Goal: Information Seeking & Learning: Find contact information

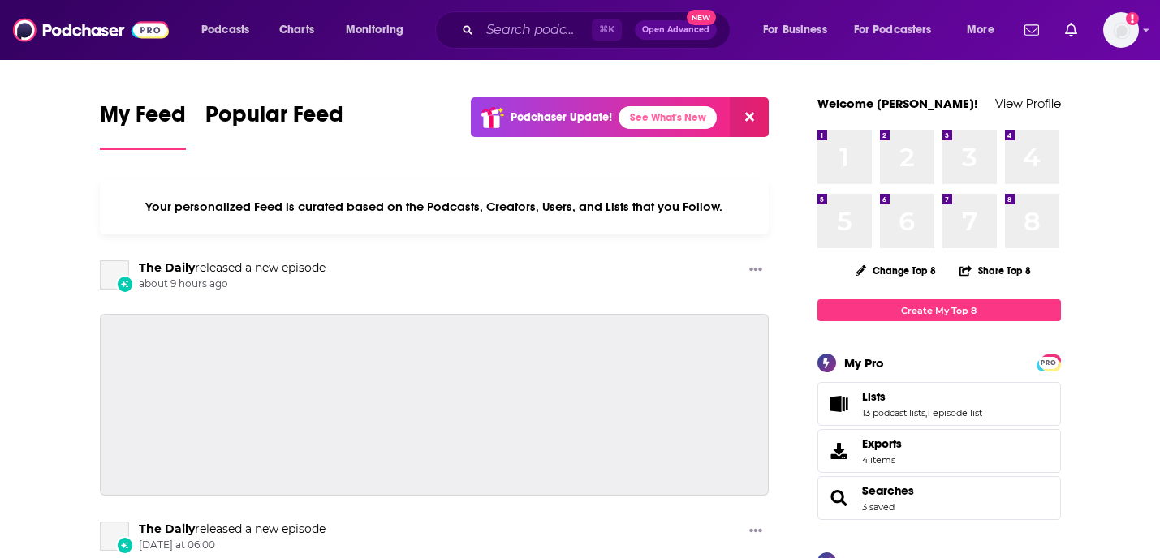
scroll to position [88, 0]
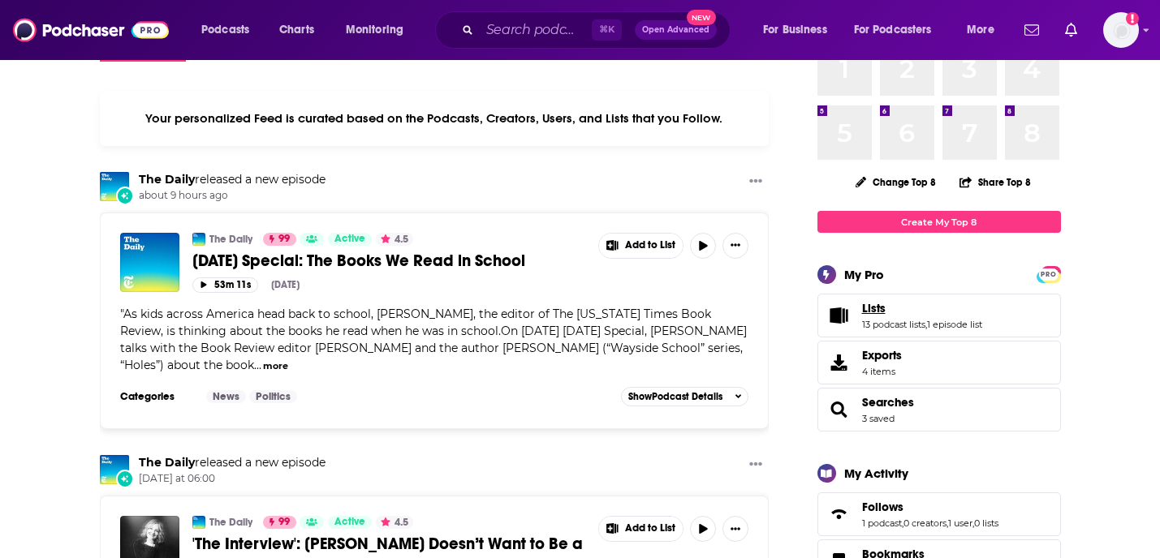
click at [883, 312] on span "Lists" at bounding box center [874, 308] width 24 height 15
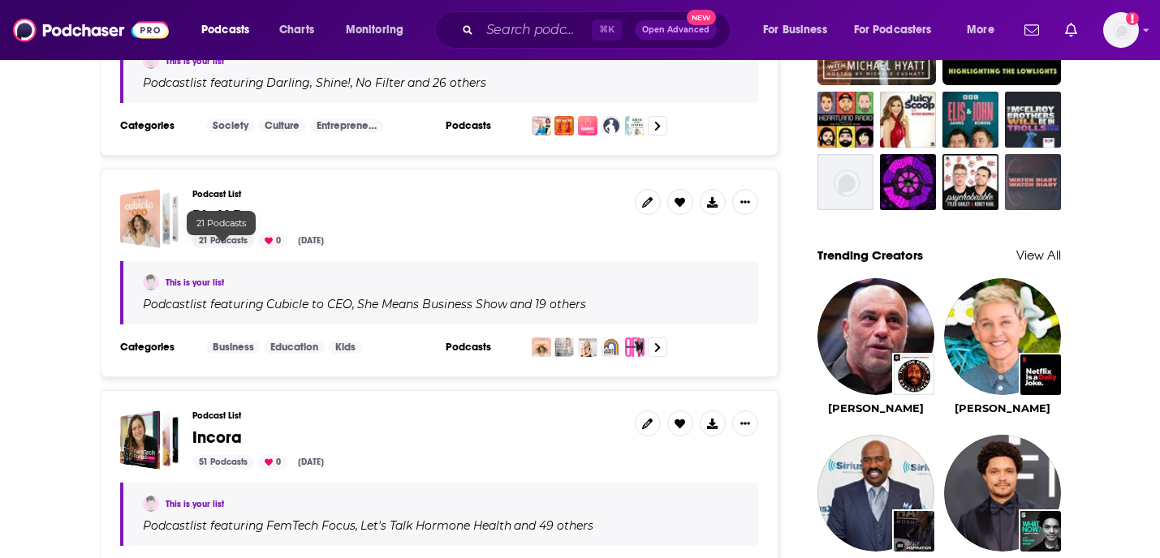
scroll to position [1262, 0]
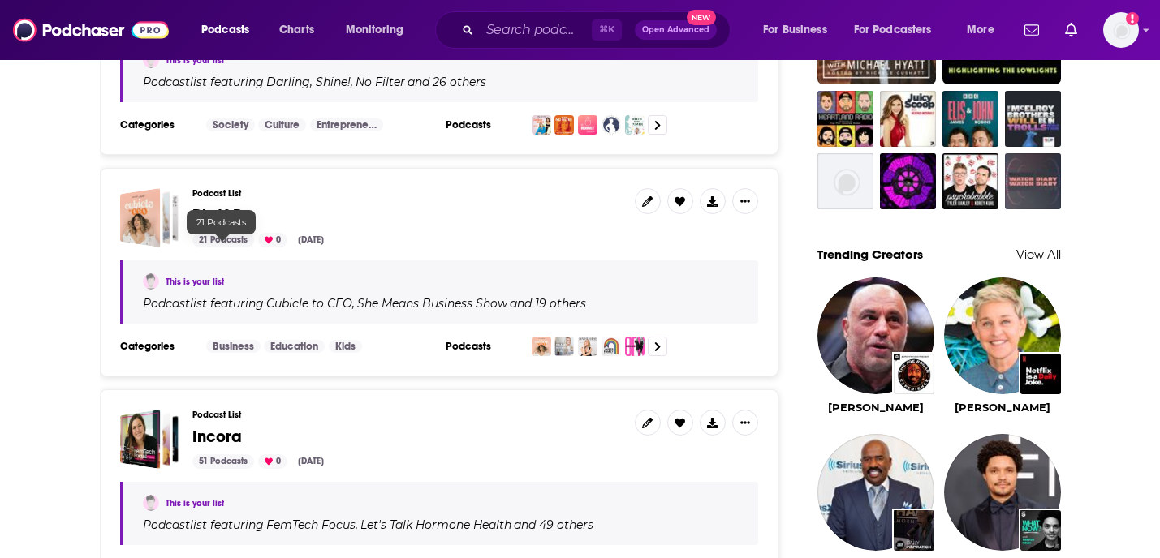
click at [226, 246] on div "21 Podcasts" at bounding box center [223, 240] width 62 height 15
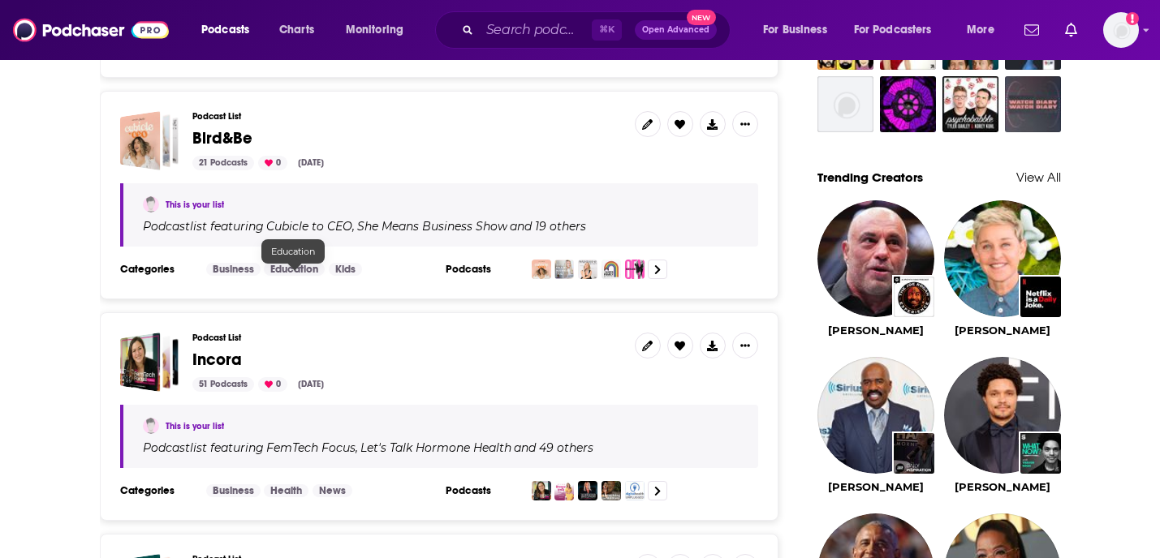
scroll to position [1365, 0]
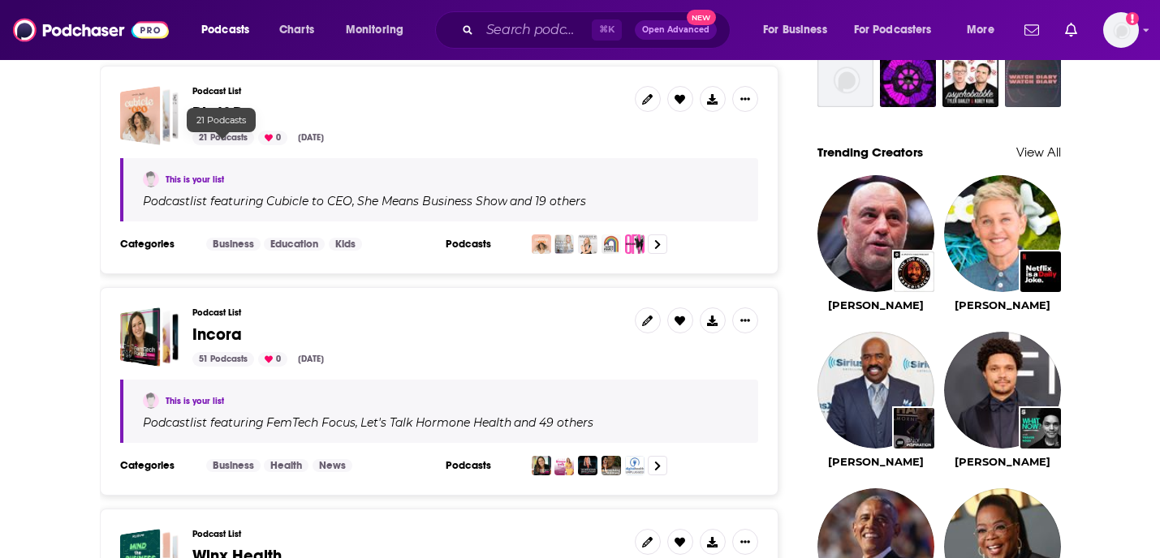
click at [213, 141] on div "21 Podcasts" at bounding box center [223, 138] width 62 height 15
click at [479, 251] on h3 "Podcasts" at bounding box center [482, 244] width 73 height 13
click at [462, 254] on div "Podcasts" at bounding box center [596, 244] width 300 height 19
click at [229, 130] on div "Podcast List Bird&Be 21 Podcasts 0 Jun 26, 2025" at bounding box center [406, 115] width 429 height 59
click at [228, 123] on span "Bird&Be" at bounding box center [222, 113] width 60 height 20
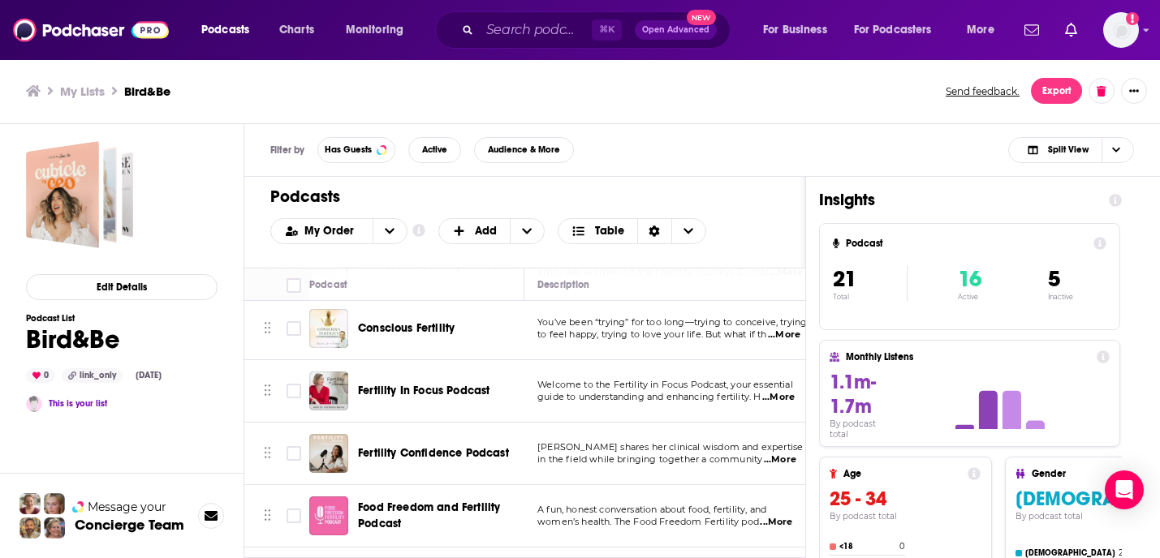
scroll to position [983, 0]
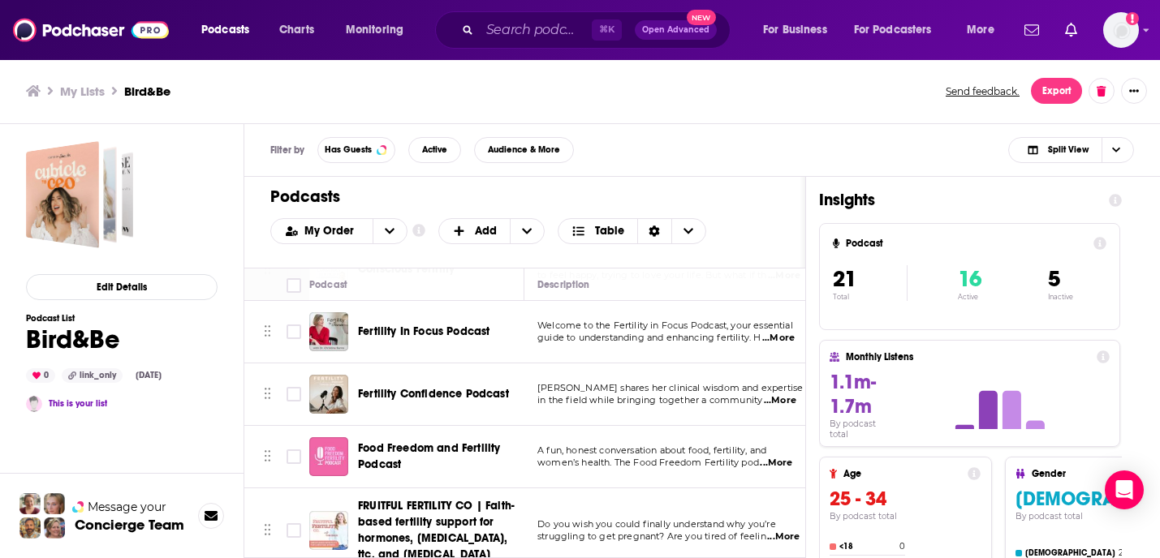
click at [459, 387] on span "Fertility Confidence Podcast" at bounding box center [433, 394] width 151 height 14
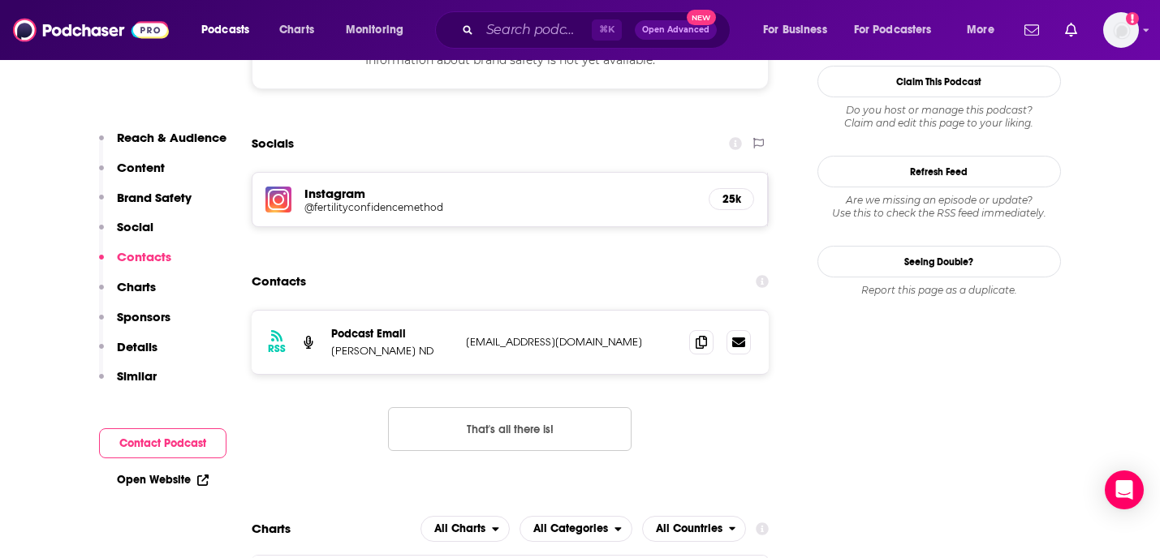
scroll to position [1513, 0]
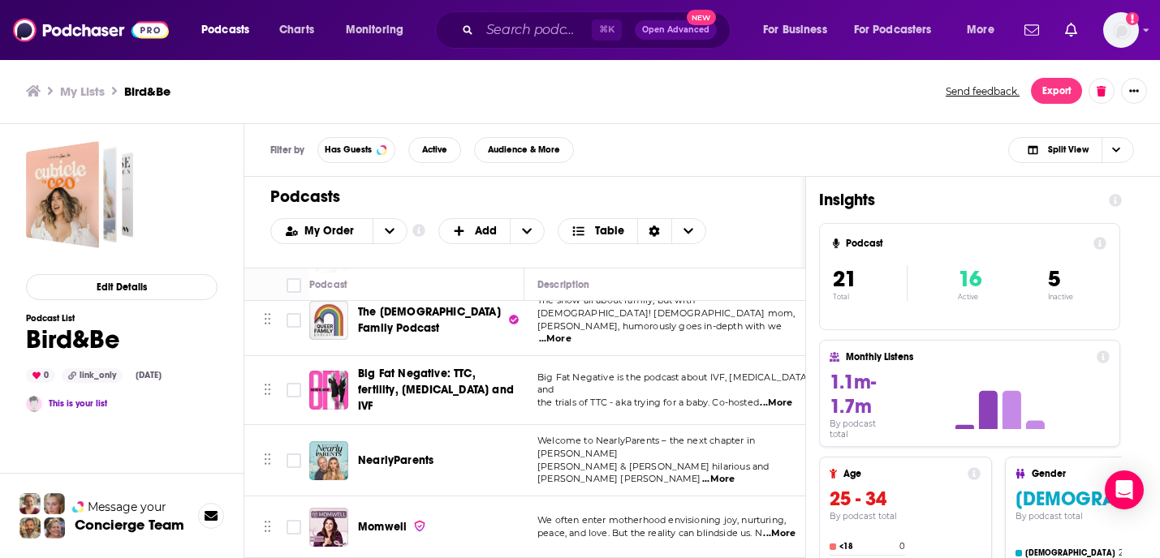
scroll to position [282, 0]
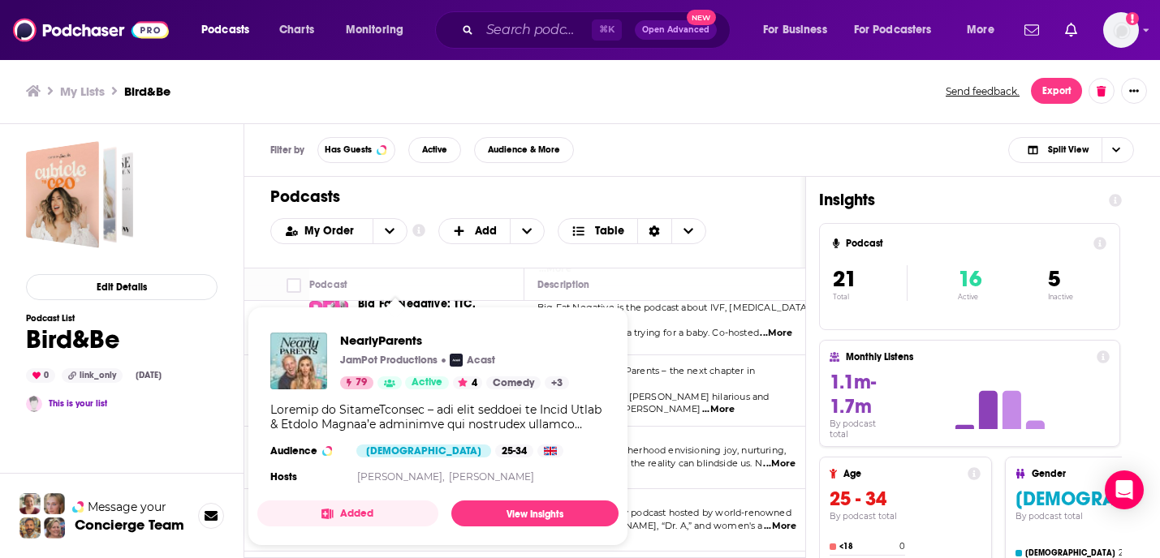
click at [416, 360] on p "JamPot Productions" at bounding box center [388, 360] width 97 height 13
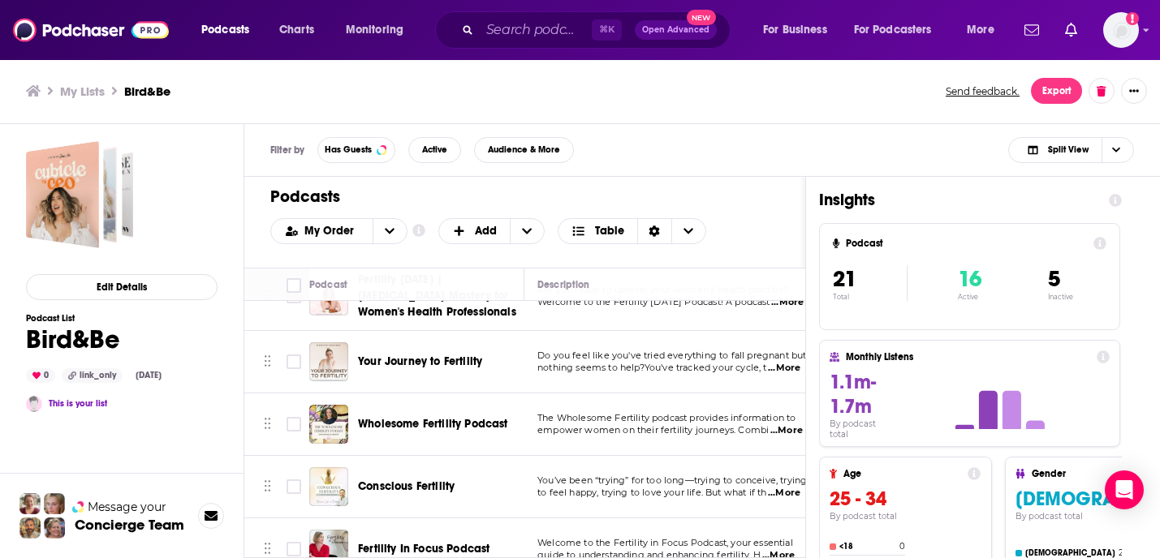
scroll to position [769, 0]
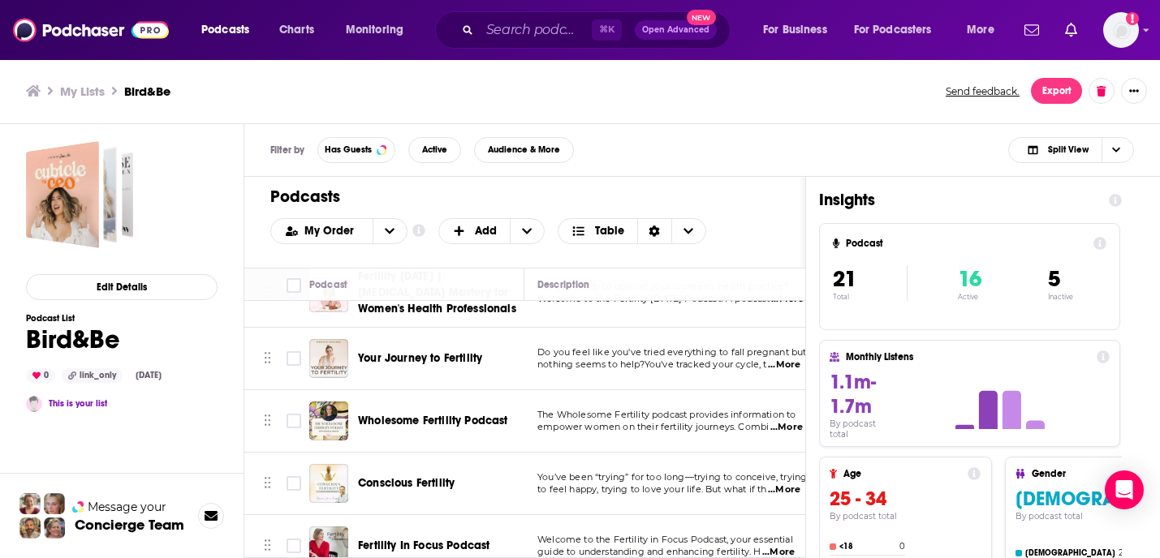
click at [414, 351] on span "Your Journey to Fertility" at bounding box center [420, 358] width 124 height 14
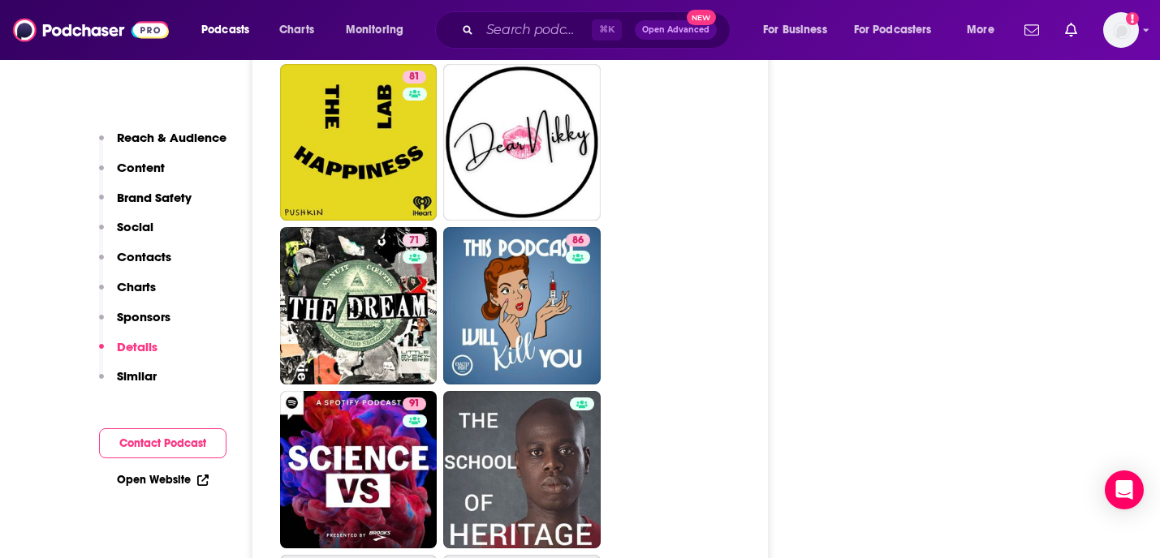
scroll to position [6292, 0]
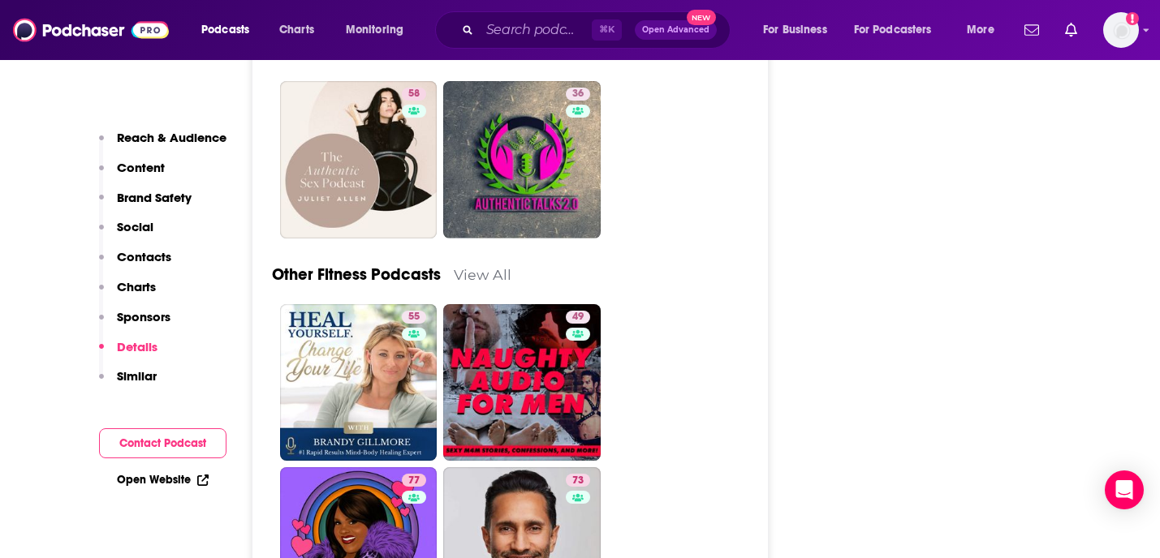
click at [145, 167] on p "Content" at bounding box center [141, 167] width 48 height 15
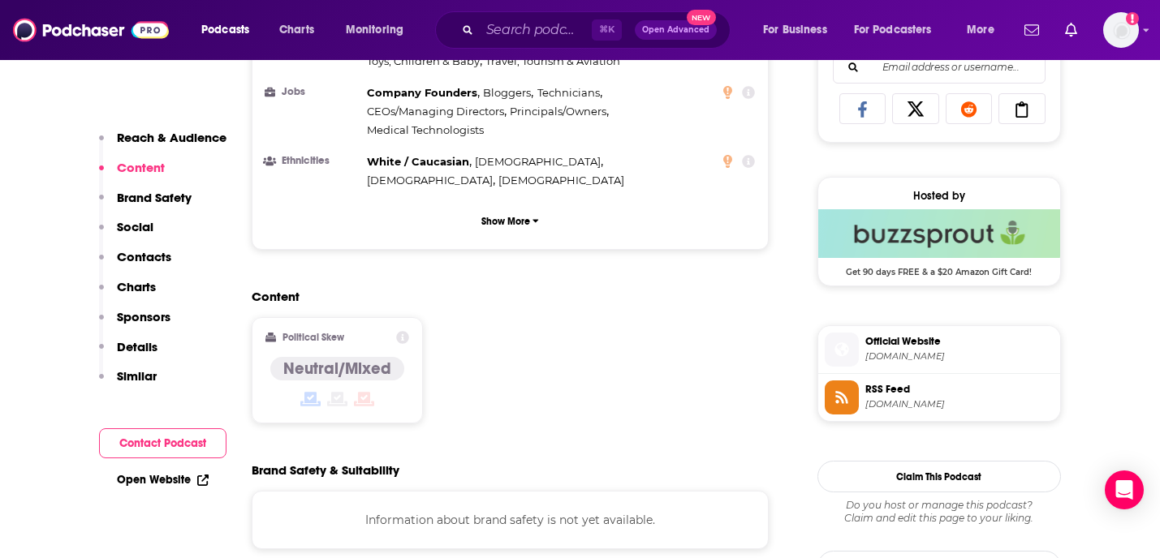
click at [151, 256] on p "Contacts" at bounding box center [144, 256] width 54 height 15
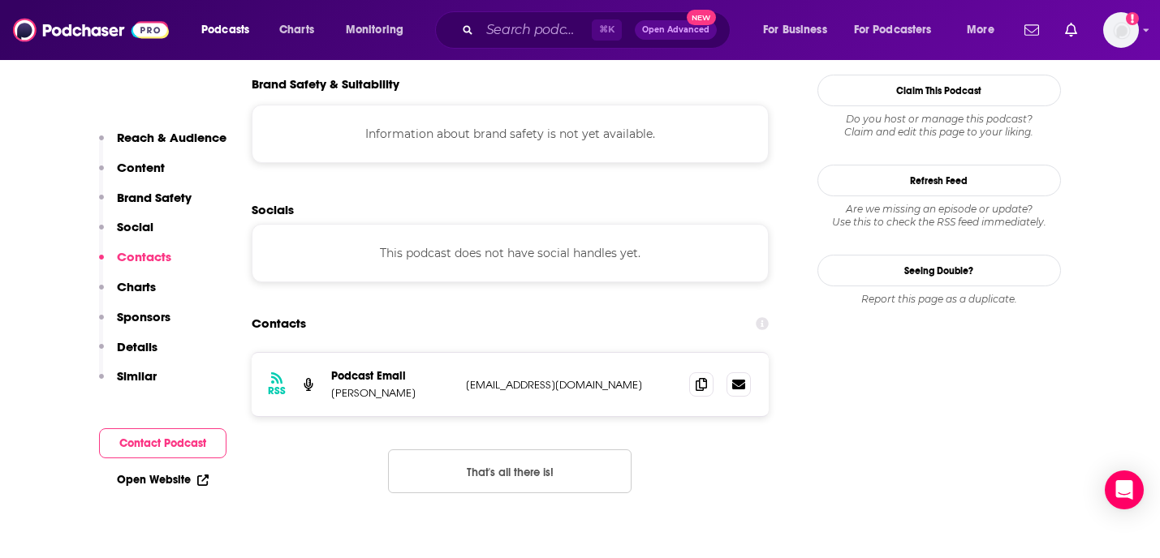
scroll to position [1478, 0]
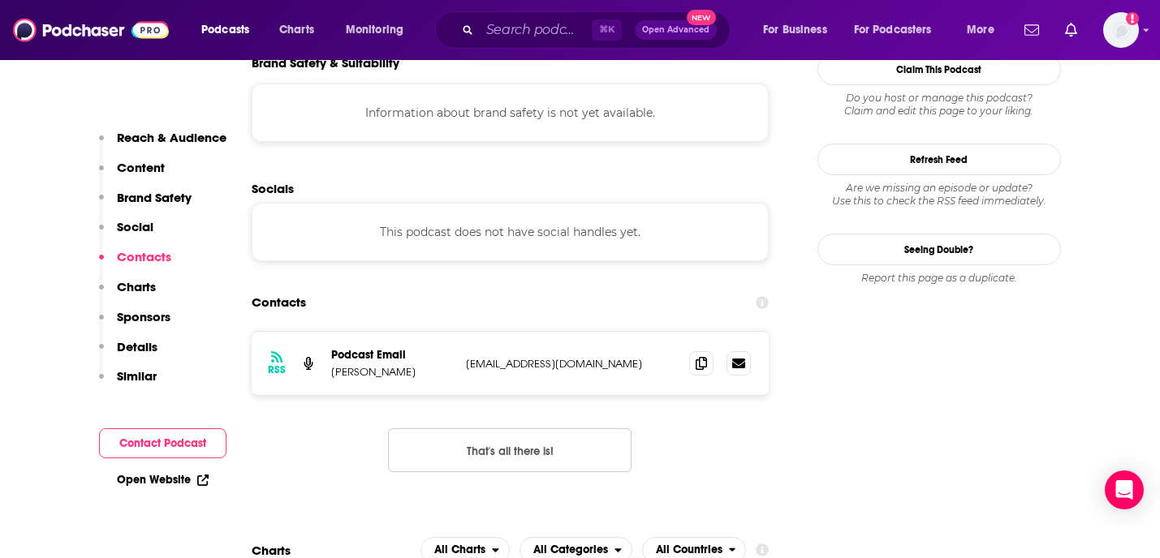
drag, startPoint x: 637, startPoint y: 304, endPoint x: 432, endPoint y: 304, distance: 205.4
click at [0, 0] on div "Podcast Email Jennifer Edmonds hello@elementpilatesyoga.com hello@elementpilate…" at bounding box center [0, 0] width 0 height 0
copy div "hello@elementpilatesyoga.com"
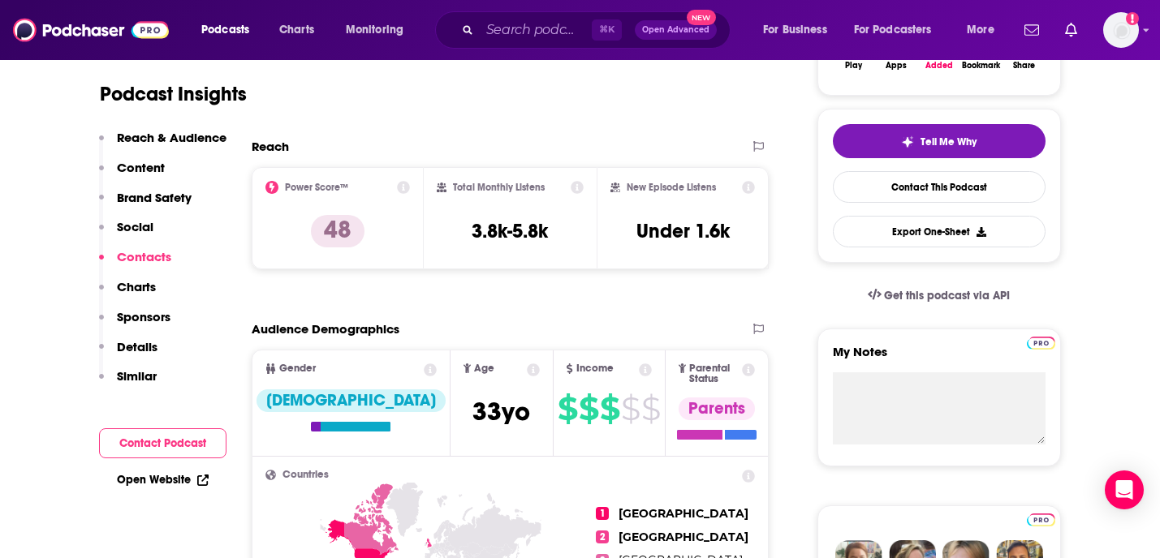
scroll to position [0, 0]
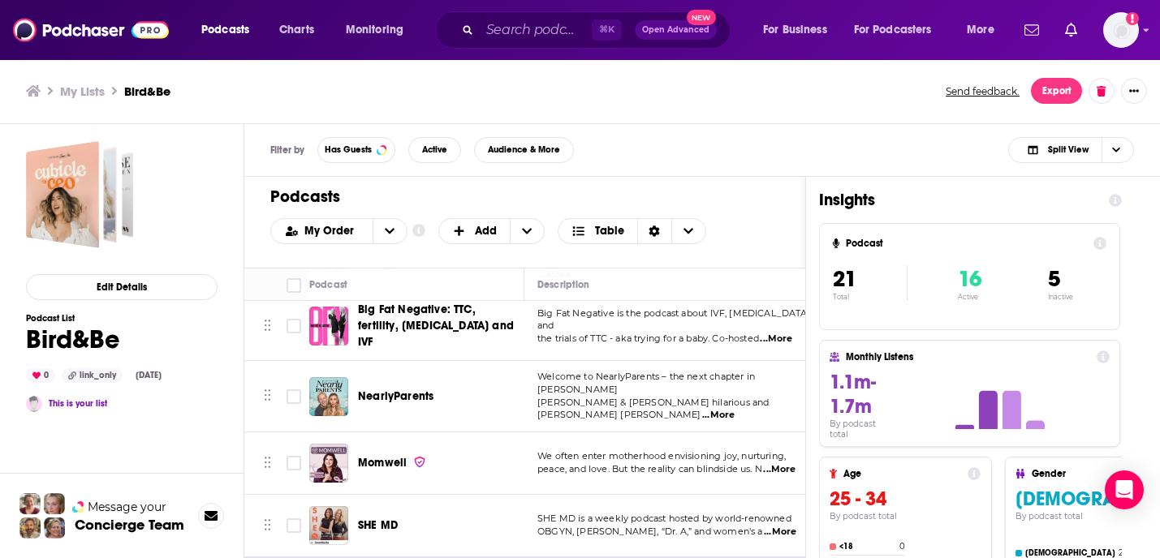
scroll to position [257, 0]
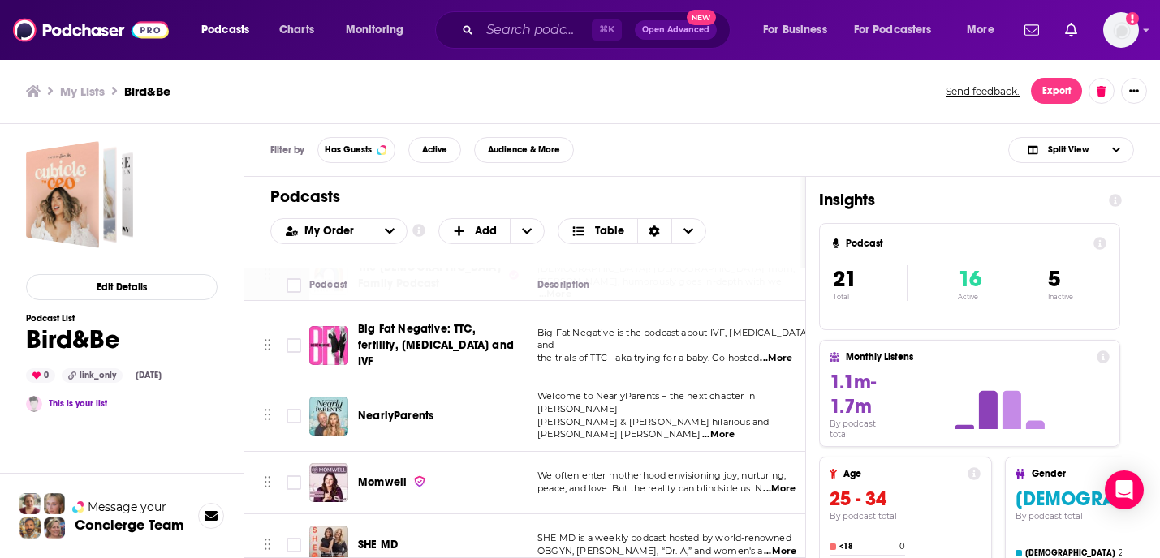
click at [377, 441] on div "Podcasts Charts Monitoring ⌘ K Open Advanced New For Business For Podcasters Mo…" at bounding box center [580, 279] width 1160 height 558
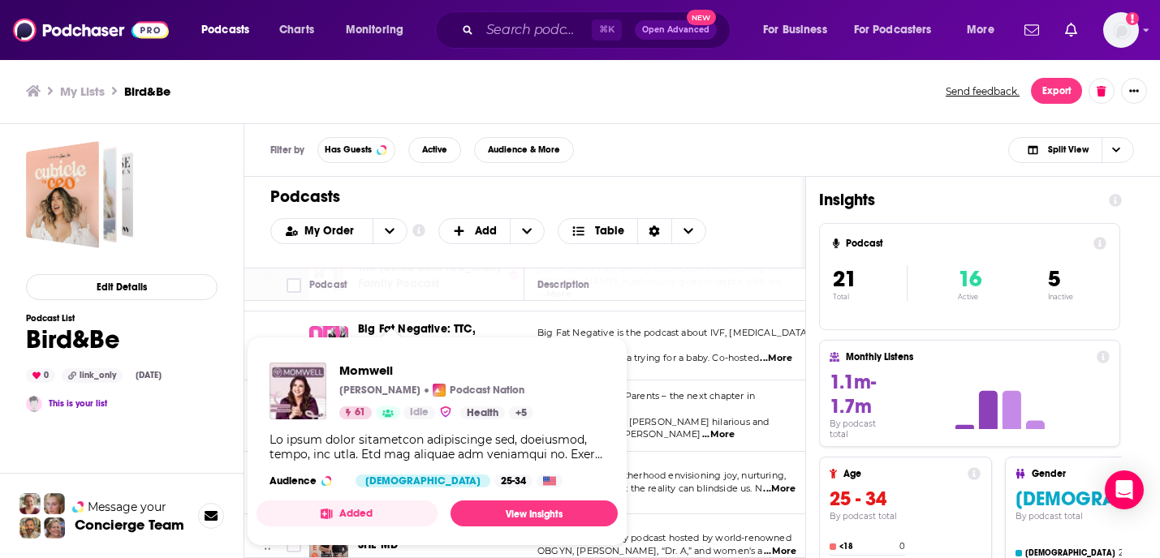
click at [677, 483] on span "peace, and love. But the reality can blindside us. N" at bounding box center [649, 488] width 225 height 11
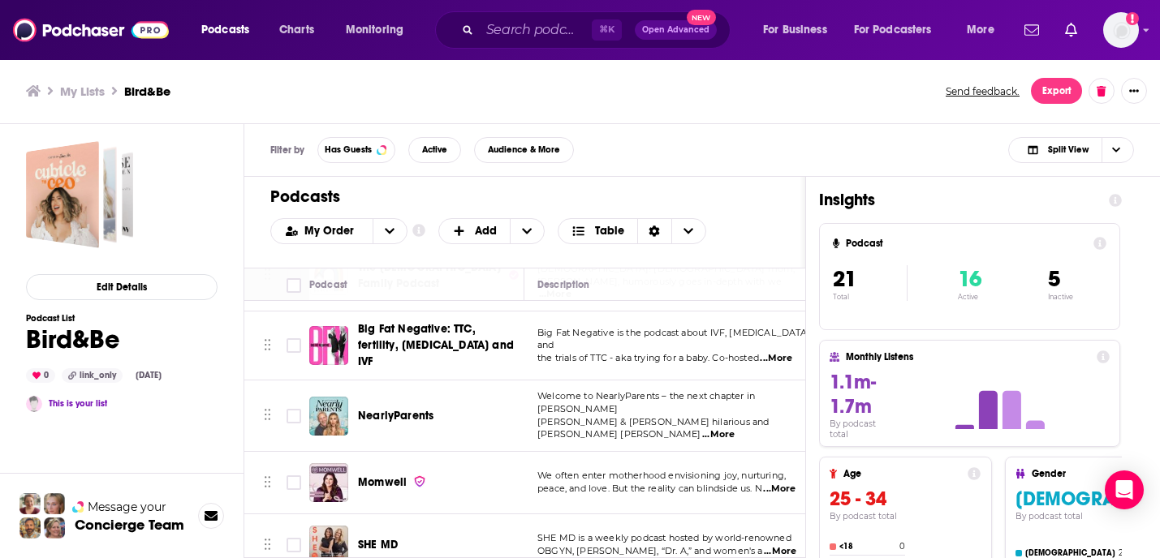
click at [389, 476] on span "Momwell" at bounding box center [382, 483] width 49 height 14
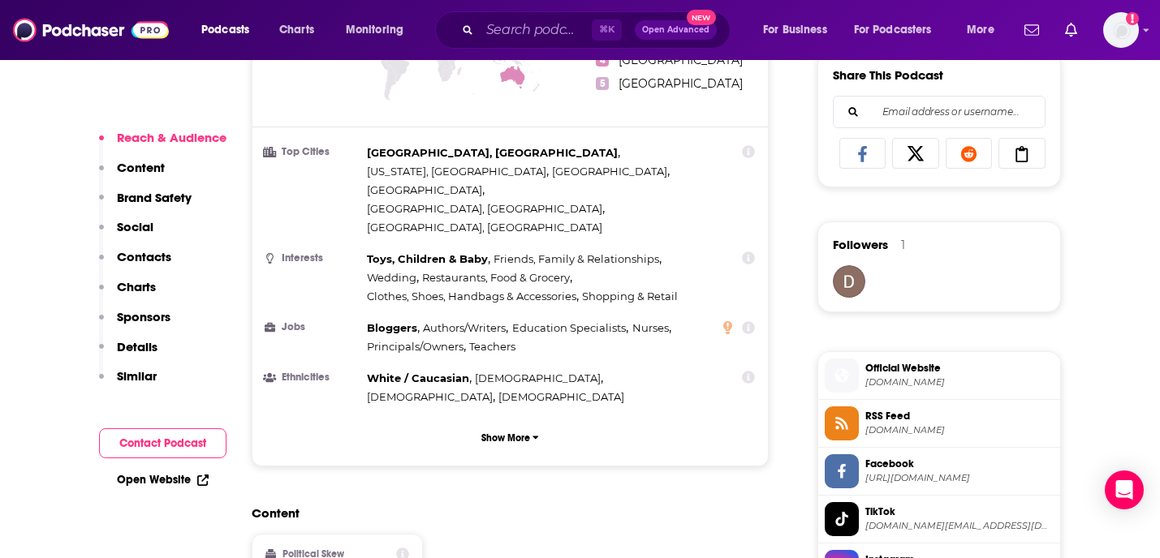
scroll to position [1027, 0]
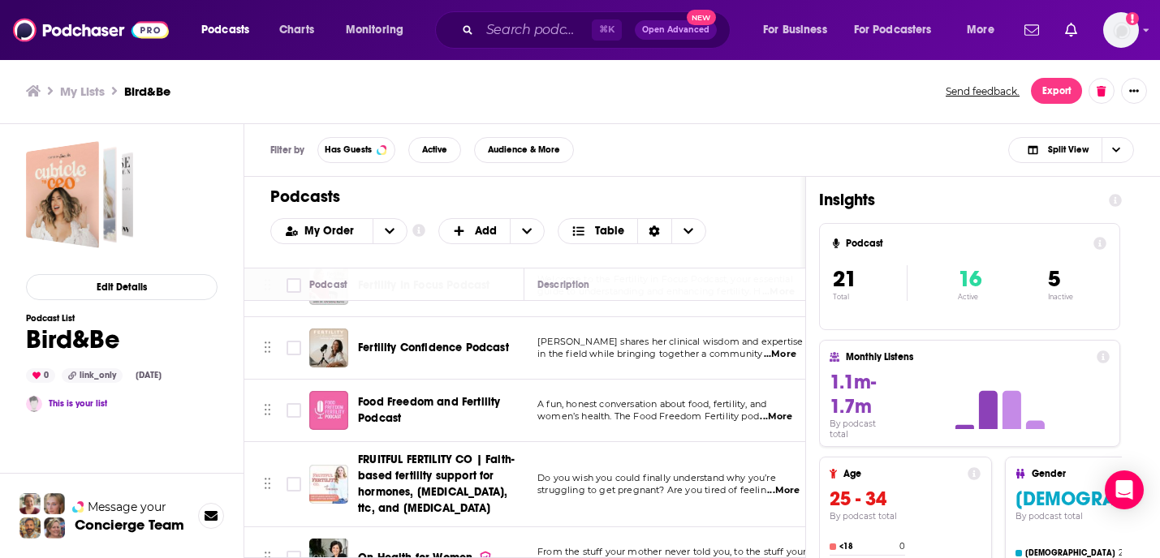
scroll to position [1081, 0]
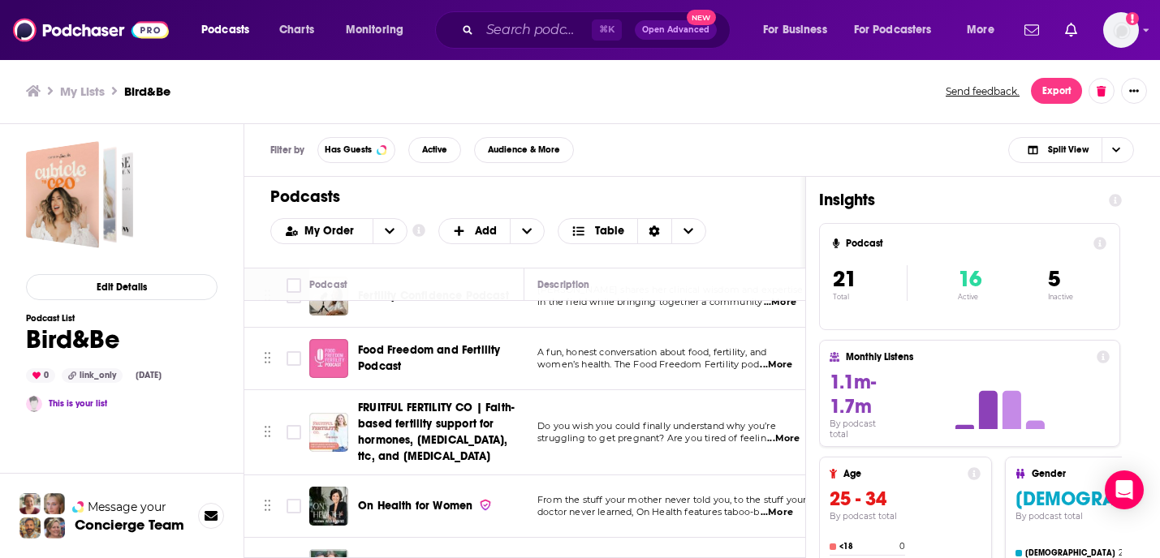
click at [412, 487] on div "On Health for Women" at bounding box center [442, 506] width 169 height 39
click at [416, 499] on span "On Health for Women" at bounding box center [415, 506] width 114 height 14
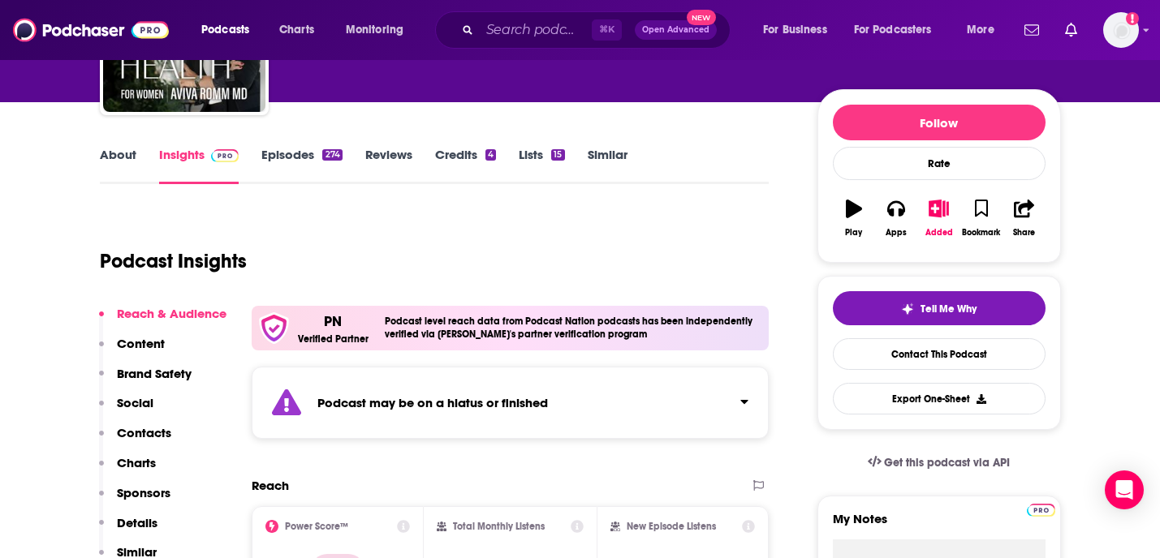
scroll to position [183, 0]
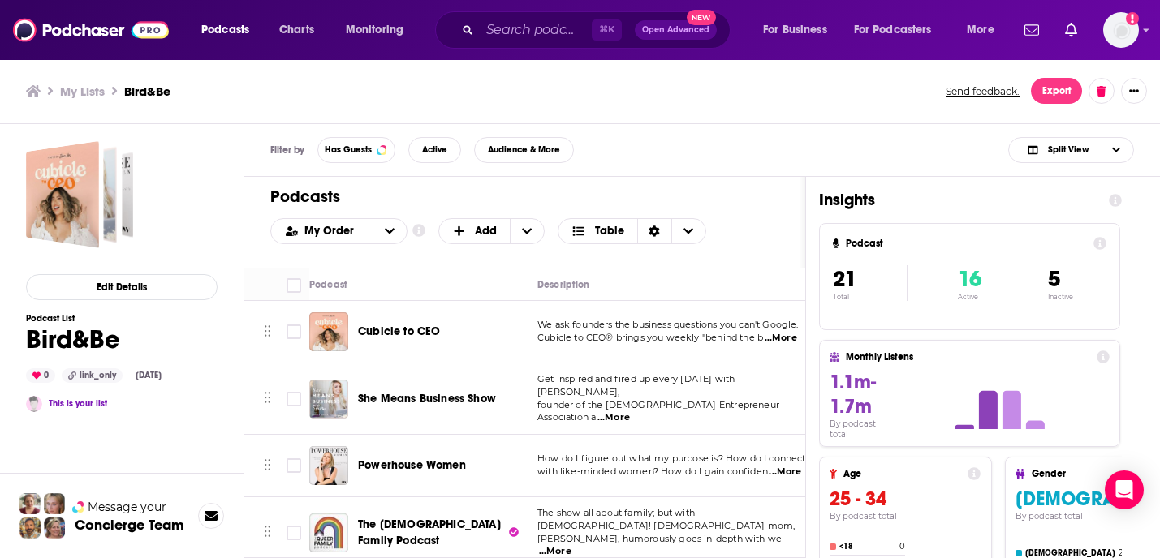
click at [465, 394] on span "She Means Business Show" at bounding box center [427, 399] width 138 height 14
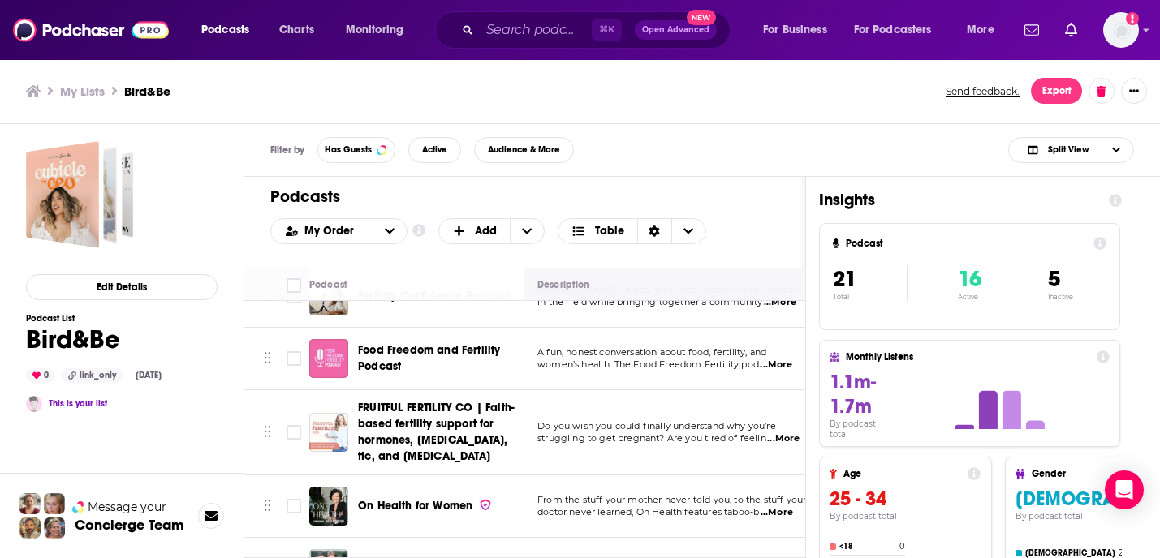
scroll to position [1081, 0]
click at [438, 499] on span "On Health for Women" at bounding box center [415, 506] width 114 height 14
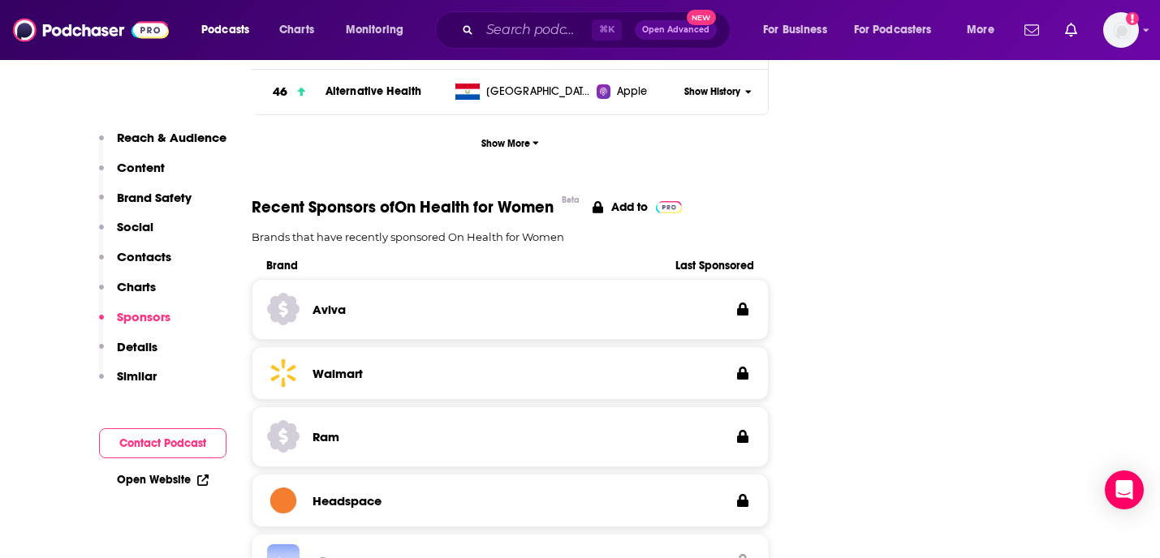
scroll to position [3266, 0]
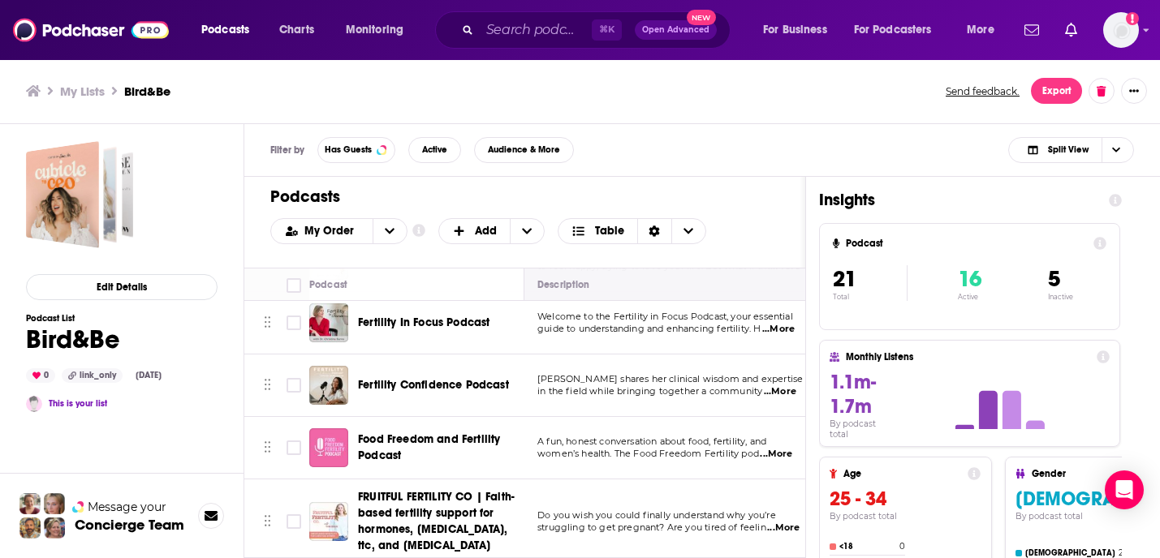
scroll to position [1081, 0]
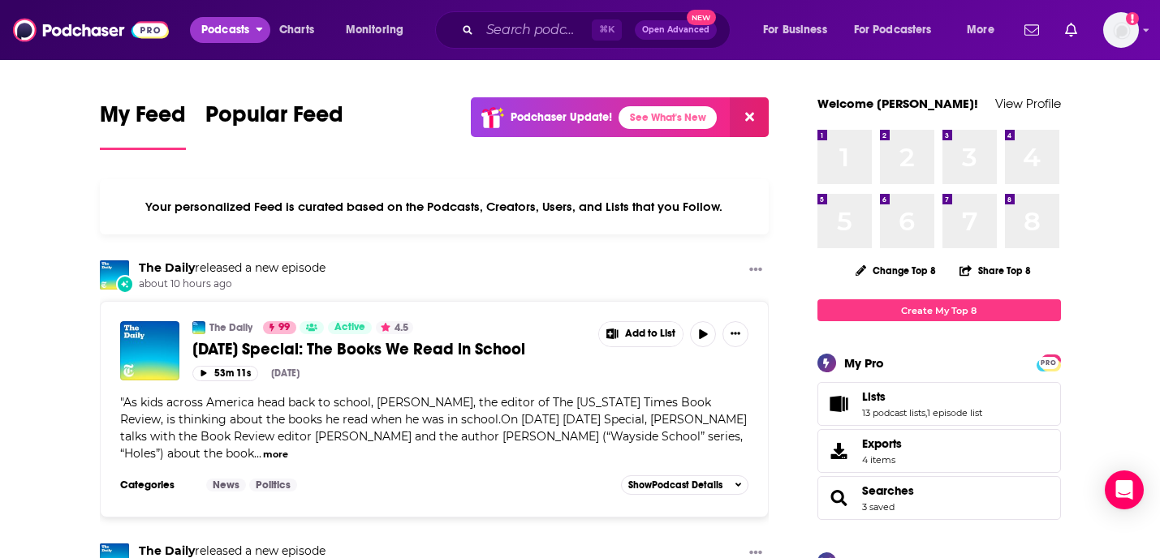
click at [237, 27] on span "Podcasts" at bounding box center [225, 30] width 48 height 23
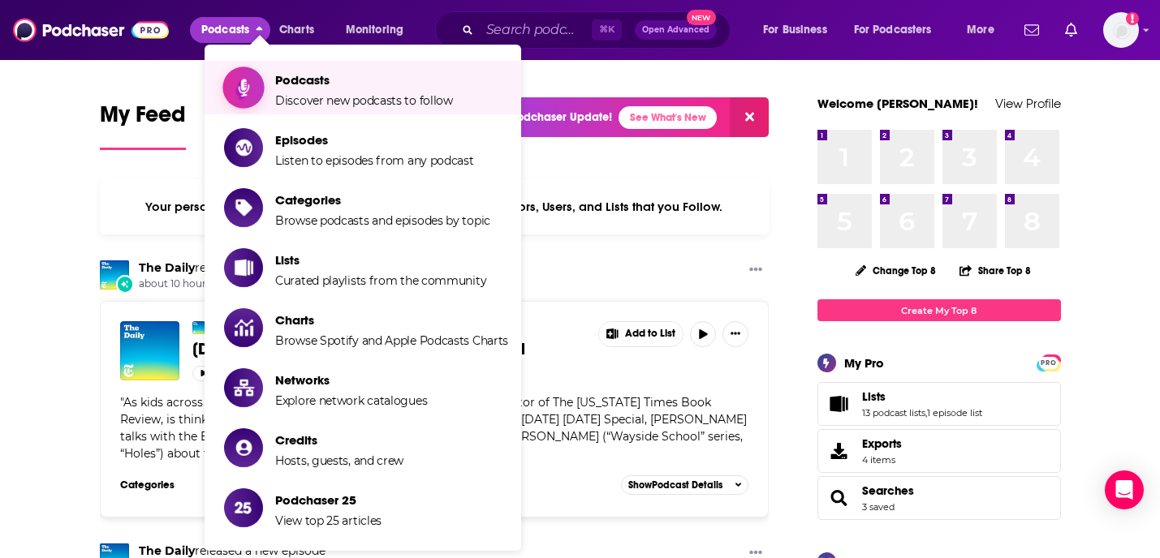
click at [311, 84] on span "Podcasts" at bounding box center [364, 79] width 178 height 15
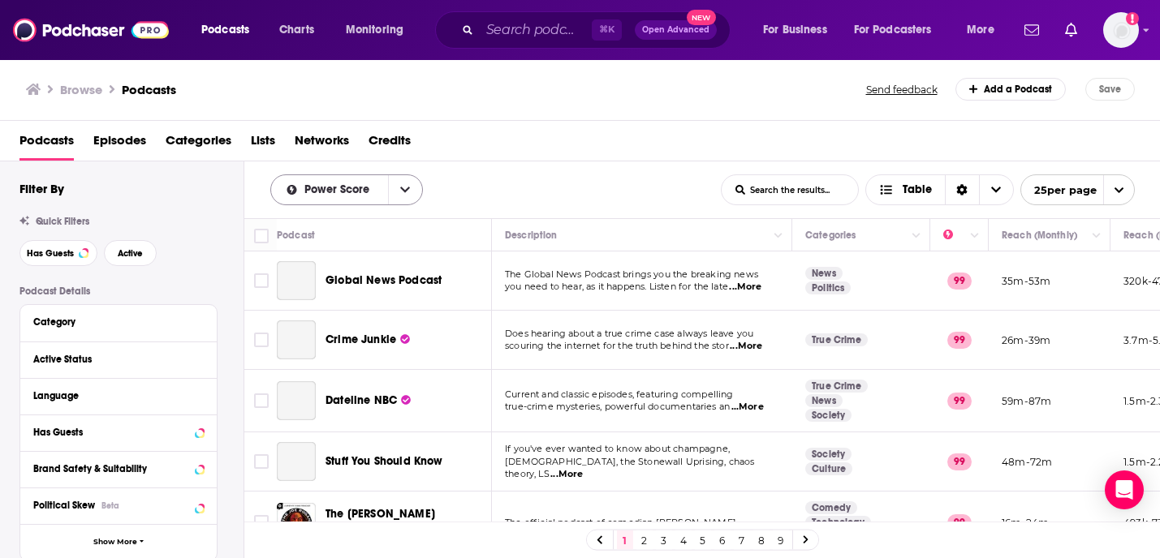
click at [410, 188] on button "open menu" at bounding box center [405, 189] width 34 height 29
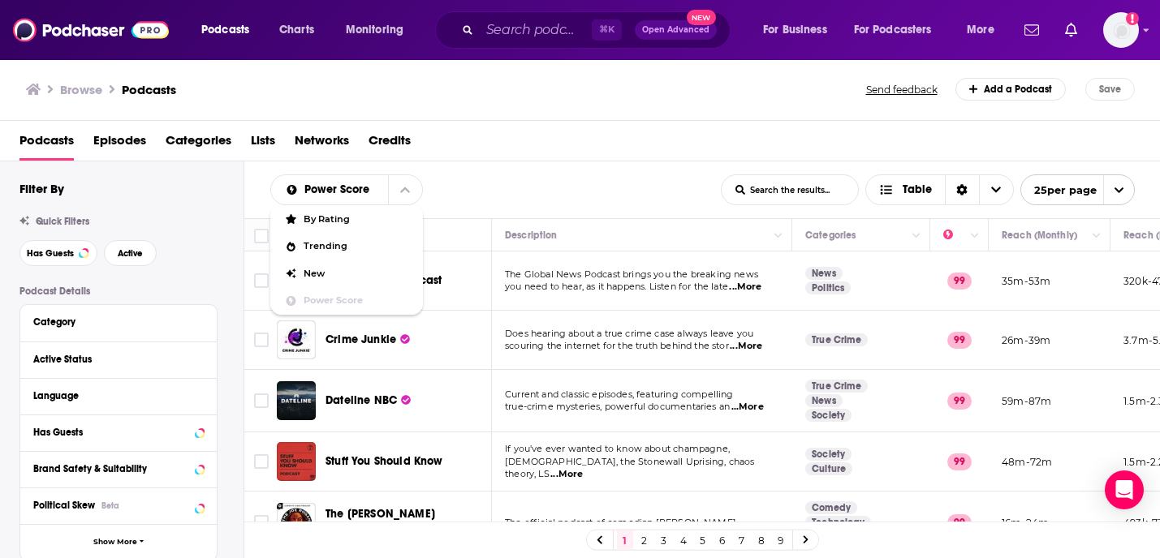
click at [499, 149] on div "Podcasts Episodes Categories Lists Networks Credits" at bounding box center [583, 143] width 1128 height 33
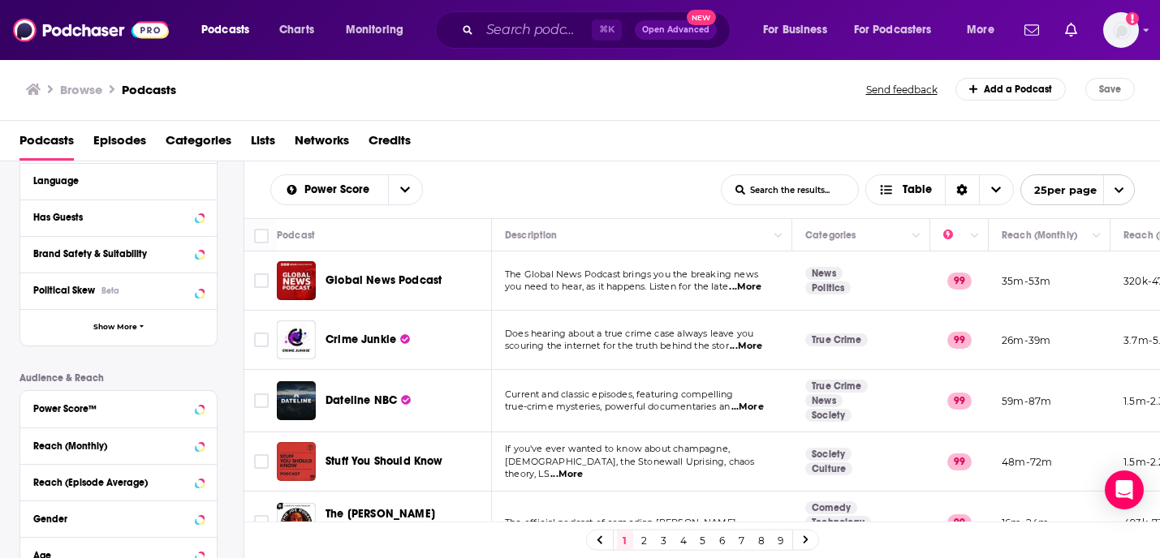
scroll to position [39, 0]
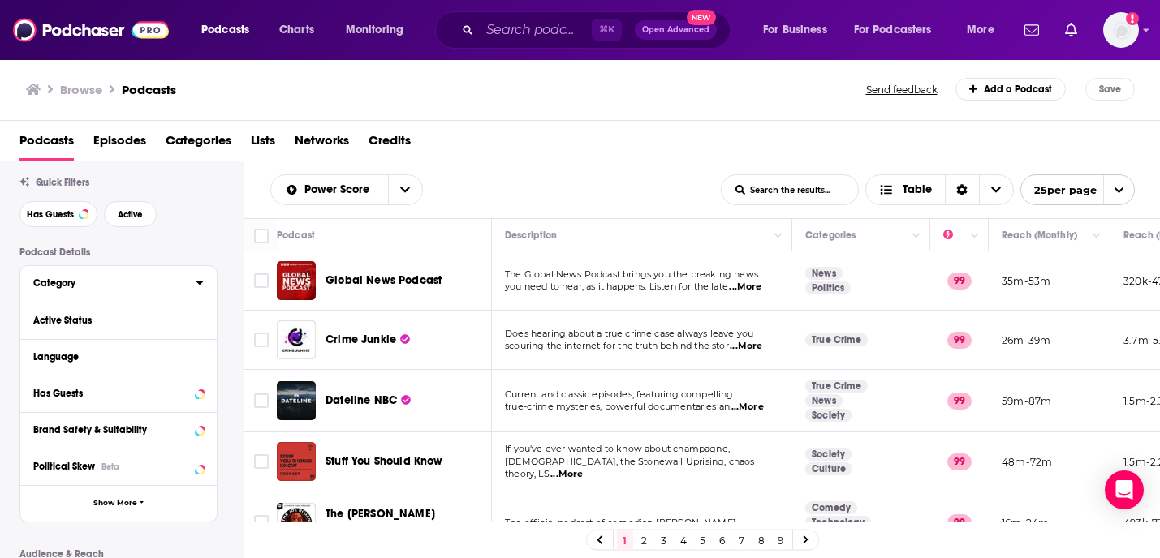
click at [99, 280] on div "Category" at bounding box center [109, 283] width 152 height 11
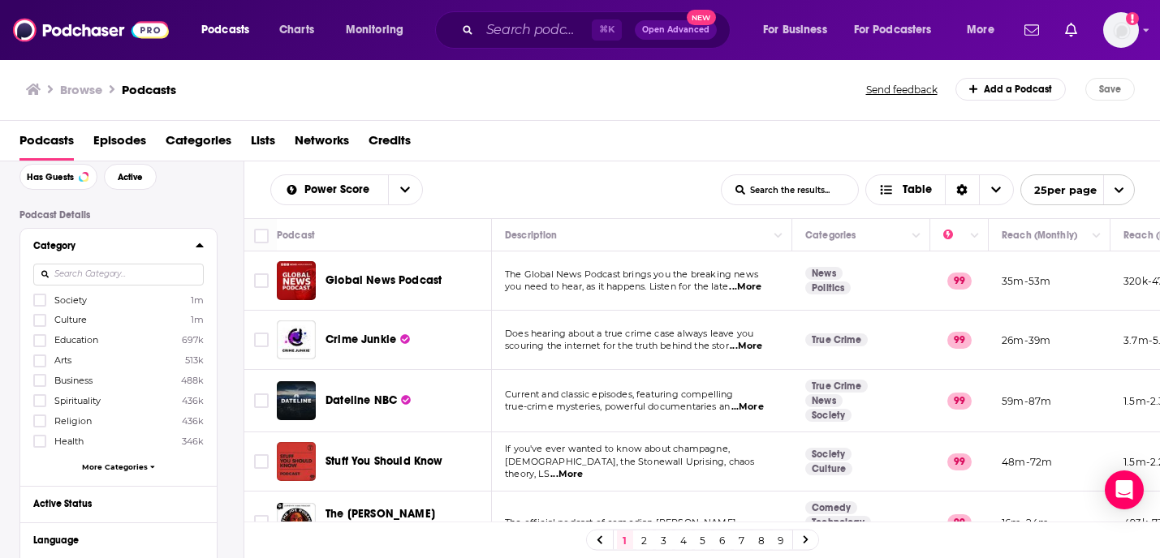
scroll to position [106, 0]
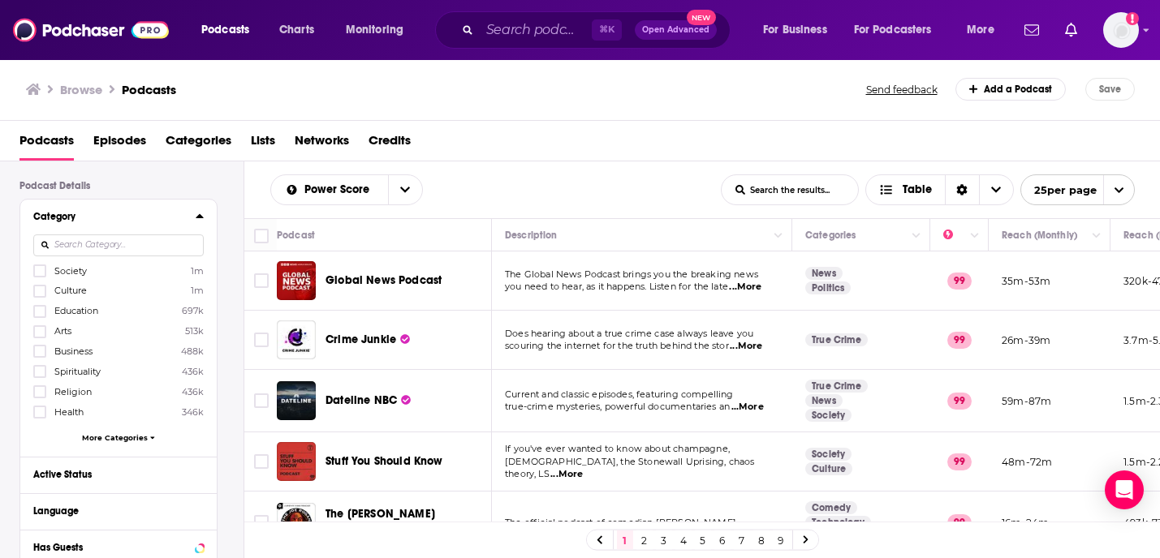
click at [37, 402] on div "Society 1m Culture 1m Education 697k Arts 513k Business 488k Spirituality 436k …" at bounding box center [118, 357] width 170 height 187
click at [41, 408] on icon at bounding box center [40, 412] width 10 height 10
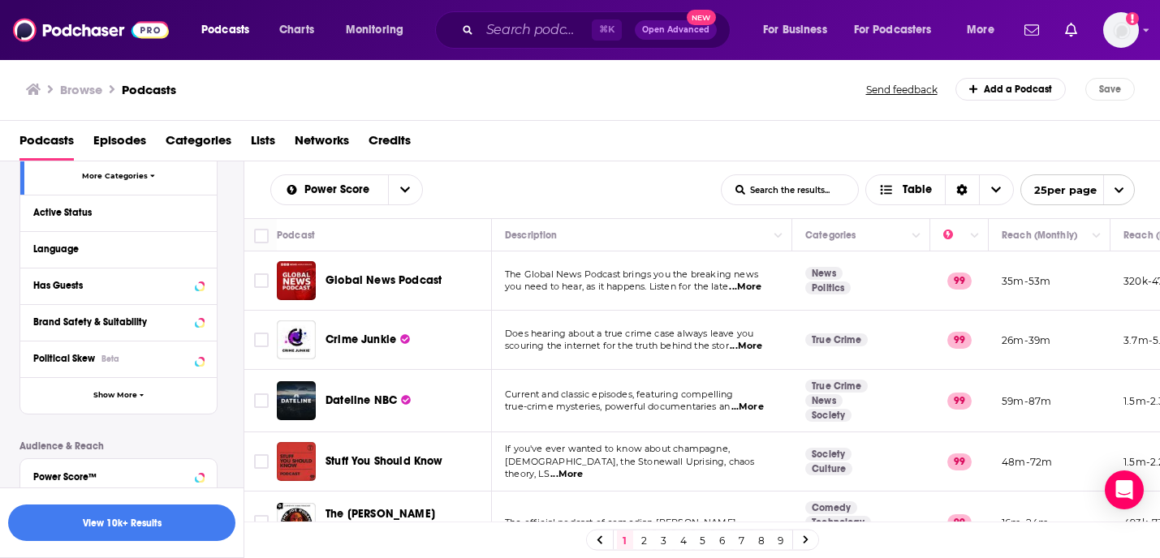
scroll to position [418, 0]
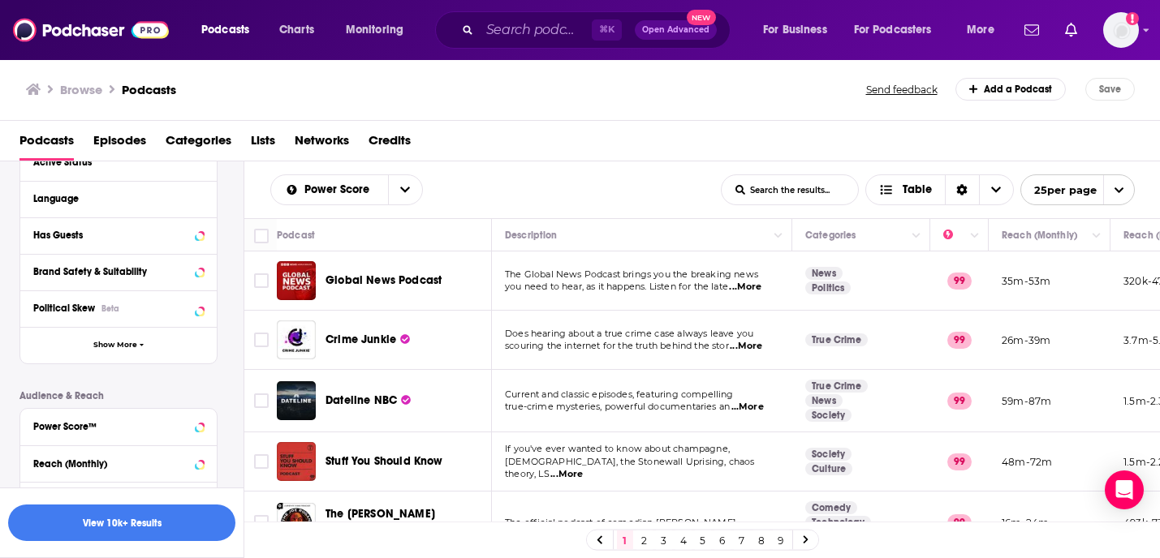
click at [75, 165] on div "Active Status" at bounding box center [113, 162] width 160 height 11
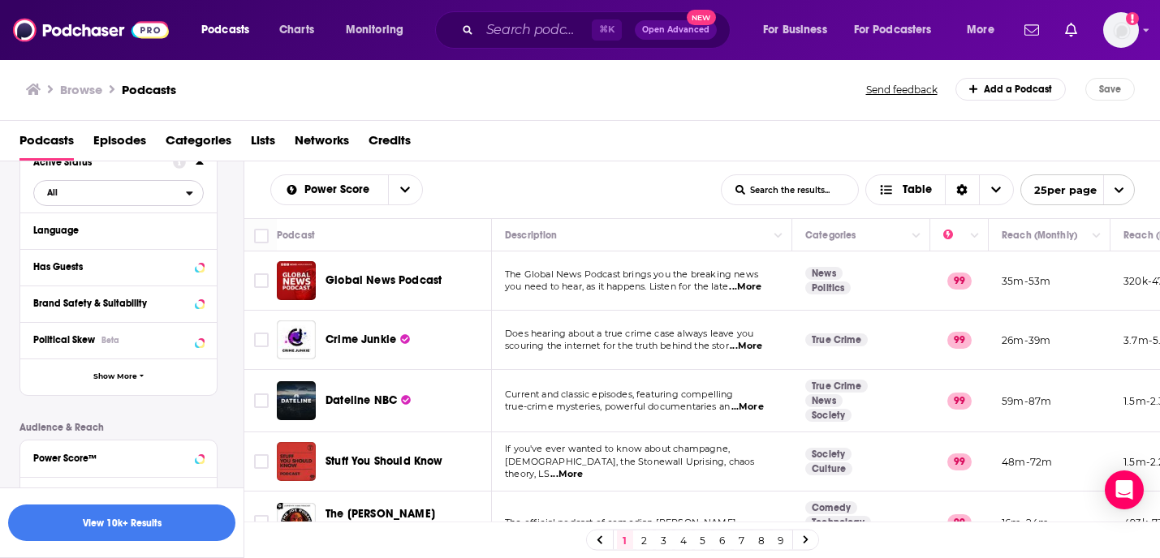
click at [80, 202] on span "All" at bounding box center [110, 192] width 152 height 21
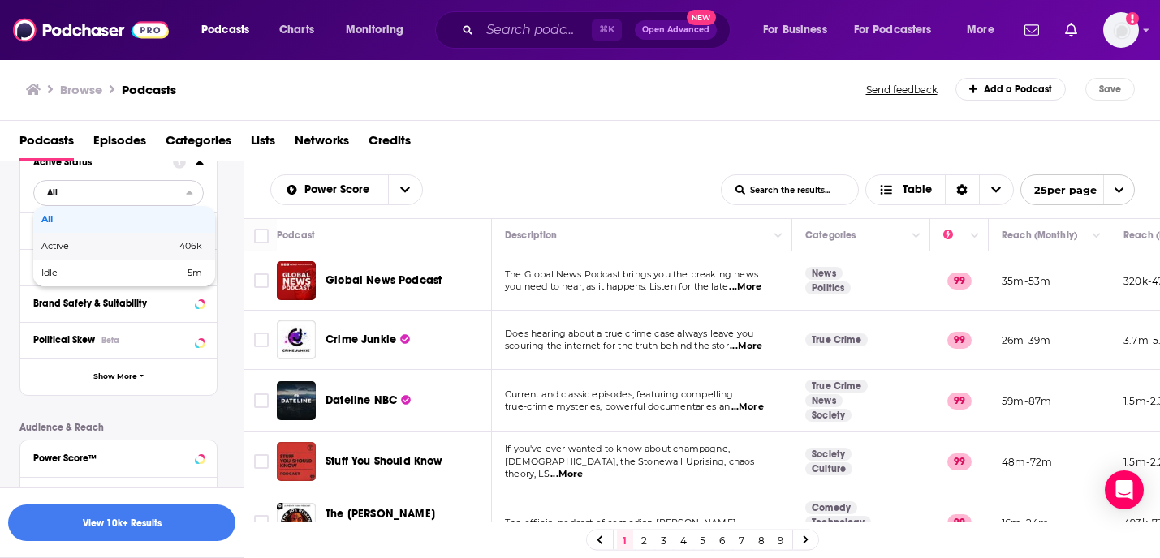
click at [81, 248] on span "Active" at bounding box center [81, 246] width 81 height 9
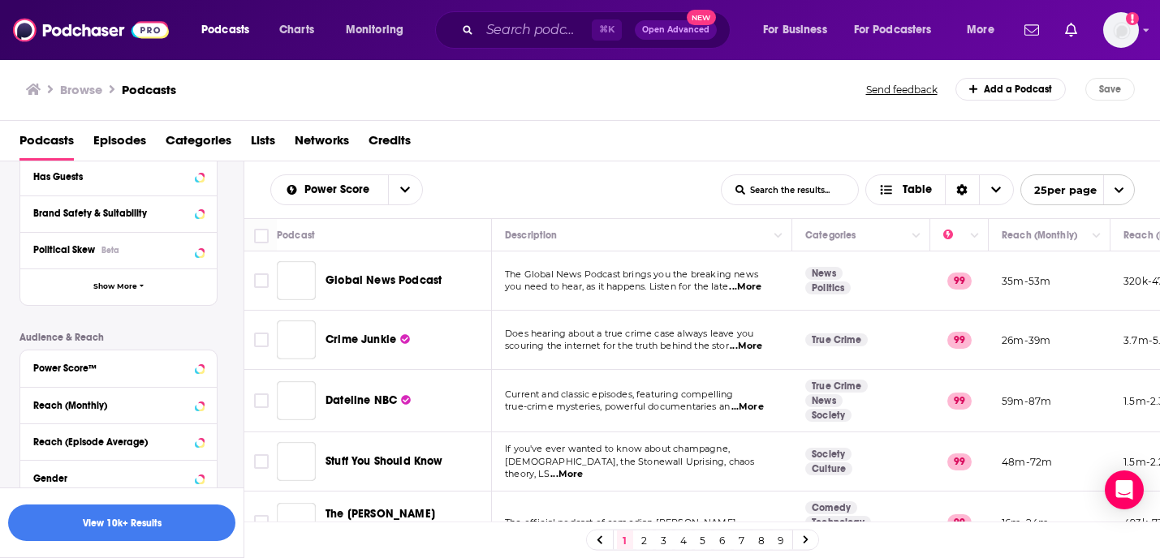
scroll to position [675, 0]
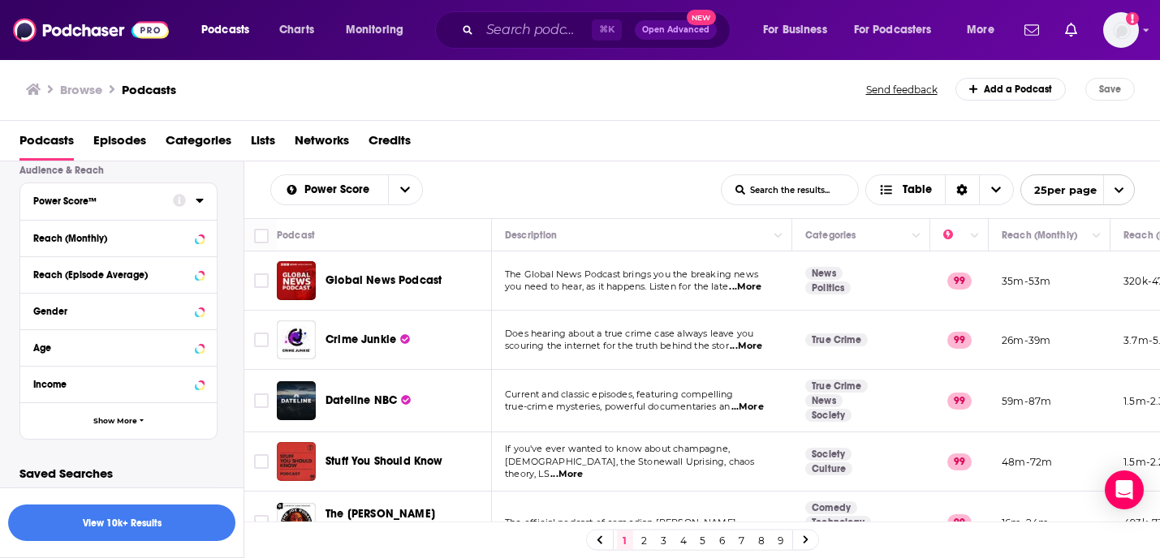
click at [93, 205] on div "Power Score™" at bounding box center [97, 201] width 129 height 11
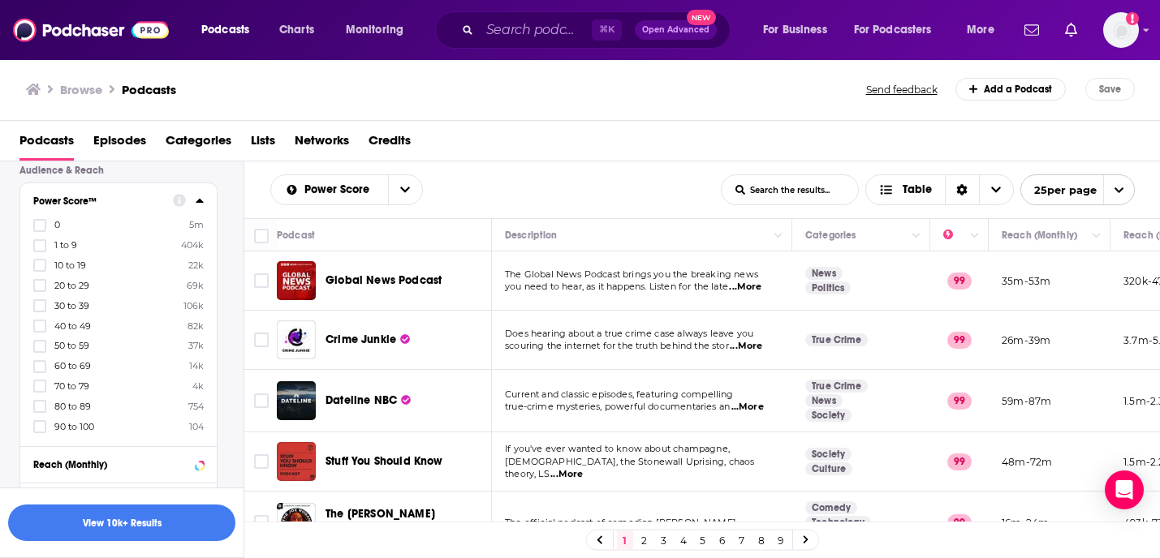
click at [543, 87] on div "Browse Podcasts" at bounding box center [447, 89] width 842 height 23
click at [537, 34] on input "Search podcasts, credits, & more..." at bounding box center [536, 30] width 112 height 26
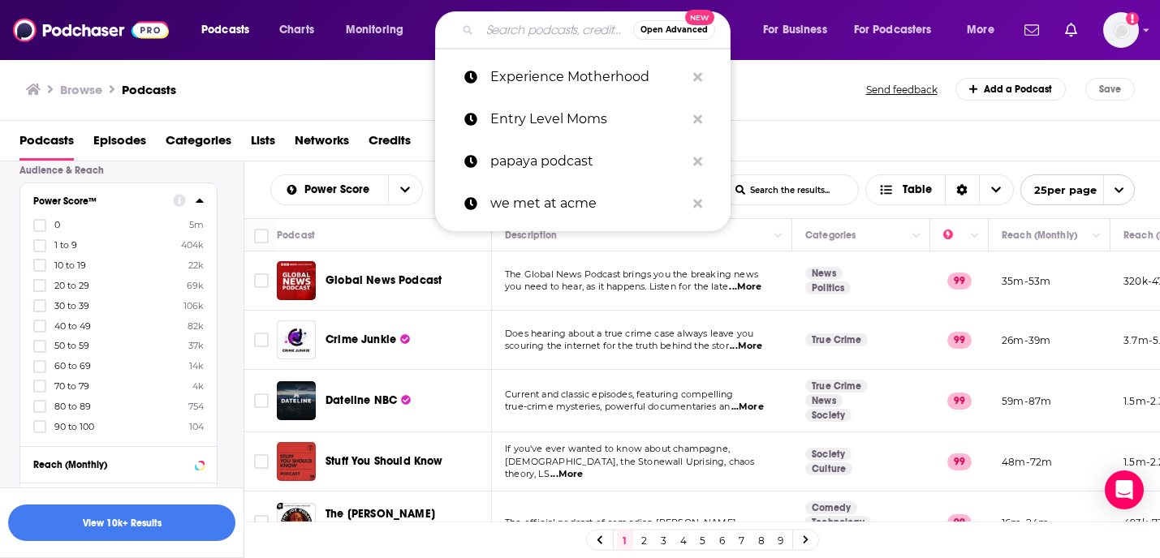
click at [697, 32] on span "Open Advanced" at bounding box center [673, 30] width 67 height 8
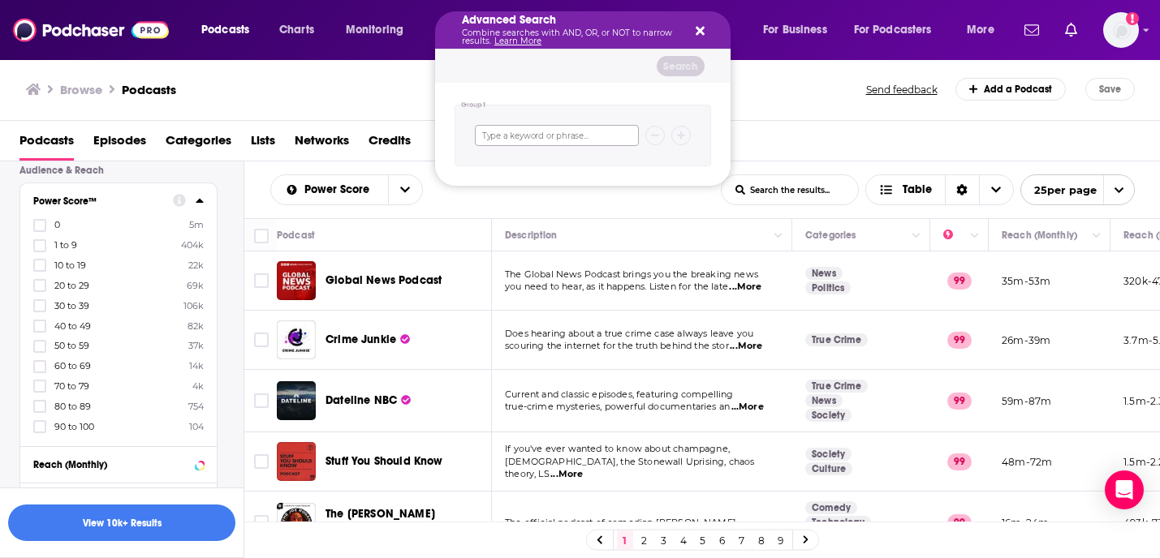
click at [539, 136] on input "Search podcasts, credits, & more..." at bounding box center [557, 135] width 164 height 21
click at [706, 30] on div "Advanced Search Combine searches with AND, OR, or NOT to narrow results. Learn …" at bounding box center [582, 29] width 295 height 37
click at [709, 15] on div "Advanced Search Combine searches with AND, OR, or NOT to narrow results. Learn …" at bounding box center [582, 29] width 295 height 37
click at [709, 24] on div "Advanced Search Combine searches with AND, OR, or NOT to narrow results. Learn …" at bounding box center [582, 29] width 295 height 37
click at [698, 28] on icon "Search podcasts, credits, & more..." at bounding box center [700, 30] width 9 height 13
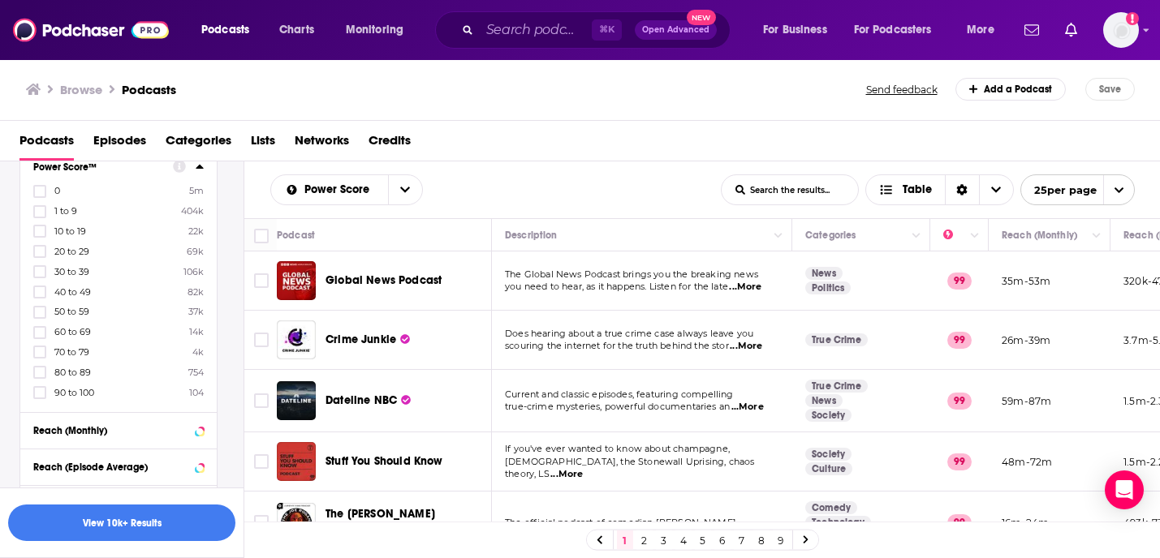
scroll to position [728, 0]
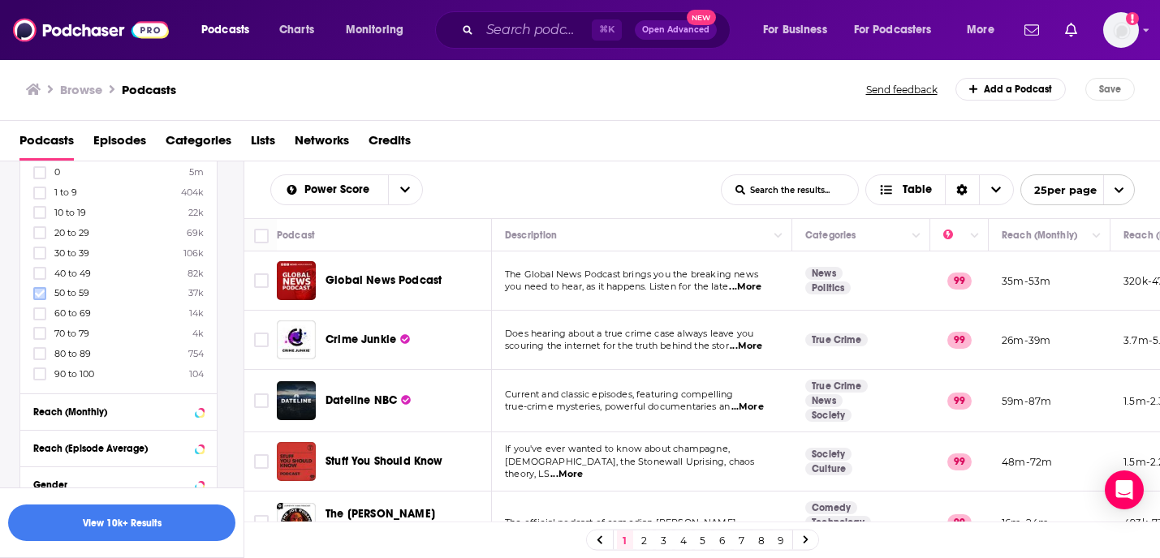
click at [39, 290] on icon at bounding box center [40, 294] width 10 height 10
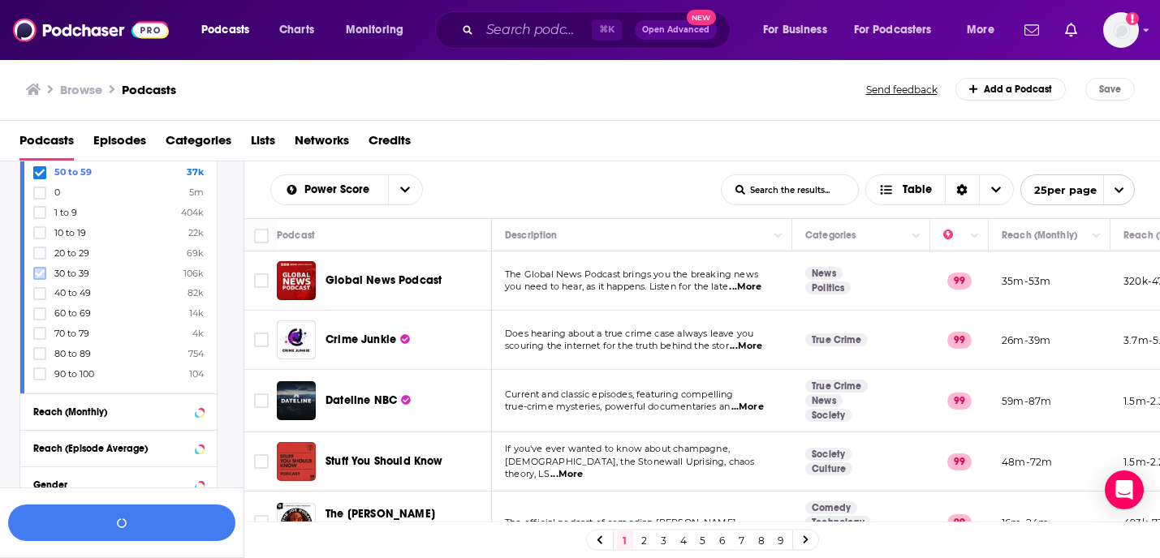
click at [41, 273] on icon at bounding box center [40, 274] width 10 height 10
click at [40, 291] on icon at bounding box center [40, 293] width 10 height 7
click at [41, 309] on icon at bounding box center [40, 314] width 10 height 10
click at [235, 304] on div "Podcast Details Category Health 346k Society 1m Culture 1m Education 697k Arts …" at bounding box center [131, 86] width 224 height 1056
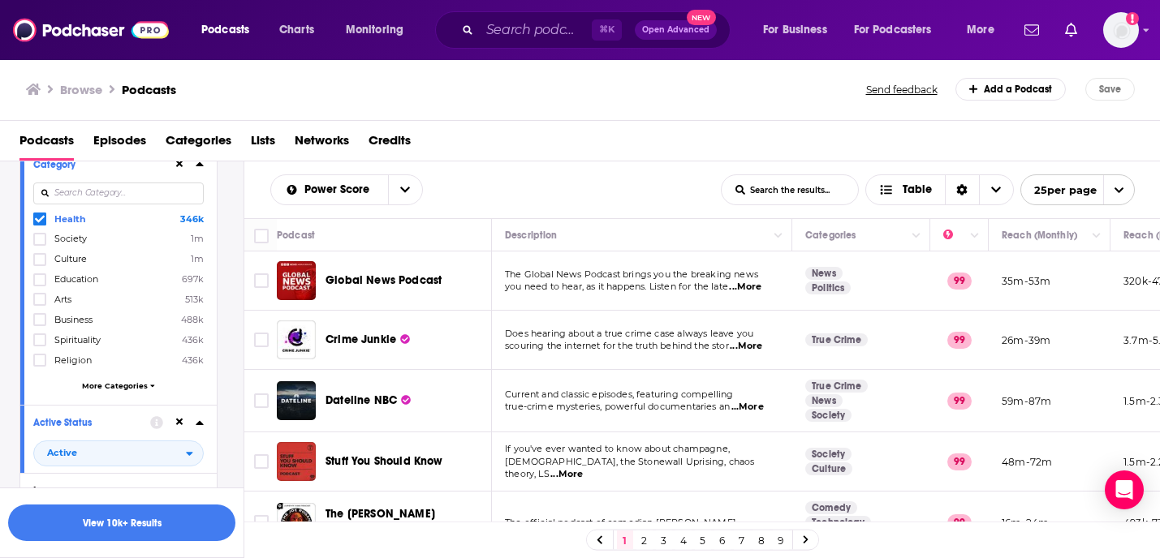
scroll to position [162, 0]
click at [45, 316] on label at bounding box center [39, 315] width 13 height 13
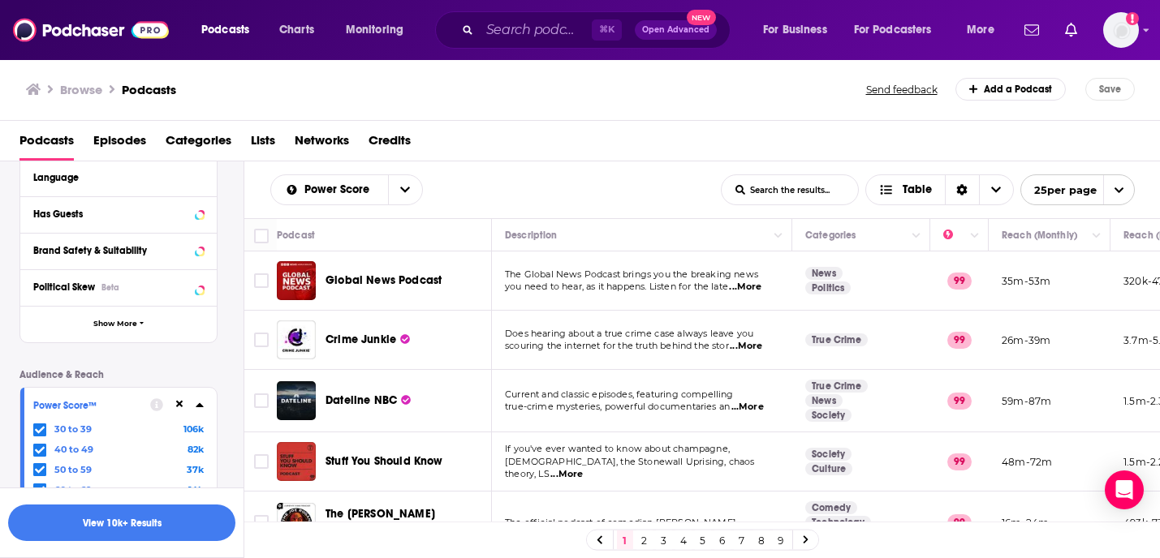
scroll to position [454, 0]
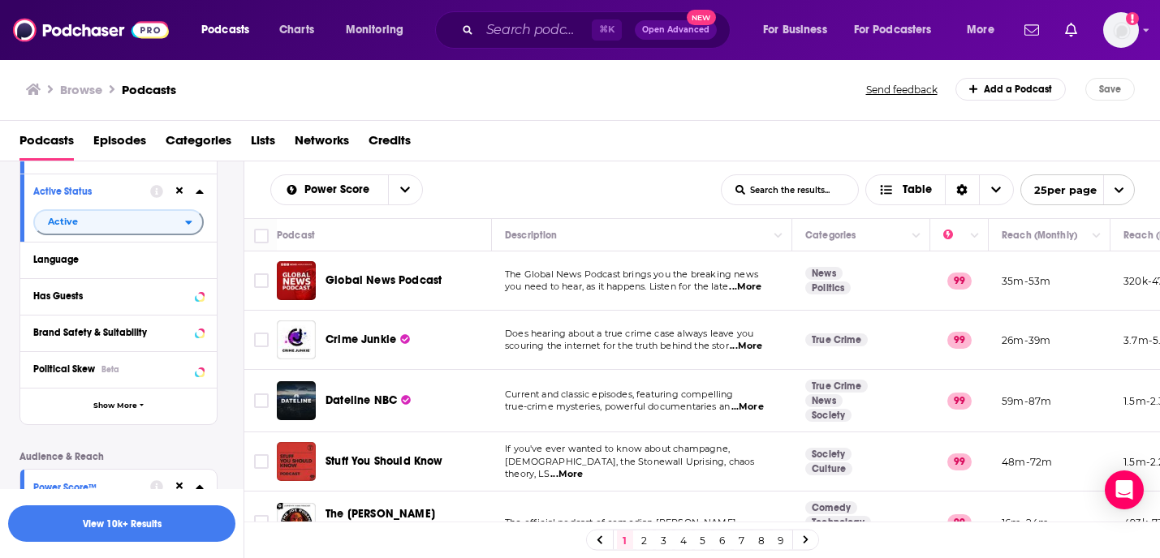
scroll to position [386, 0]
click at [80, 280] on div "Language" at bounding box center [118, 263] width 196 height 37
click at [79, 276] on div "Language" at bounding box center [118, 263] width 196 height 37
click at [213, 261] on div "Language" at bounding box center [118, 263] width 196 height 37
click at [200, 261] on icon at bounding box center [199, 263] width 7 height 4
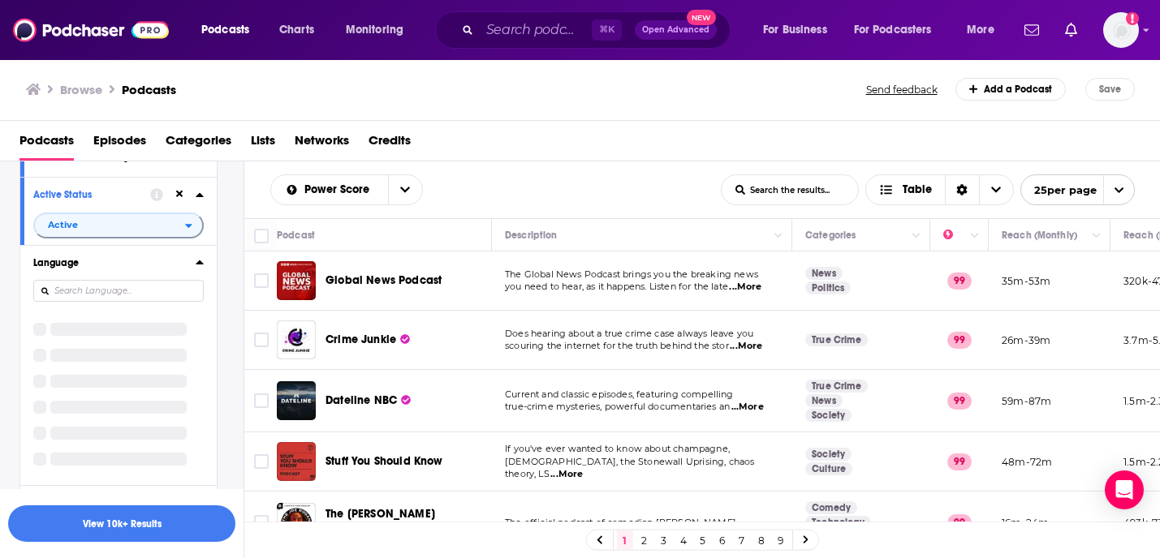
click at [127, 289] on div "Language" at bounding box center [118, 365] width 196 height 240
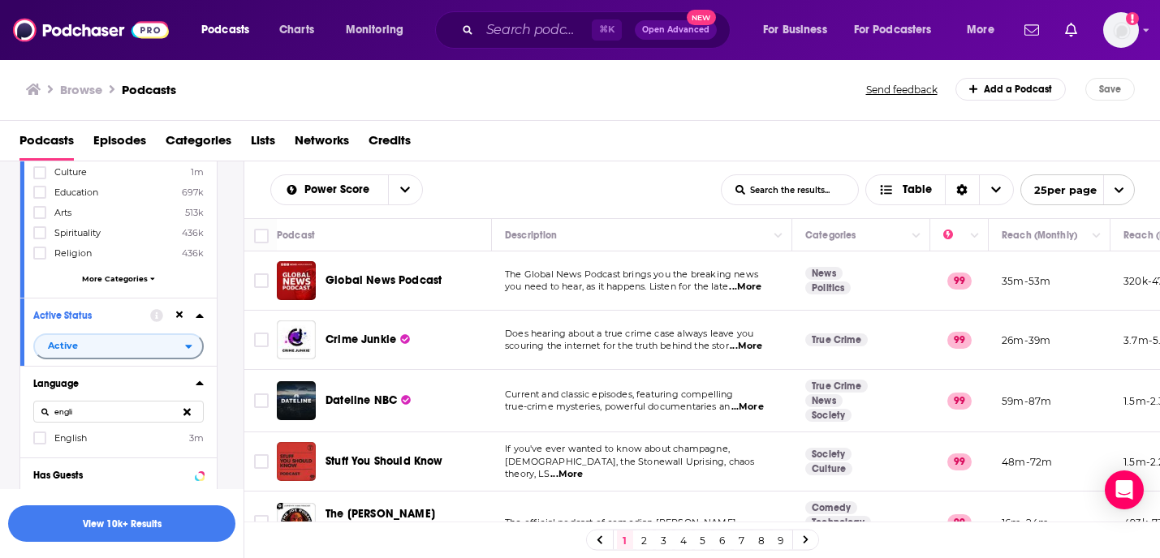
type input "engli"
click at [43, 448] on div "Language engli English 3m" at bounding box center [118, 412] width 196 height 92
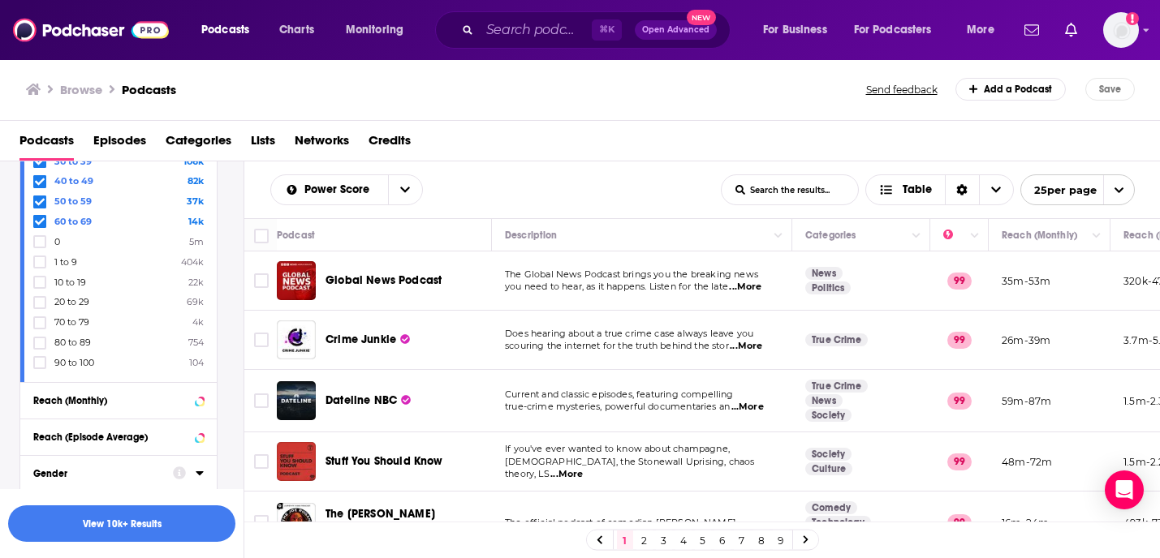
scroll to position [955, 0]
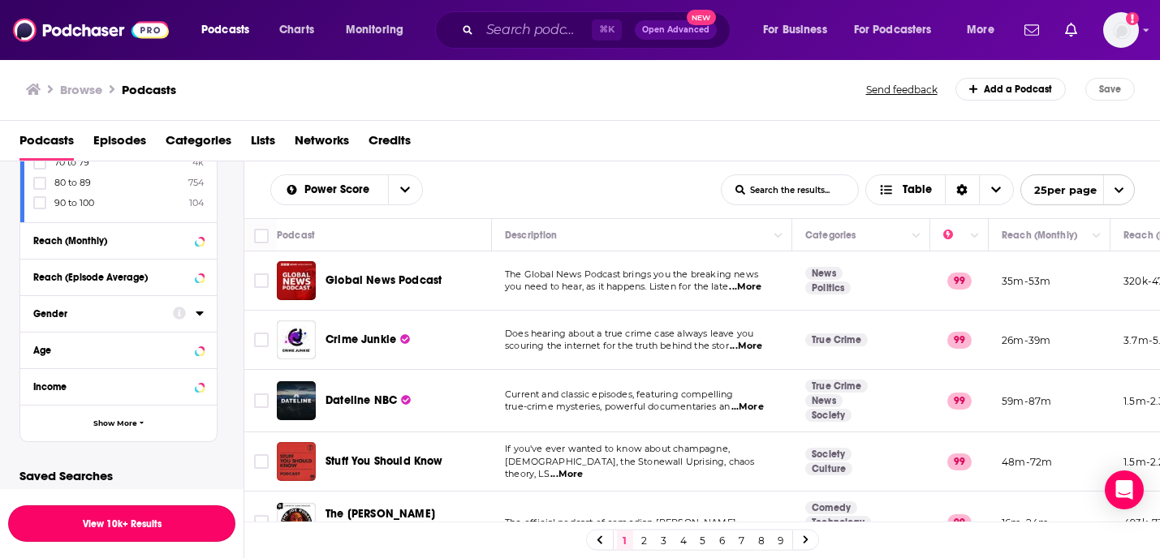
click at [152, 517] on button "View 10k+ Results" at bounding box center [121, 524] width 227 height 37
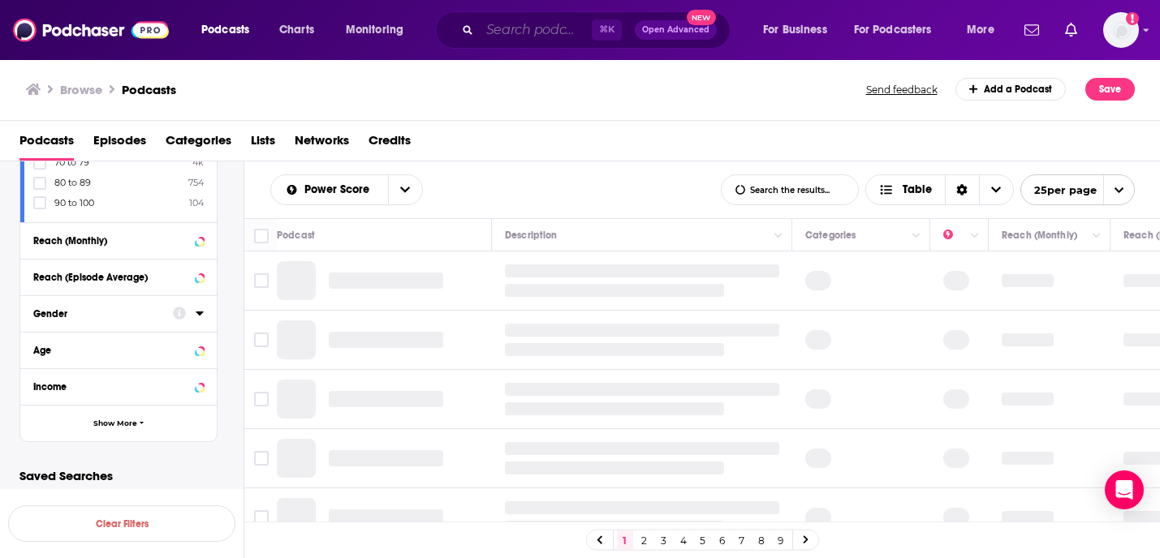
click at [543, 32] on input "Search podcasts, credits, & more..." at bounding box center [536, 30] width 112 height 26
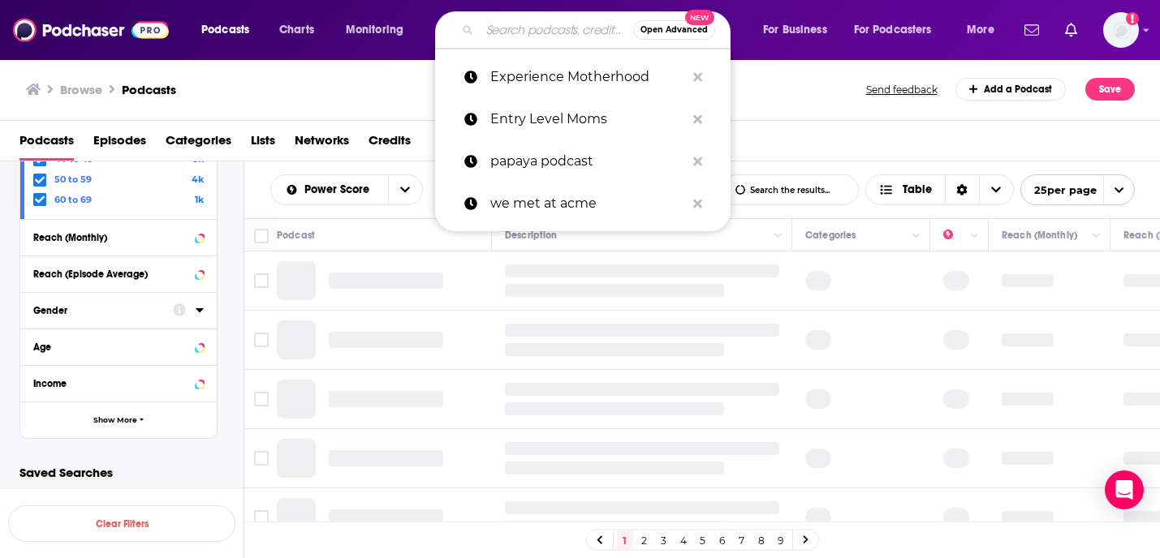
scroll to position [816, 0]
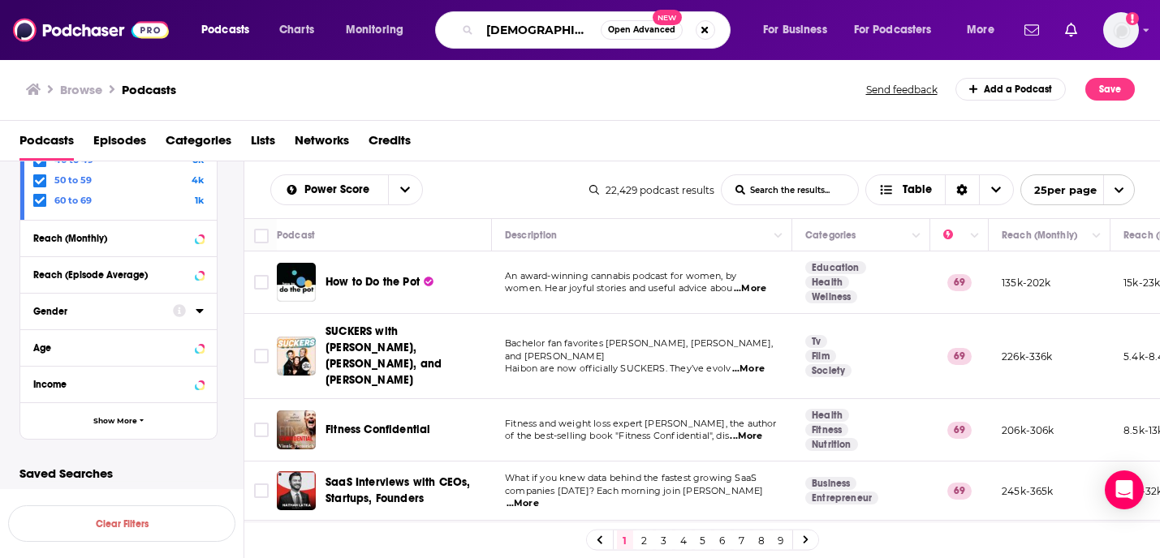
type input "female founder"
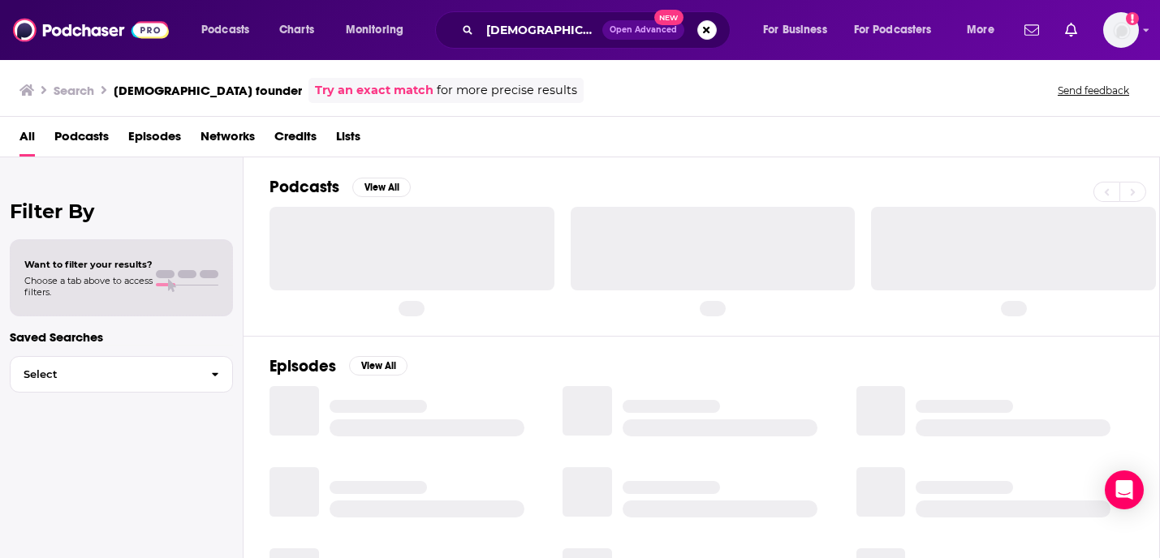
click at [175, 282] on div at bounding box center [187, 277] width 63 height 15
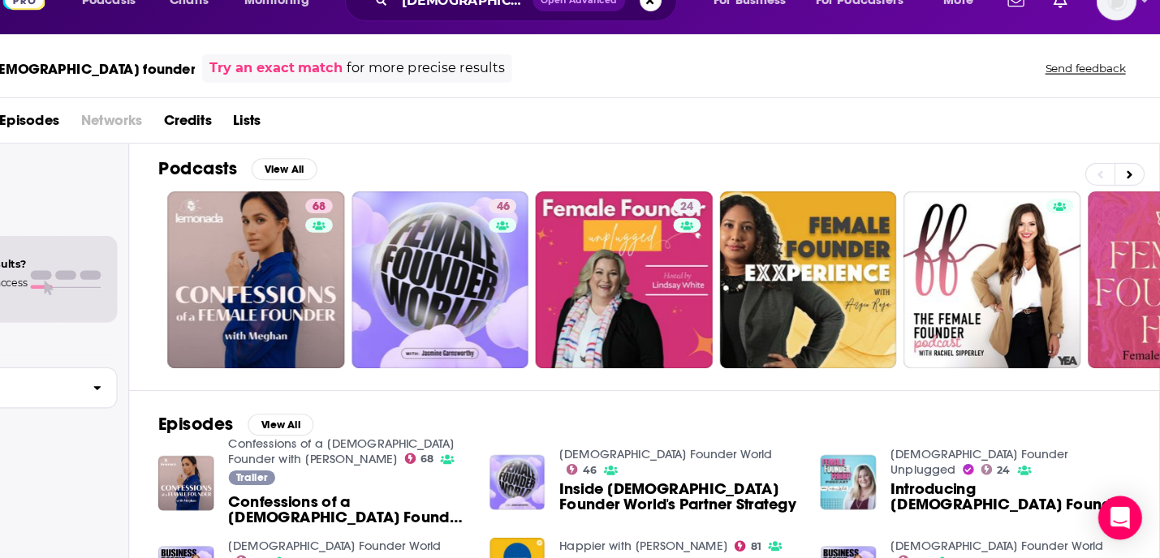
scroll to position [9, 0]
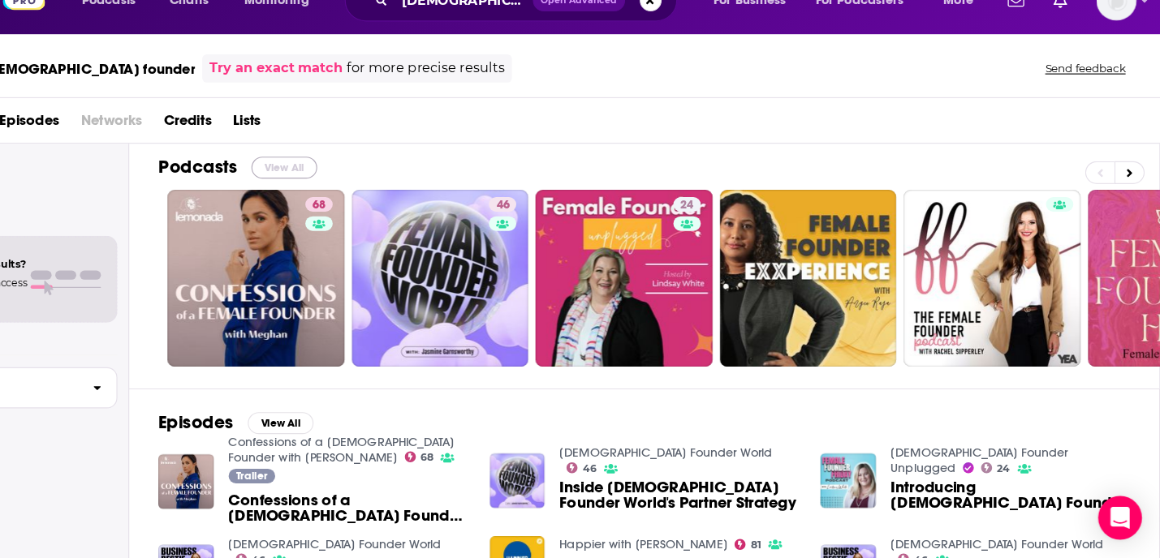
click at [384, 170] on button "View All" at bounding box center [381, 178] width 58 height 19
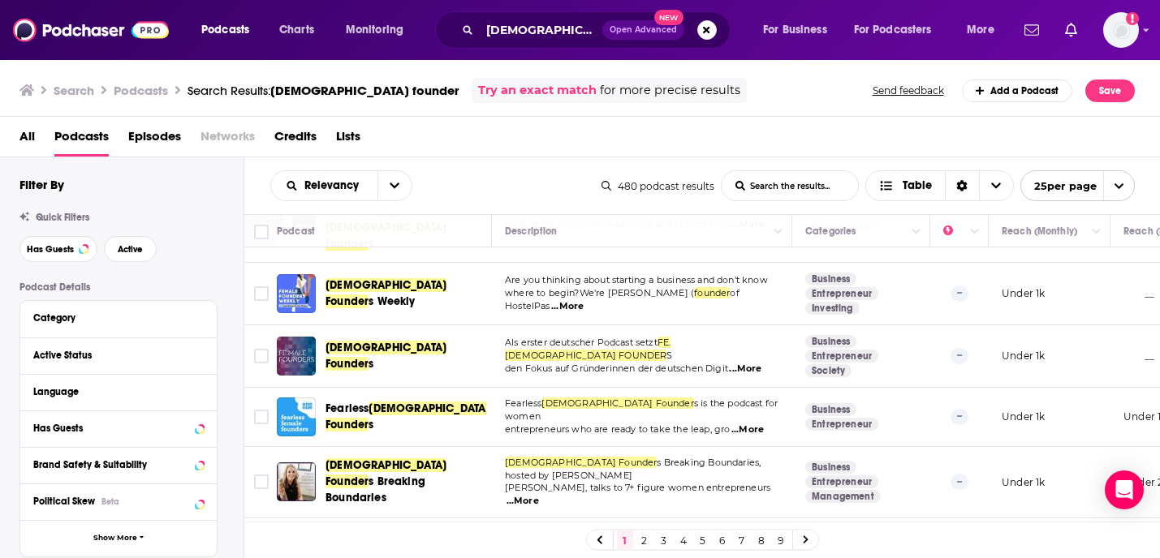
scroll to position [1265, 0]
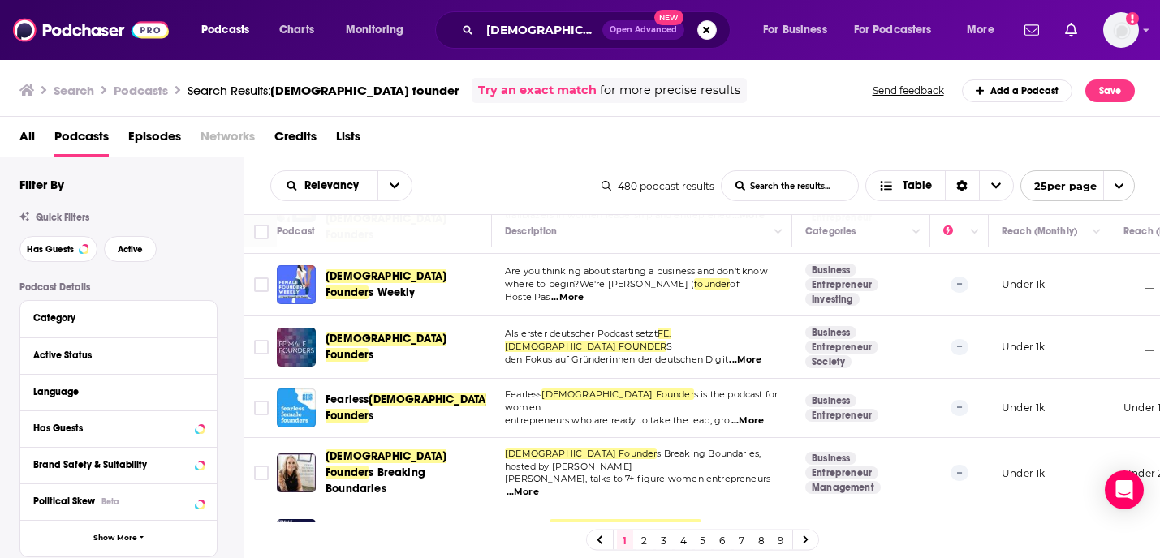
click at [643, 535] on link "2" at bounding box center [644, 540] width 16 height 19
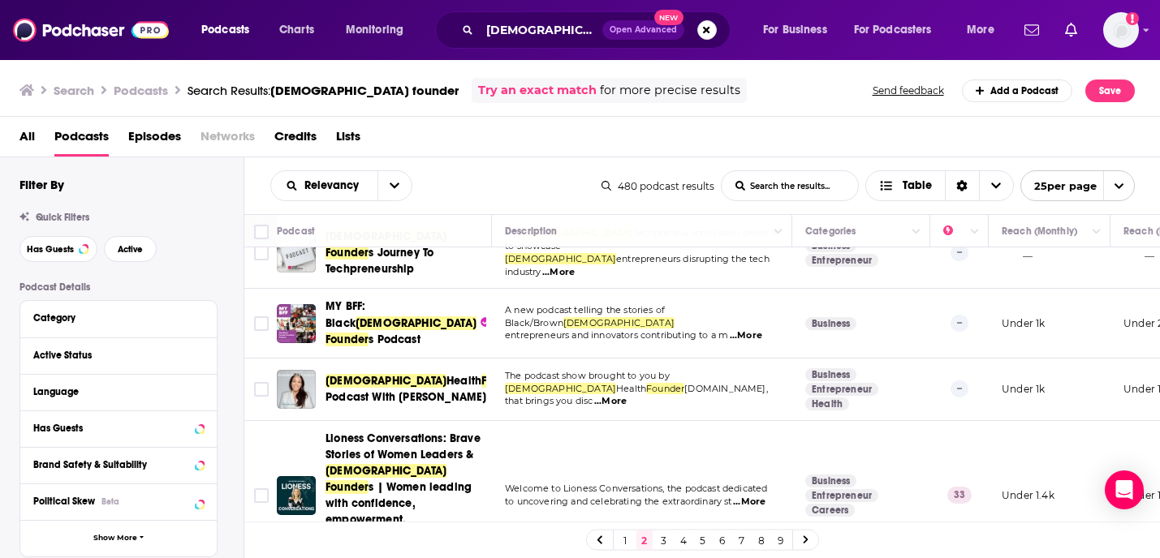
scroll to position [248, 0]
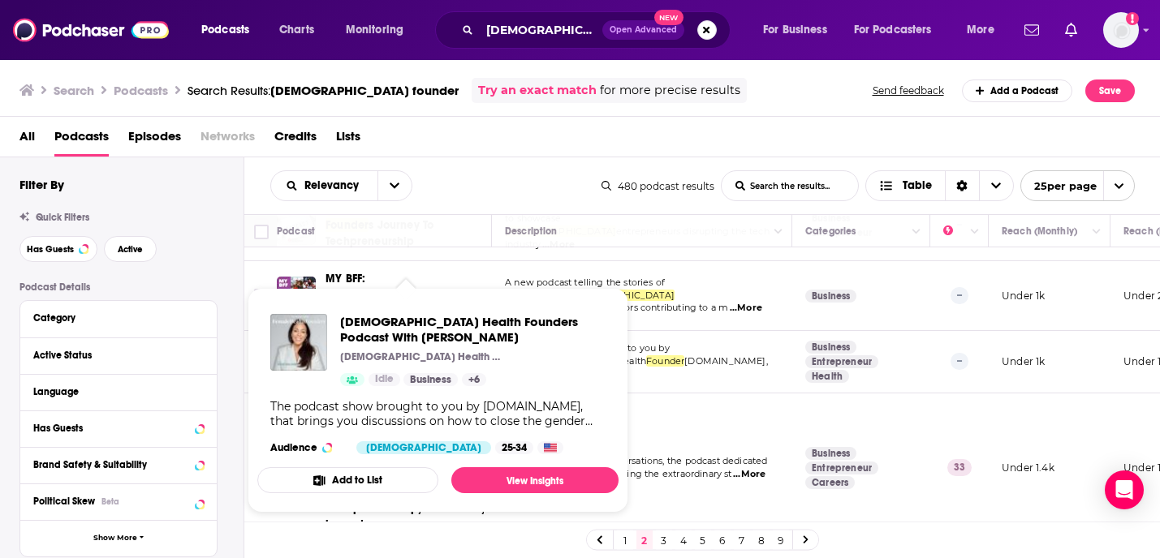
click at [400, 321] on span "Female Health Founders Podcast With Bridie Houlihan" at bounding box center [472, 329] width 265 height 31
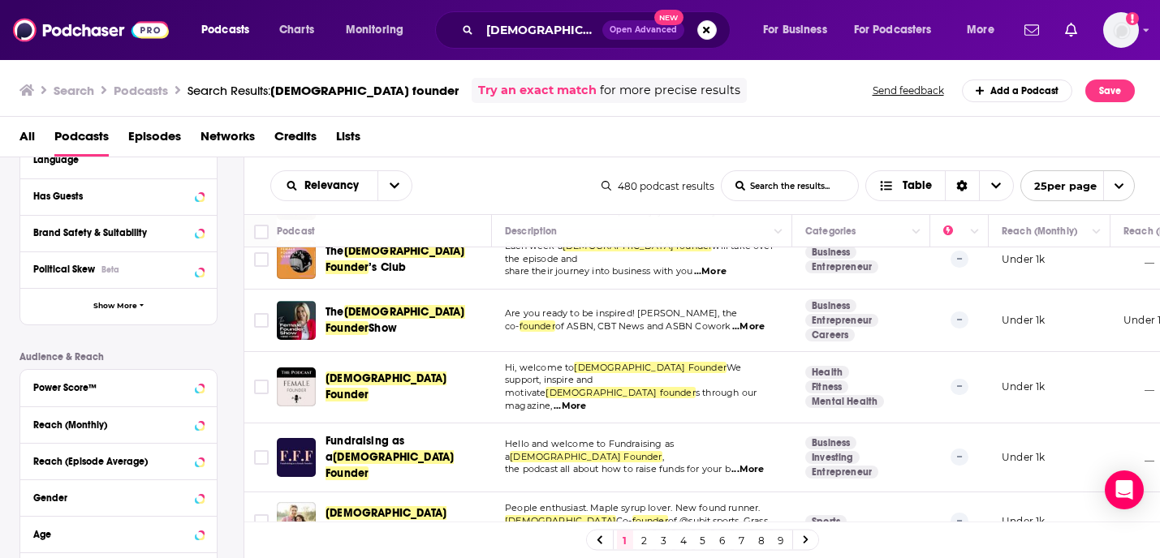
scroll to position [489, 0]
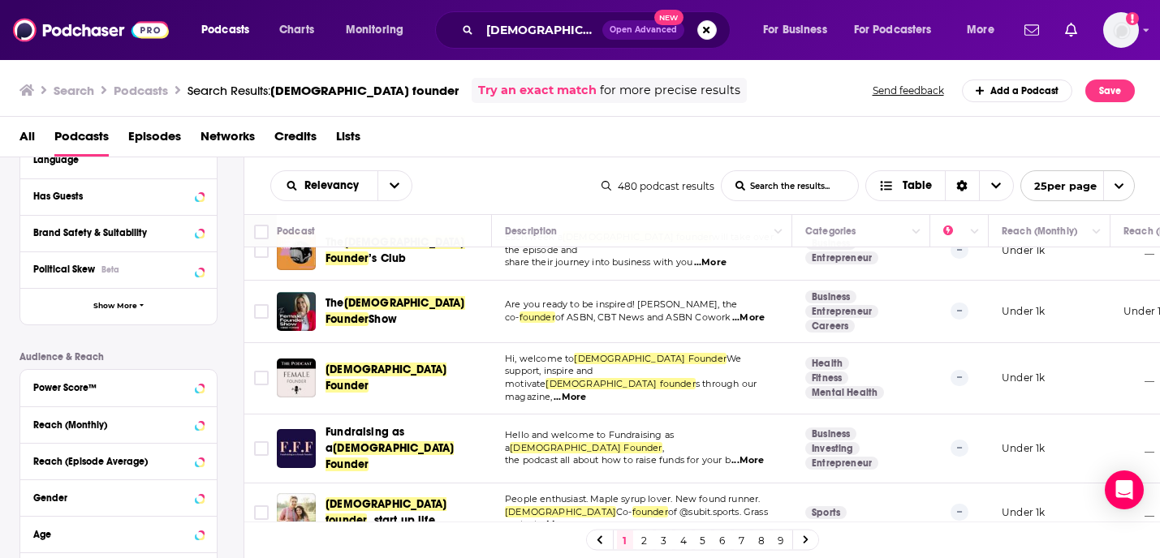
click at [89, 131] on span "Podcasts" at bounding box center [81, 139] width 54 height 33
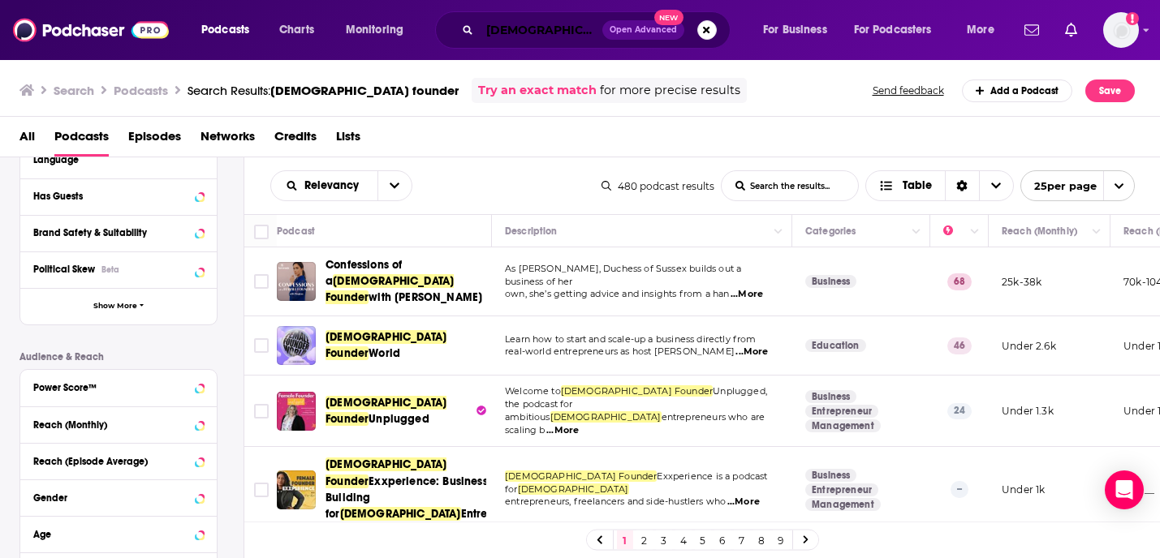
click at [540, 35] on input "female founder" at bounding box center [541, 30] width 123 height 26
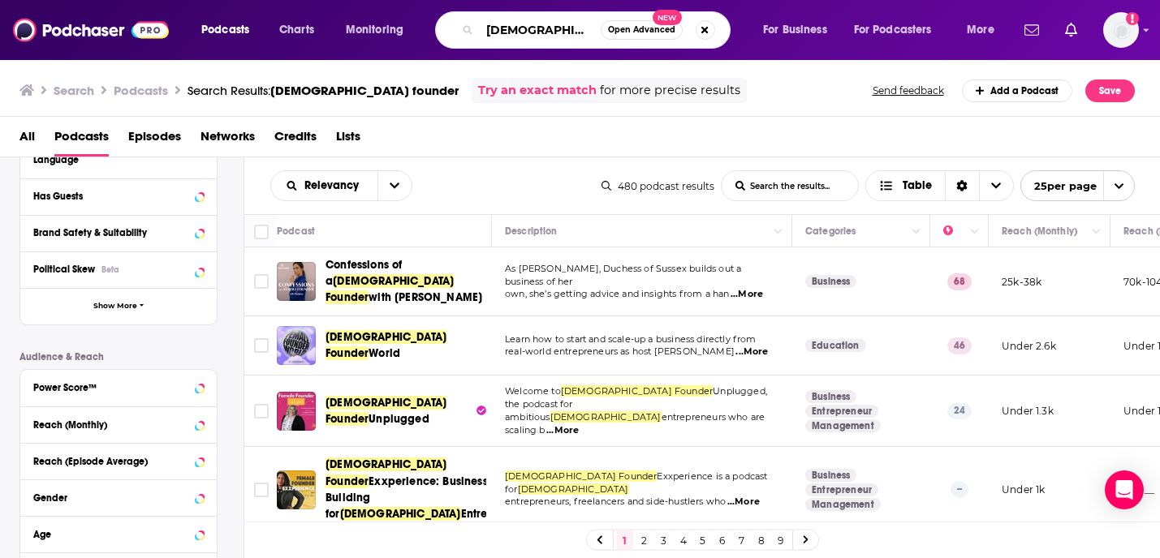
drag, startPoint x: 577, startPoint y: 32, endPoint x: 448, endPoint y: 32, distance: 129.1
click at [448, 32] on div "female founder Open Advanced New" at bounding box center [582, 29] width 295 height 37
click at [808, 111] on div "Search Podcasts Search Results: female founder Try an exact match for more prec…" at bounding box center [580, 87] width 1161 height 58
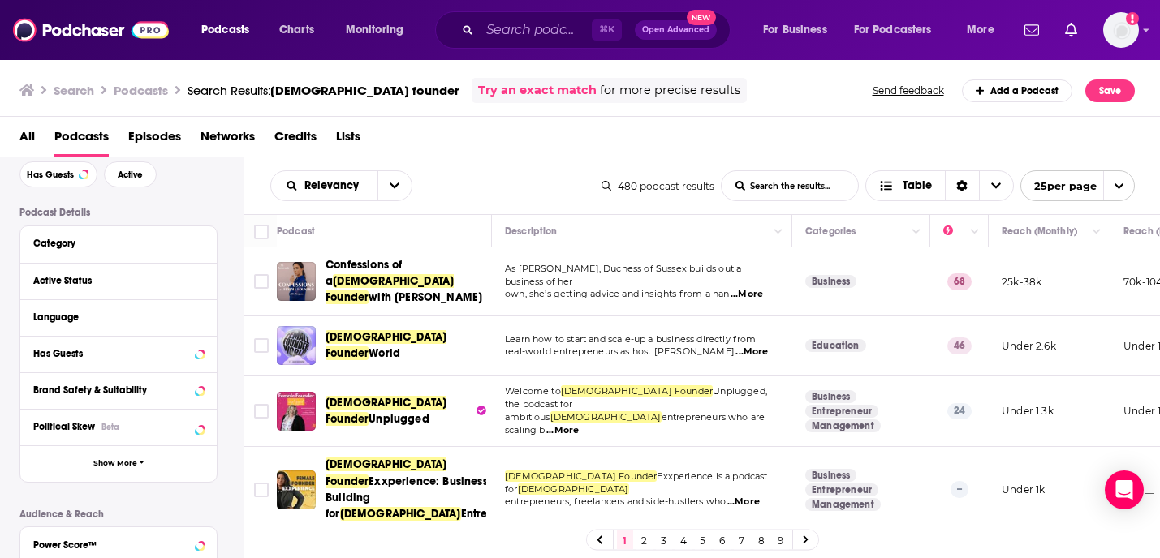
scroll to position [83, 0]
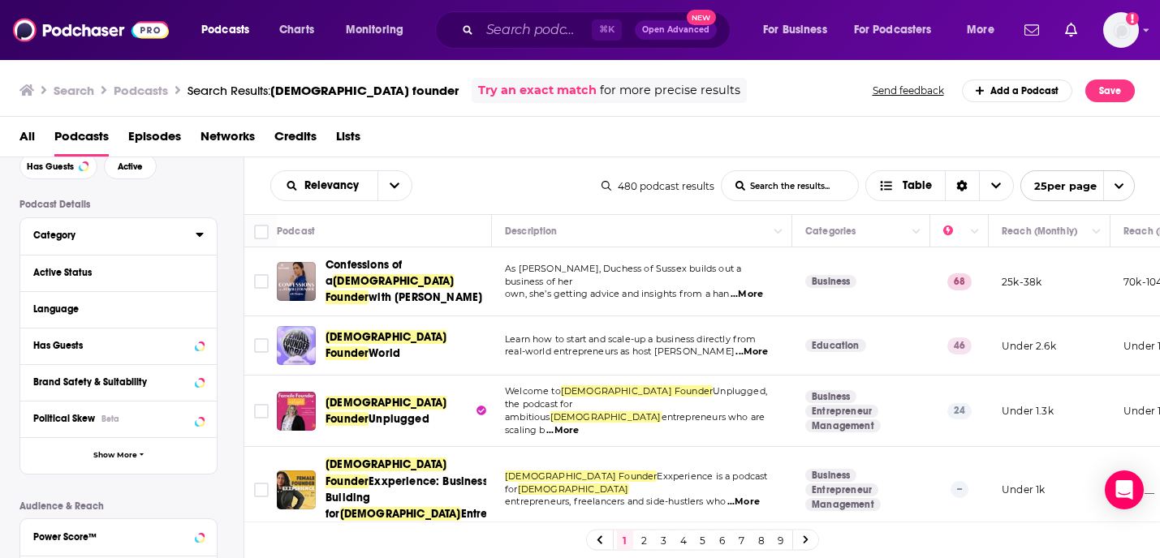
click at [74, 235] on div "Category" at bounding box center [109, 235] width 152 height 11
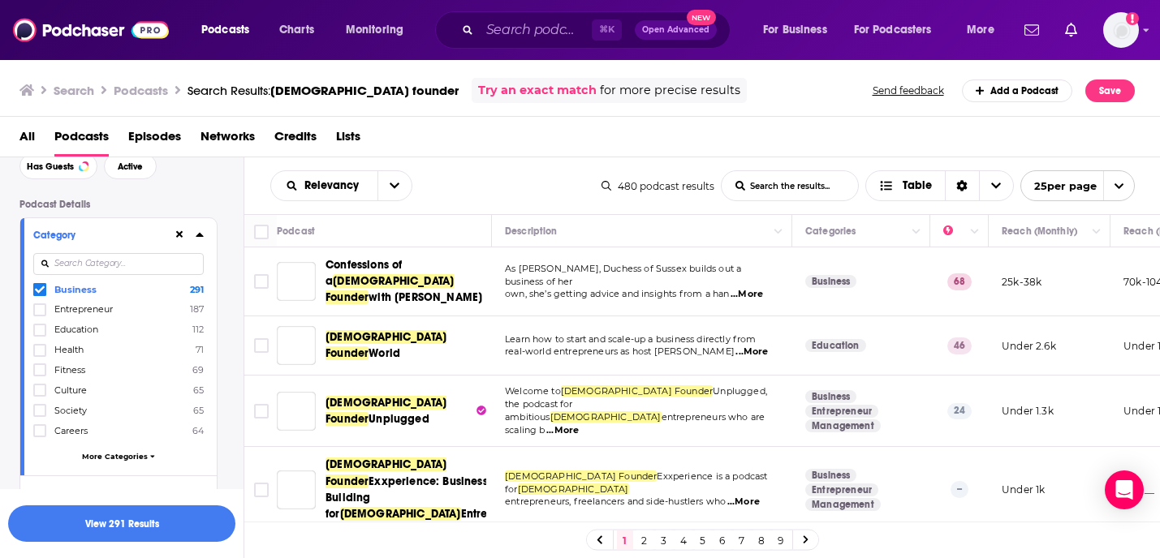
click at [67, 352] on span "Health" at bounding box center [68, 349] width 29 height 11
click at [40, 356] on input "multiSelectOption-health-3" at bounding box center [40, 356] width 0 height 0
click at [137, 525] on button "View 341 Results" at bounding box center [121, 524] width 227 height 37
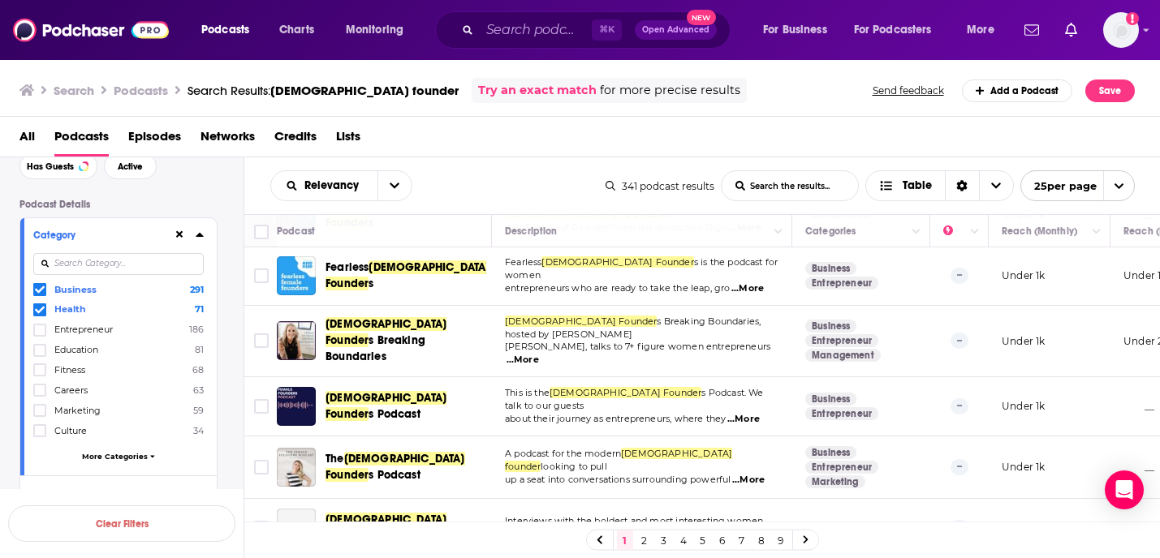
scroll to position [1268, 0]
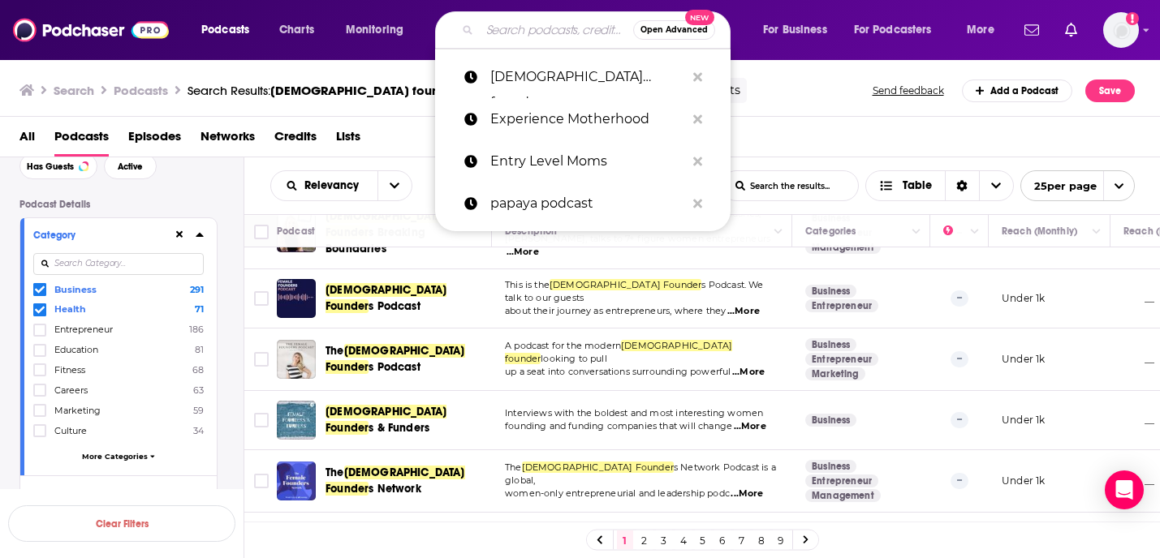
click at [545, 33] on input "Search podcasts, credits, & more..." at bounding box center [556, 30] width 153 height 26
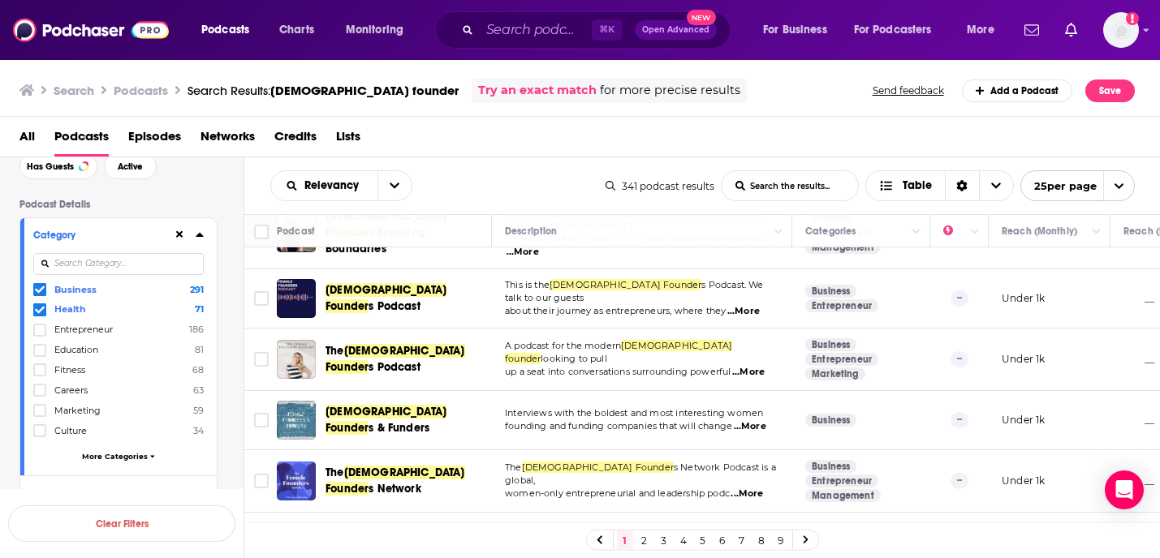
click at [851, 111] on div "Search Podcasts Search Results: female founder Try an exact match for more prec…" at bounding box center [580, 87] width 1161 height 58
click at [150, 91] on h3 "Podcasts" at bounding box center [141, 90] width 54 height 15
click at [150, 92] on h3 "Podcasts" at bounding box center [141, 90] width 54 height 15
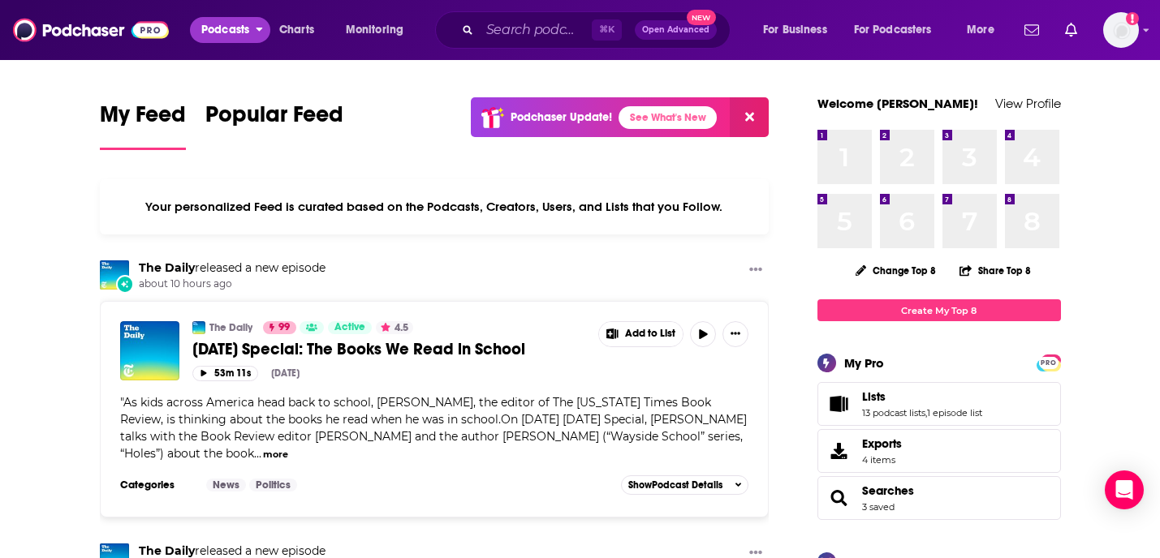
click at [210, 24] on span "Podcasts" at bounding box center [225, 30] width 48 height 23
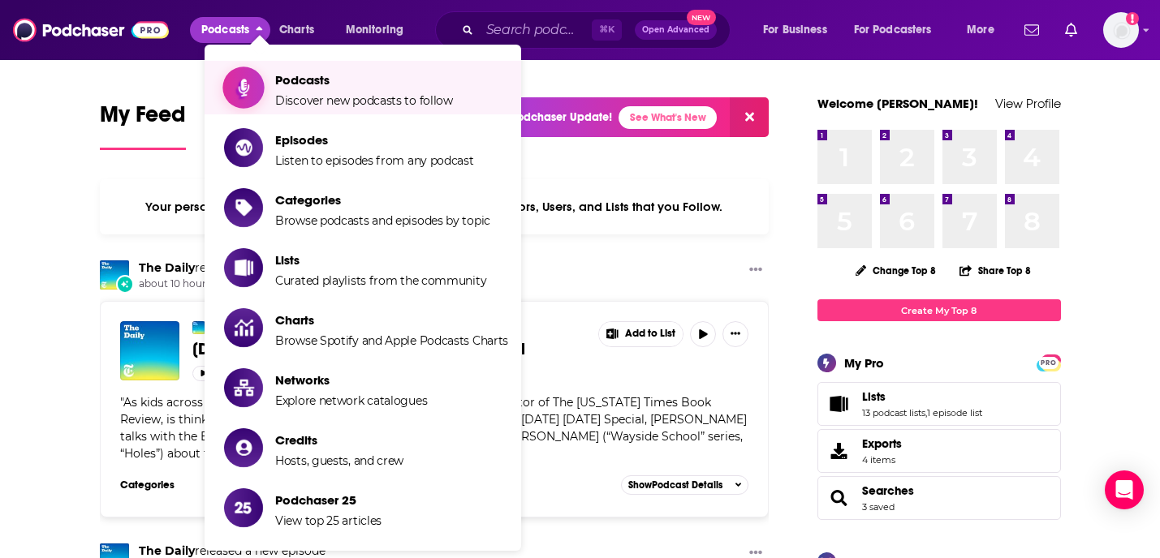
click at [335, 93] on span "Podcasts Discover new podcasts to follow" at bounding box center [364, 87] width 178 height 41
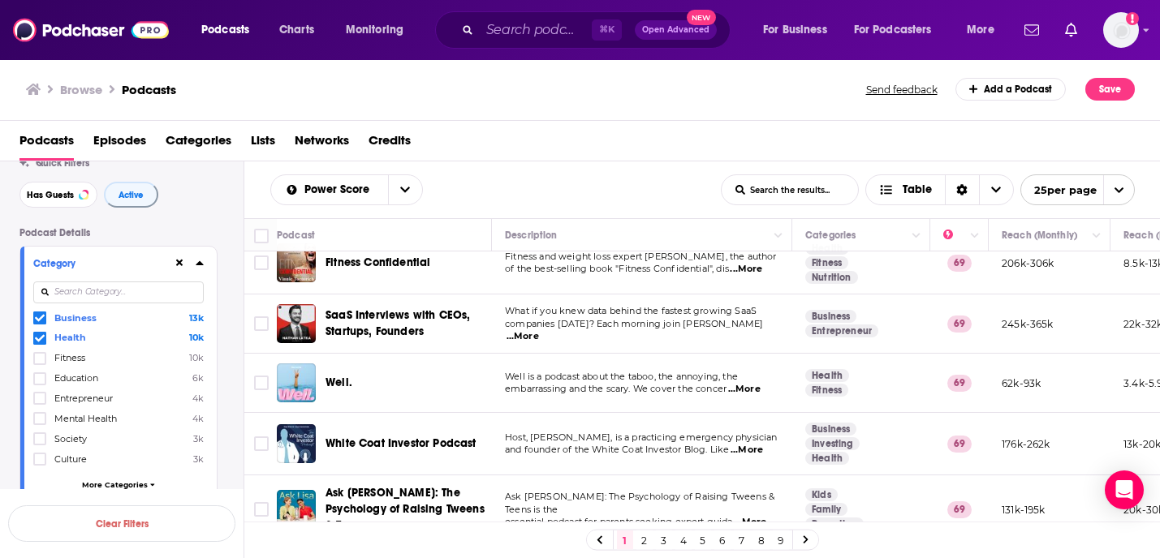
scroll to position [179, 0]
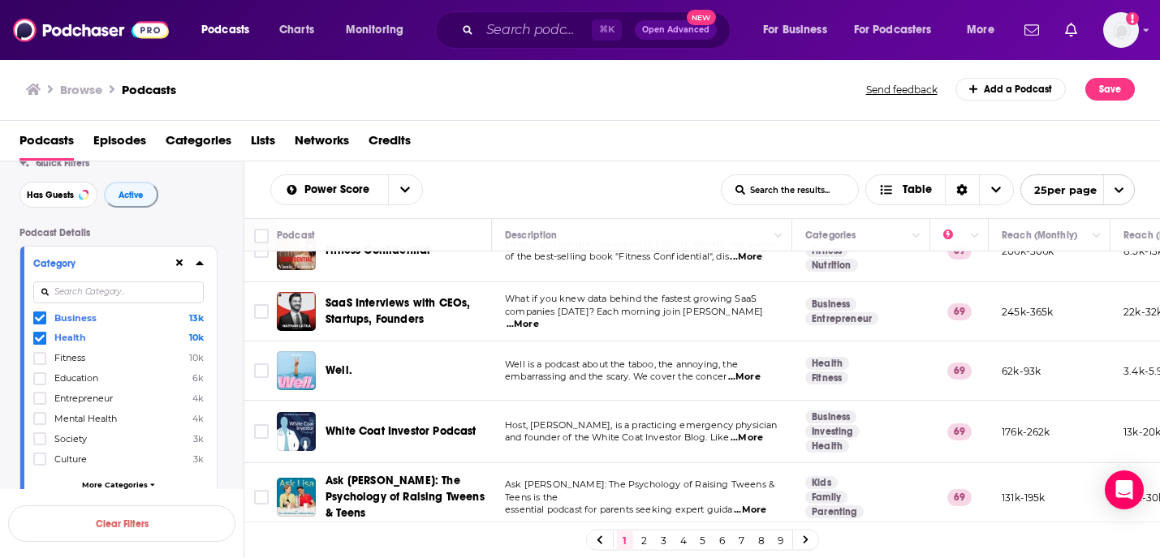
click at [753, 371] on span "...More" at bounding box center [744, 377] width 32 height 13
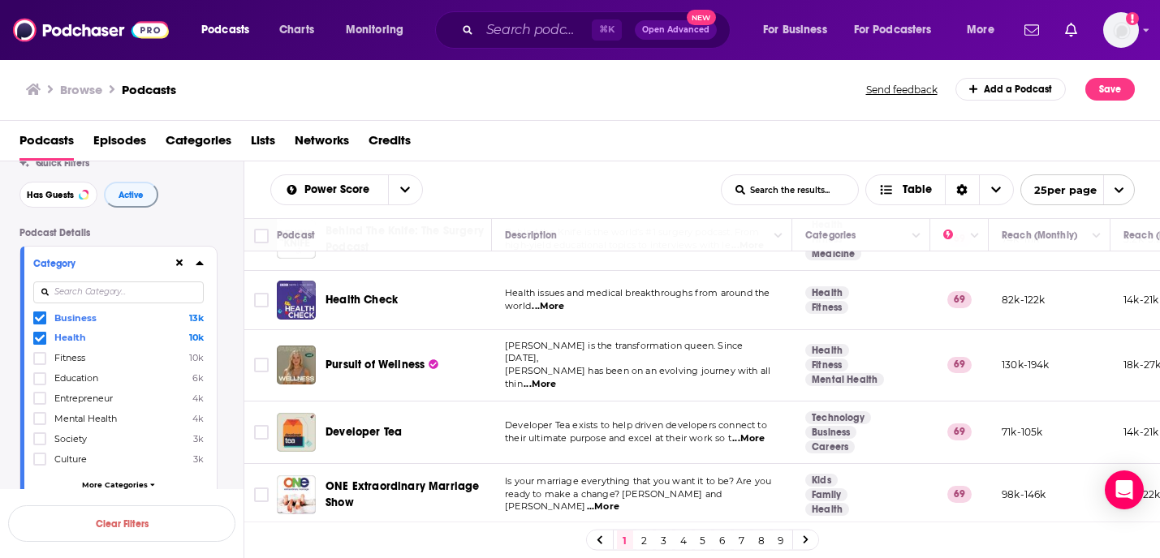
scroll to position [879, 0]
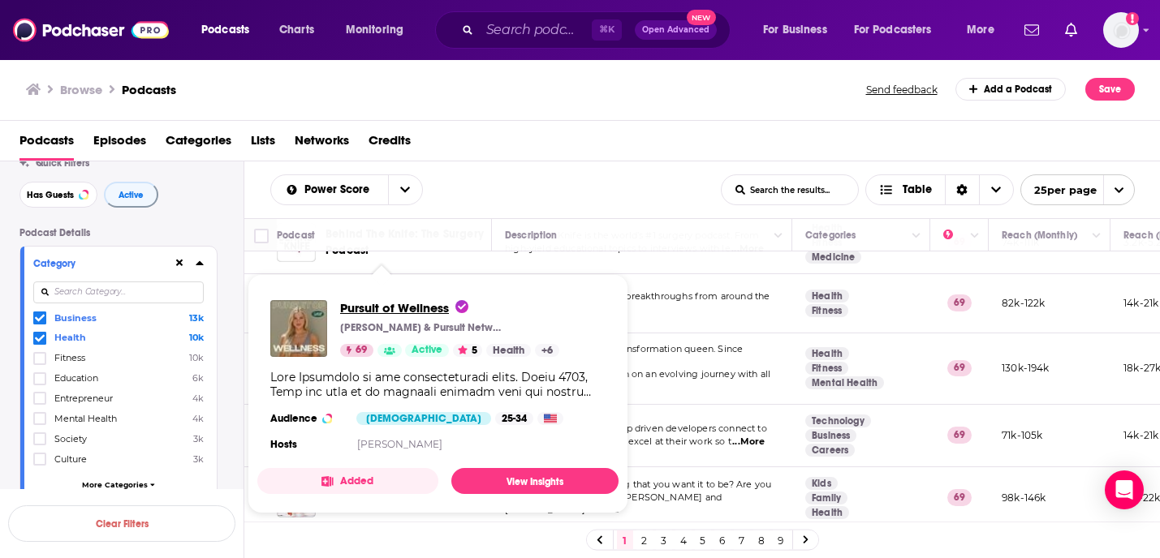
click at [398, 308] on span "Pursuit of Wellness" at bounding box center [404, 307] width 128 height 15
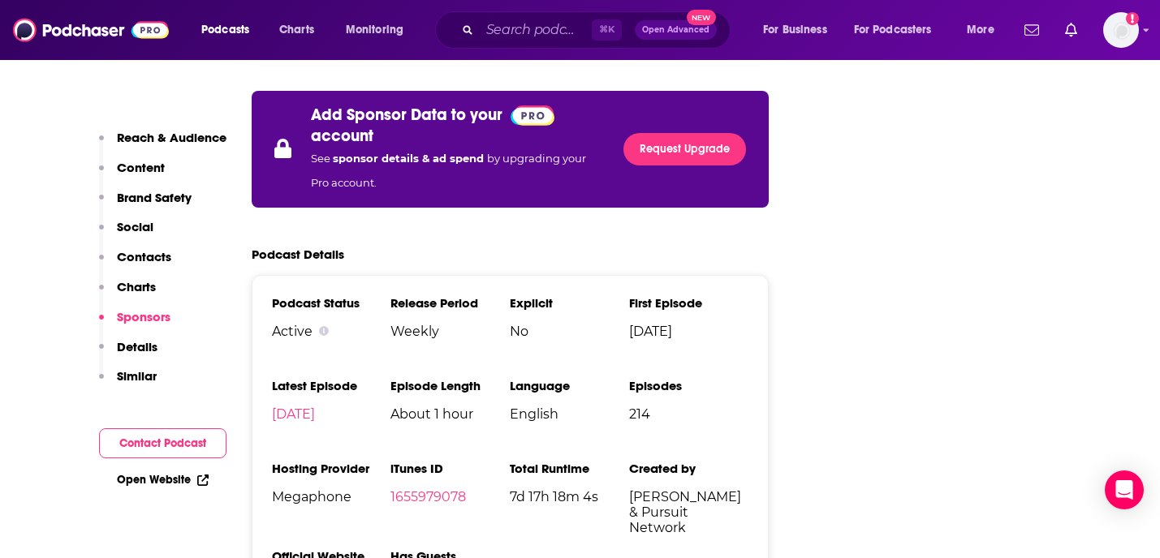
scroll to position [3282, 0]
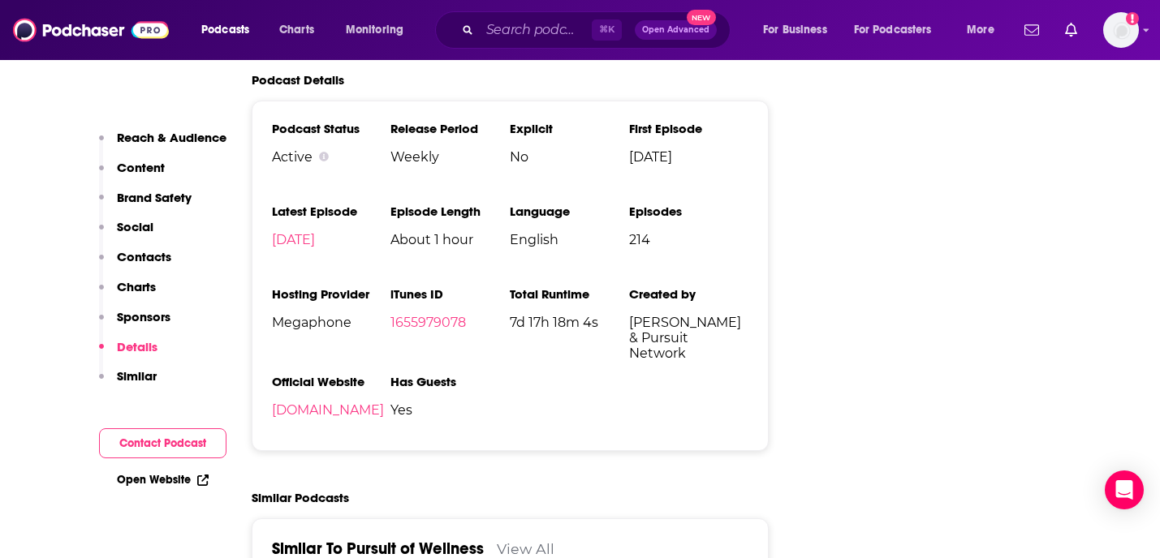
click at [144, 257] on p "Contacts" at bounding box center [144, 256] width 54 height 15
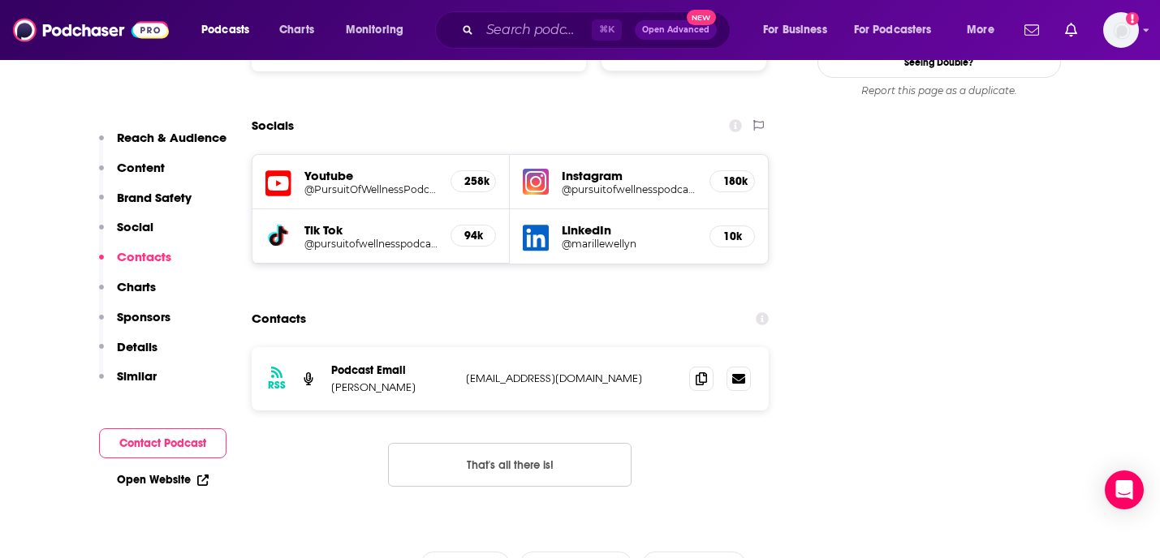
scroll to position [1837, 0]
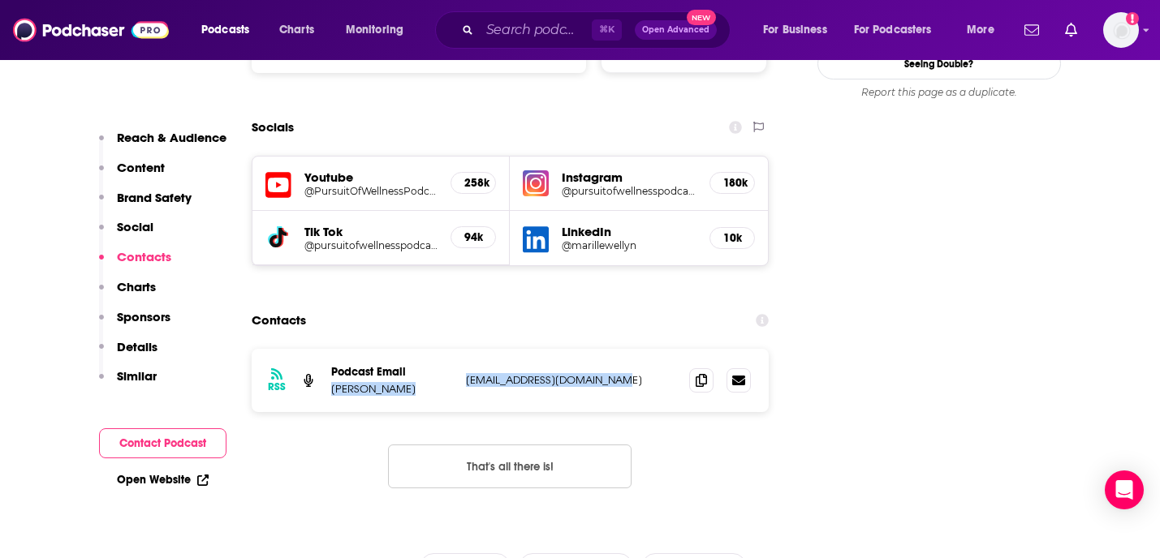
drag, startPoint x: 617, startPoint y: 297, endPoint x: 458, endPoint y: 287, distance: 159.4
click at [0, 0] on div "Podcast Email Mari Llewellyn inquiry@pursuitnetwork.com inquiry@pursuitnetwork.…" at bounding box center [0, 0] width 0 height 0
click at [701, 373] on icon at bounding box center [701, 379] width 11 height 13
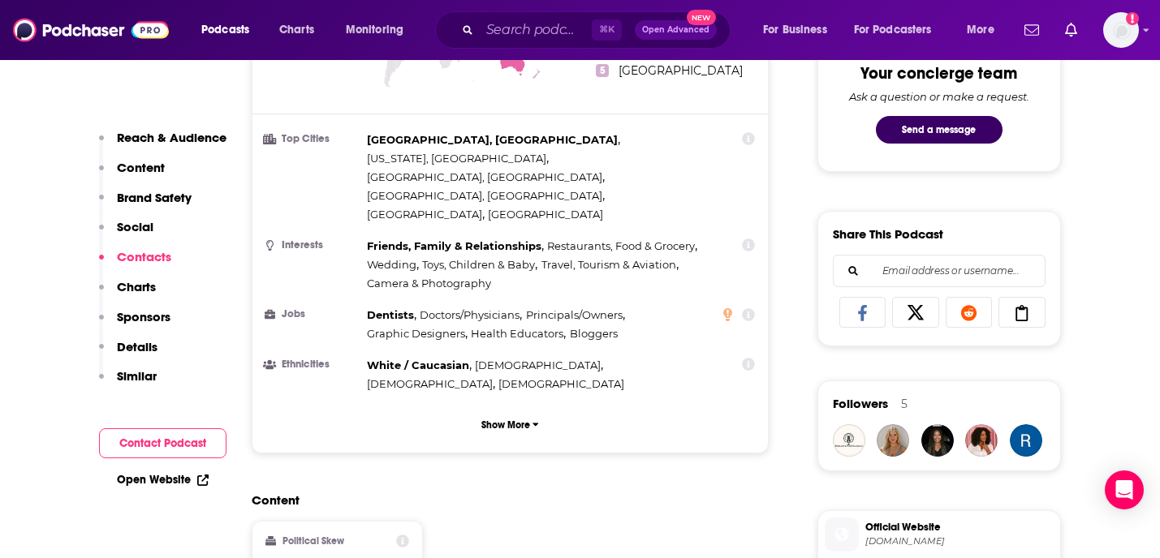
scroll to position [0, 0]
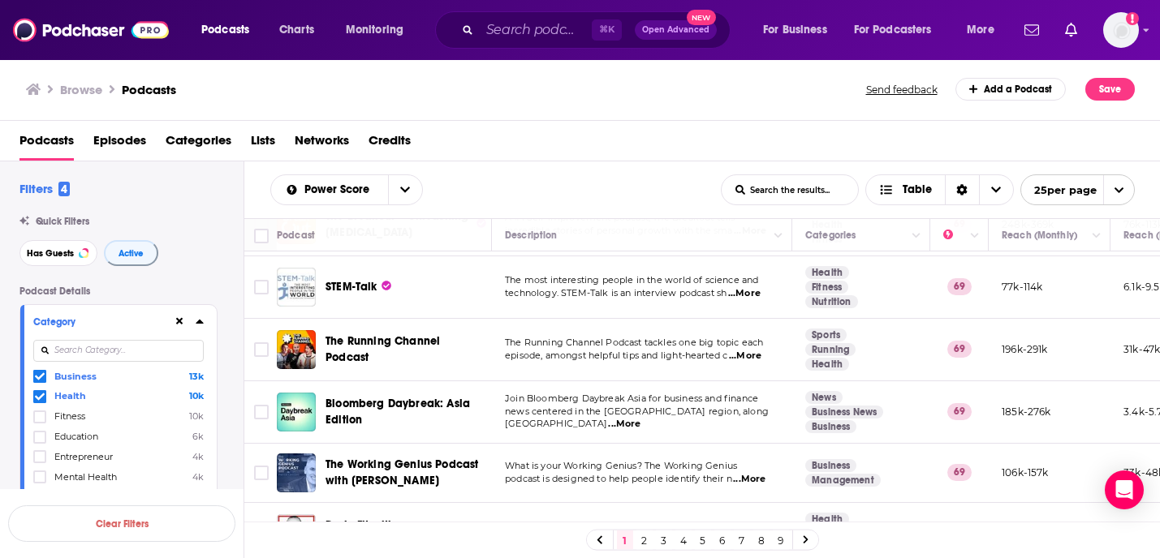
scroll to position [1279, 0]
click at [640, 539] on link "2" at bounding box center [644, 540] width 16 height 19
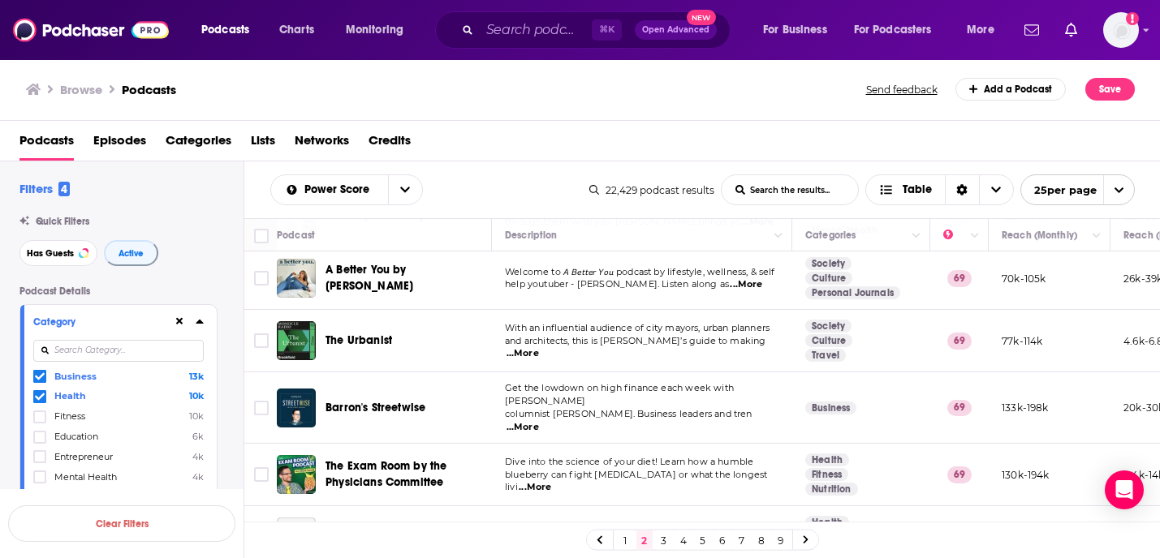
scroll to position [455, 0]
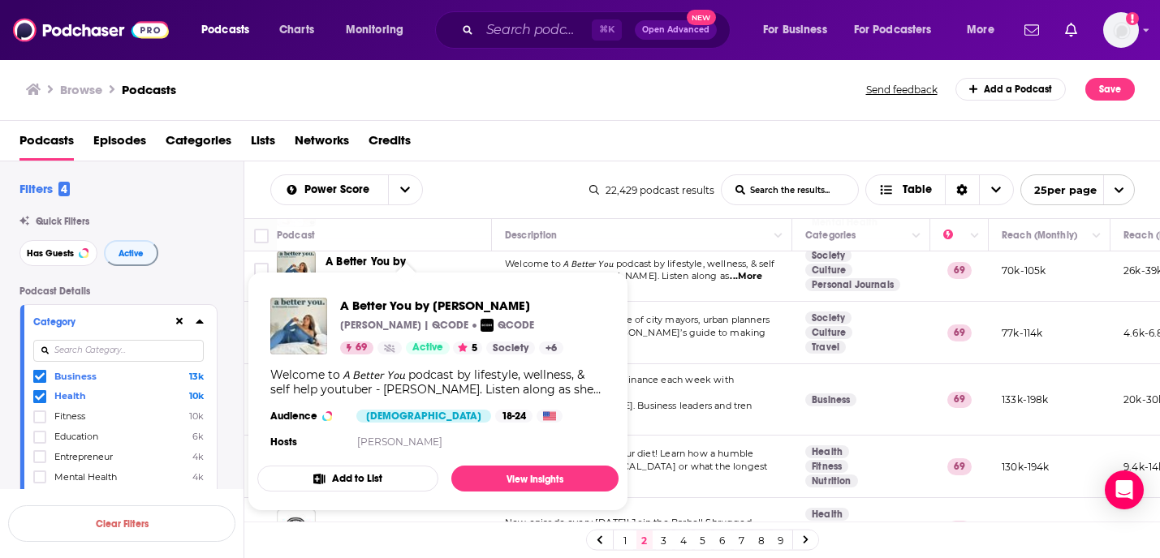
click at [393, 255] on span "A Better You by Fernanda Ramirez" at bounding box center [370, 270] width 88 height 30
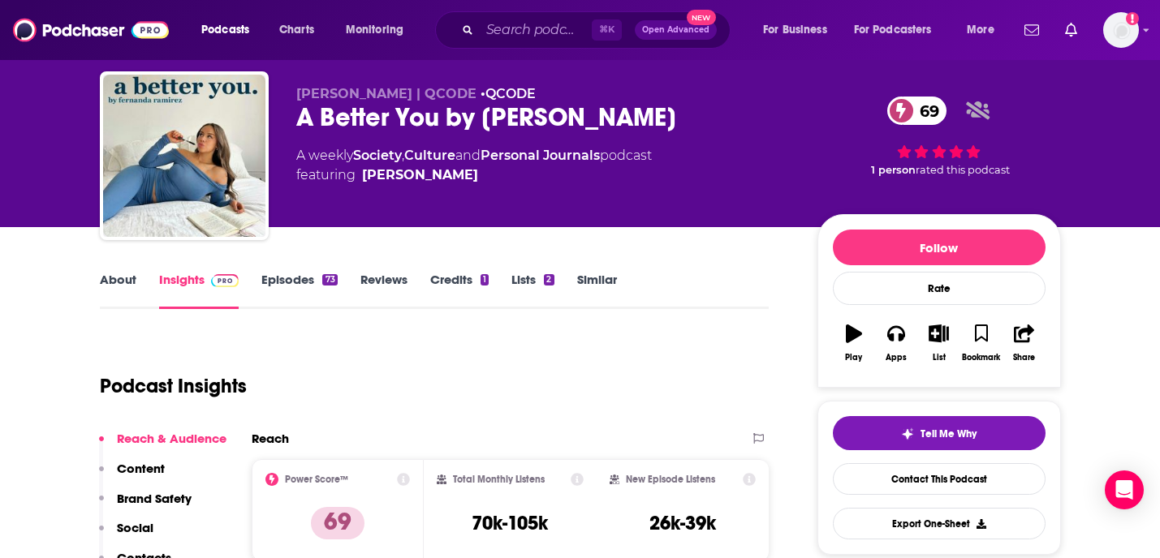
scroll to position [38, 0]
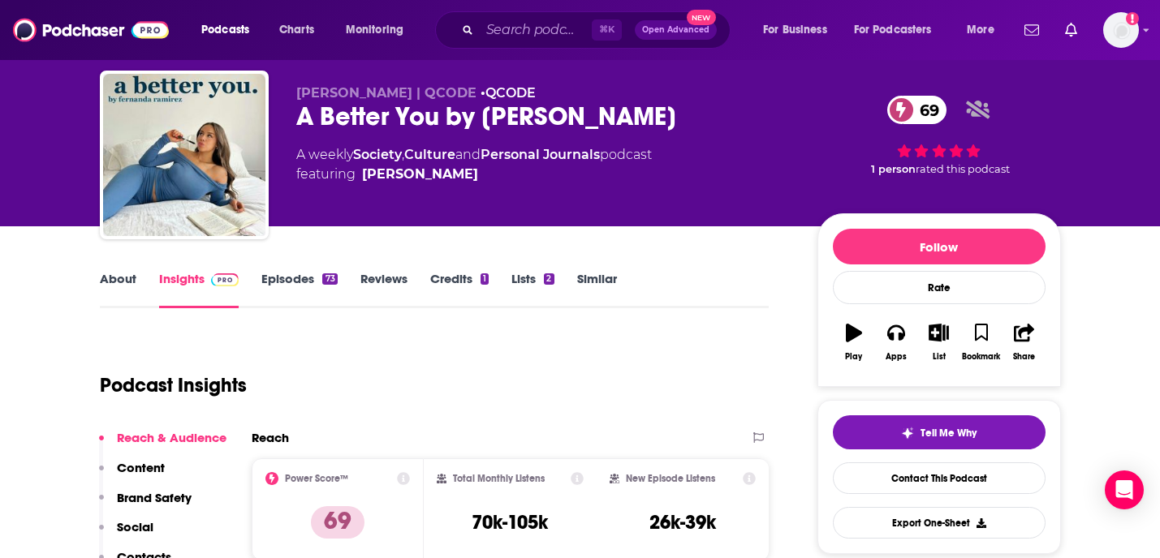
drag, startPoint x: 735, startPoint y: 116, endPoint x: 272, endPoint y: 118, distance: 462.7
click at [272, 118] on div "Fernanda Ramirez | QCODE • QCODE A Better You by Fernanda Ramirez 69 A weekly S…" at bounding box center [580, 158] width 961 height 175
copy h2 "A Better You by Fernanda Ramirez"
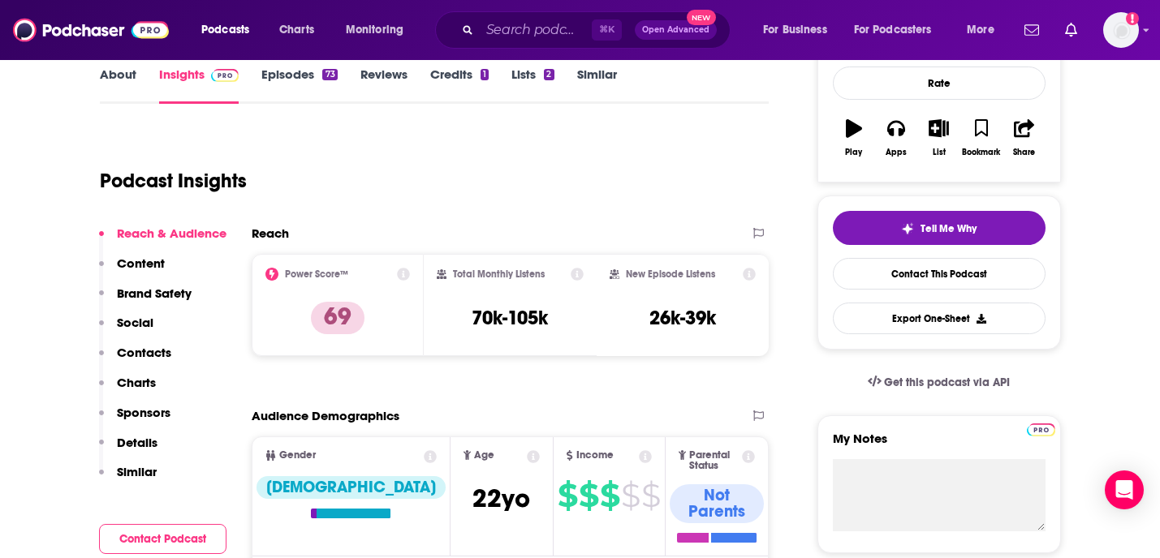
scroll to position [241, 0]
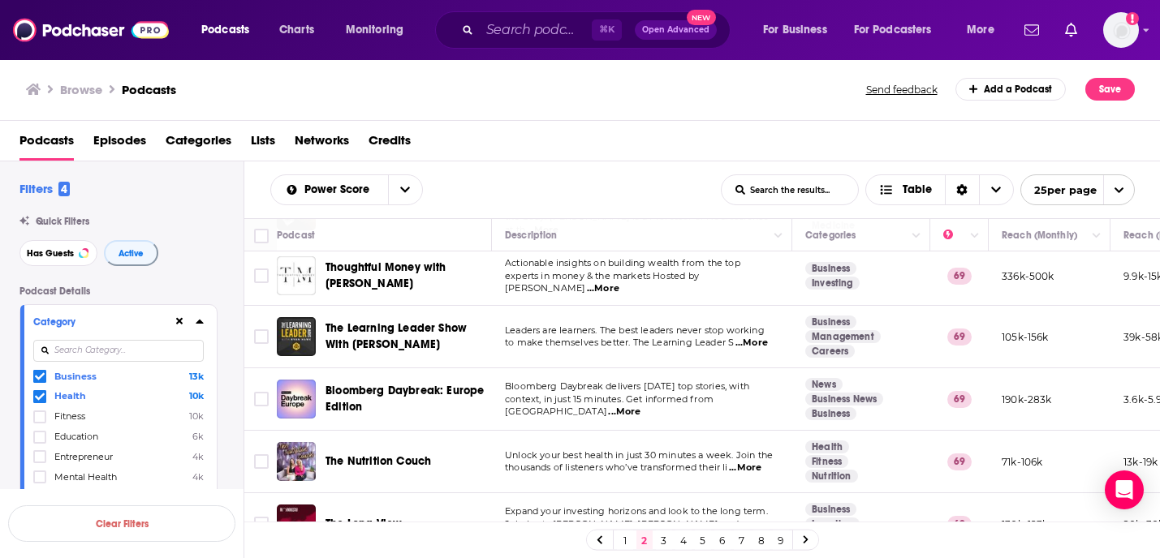
scroll to position [1276, 0]
click at [660, 537] on link "3" at bounding box center [664, 540] width 16 height 19
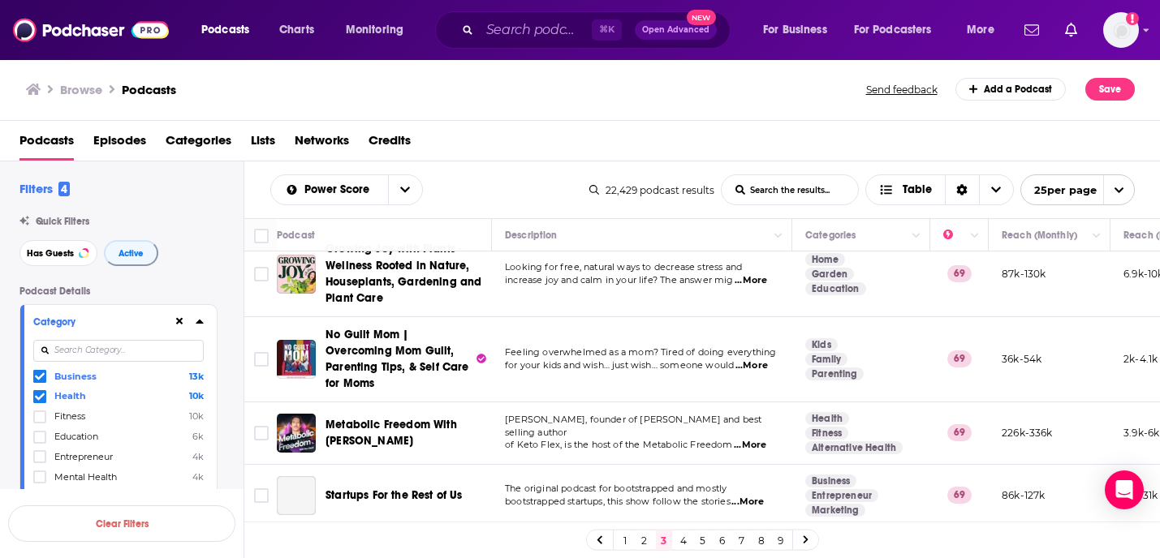
scroll to position [607, 0]
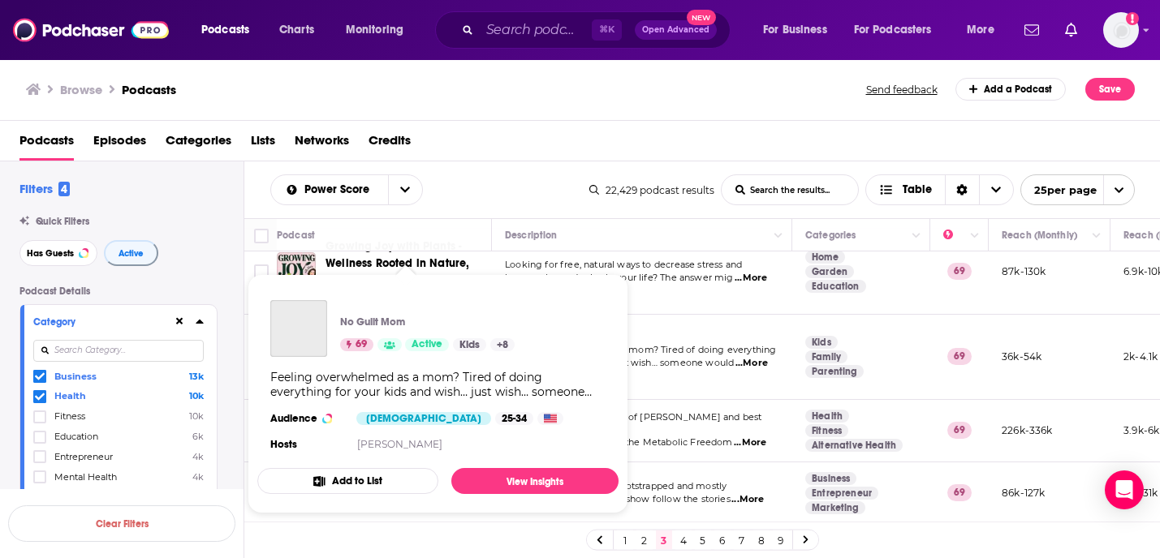
click at [373, 333] on div "Podcasts Charts Monitoring ⌘ K Open Advanced New For Business For Podcasters Mo…" at bounding box center [580, 279] width 1160 height 558
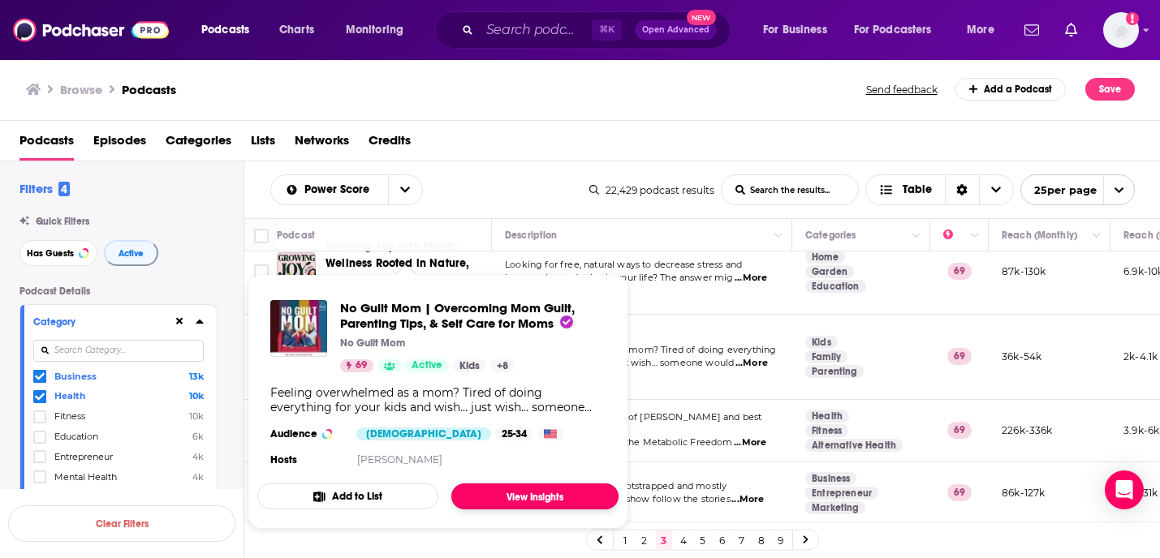
click at [519, 497] on link "View Insights" at bounding box center [534, 497] width 167 height 26
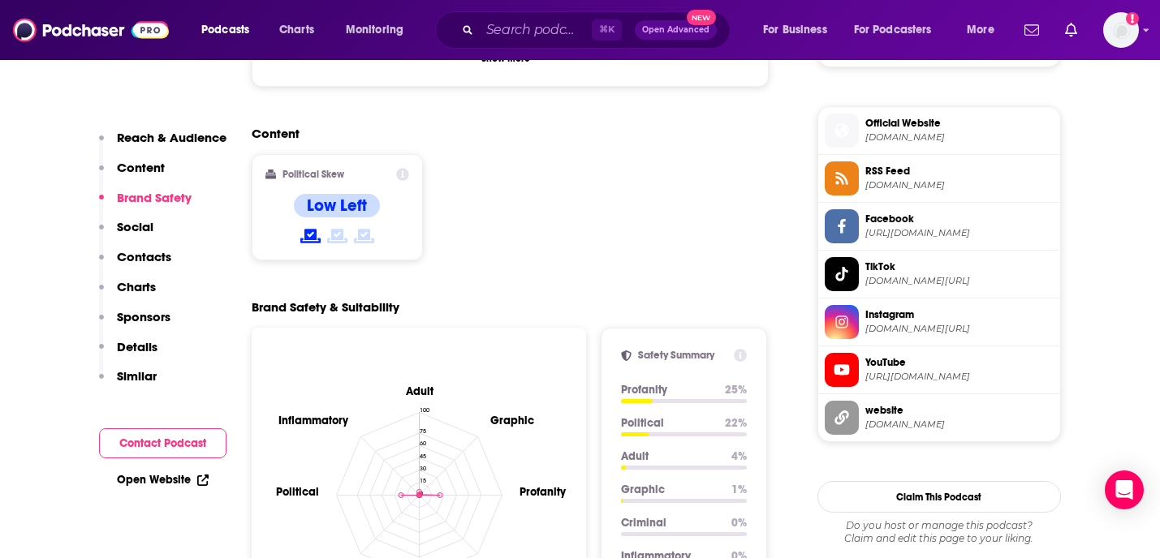
click at [144, 257] on p "Contacts" at bounding box center [144, 256] width 54 height 15
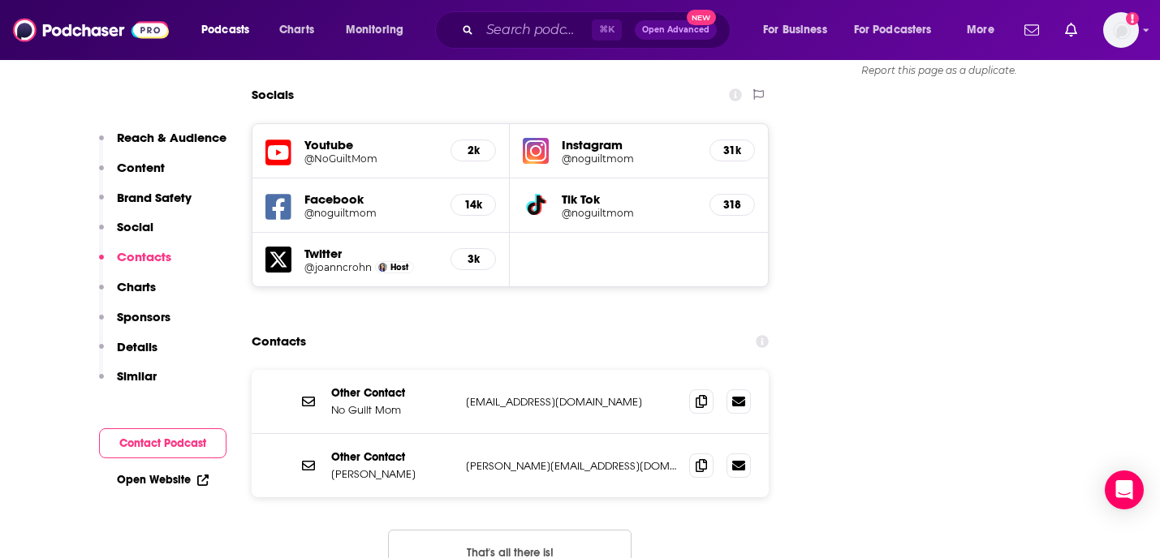
scroll to position [1912, 0]
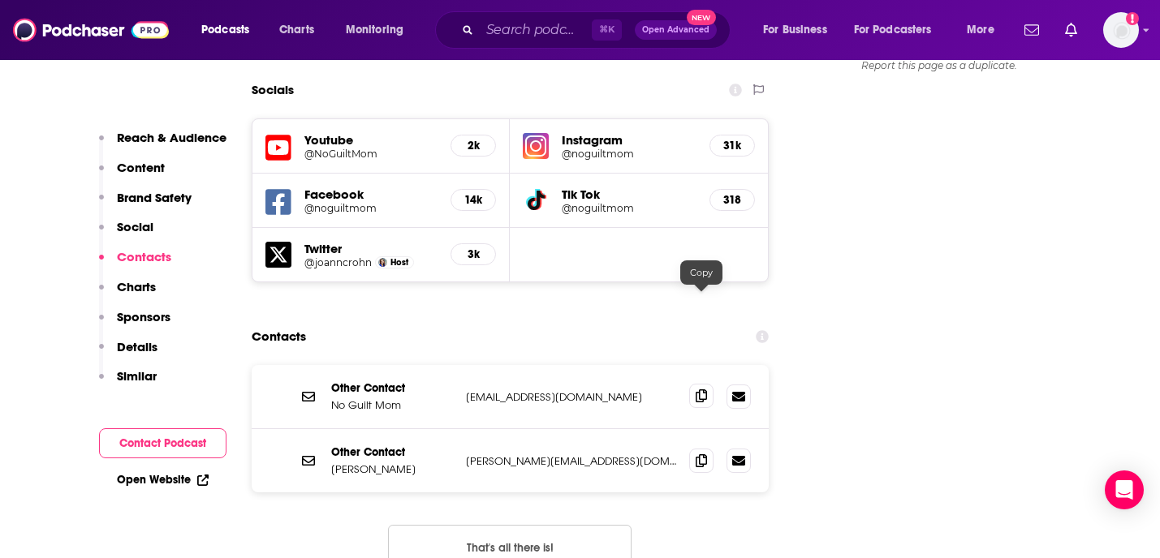
click at [701, 390] on icon at bounding box center [701, 396] width 11 height 13
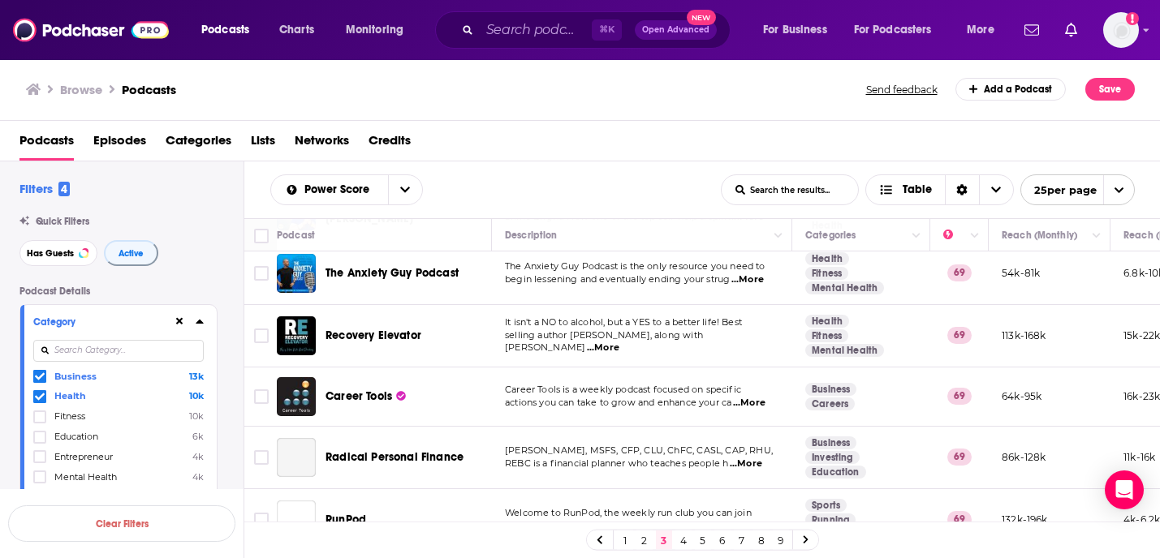
scroll to position [1331, 0]
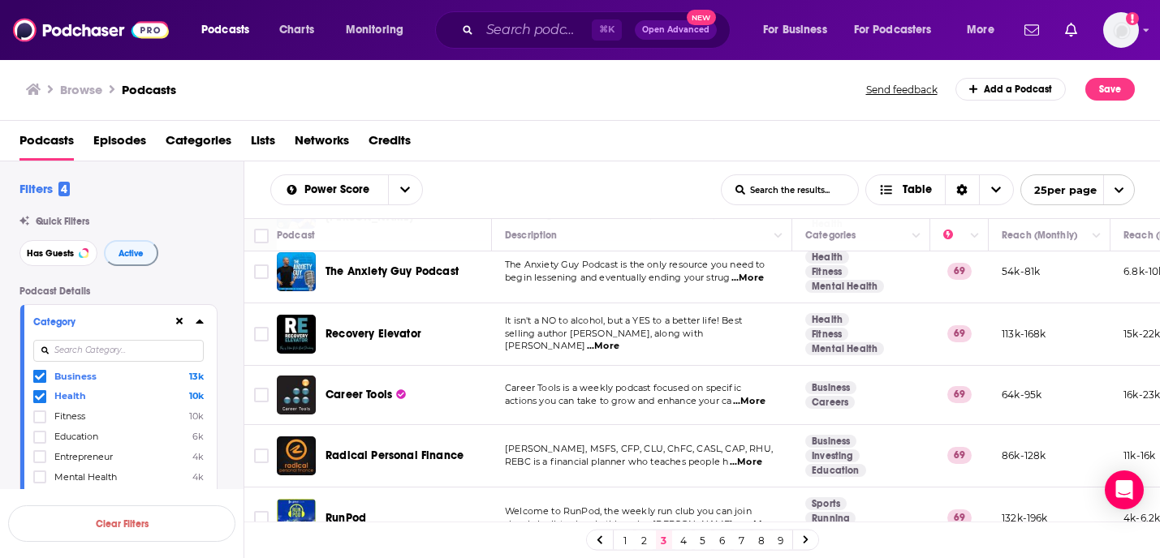
click at [682, 539] on link "4" at bounding box center [683, 540] width 16 height 19
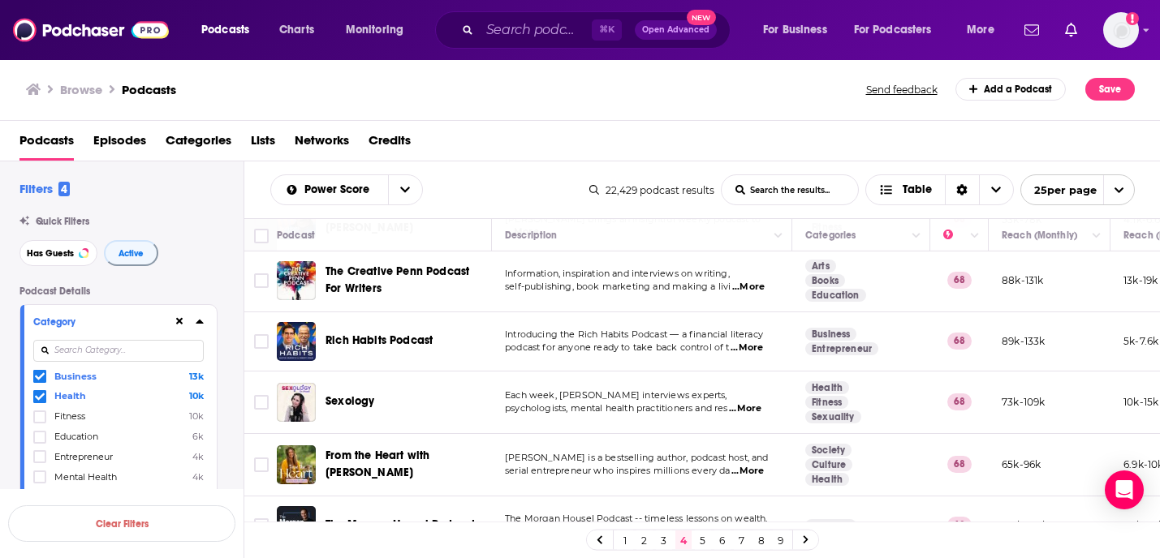
scroll to position [1299, 0]
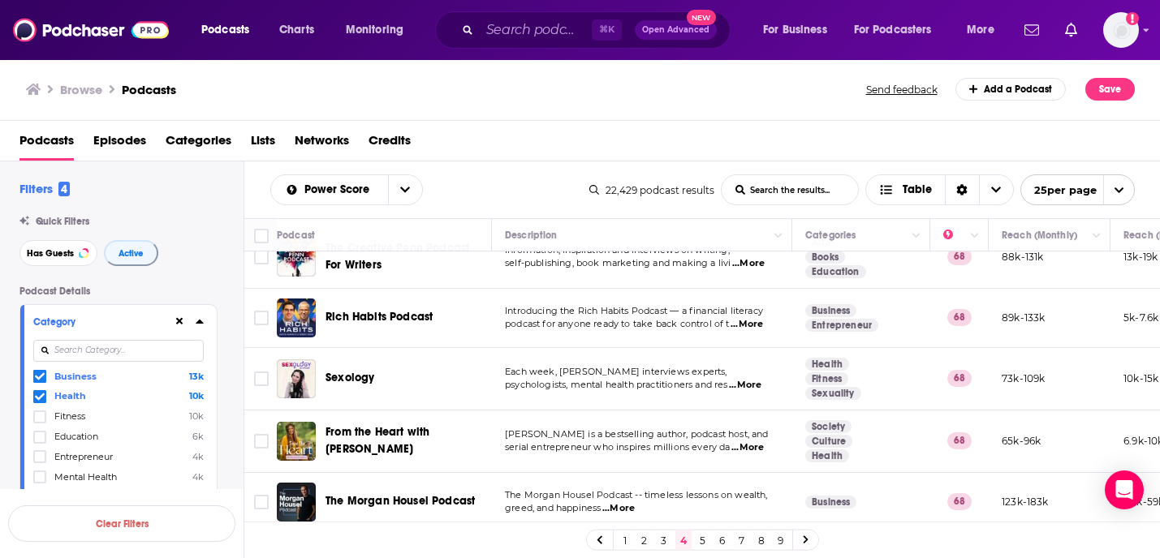
click at [358, 370] on span "Sexology" at bounding box center [350, 378] width 49 height 16
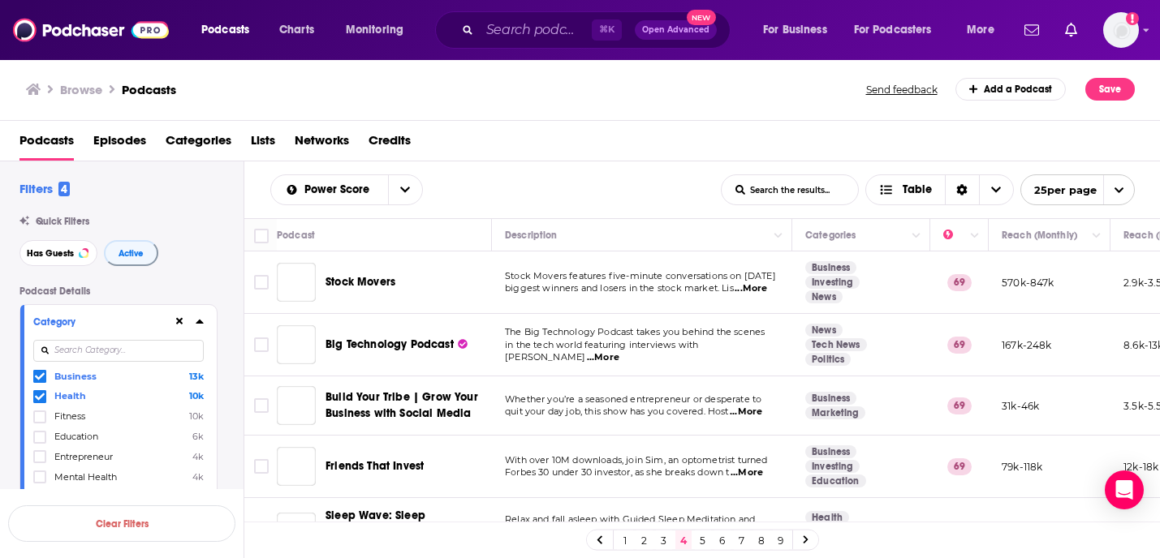
click at [240, 152] on div "Podcasts Episodes Categories Lists Networks Credits" at bounding box center [583, 143] width 1128 height 33
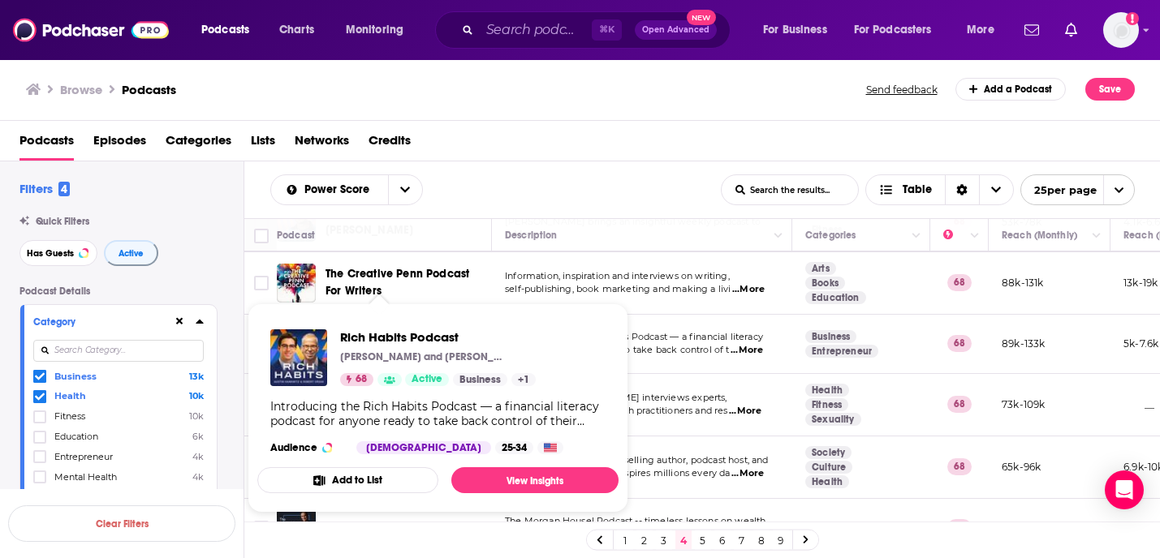
scroll to position [1299, 0]
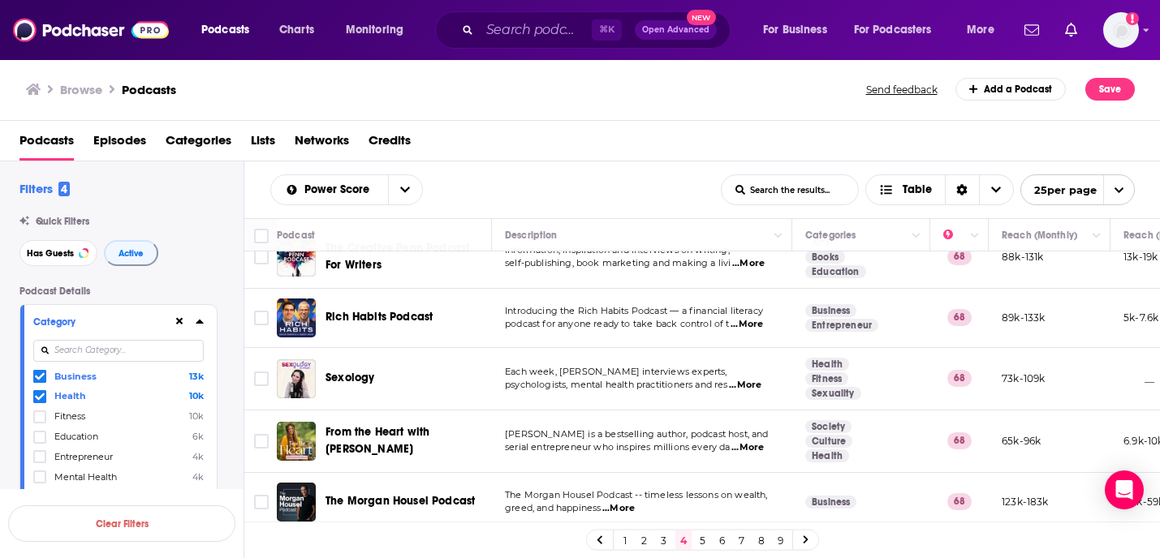
click at [706, 536] on link "5" at bounding box center [703, 540] width 16 height 19
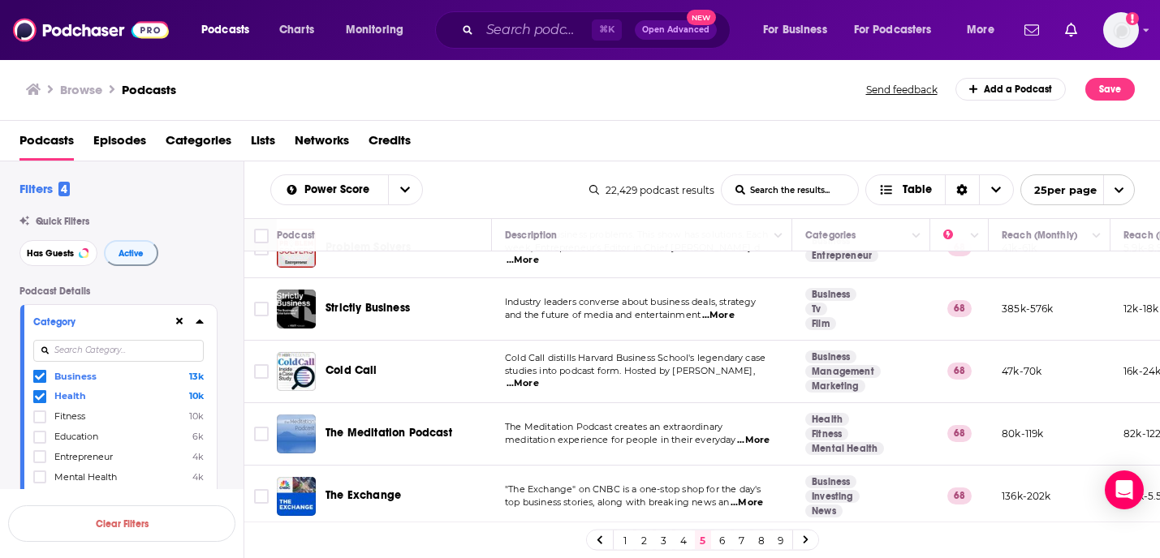
scroll to position [1305, 0]
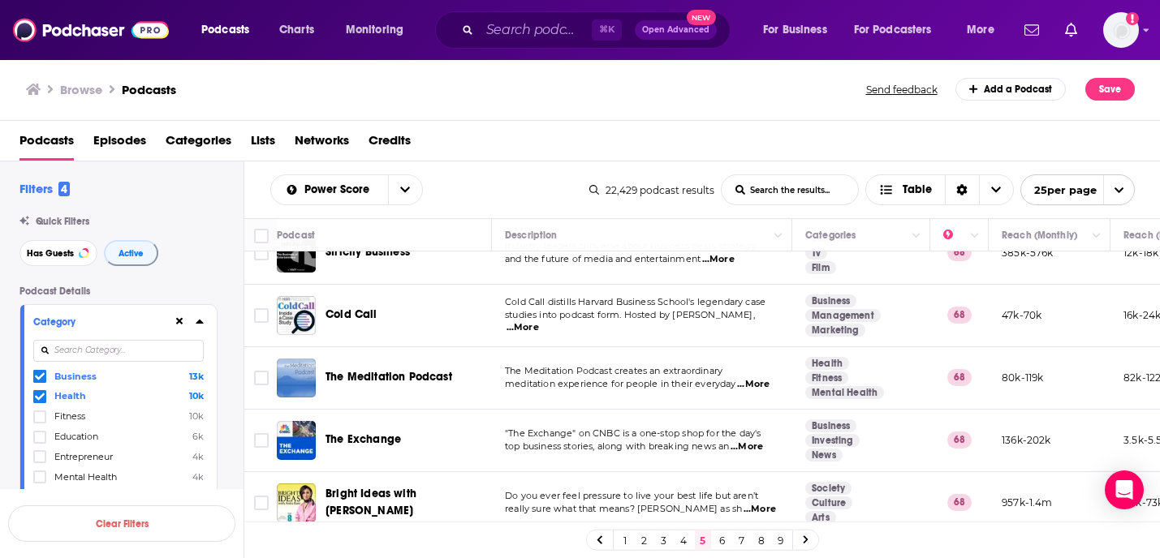
click at [719, 538] on link "6" at bounding box center [722, 540] width 16 height 19
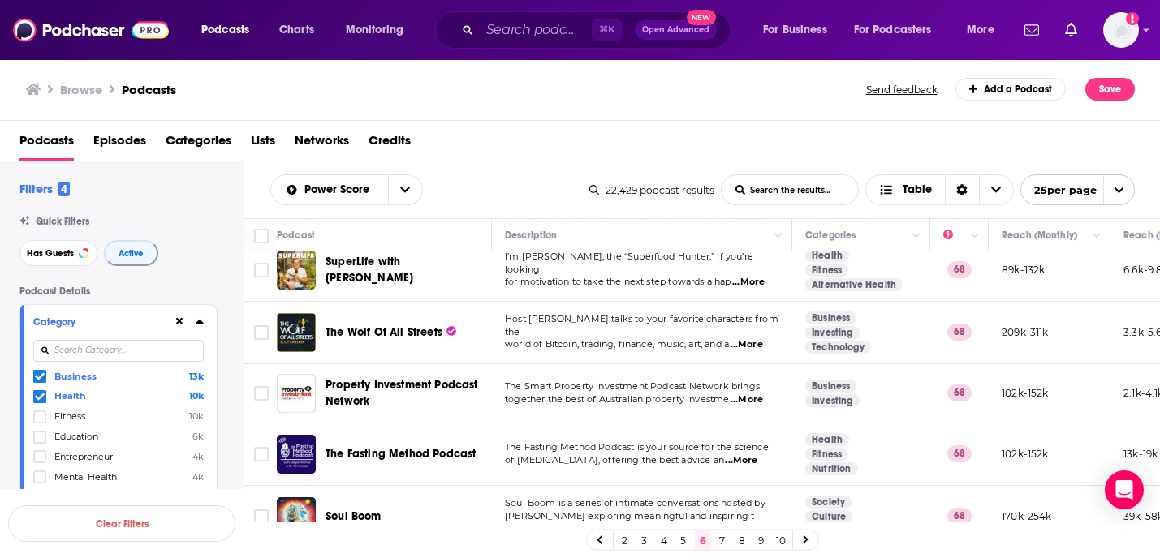
scroll to position [1292, 0]
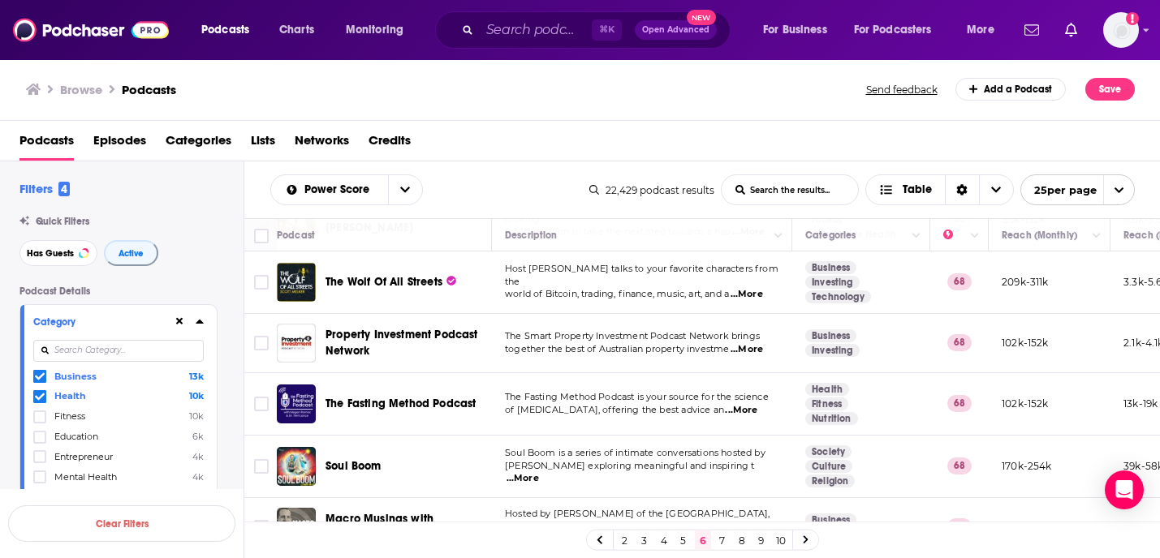
click at [725, 537] on link "7" at bounding box center [722, 540] width 16 height 19
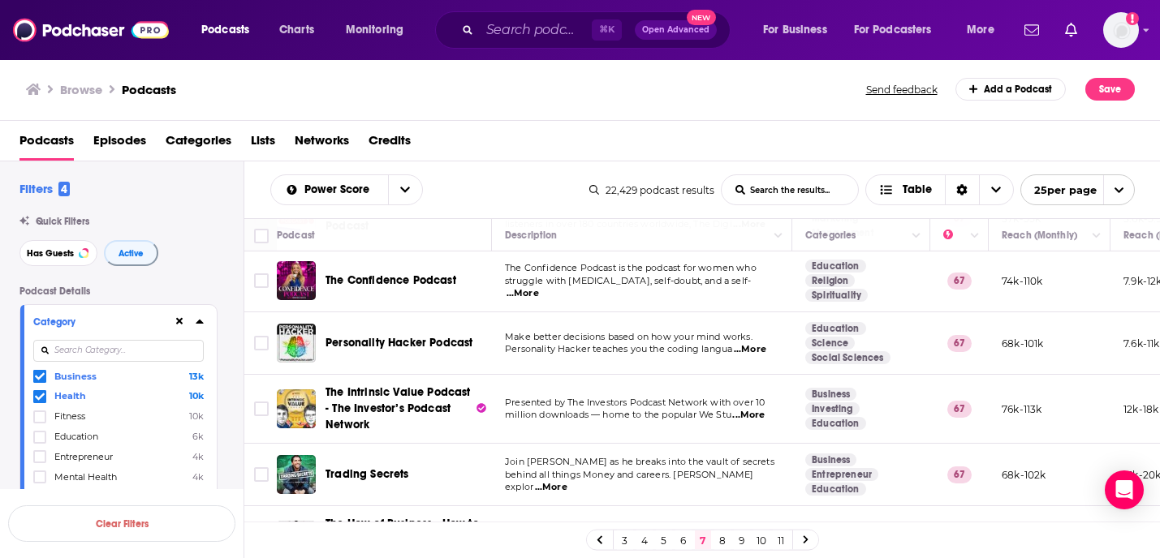
scroll to position [1289, 0]
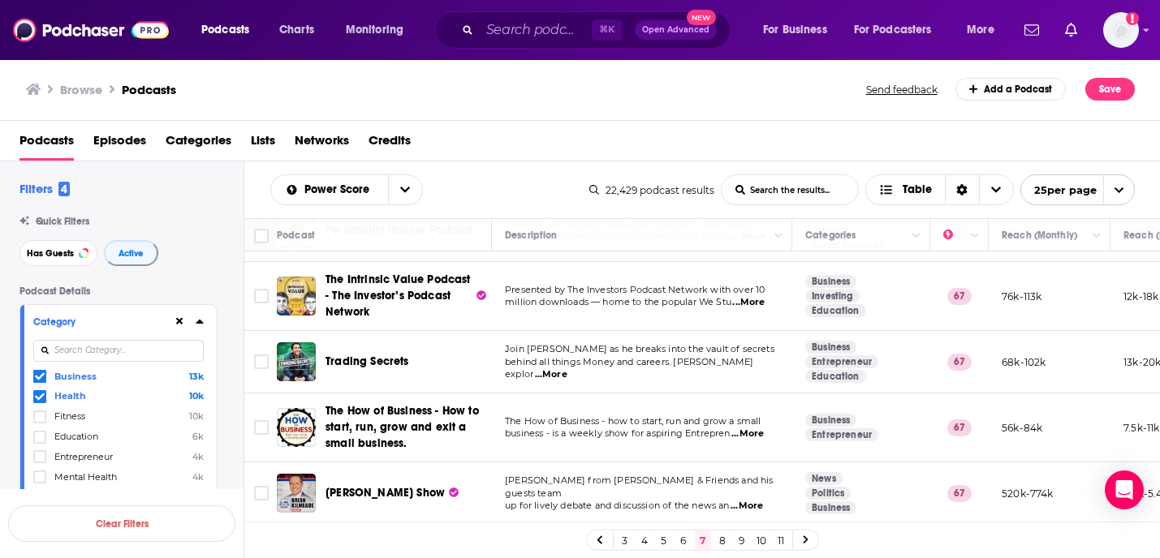
click at [727, 536] on link "8" at bounding box center [722, 540] width 16 height 19
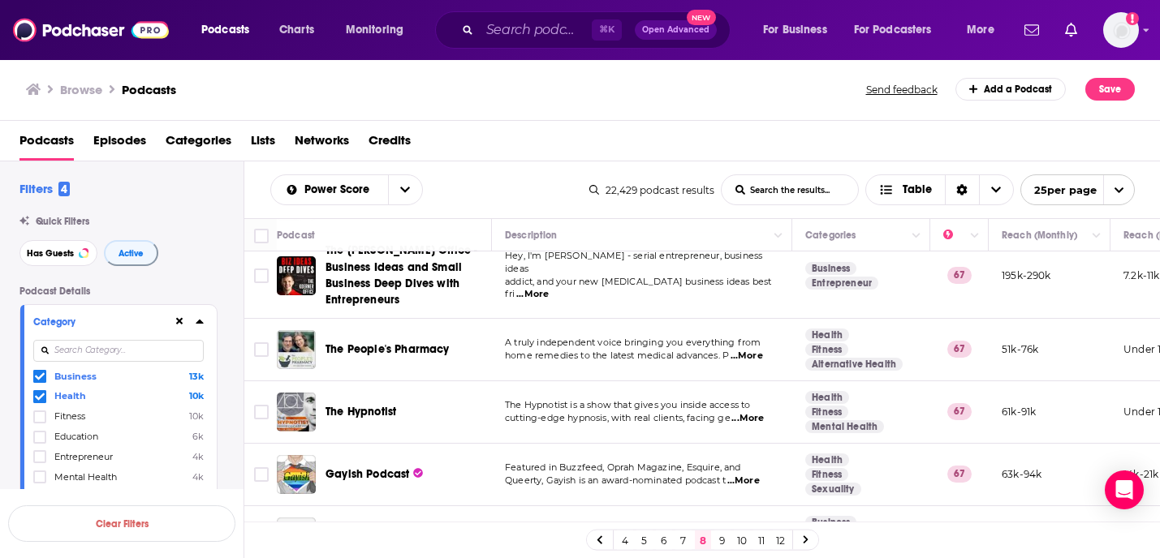
scroll to position [1315, 0]
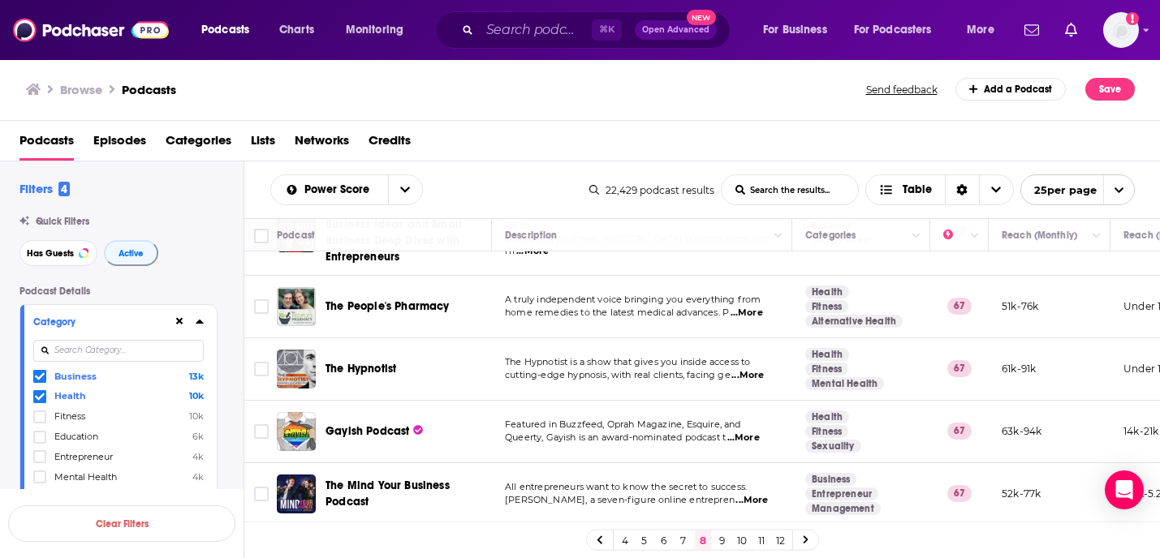
click at [718, 542] on link "9" at bounding box center [722, 540] width 16 height 19
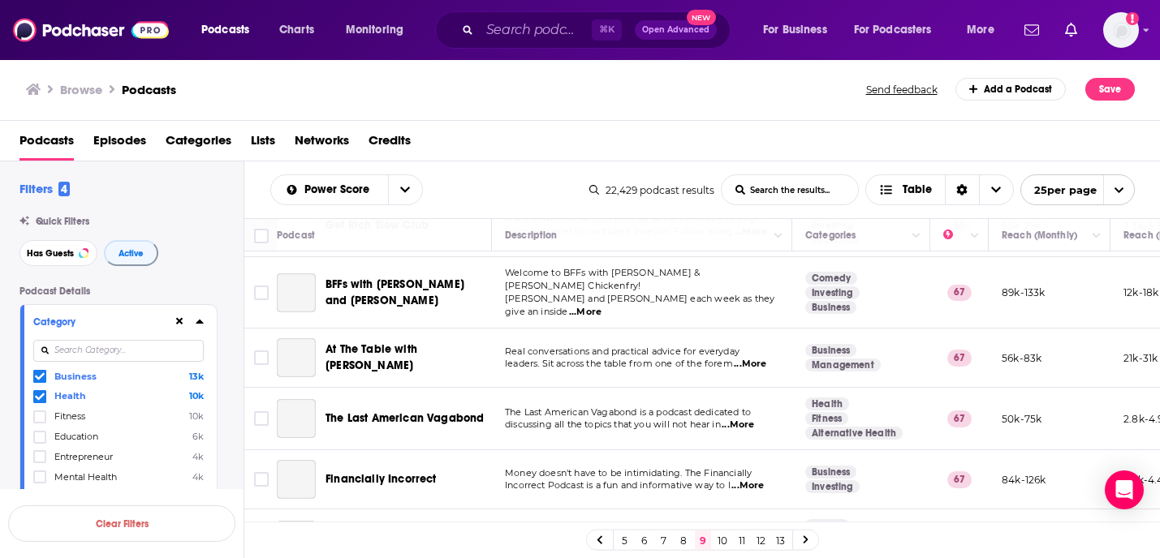
scroll to position [1283, 0]
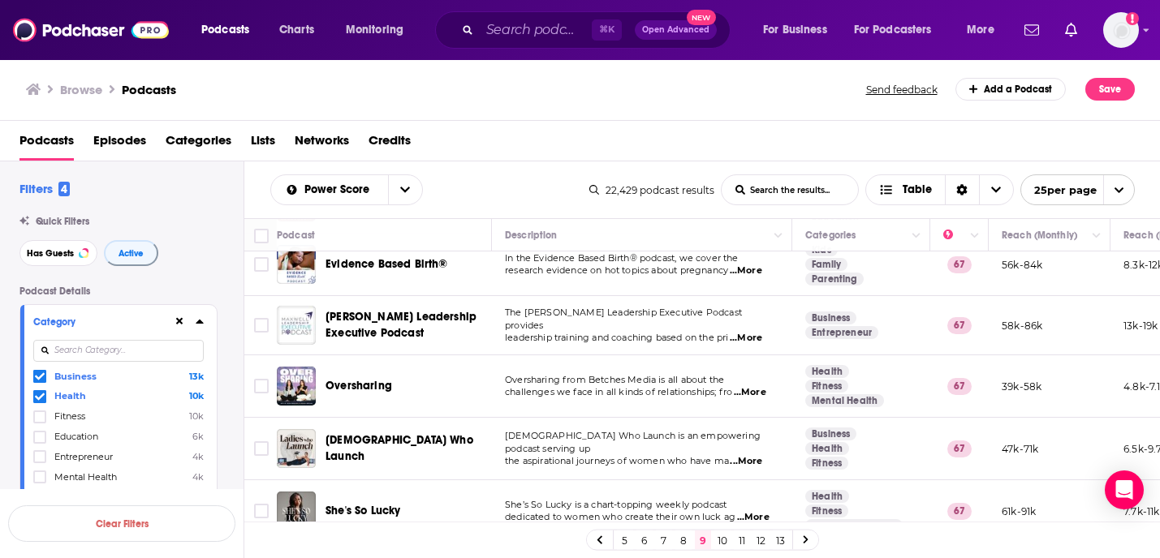
click at [722, 540] on link "10" at bounding box center [722, 540] width 16 height 19
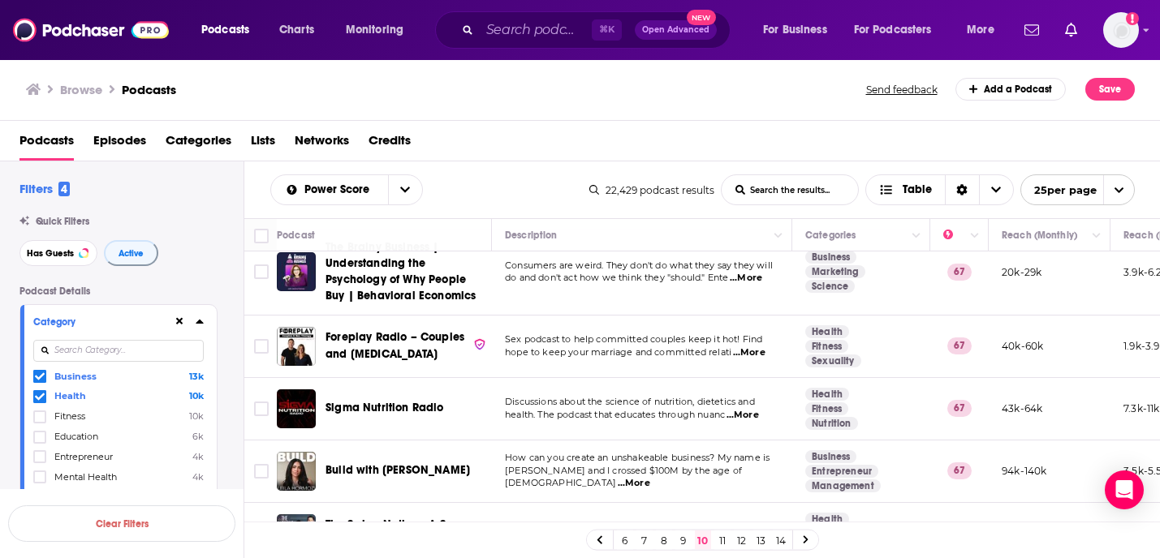
scroll to position [1299, 0]
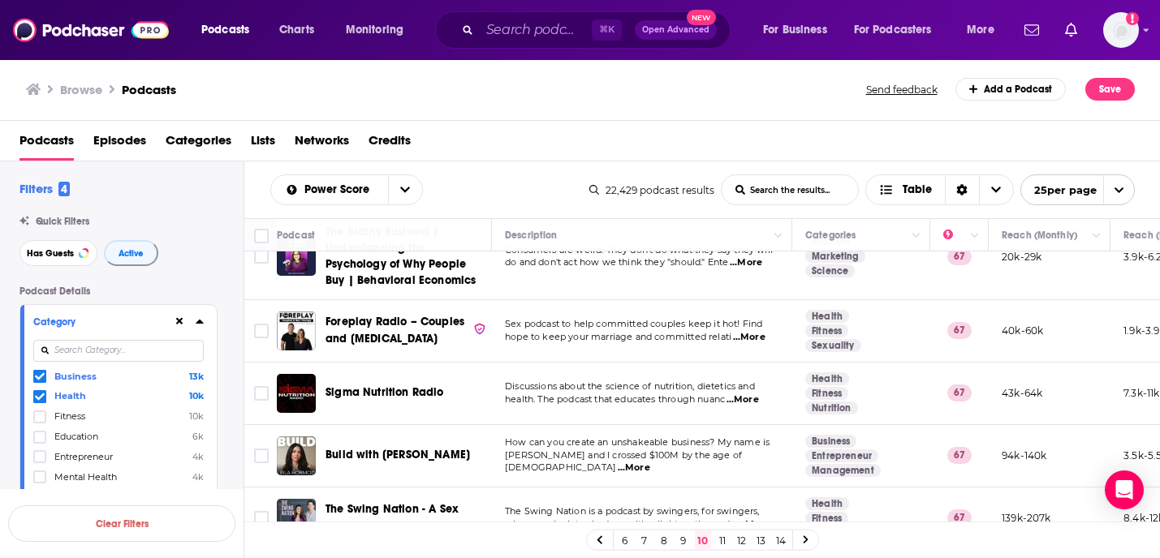
click at [724, 537] on link "11" at bounding box center [722, 540] width 16 height 19
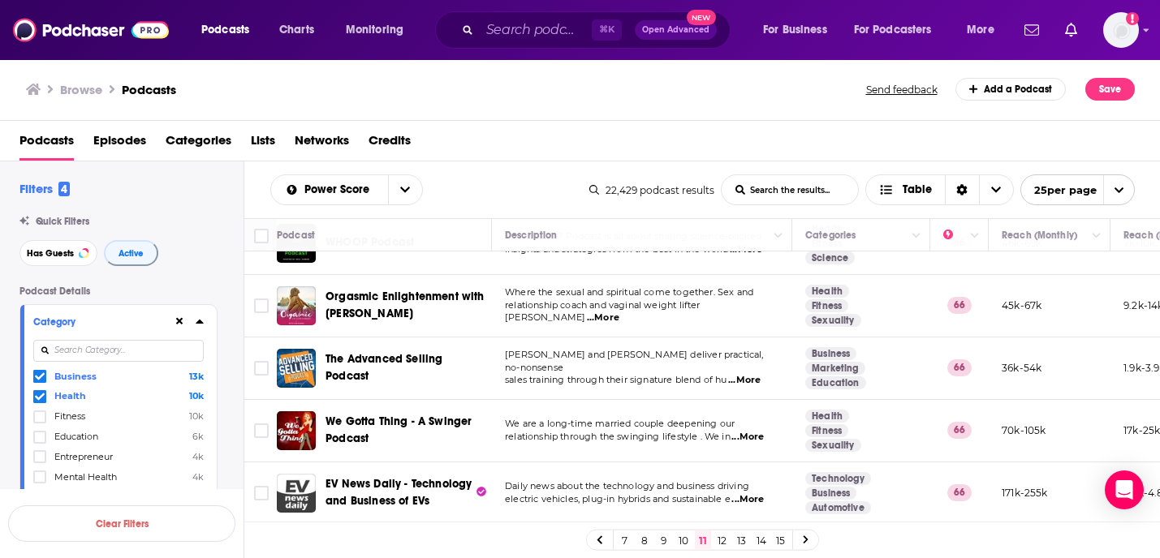
scroll to position [638, 0]
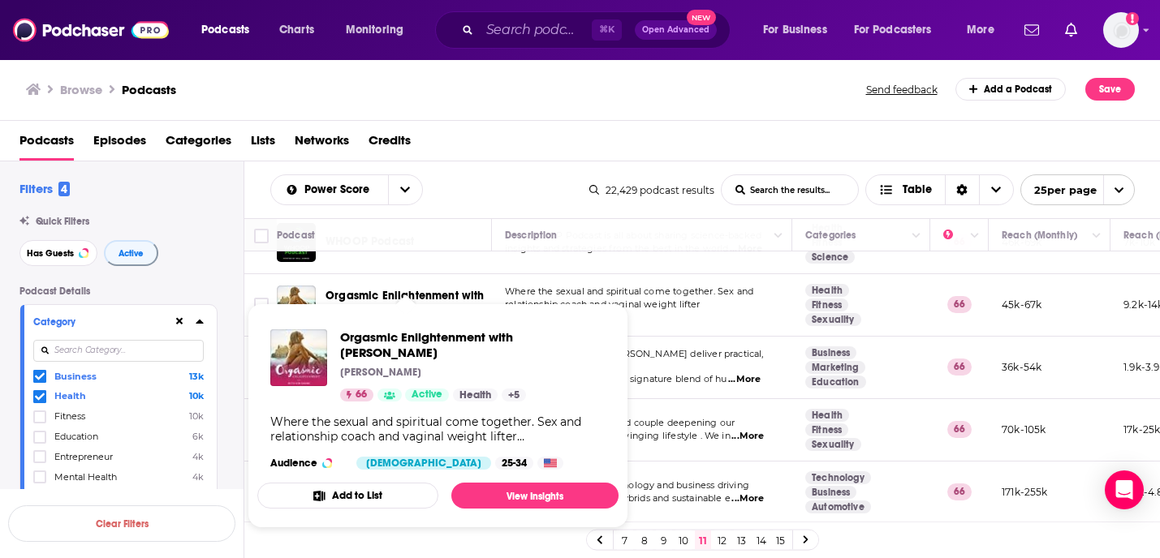
click at [374, 289] on span "Orgasmic Enlightenment with Kim Anami" at bounding box center [405, 304] width 159 height 30
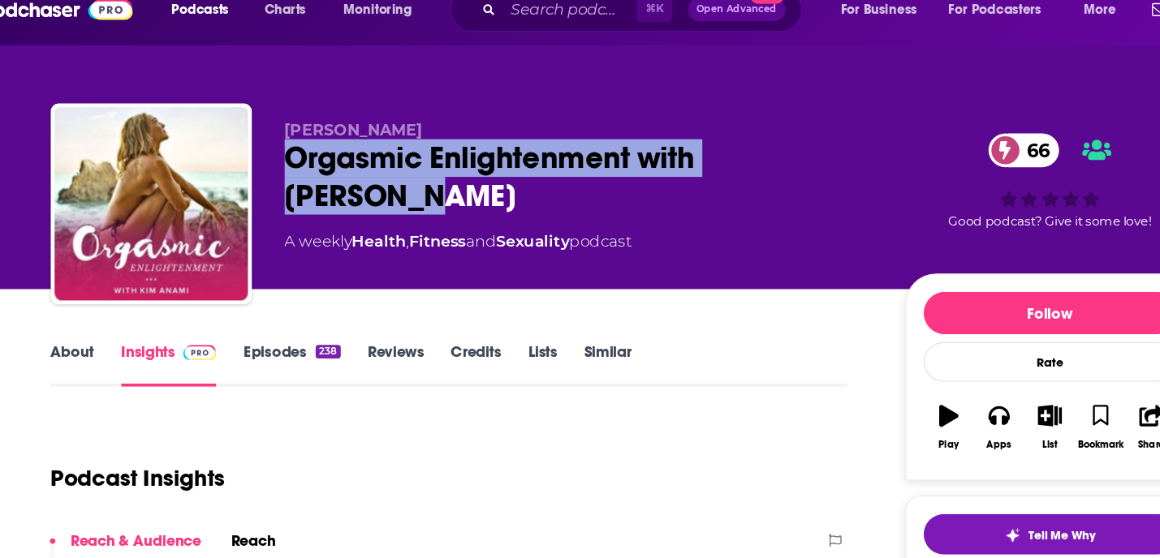
drag, startPoint x: 394, startPoint y: 196, endPoint x: 291, endPoint y: 144, distance: 115.1
click at [291, 144] on div "Kim Anami Orgasmic Enlightenment with Kim Anami 66 A weekly Health , Fitness an…" at bounding box center [580, 196] width 961 height 175
copy h2 "Orgasmic Enlightenment with Kim Anami"
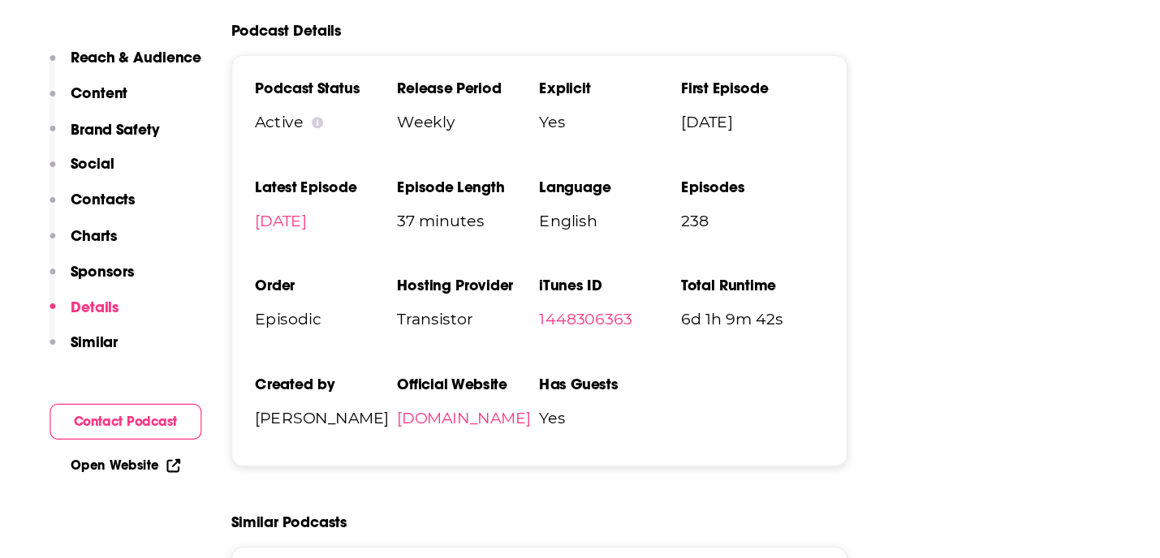
scroll to position [3484, 0]
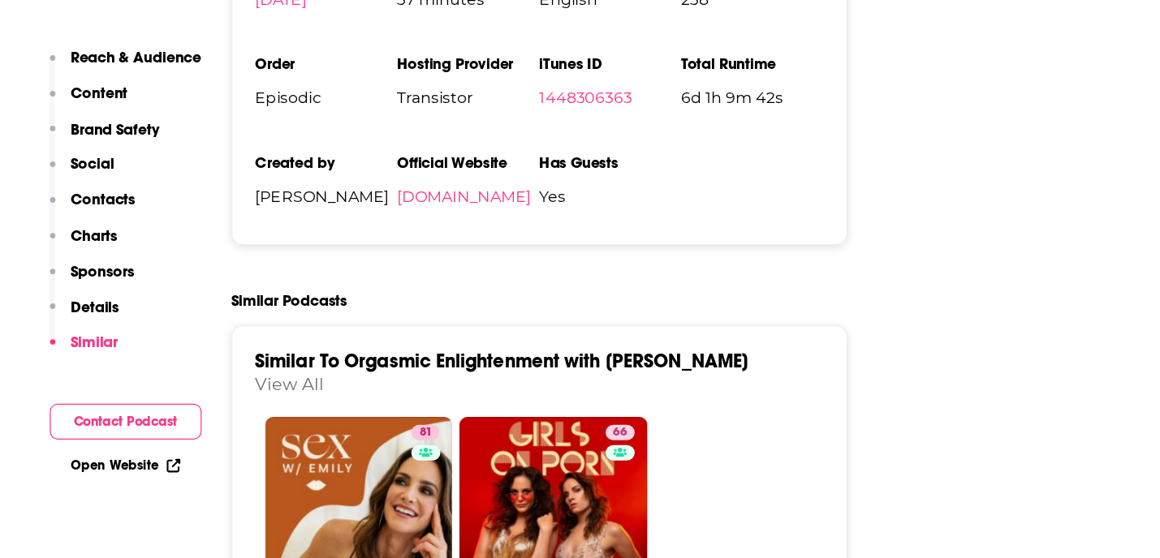
click at [139, 257] on p "Contacts" at bounding box center [144, 256] width 54 height 15
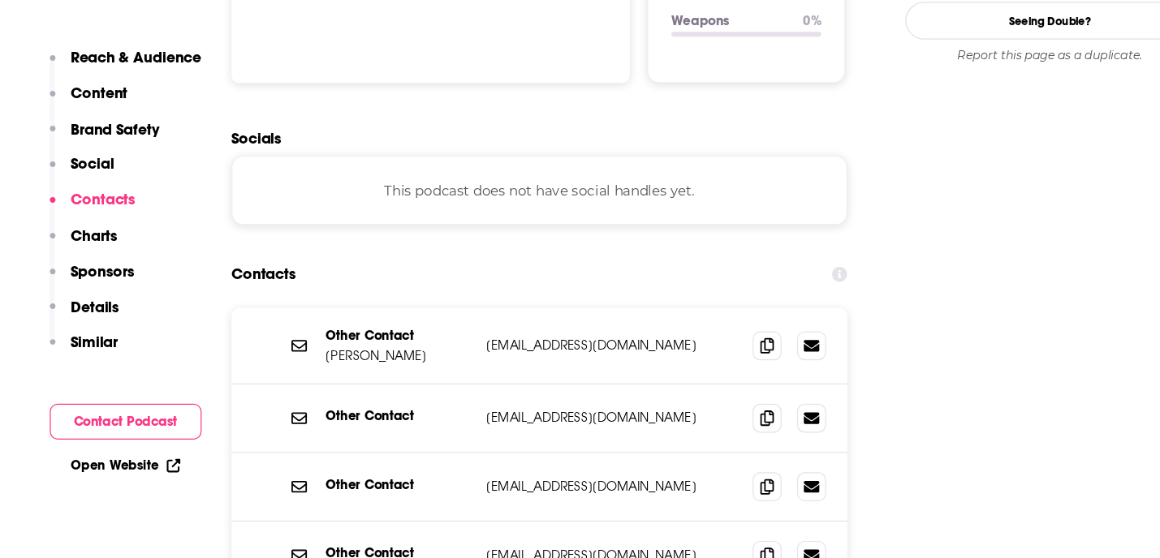
scroll to position [1804, 0]
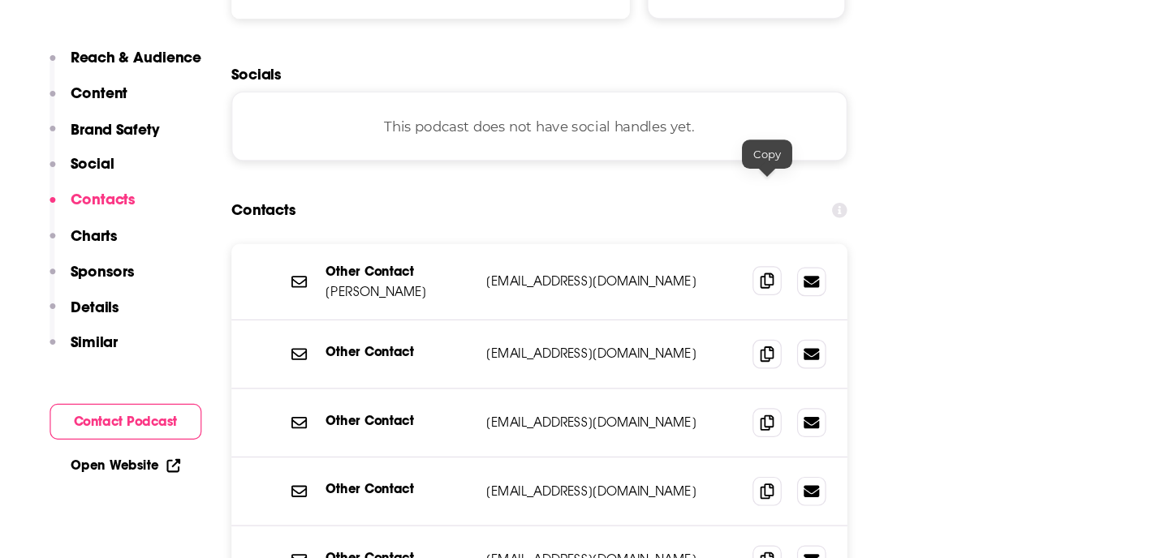
click at [709, 313] on span at bounding box center [701, 325] width 24 height 24
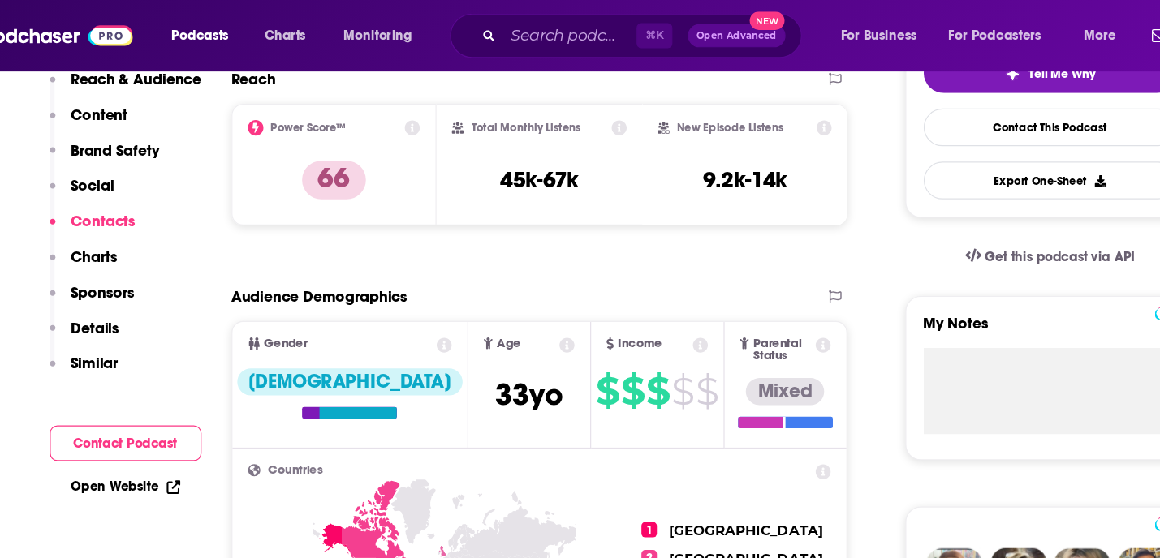
scroll to position [0, 0]
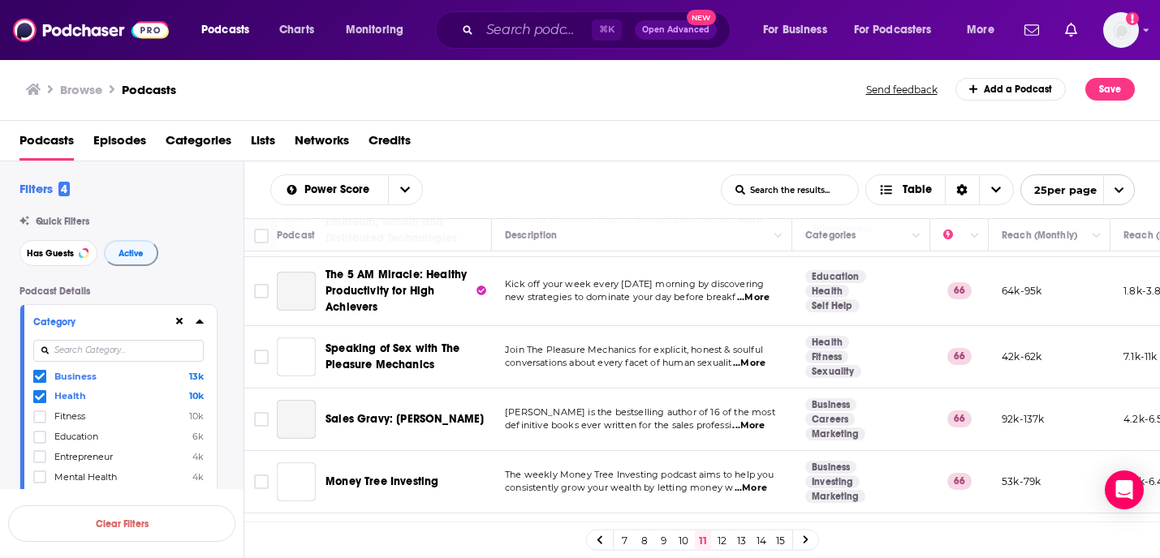
scroll to position [1325, 0]
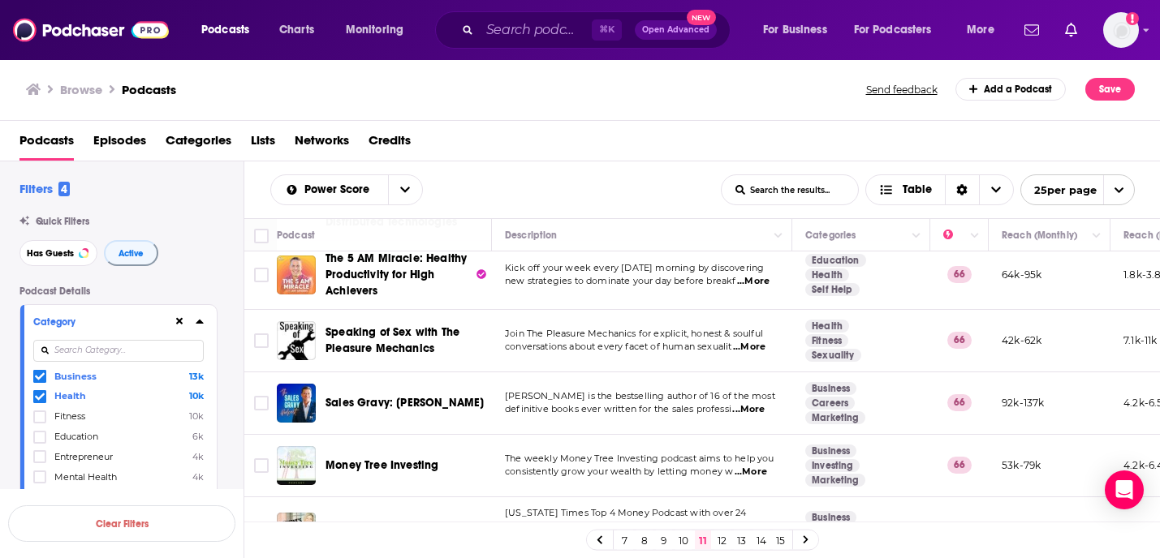
click at [726, 539] on link "12" at bounding box center [722, 540] width 16 height 19
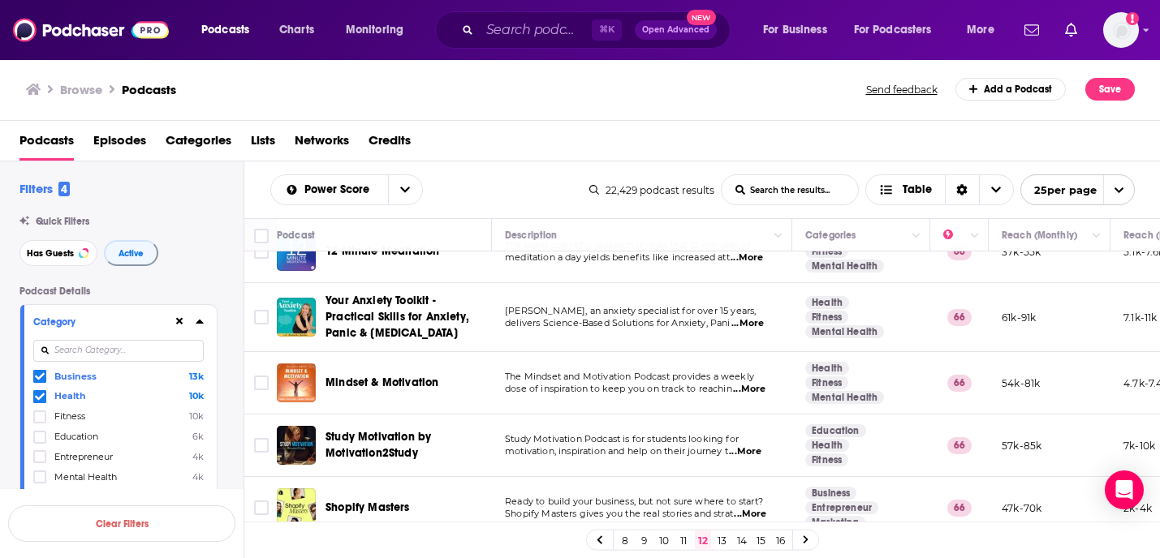
scroll to position [786, 0]
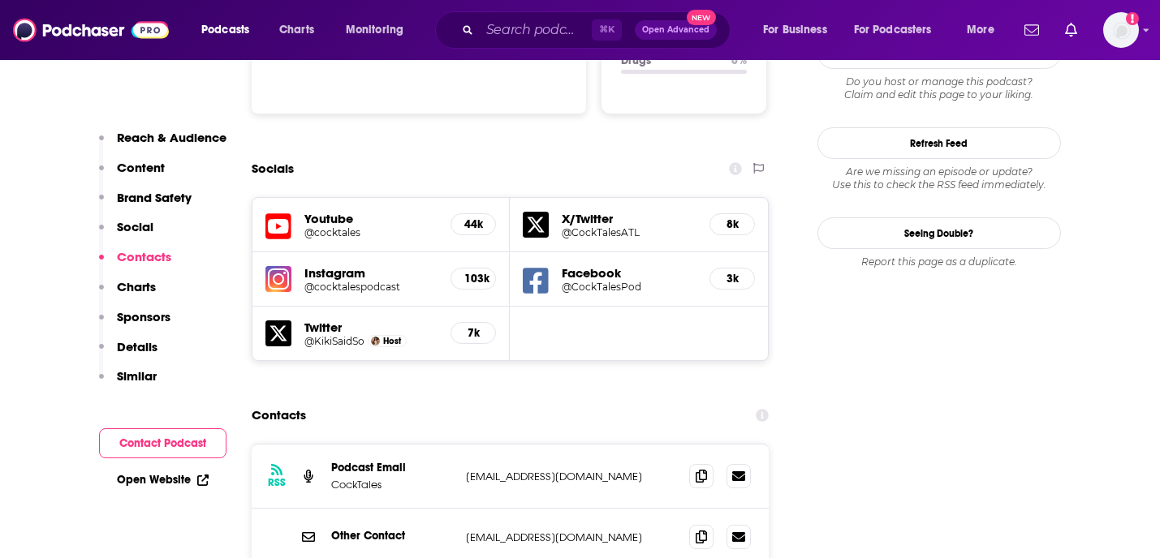
scroll to position [2046, 0]
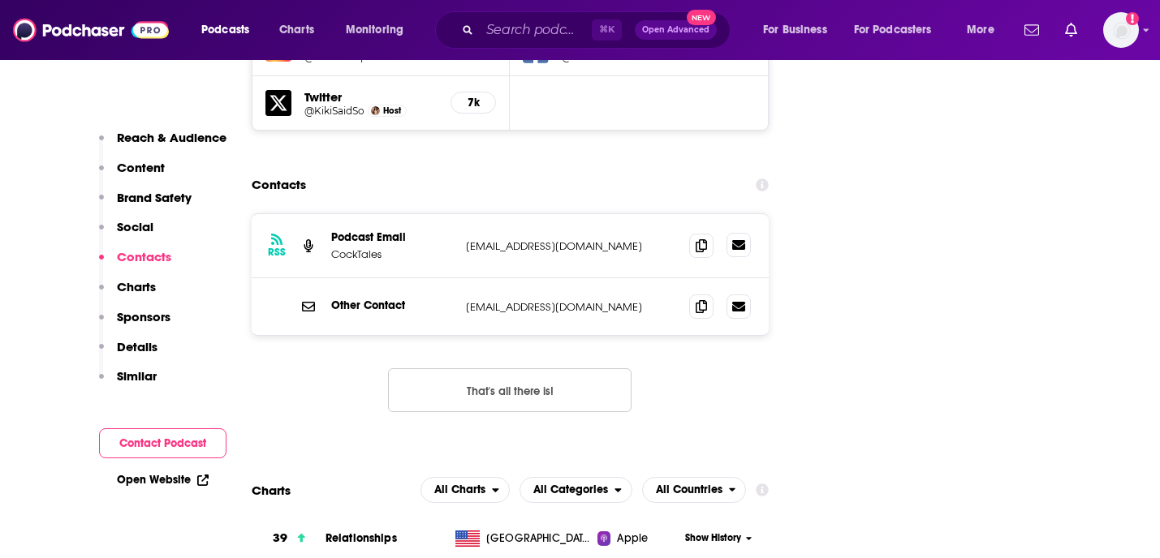
click at [745, 233] on link at bounding box center [738, 245] width 24 height 24
click at [705, 239] on icon at bounding box center [701, 245] width 11 height 13
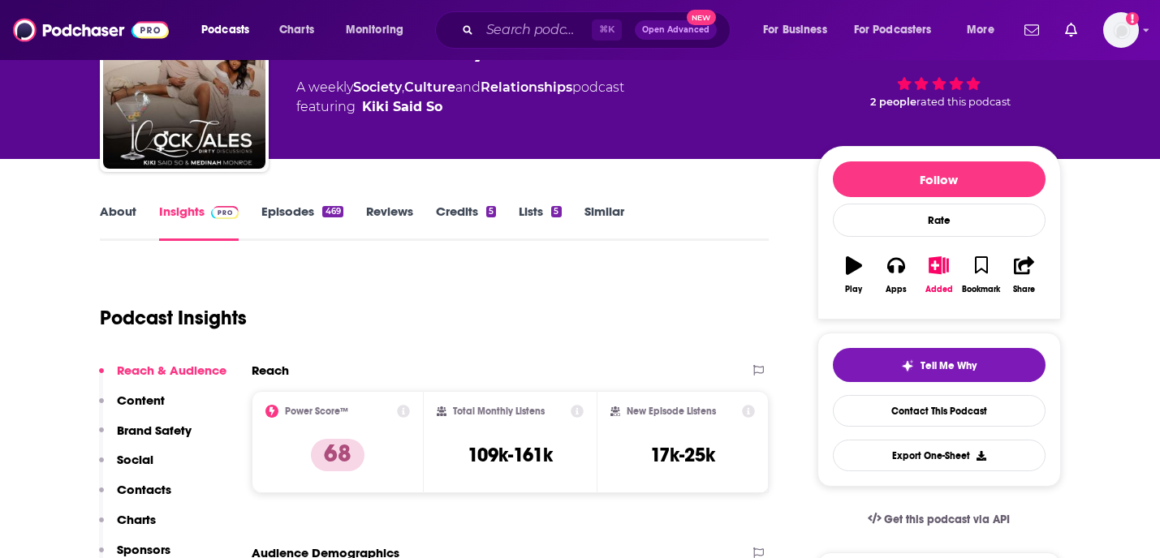
scroll to position [0, 0]
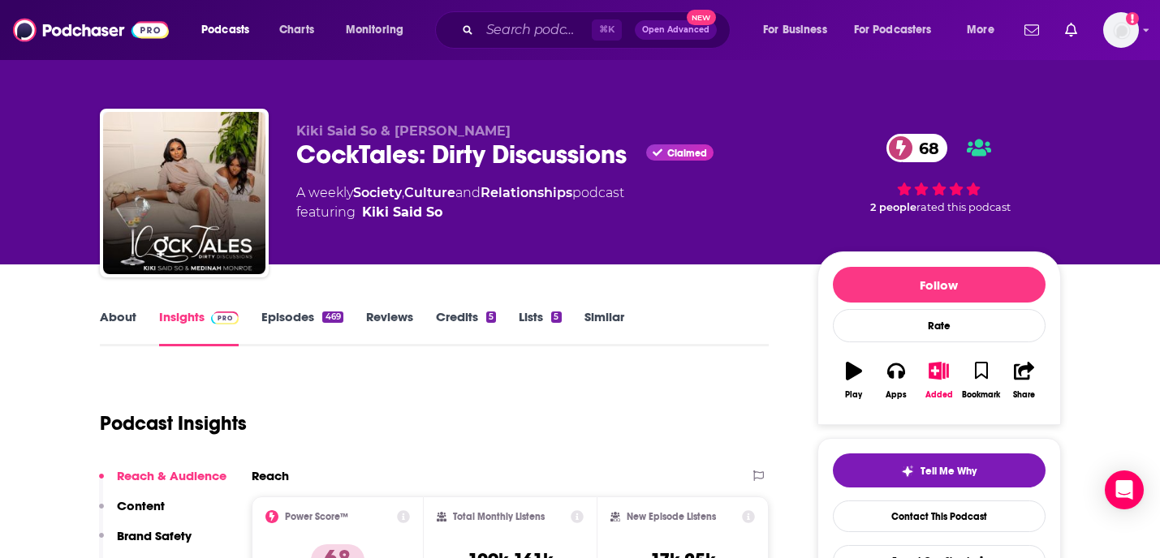
click at [567, 162] on div "CockTales: Dirty Discussions Claimed 68" at bounding box center [543, 155] width 495 height 32
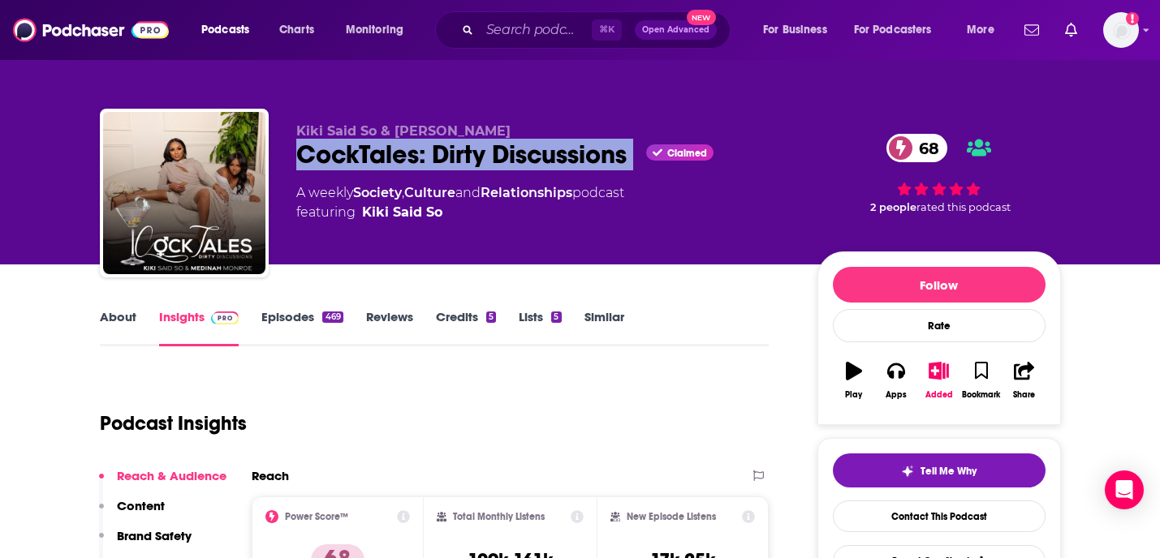
click at [567, 162] on div "CockTales: Dirty Discussions Claimed 68" at bounding box center [543, 155] width 495 height 32
copy div "CockTales: Dirty Discussions"
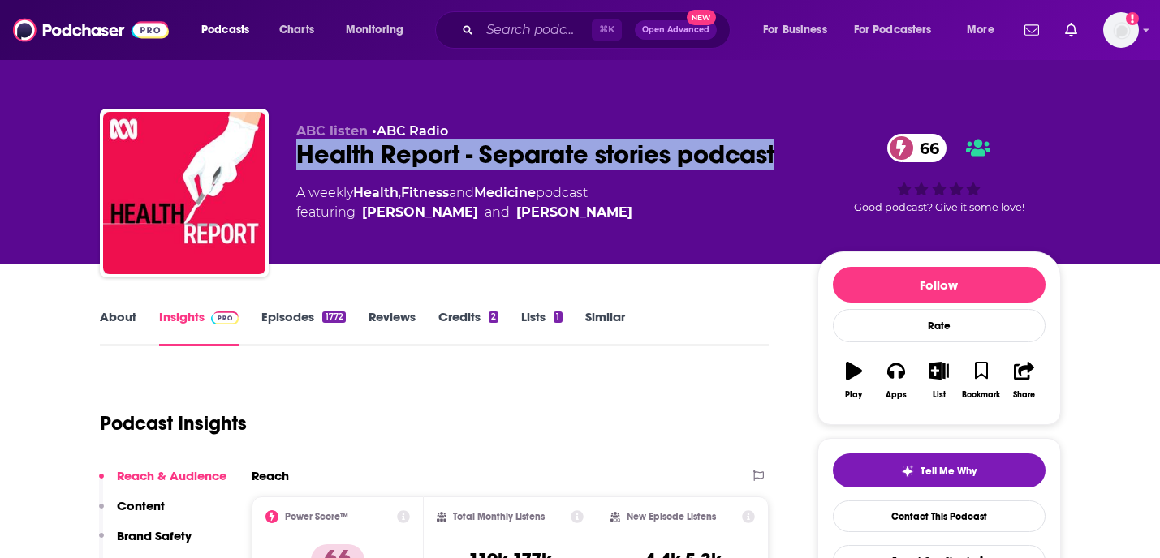
drag, startPoint x: 418, startPoint y: 188, endPoint x: 287, endPoint y: 150, distance: 136.7
click at [287, 150] on div "ABC listen • ABC Radio Health Report - Separate stories podcast 66 A weekly Hea…" at bounding box center [580, 196] width 961 height 175
copy h2 "Health Report - Separate stories podcast"
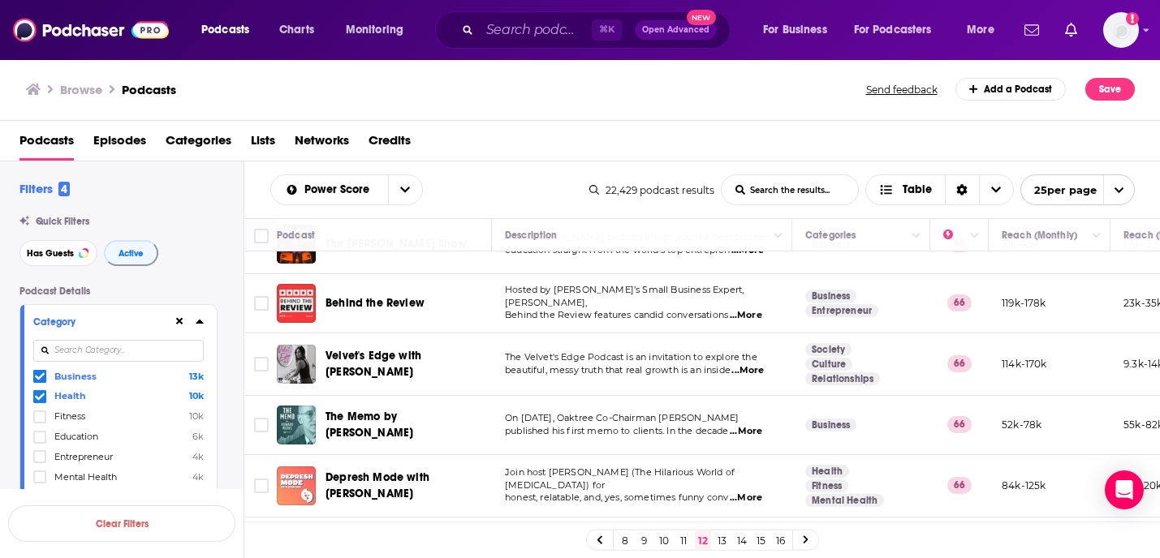
scroll to position [1318, 0]
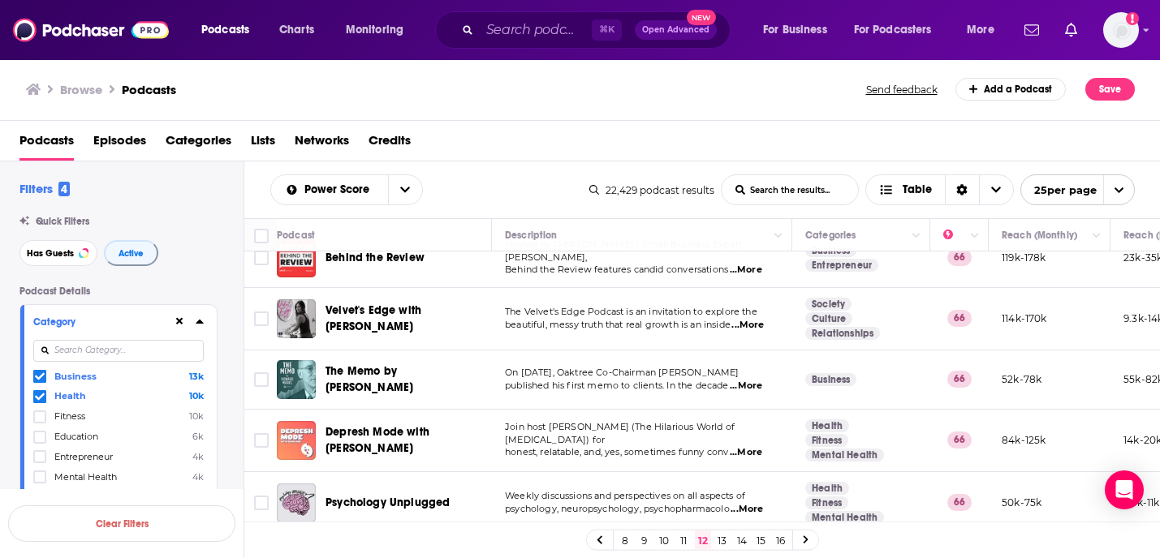
click at [720, 538] on link "13" at bounding box center [722, 540] width 16 height 19
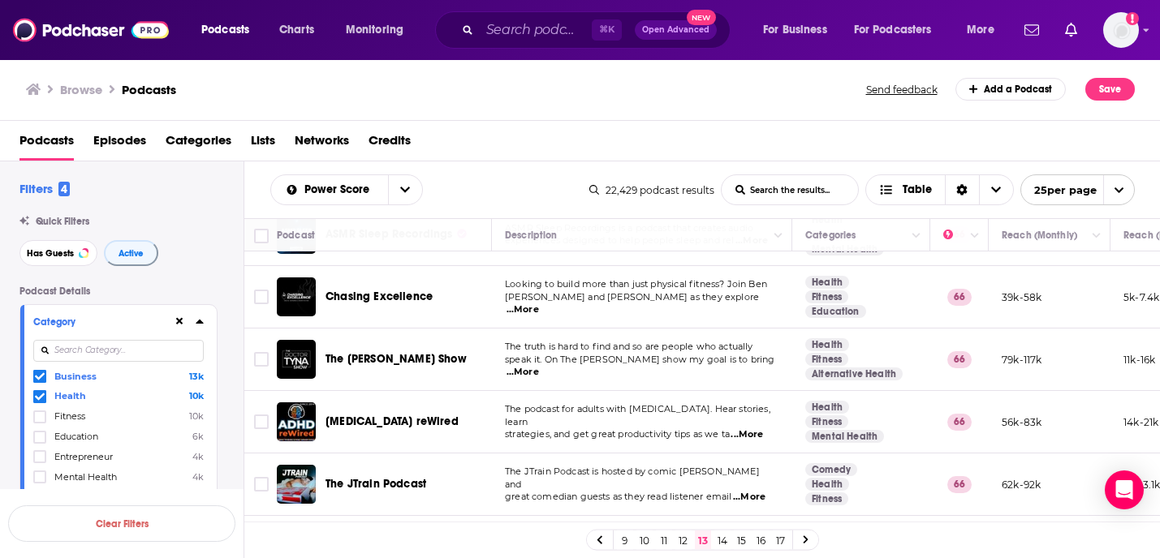
scroll to position [761, 0]
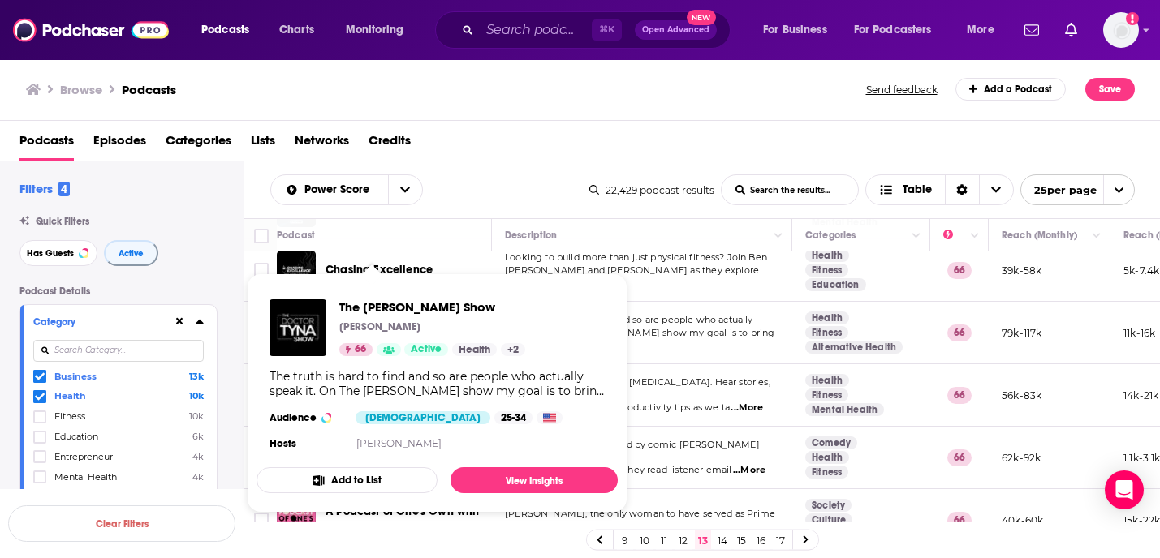
click at [728, 347] on td "The truth is hard to find and so are people who actually speak it. On The Dr. T…" at bounding box center [642, 333] width 300 height 63
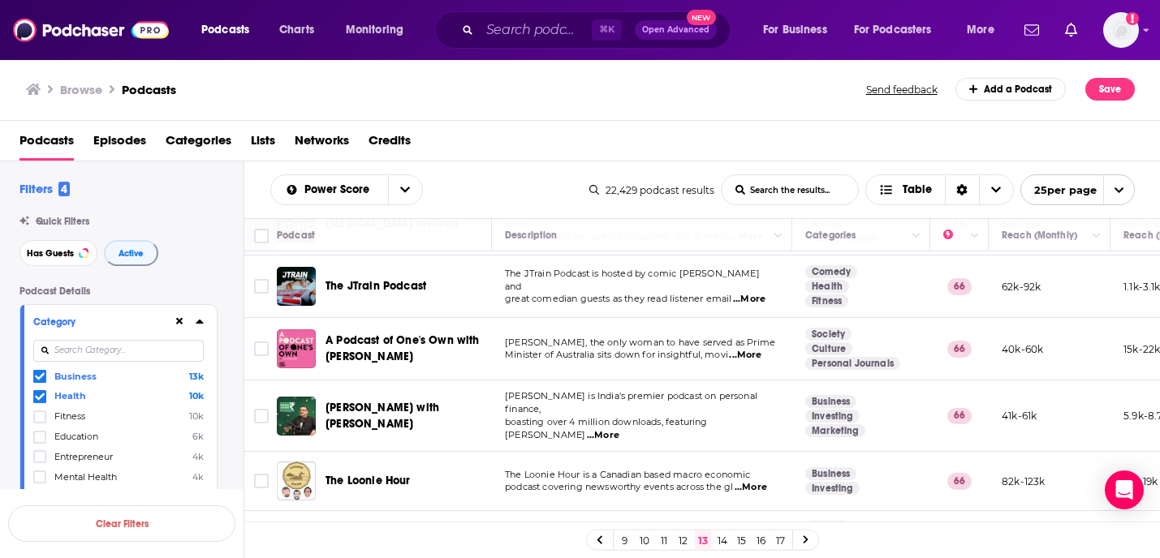
scroll to position [943, 0]
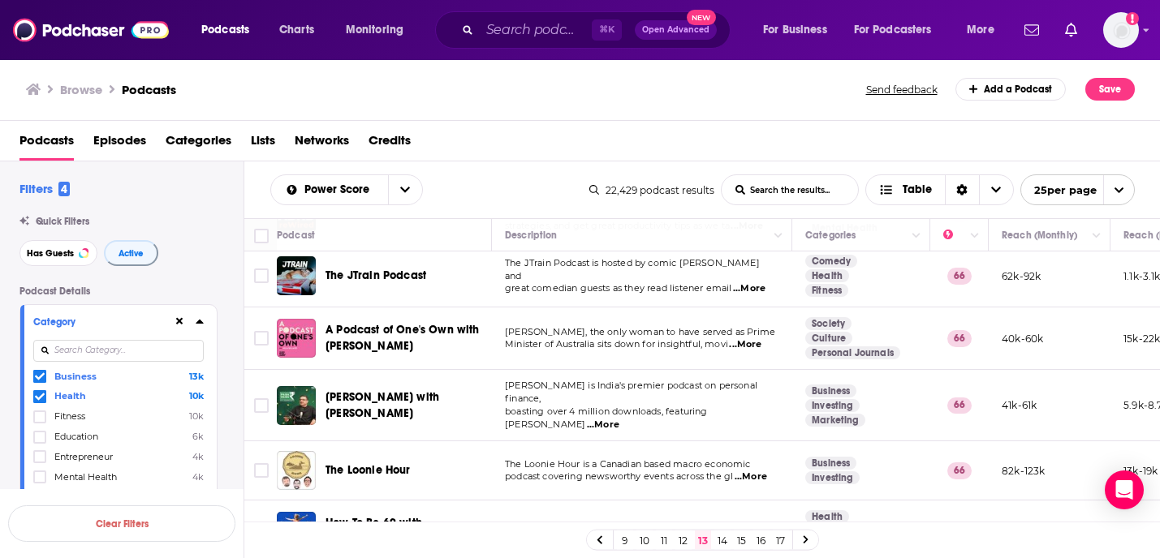
drag, startPoint x: 719, startPoint y: 359, endPoint x: 709, endPoint y: 266, distance: 93.1
click at [709, 267] on tbody "RiskReversal Pod Welcome to the RiskReversal Pod, where Dan Nathan and Guy Adam…" at bounding box center [854, 94] width 1221 height 1573
click at [548, 354] on td "Julia Gillard, the only woman to have served as Prime Minister of Australia sit…" at bounding box center [642, 339] width 300 height 63
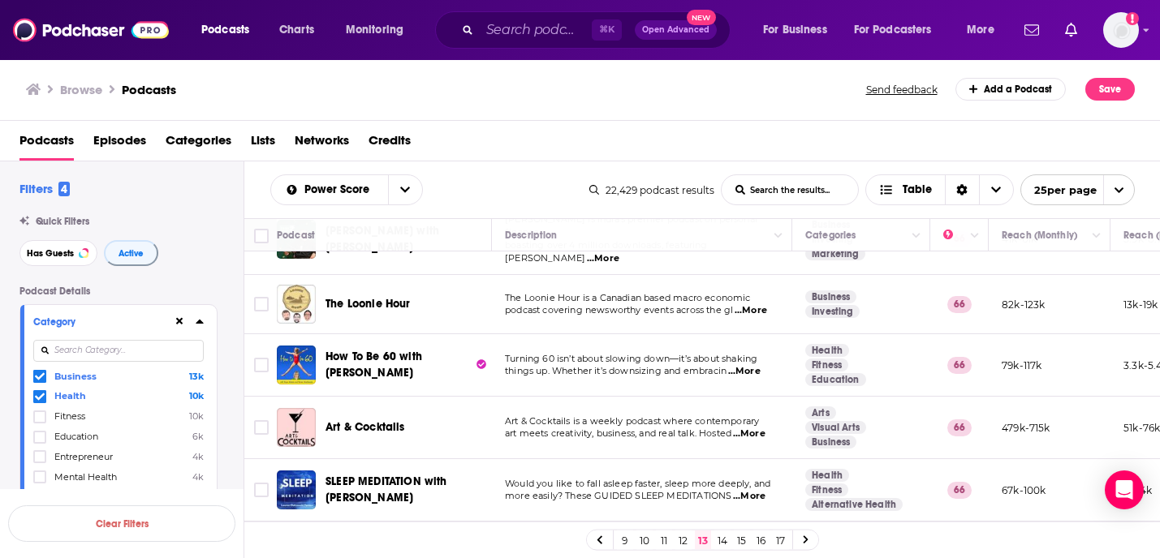
scroll to position [1133, 0]
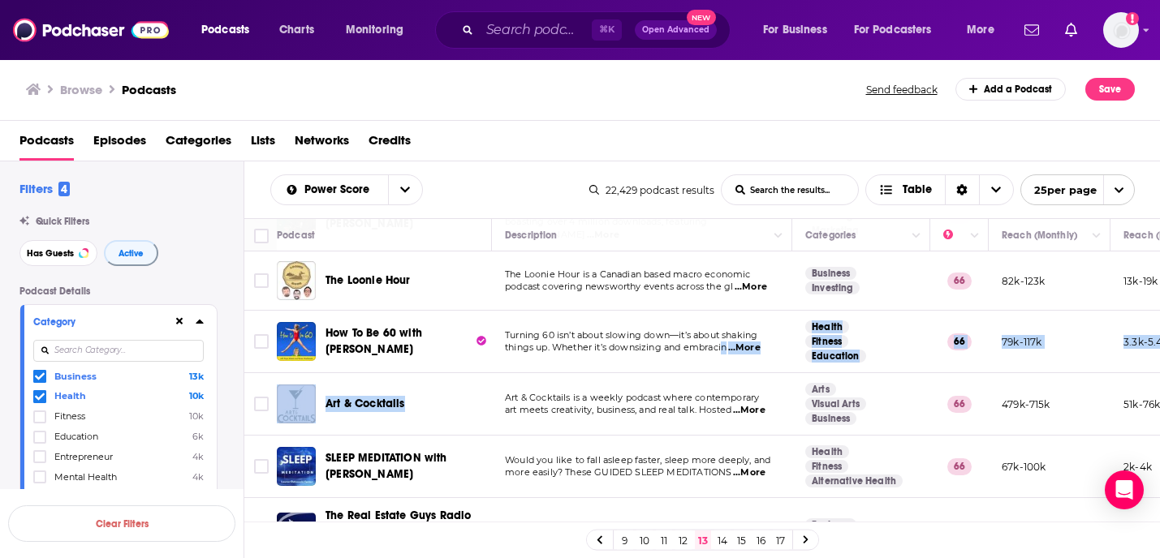
drag, startPoint x: 732, startPoint y: 356, endPoint x: 727, endPoint y: 325, distance: 31.2
click at [701, 339] on td "Turning 60 isn’t about slowing down—it’s about shaking things up. Whether it’s …" at bounding box center [642, 342] width 300 height 63
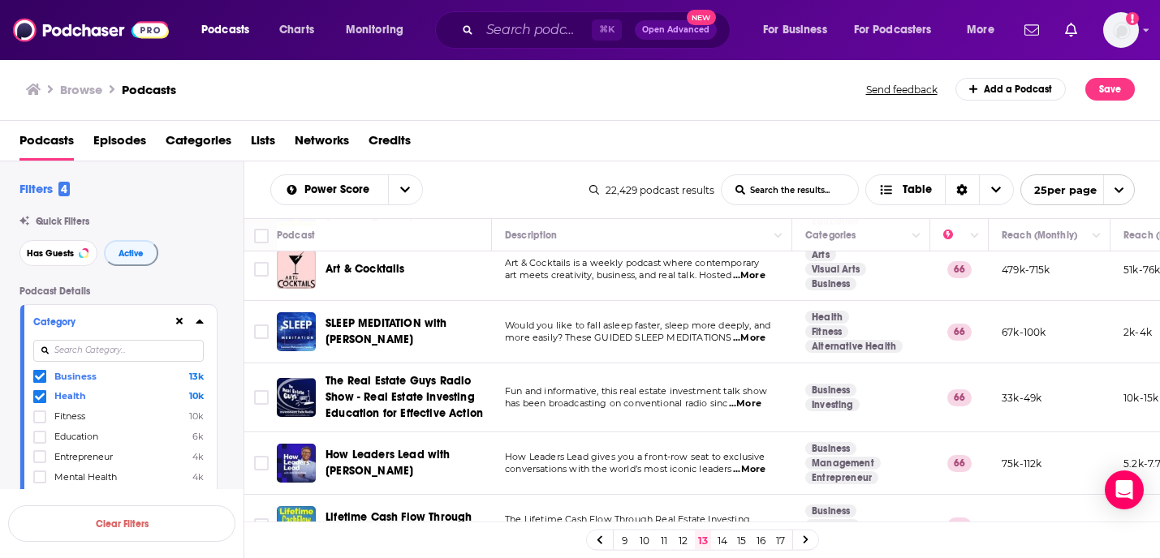
scroll to position [1283, 0]
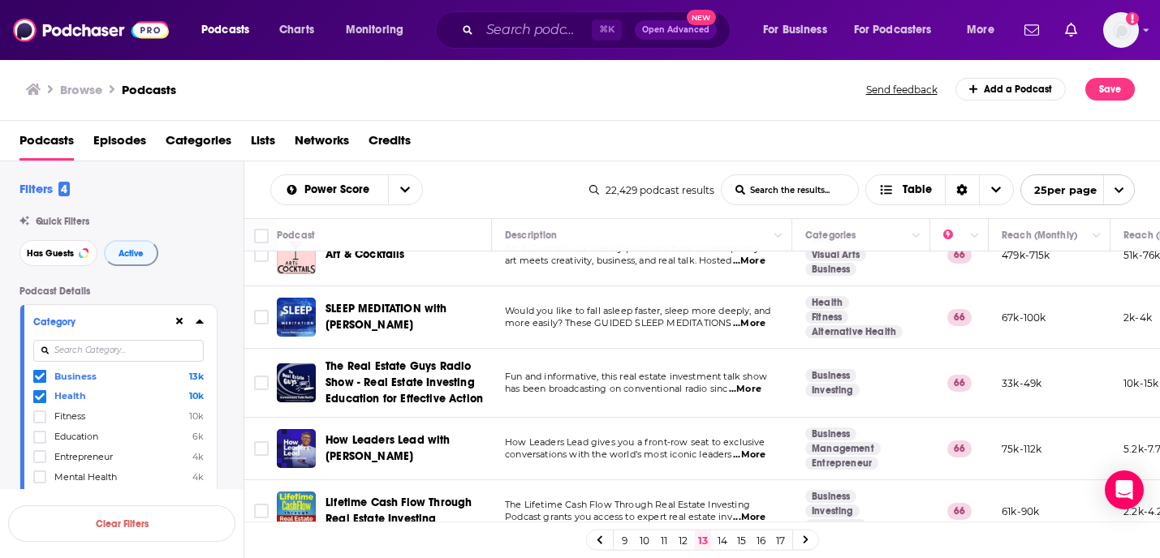
click at [720, 539] on link "14" at bounding box center [722, 540] width 16 height 19
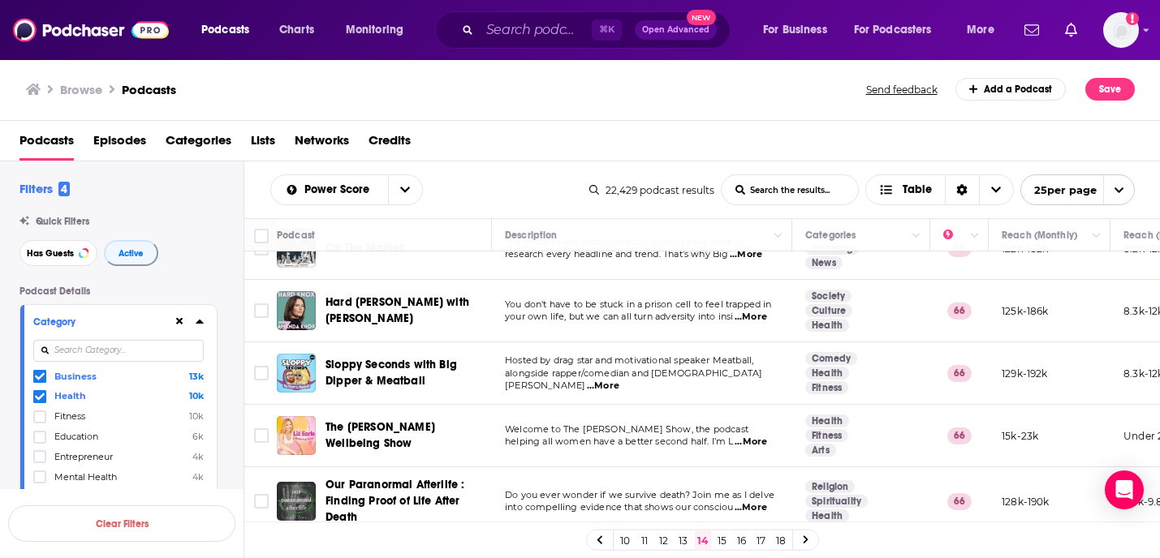
scroll to position [36, 0]
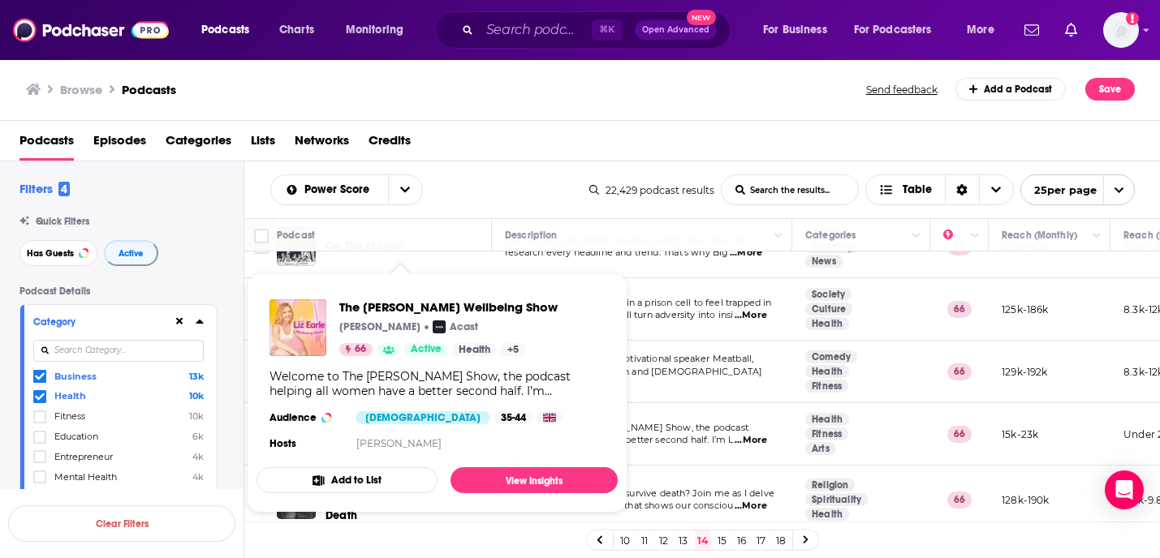
click at [609, 132] on div "Podcasts Episodes Categories Lists Networks Credits" at bounding box center [583, 143] width 1128 height 33
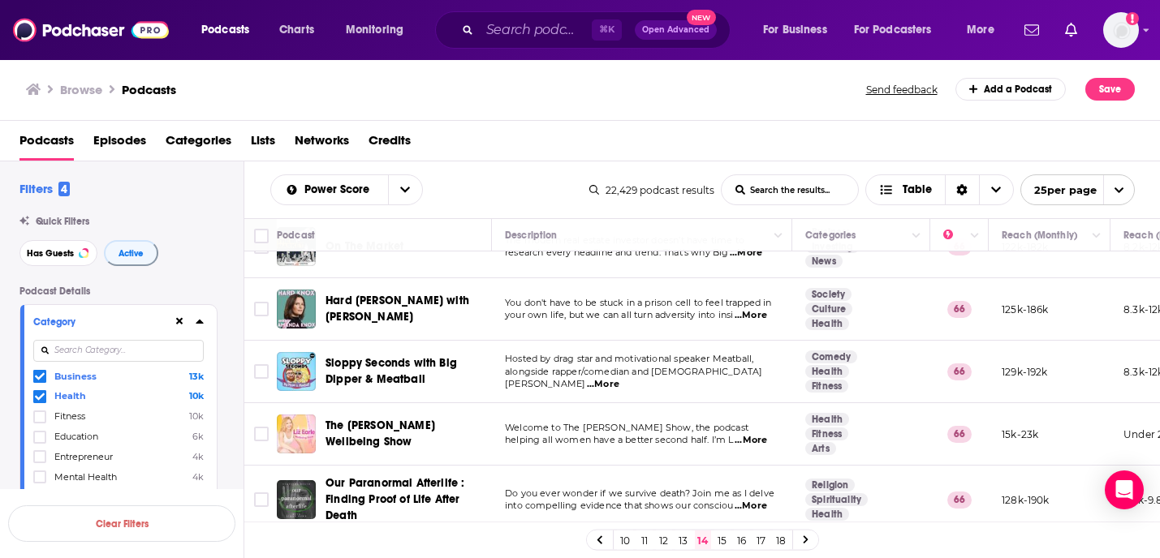
click at [295, 430] on div "Podcasts Charts Monitoring ⌘ K Open Advanced New For Business For Podcasters Mo…" at bounding box center [580, 279] width 1160 height 558
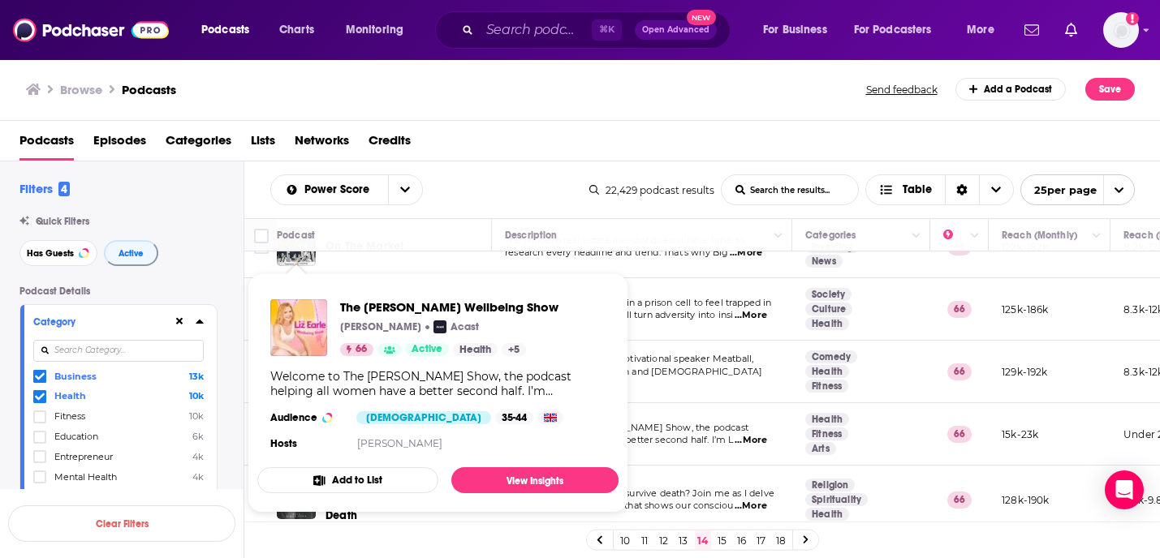
click at [492, 129] on div "Podcasts Episodes Categories Lists Networks Credits" at bounding box center [583, 143] width 1128 height 33
click at [575, 165] on div "Power Score List Search Input Search the results... Table 22,429 podcast result…" at bounding box center [702, 190] width 916 height 57
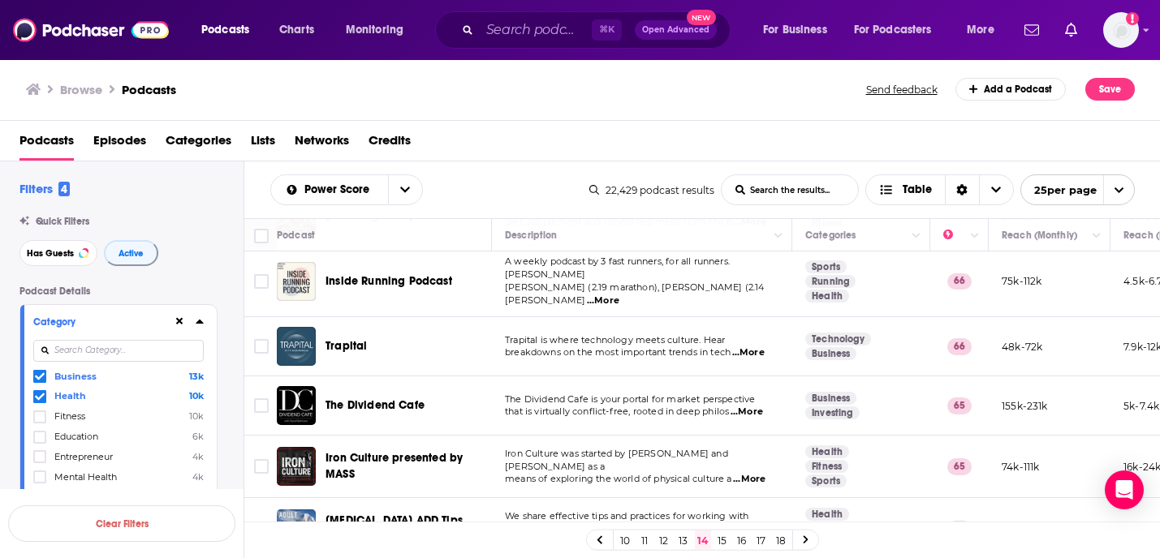
scroll to position [1279, 0]
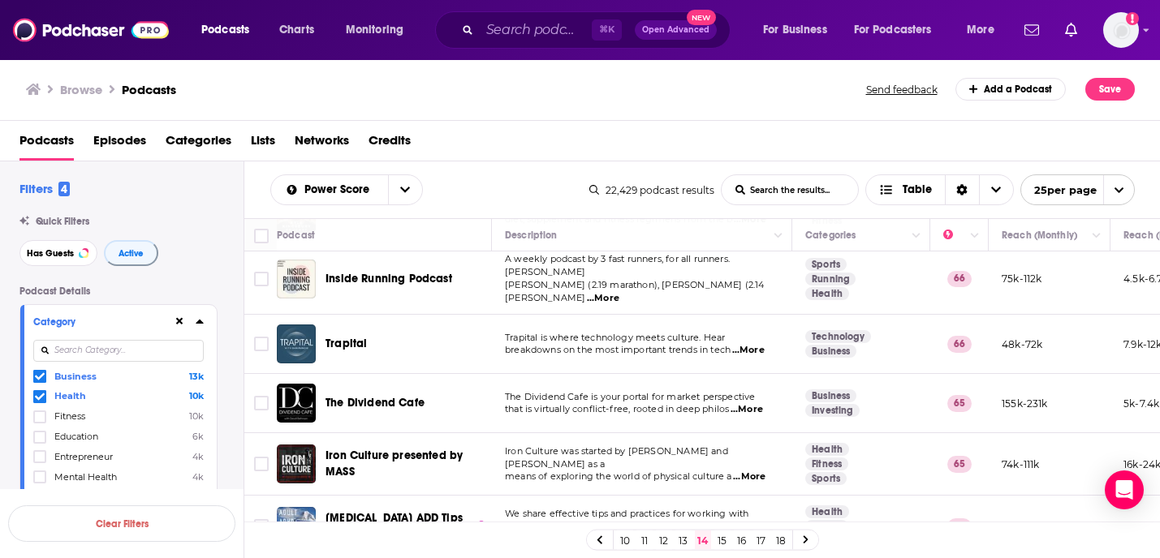
click at [722, 532] on link "15" at bounding box center [722, 540] width 16 height 19
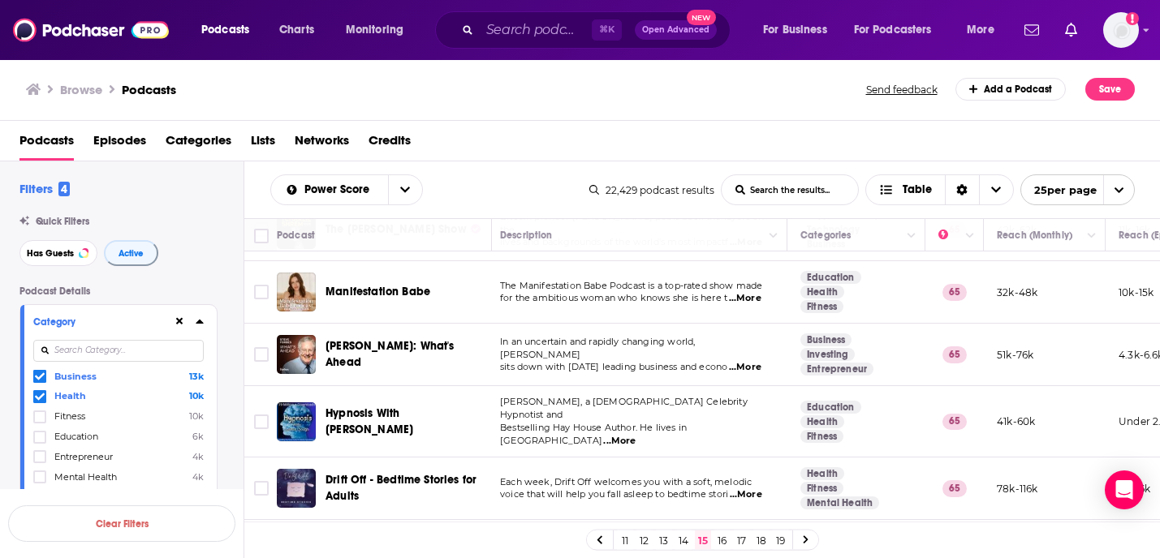
scroll to position [1062, 0]
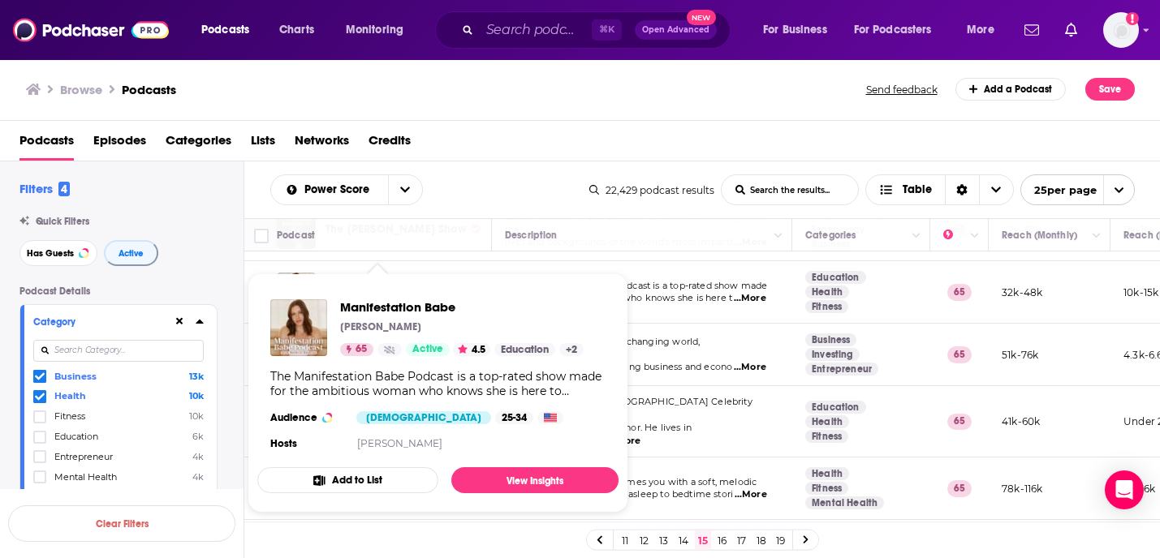
click at [364, 274] on span "Manifestation Babe Kathrin Zenkina 65 Active 4.5 Education + 2 The Manifestatio…" at bounding box center [437, 393] width 361 height 239
click at [420, 249] on th "Podcast" at bounding box center [384, 235] width 215 height 32
click at [719, 324] on td "In an uncertain and rapidly changing world, Steve Forbes sits down with today’s…" at bounding box center [642, 355] width 300 height 63
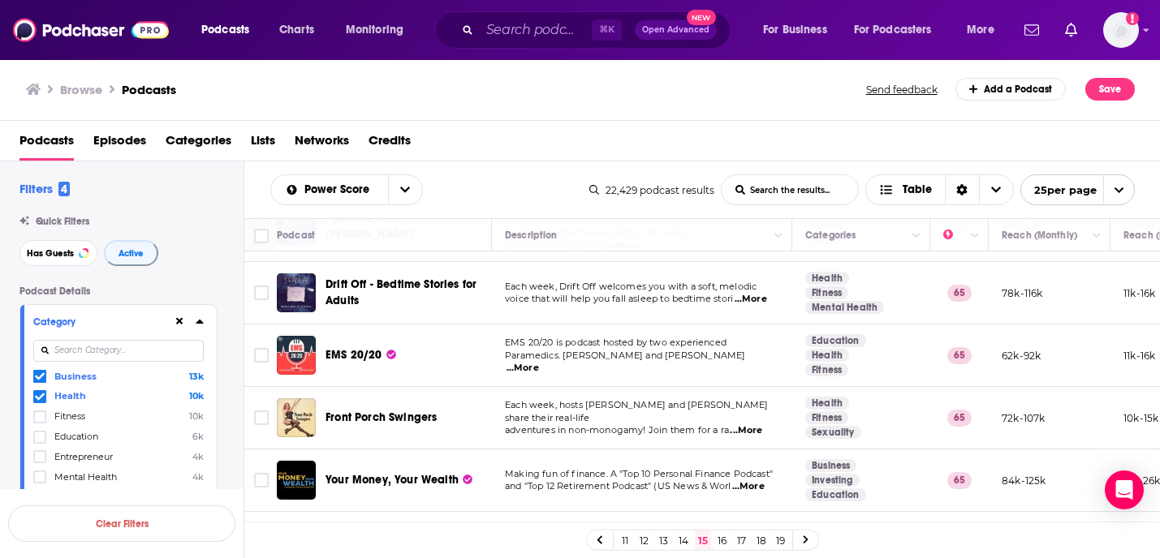
scroll to position [1283, 0]
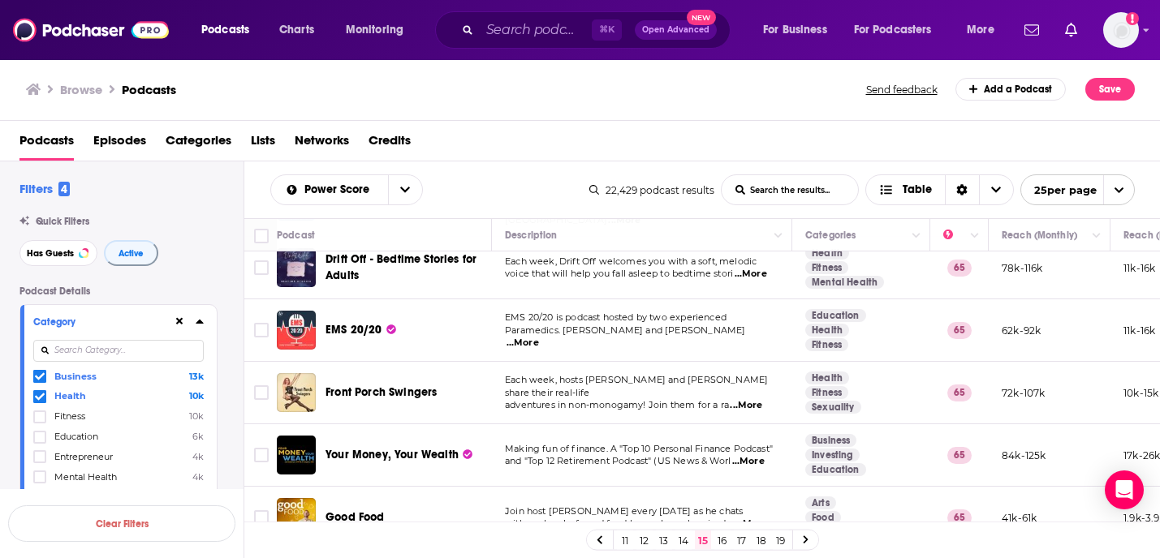
click at [722, 535] on link "16" at bounding box center [722, 540] width 16 height 19
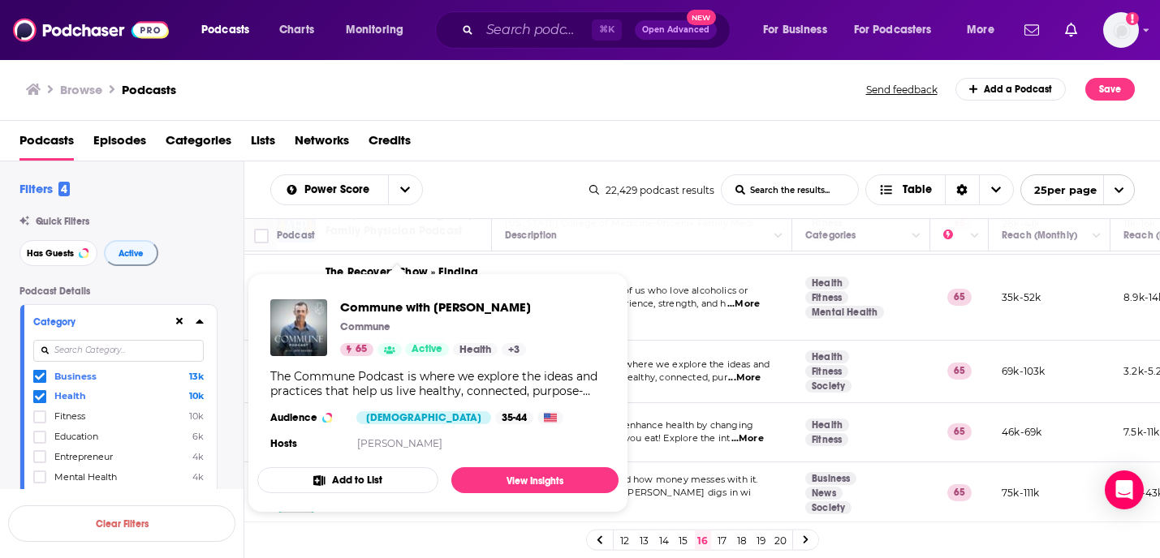
scroll to position [1305, 0]
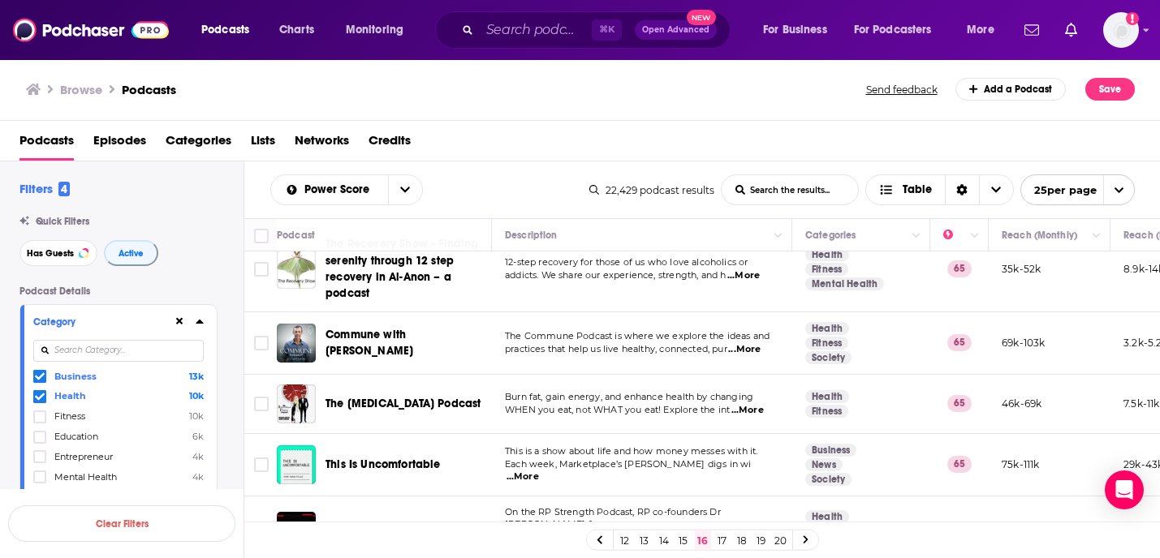
click at [727, 542] on link "17" at bounding box center [722, 540] width 16 height 19
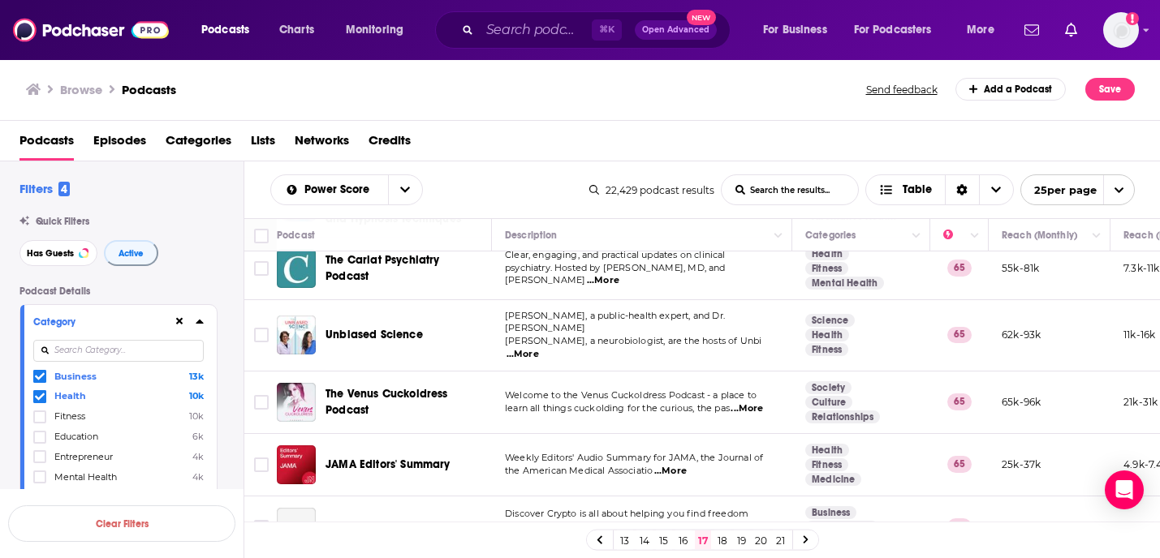
scroll to position [370, 0]
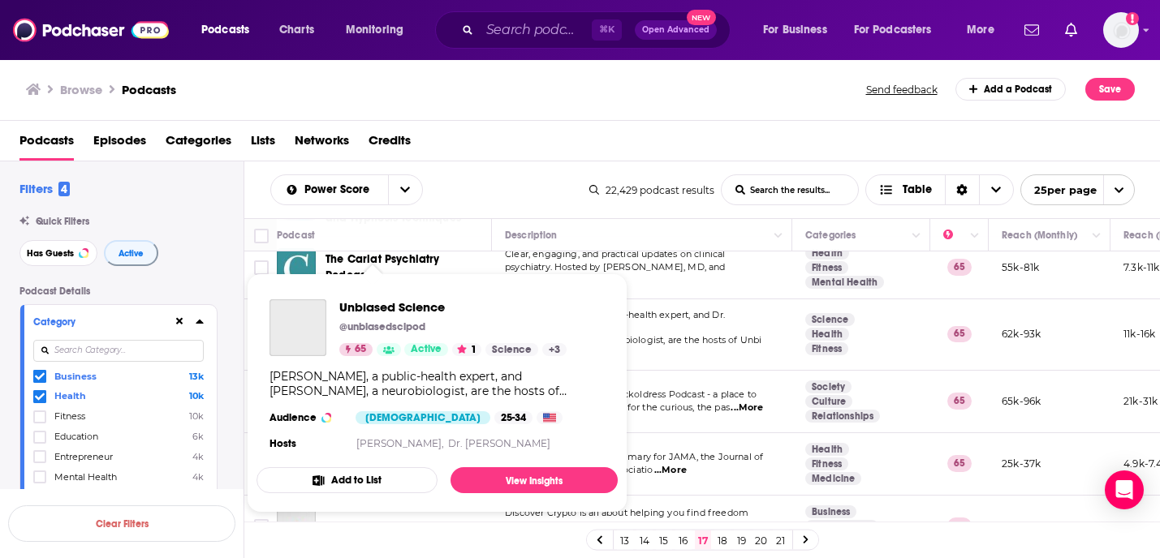
click at [357, 334] on div "Podcasts Charts Monitoring ⌘ K Open Advanced New For Business For Podcasters Mo…" at bounding box center [580, 279] width 1160 height 558
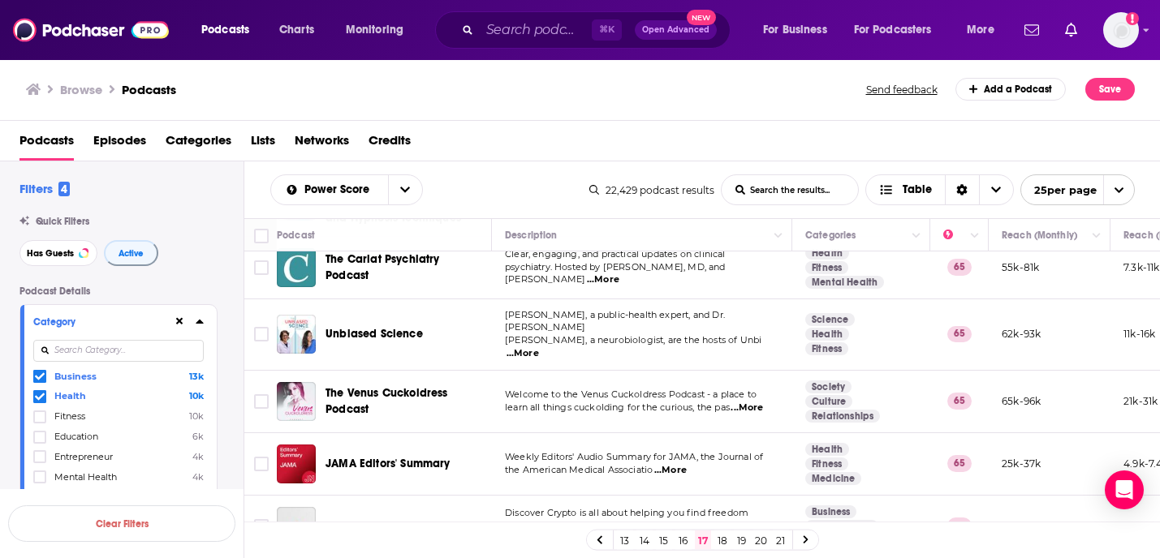
click at [691, 260] on span "Clear, engaging, and practical updates on clinical" at bounding box center [615, 253] width 221 height 11
drag, startPoint x: 716, startPoint y: 315, endPoint x: 710, endPoint y: 291, distance: 24.2
click at [680, 304] on td "Dr. Jessica Steier, a public-health expert, and Dr. Sarah Scheinman, a neurobio…" at bounding box center [642, 335] width 300 height 71
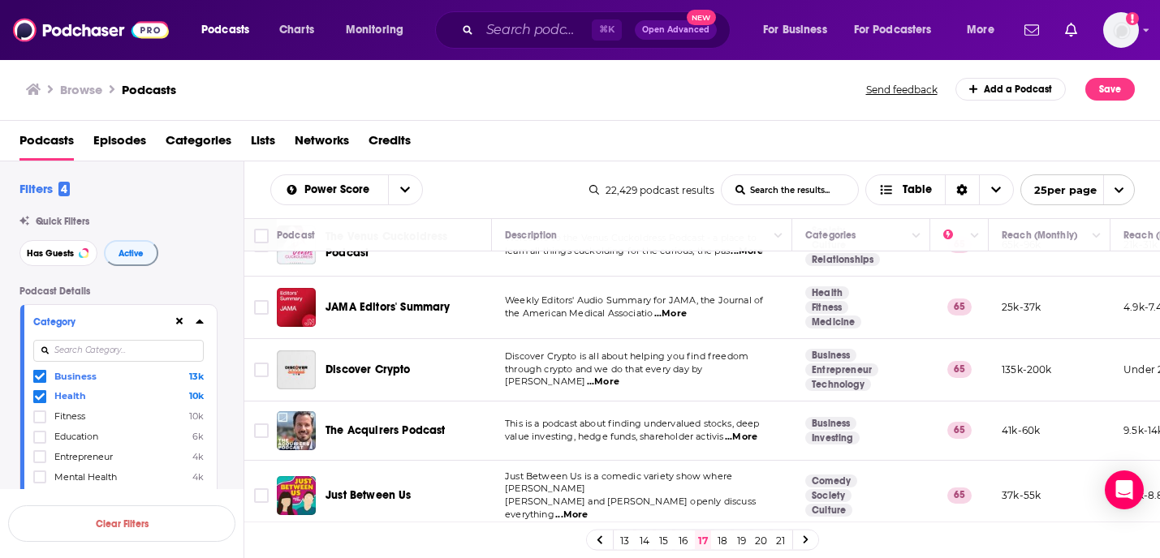
scroll to position [530, 0]
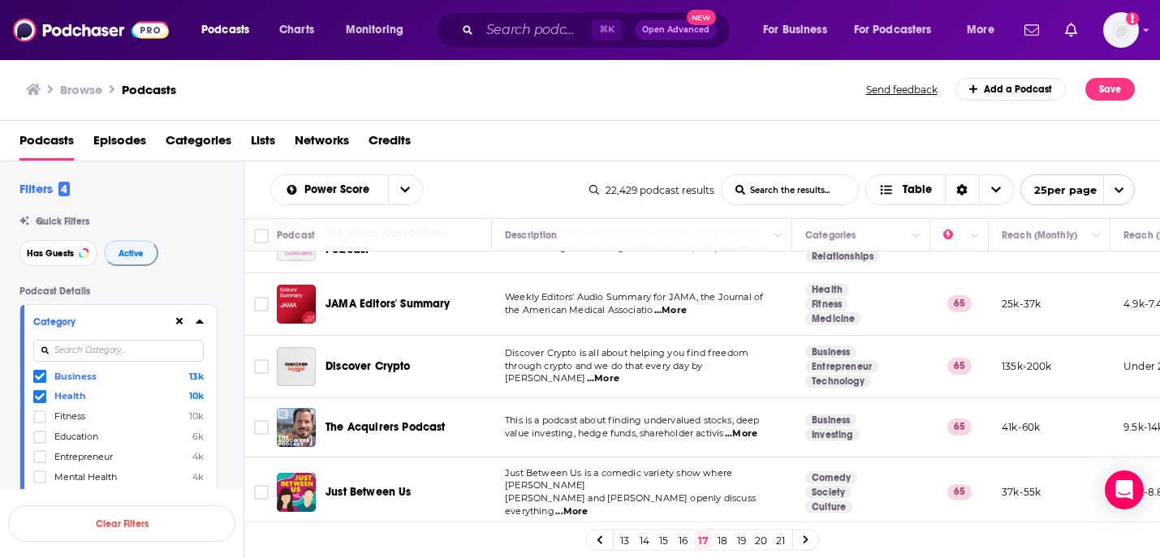
click at [530, 192] on div "Power Score List Search Input Search the results... Table" at bounding box center [429, 190] width 319 height 31
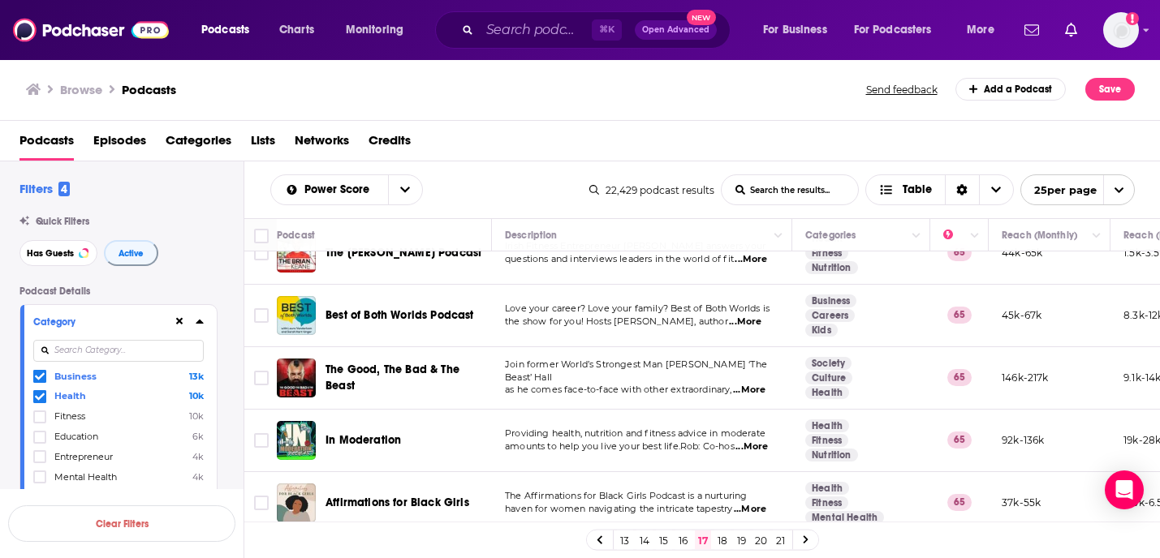
scroll to position [1325, 0]
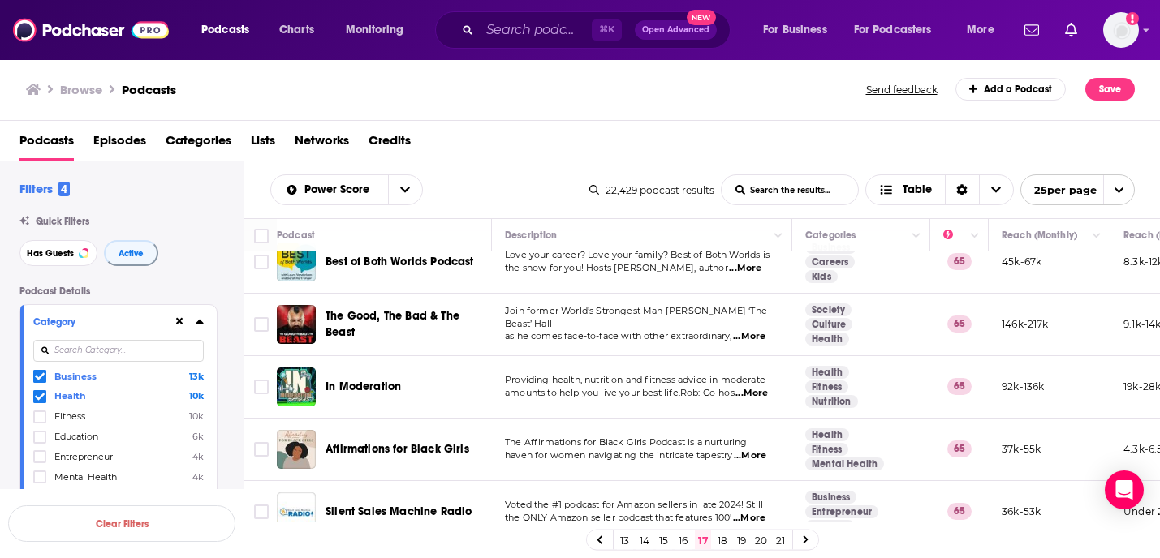
click at [722, 535] on link "18" at bounding box center [722, 540] width 16 height 19
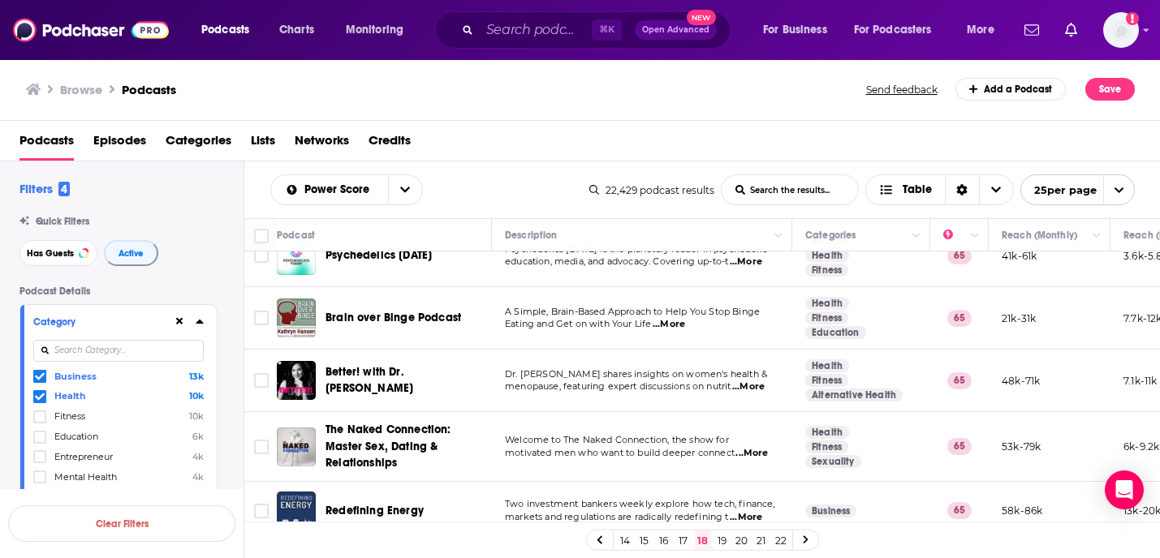
scroll to position [1305, 0]
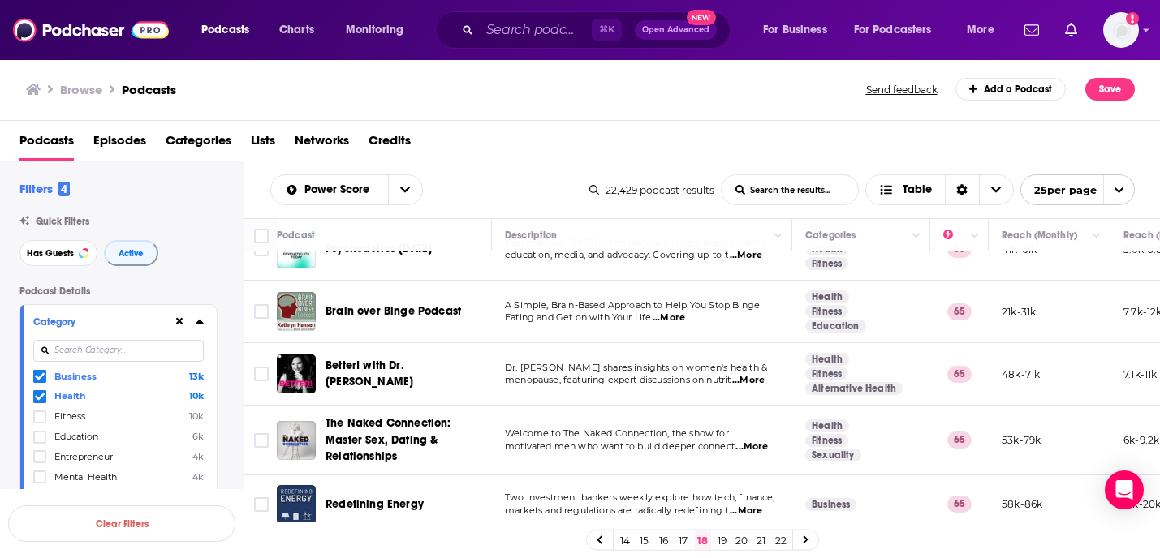
click at [662, 118] on div "Browse Podcasts Send feedback Add a Podcast Save" at bounding box center [580, 89] width 1161 height 63
click at [722, 540] on link "19" at bounding box center [722, 540] width 16 height 19
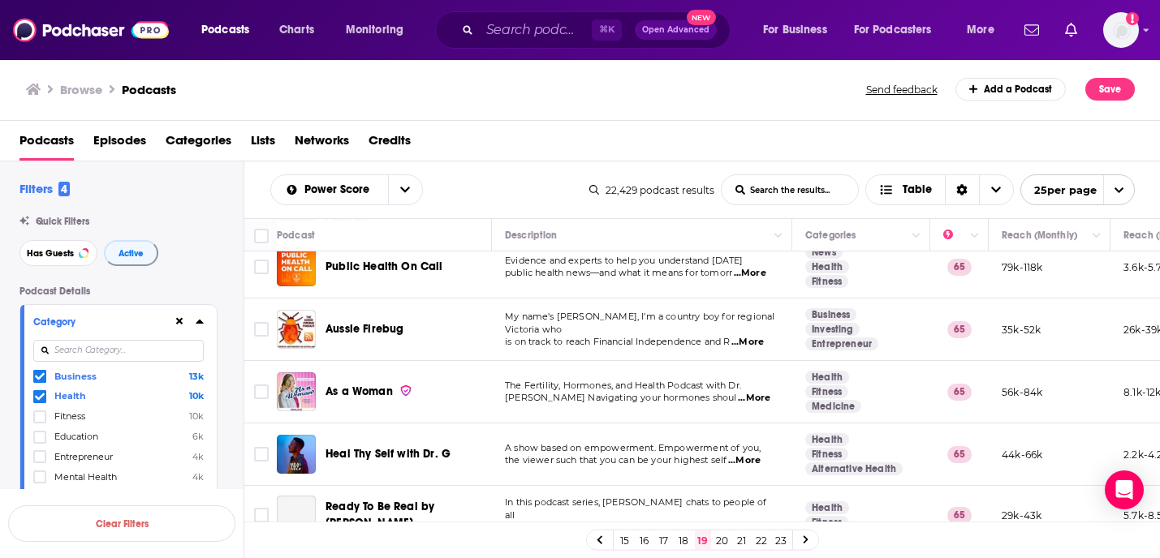
scroll to position [276, 0]
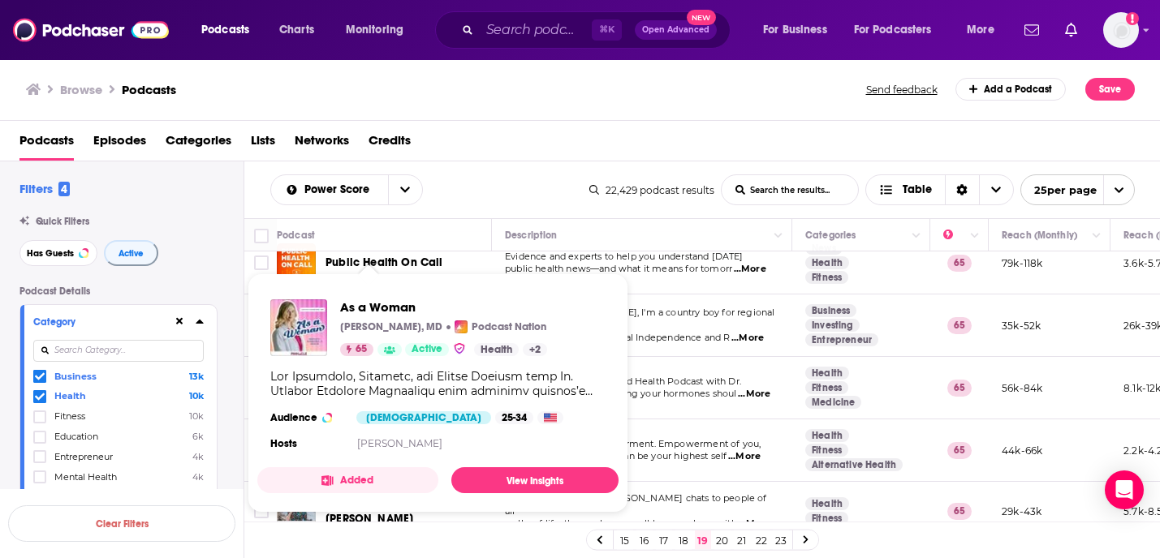
click at [649, 153] on div "Podcasts Episodes Categories Lists Networks Credits" at bounding box center [583, 143] width 1128 height 33
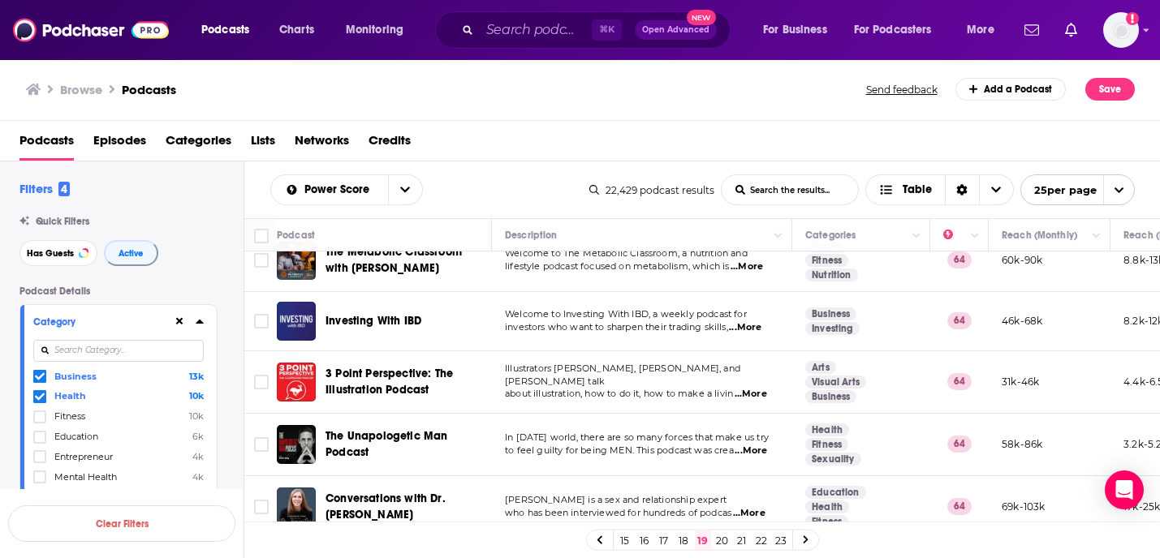
scroll to position [1318, 0]
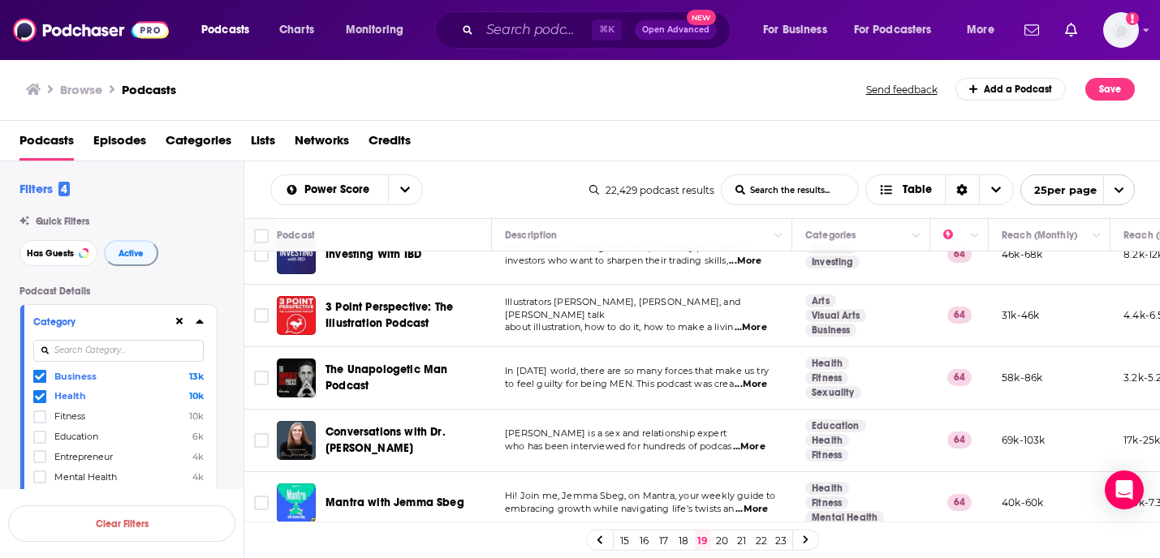
click at [722, 537] on link "20" at bounding box center [722, 540] width 16 height 19
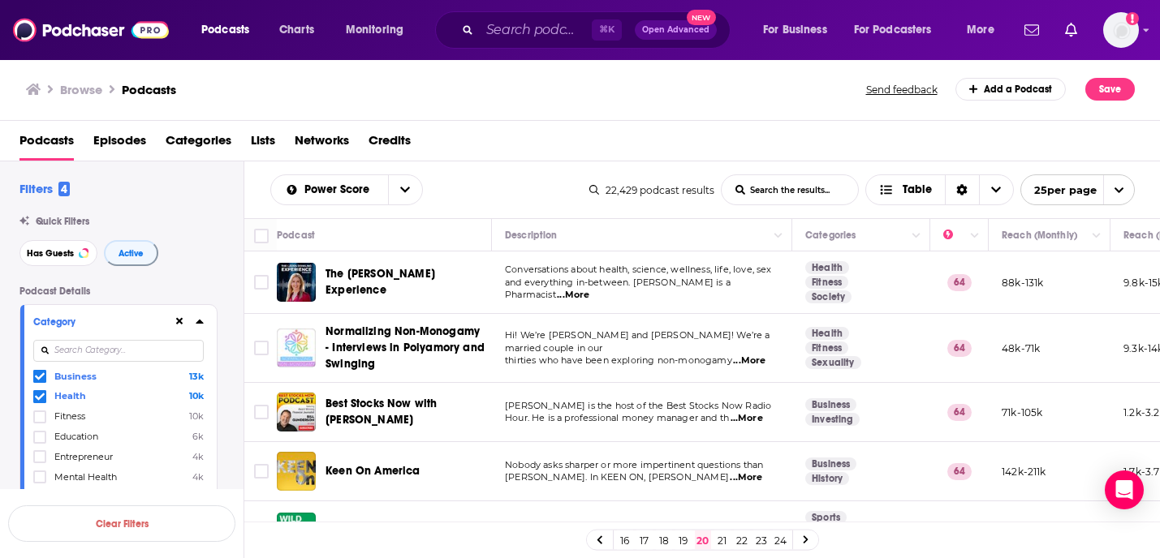
click at [545, 186] on div "Power Score List Search Input Search the results... Table" at bounding box center [429, 190] width 319 height 31
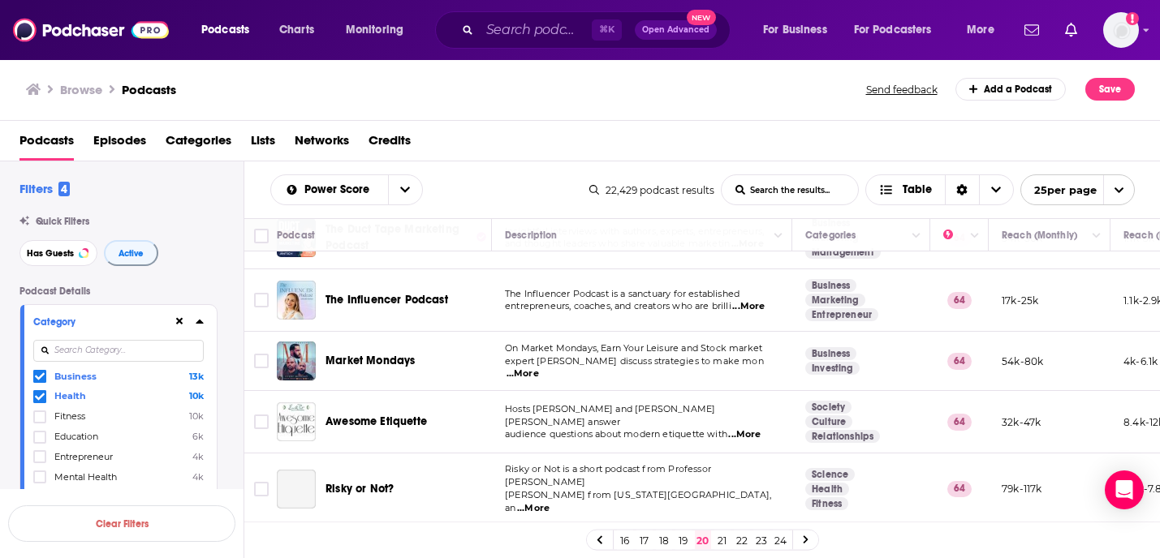
scroll to position [1283, 0]
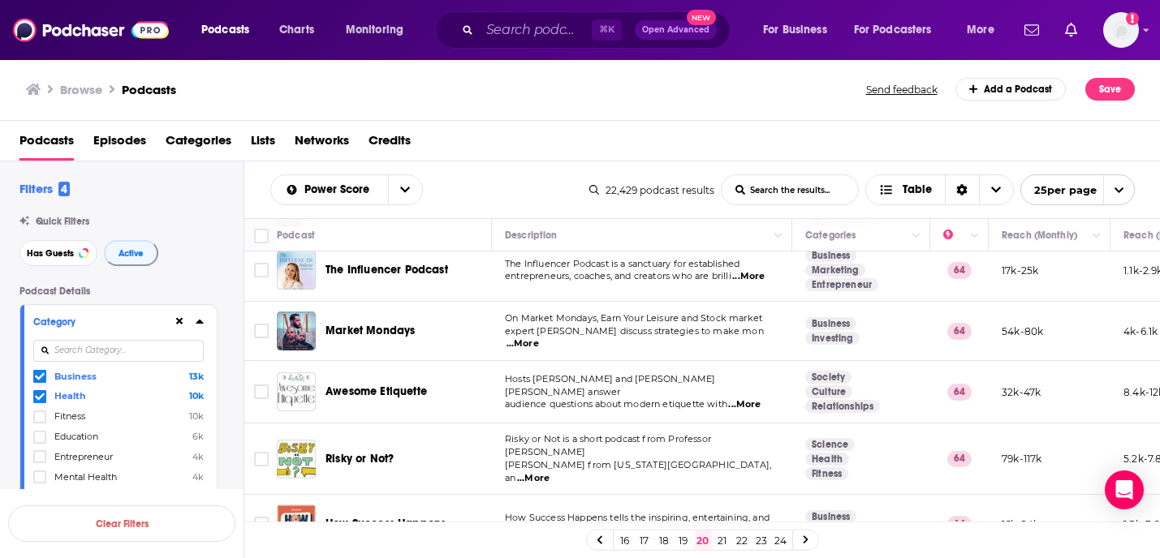
click at [721, 534] on link "21" at bounding box center [722, 540] width 16 height 19
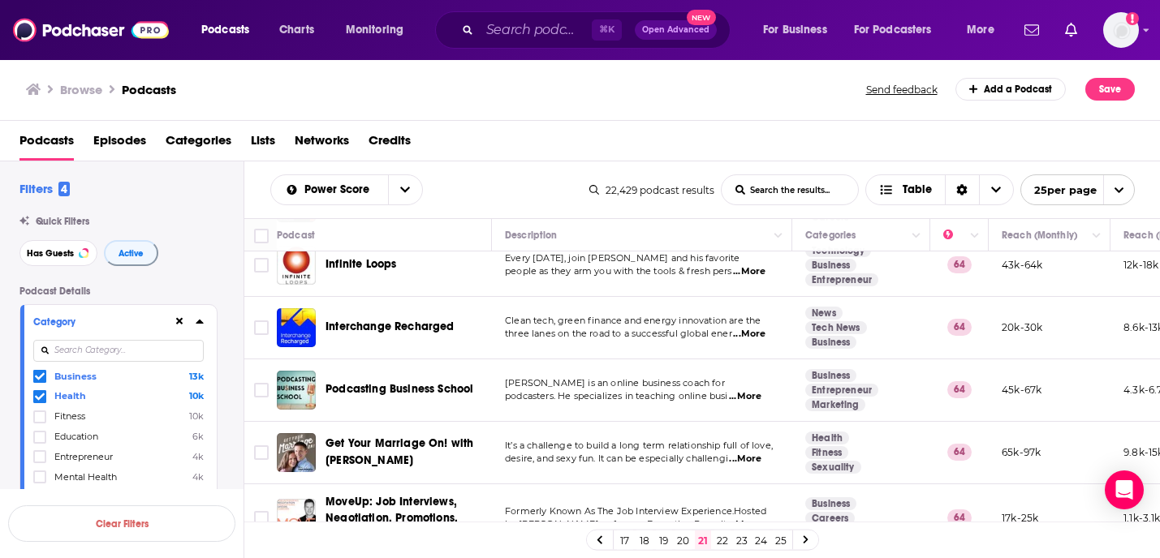
scroll to position [1312, 0]
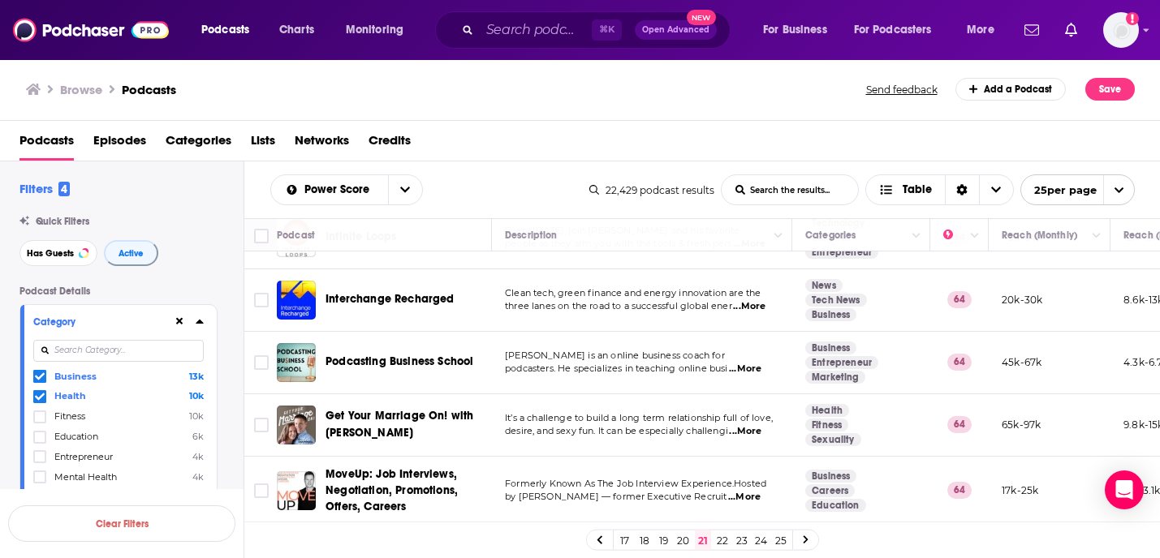
click at [722, 537] on link "22" at bounding box center [722, 540] width 16 height 19
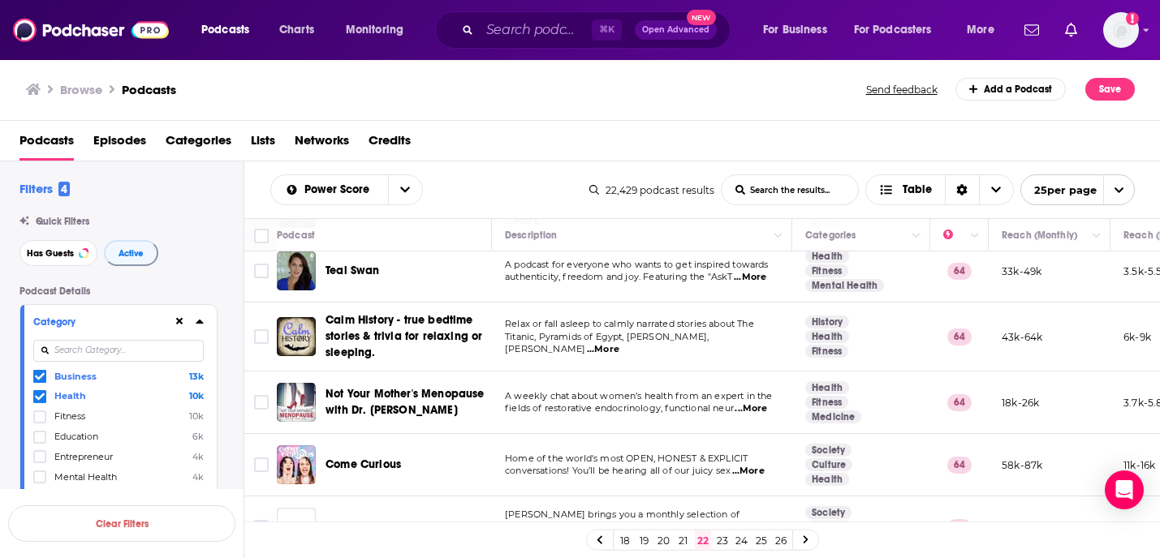
scroll to position [79, 0]
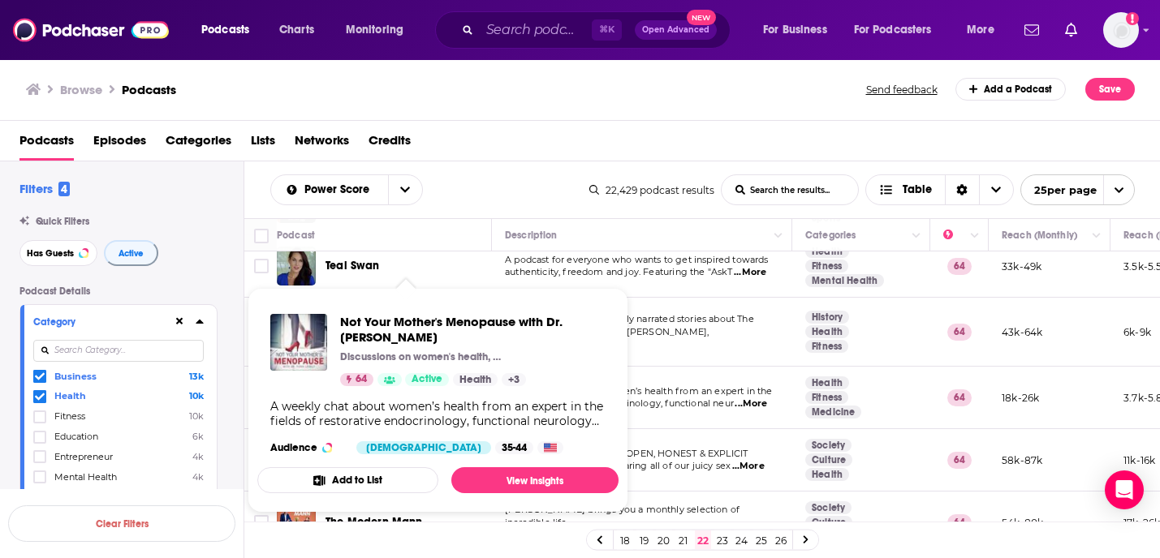
click at [537, 182] on div "Power Score List Search Input Search the results... Table" at bounding box center [429, 190] width 319 height 31
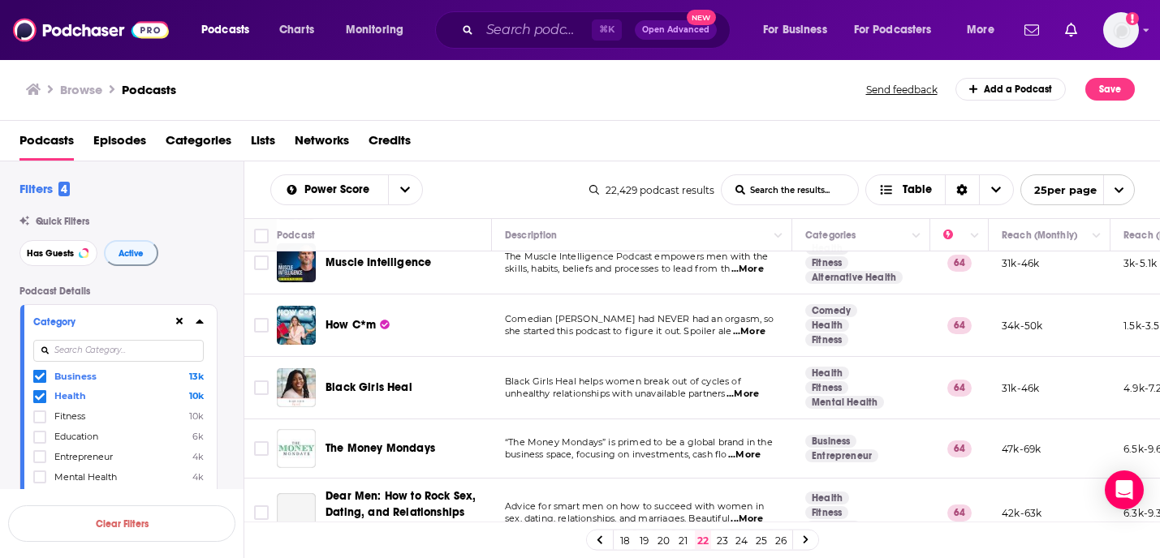
scroll to position [774, 0]
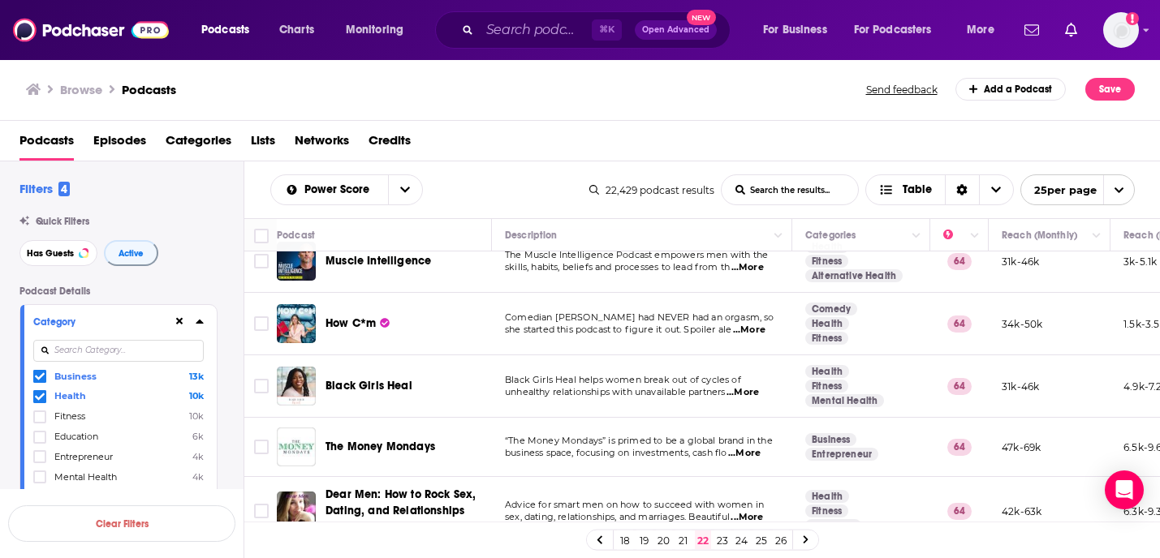
click at [654, 321] on span "Comedian Remy Kassimir had NEVER had an orgasm, so" at bounding box center [639, 317] width 269 height 11
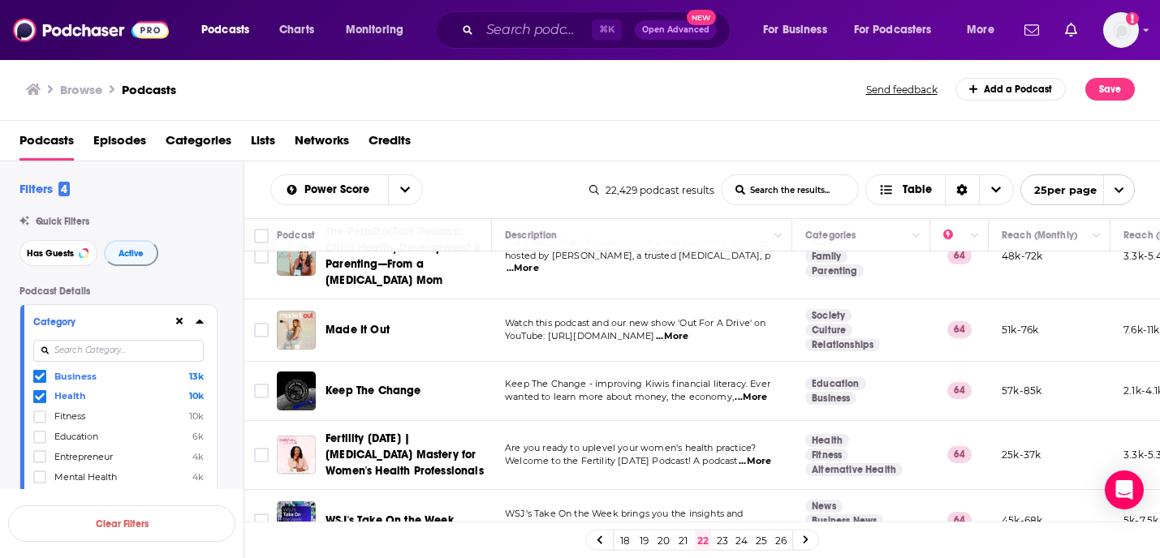
scroll to position [1321, 0]
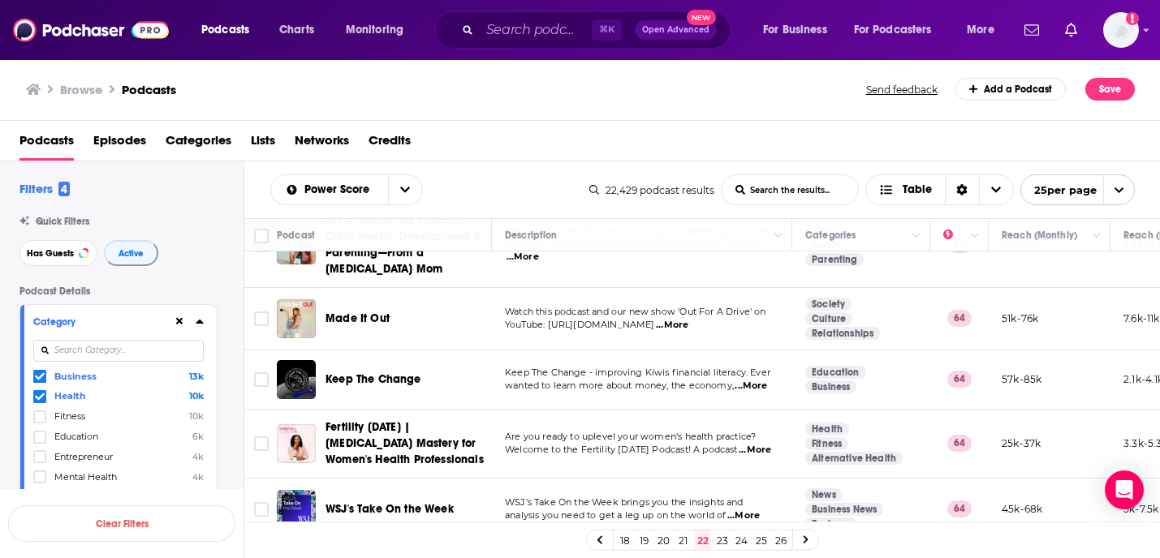
click at [720, 532] on link "23" at bounding box center [722, 540] width 16 height 19
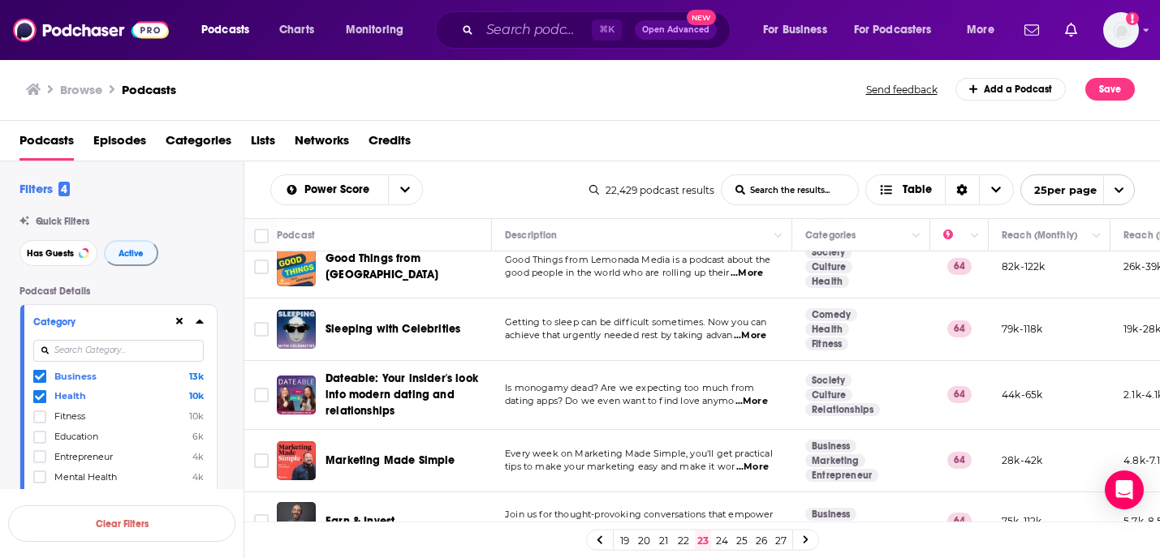
scroll to position [1286, 0]
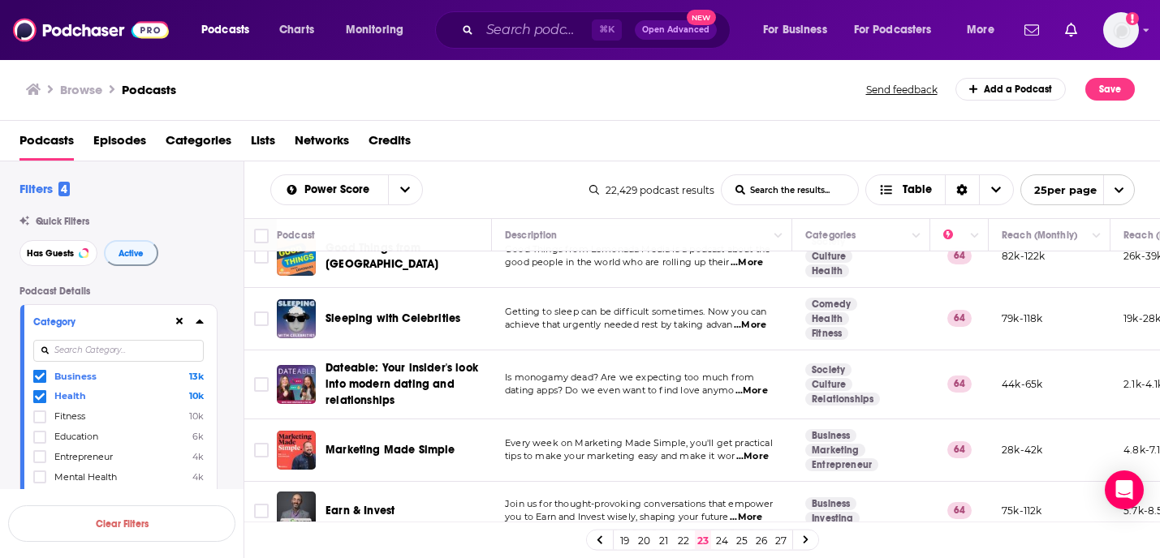
click at [724, 533] on link "24" at bounding box center [722, 540] width 16 height 19
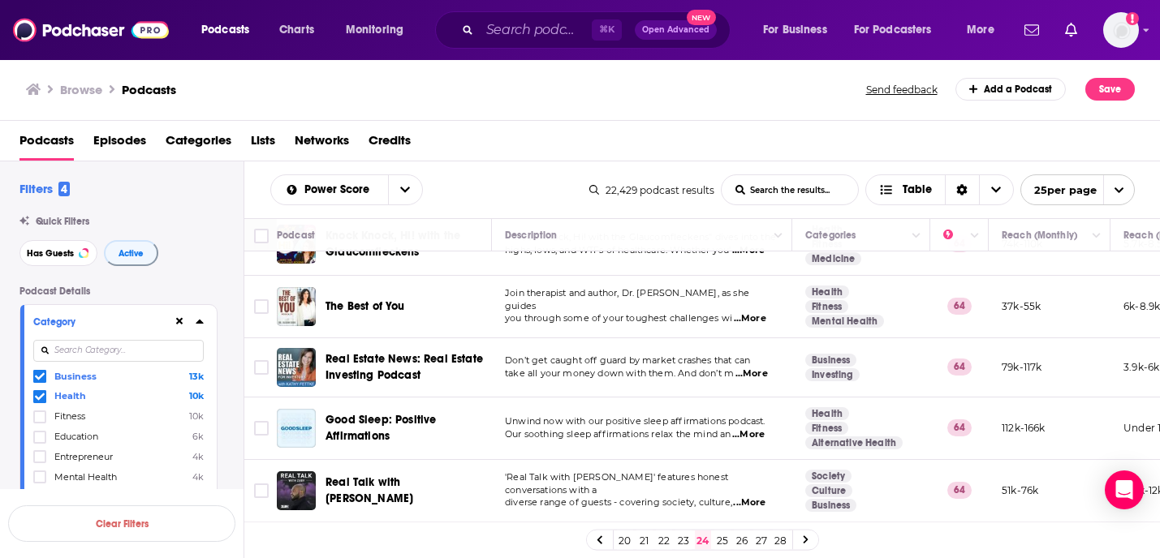
scroll to position [1312, 0]
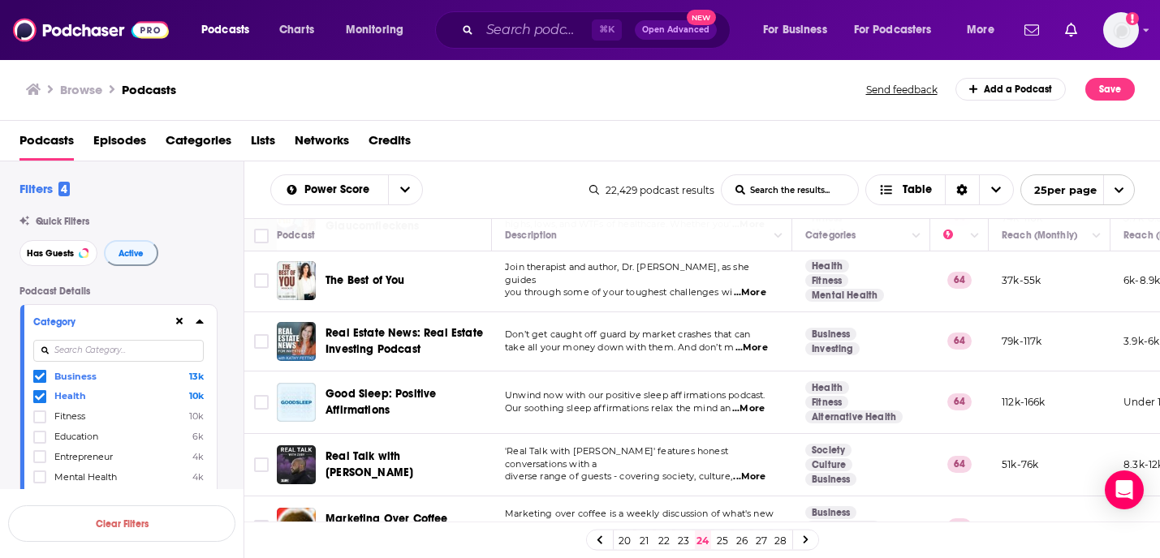
click at [718, 537] on link "25" at bounding box center [722, 540] width 16 height 19
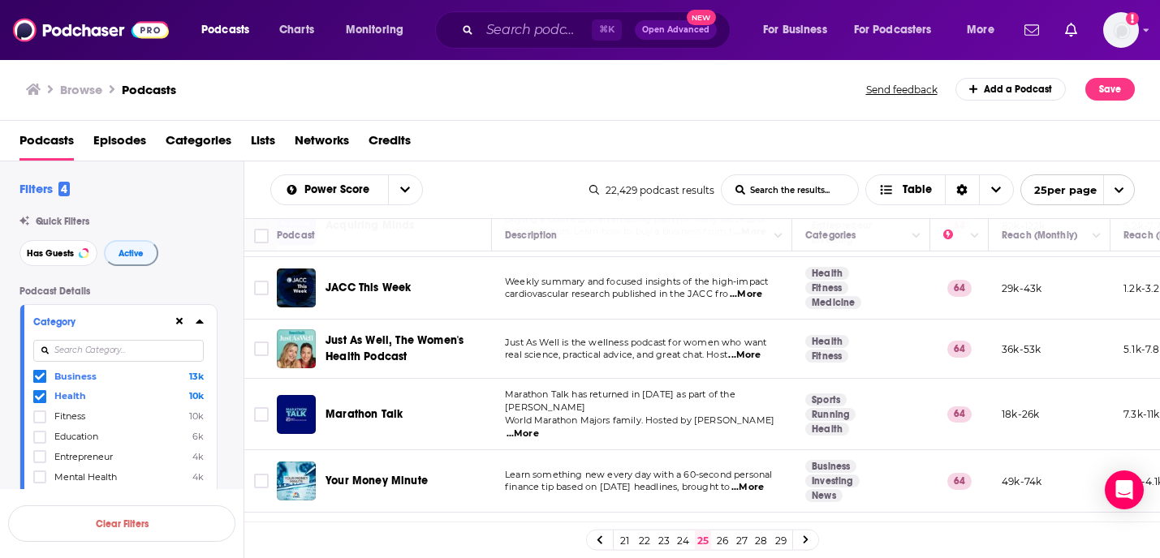
scroll to position [584, 0]
click at [705, 308] on tbody "Biz BIZ is a podcast about work and how to make it work for you. This season, w…" at bounding box center [854, 494] width 1221 height 1653
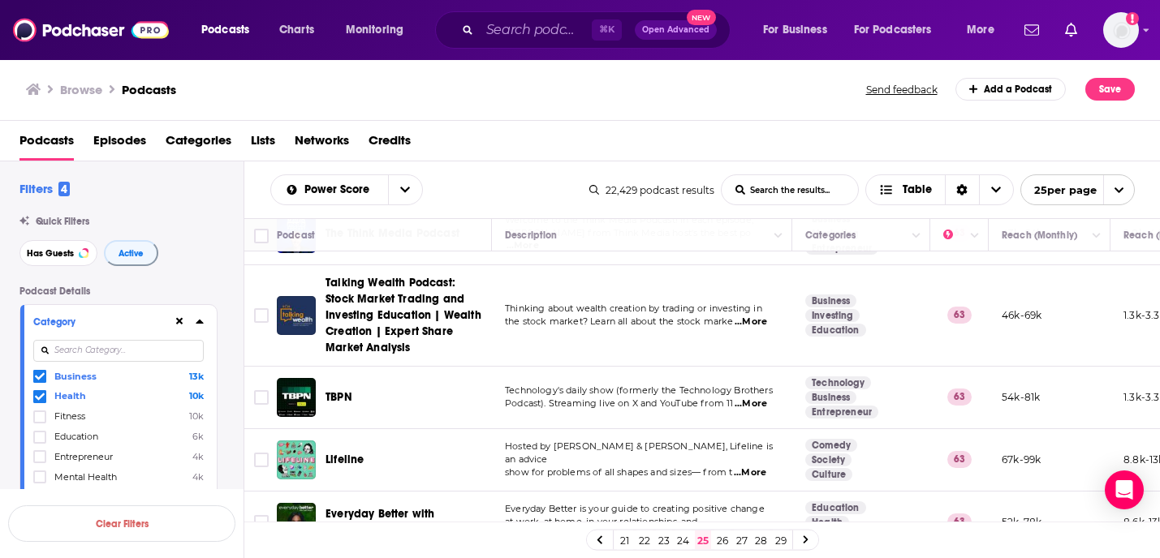
scroll to position [1344, 0]
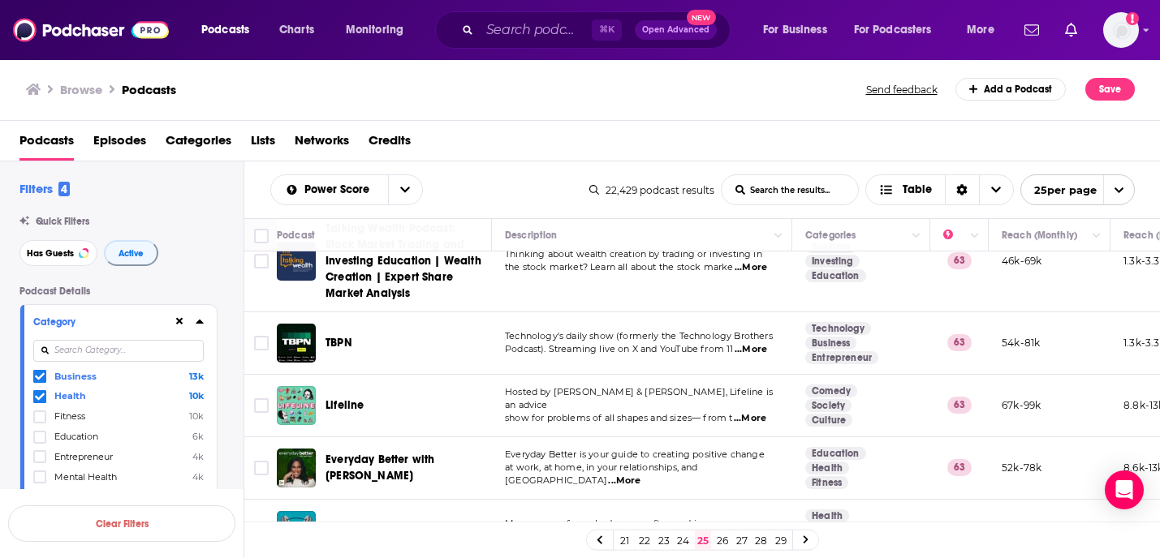
click at [719, 537] on link "26" at bounding box center [722, 540] width 16 height 19
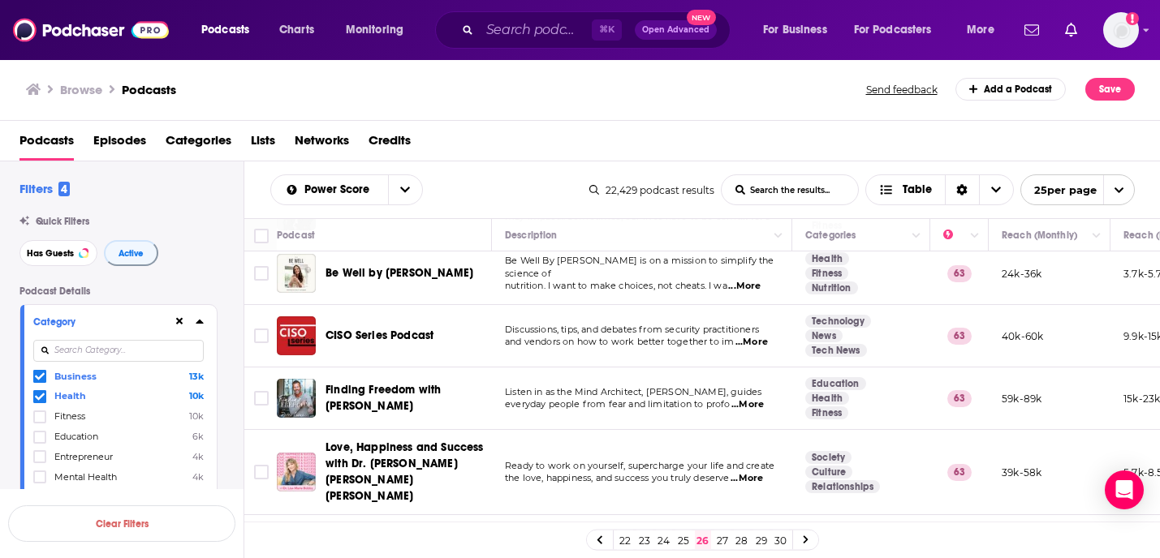
scroll to position [957, 0]
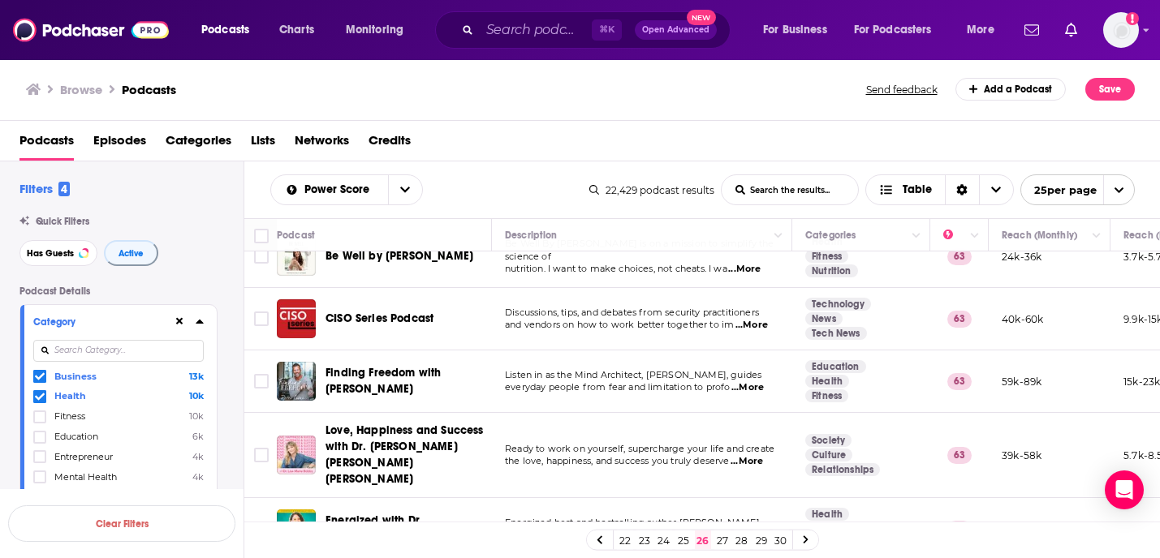
click at [732, 300] on td "Discussions, tips, and debates from security practitioners and vendors on how t…" at bounding box center [642, 319] width 300 height 63
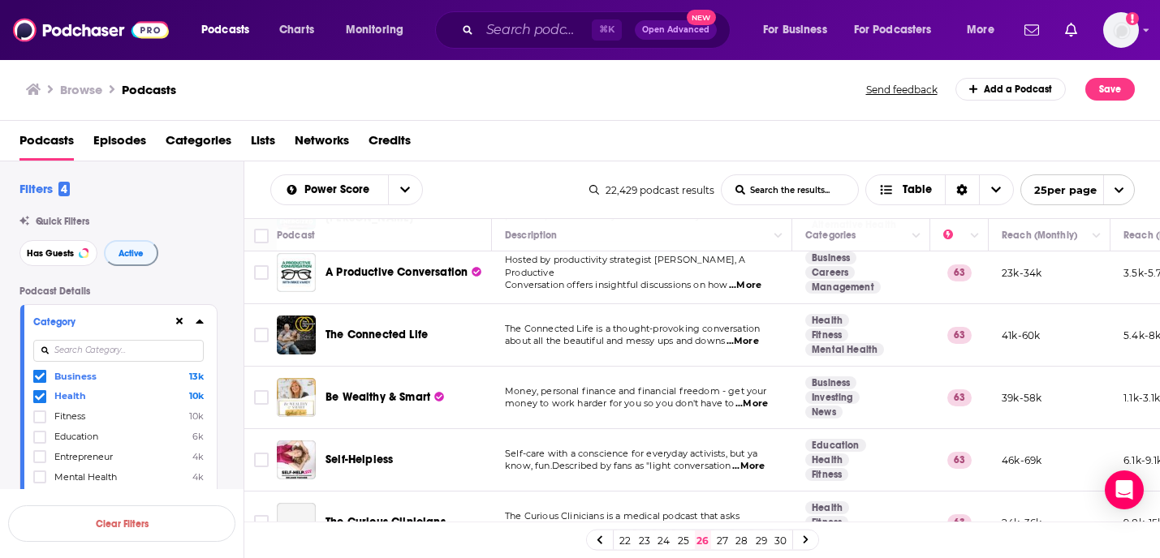
scroll to position [1283, 0]
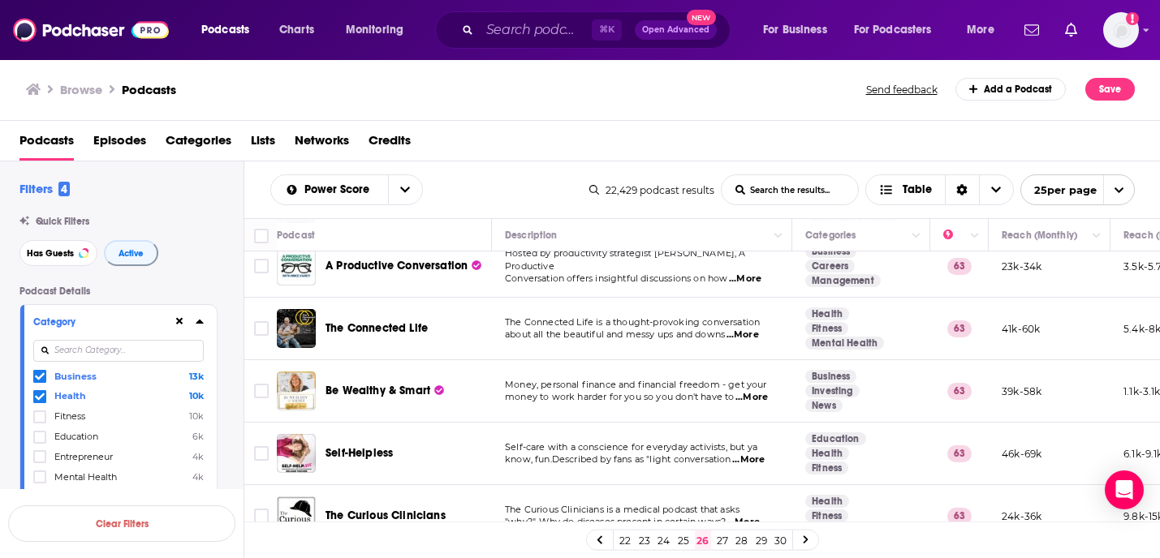
click at [724, 538] on link "27" at bounding box center [722, 540] width 16 height 19
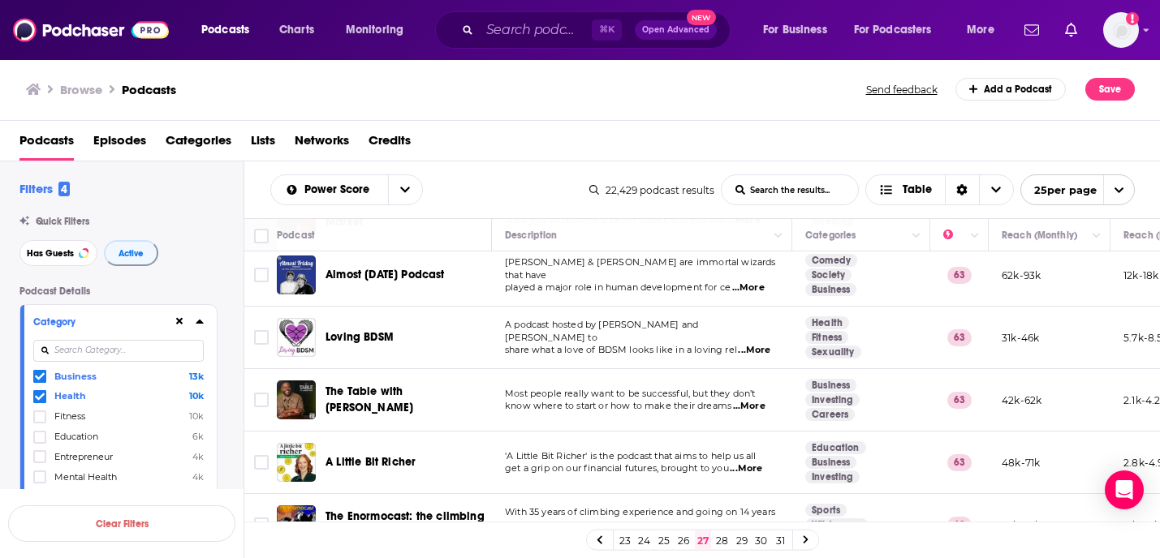
scroll to position [898, 0]
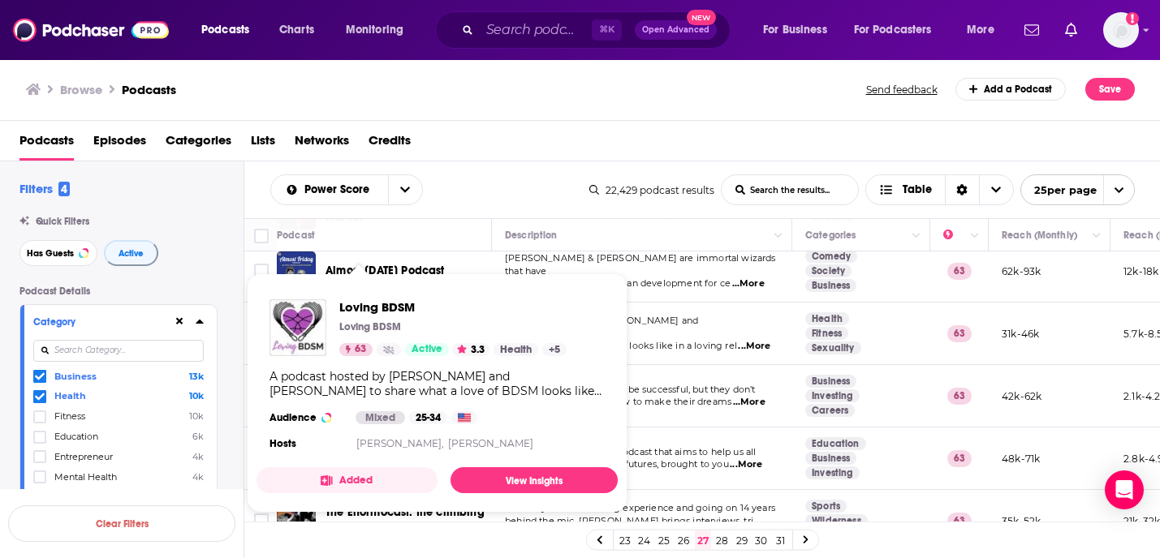
click at [701, 303] on td "A podcast hosted by Kayla Lords and John Brownstone to share what a love of BDS…" at bounding box center [642, 334] width 300 height 63
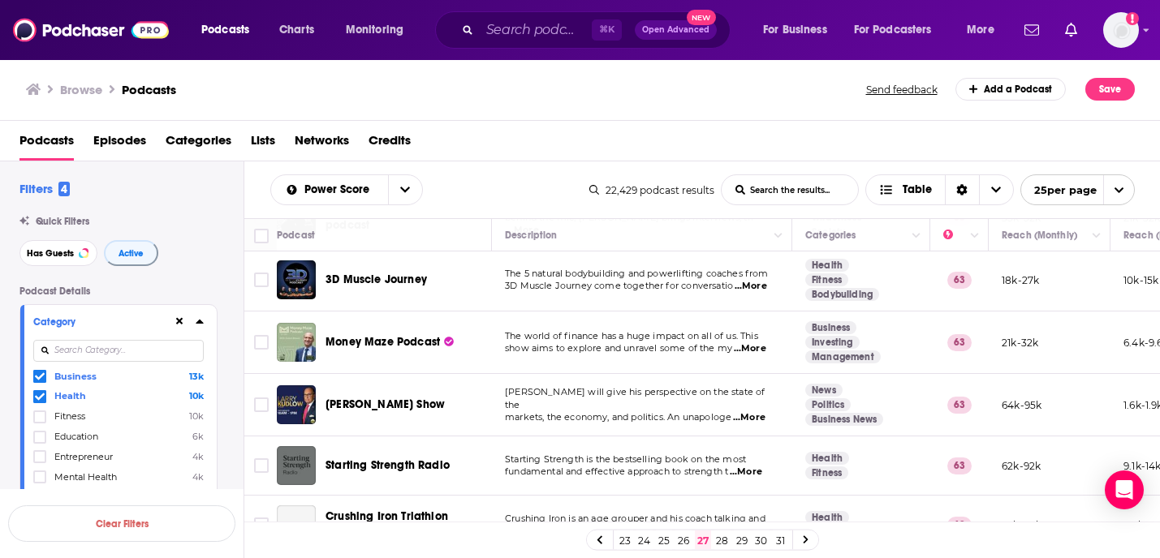
scroll to position [1276, 0]
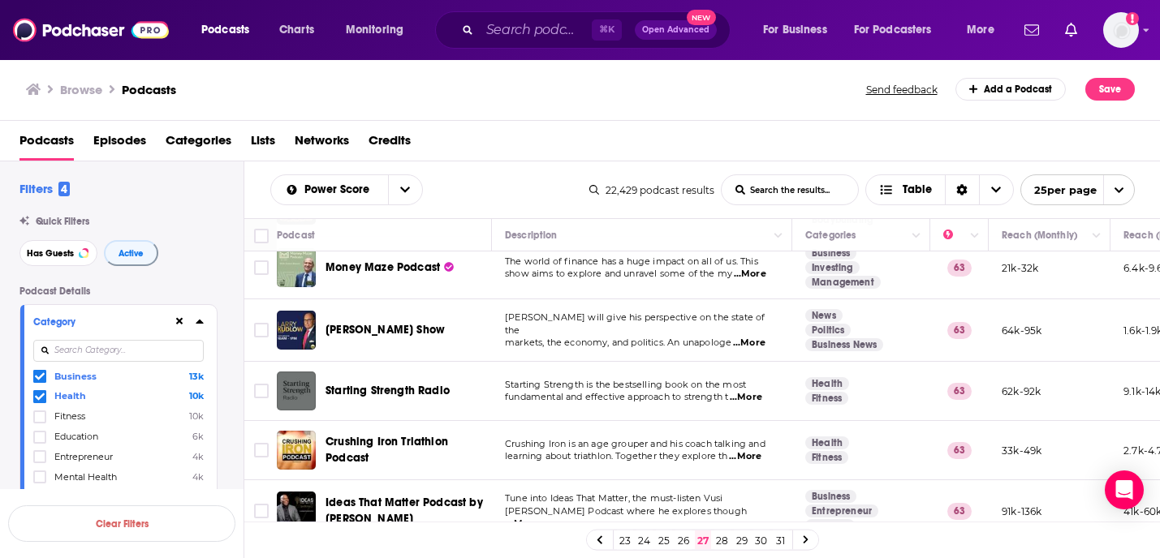
click at [727, 537] on link "28" at bounding box center [722, 540] width 16 height 19
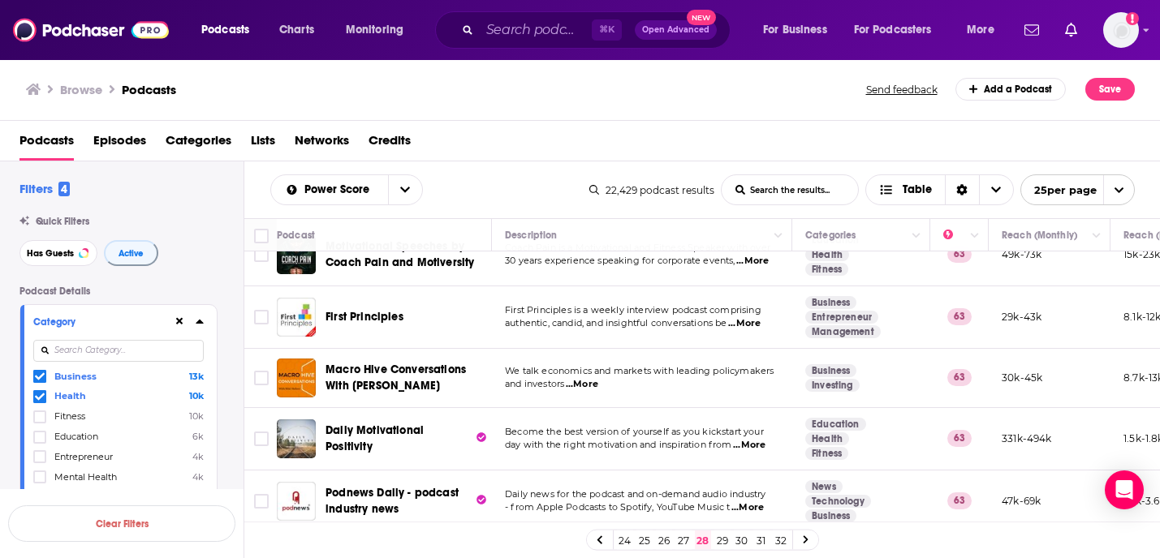
scroll to position [1299, 0]
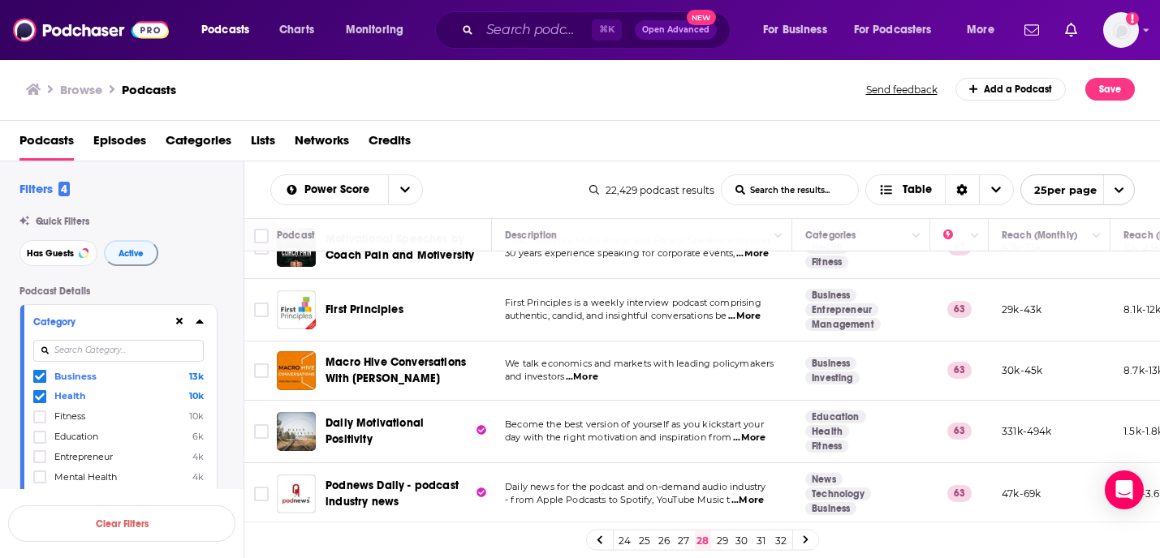
click at [725, 534] on link "29" at bounding box center [722, 540] width 16 height 19
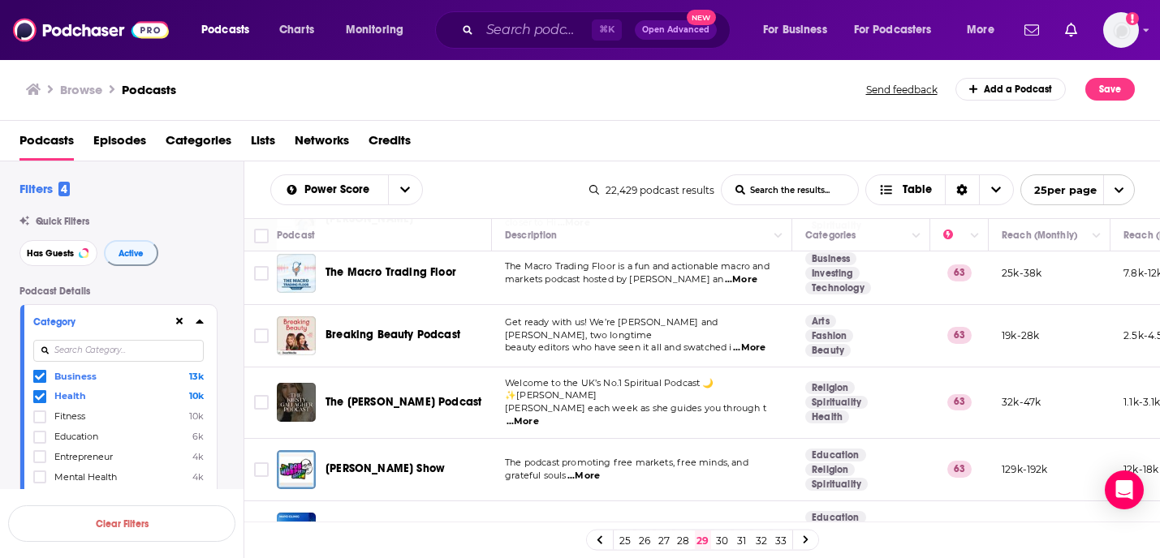
scroll to position [1299, 0]
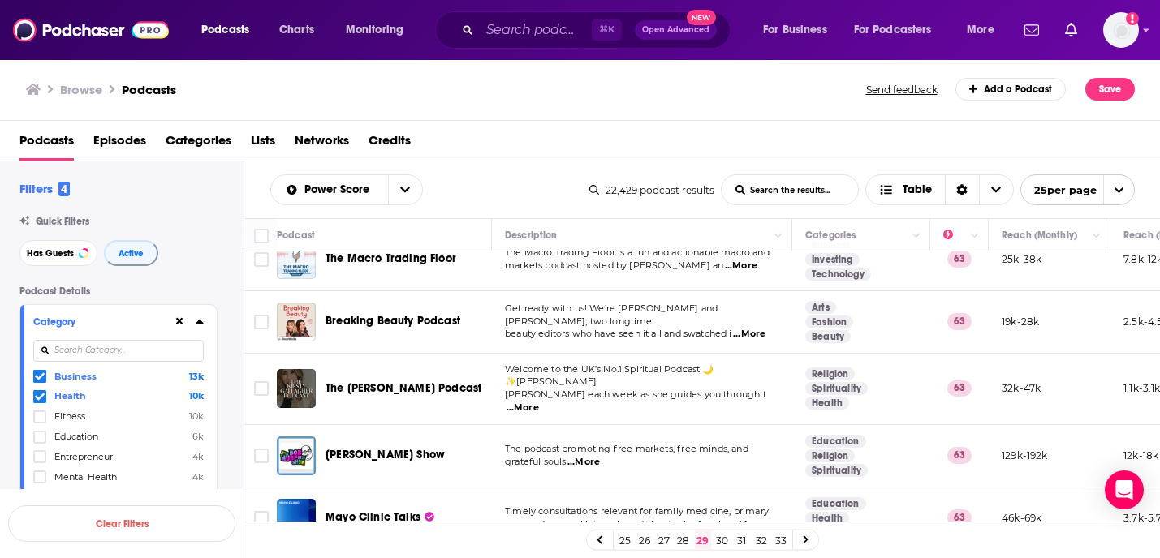
click at [722, 539] on link "30" at bounding box center [722, 540] width 16 height 19
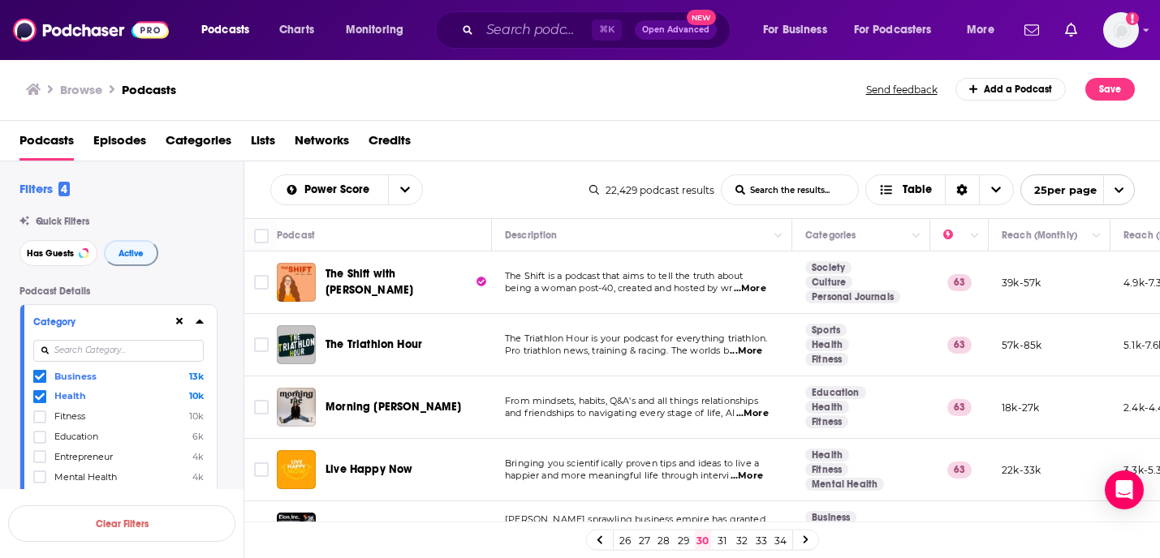
click at [710, 140] on div "Podcasts Episodes Categories Lists Networks Credits" at bounding box center [583, 143] width 1128 height 33
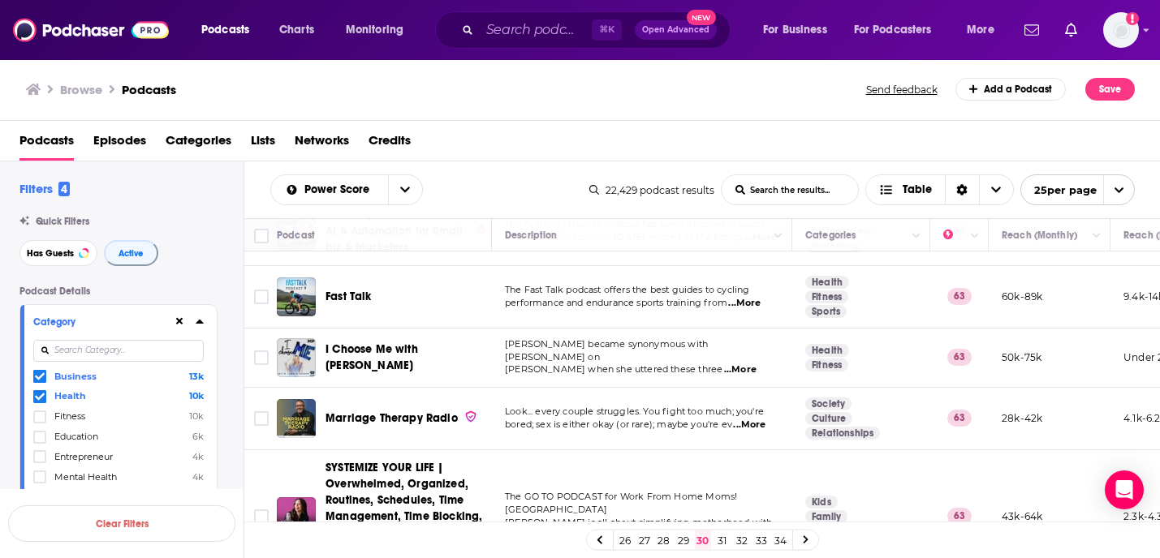
scroll to position [1406, 0]
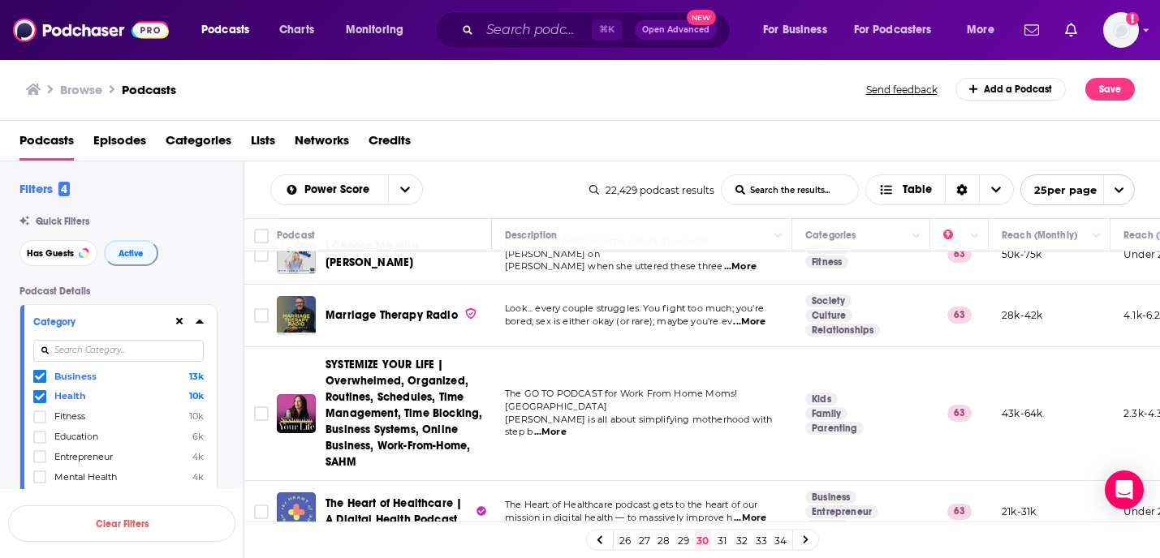
click at [721, 540] on link "31" at bounding box center [722, 540] width 16 height 19
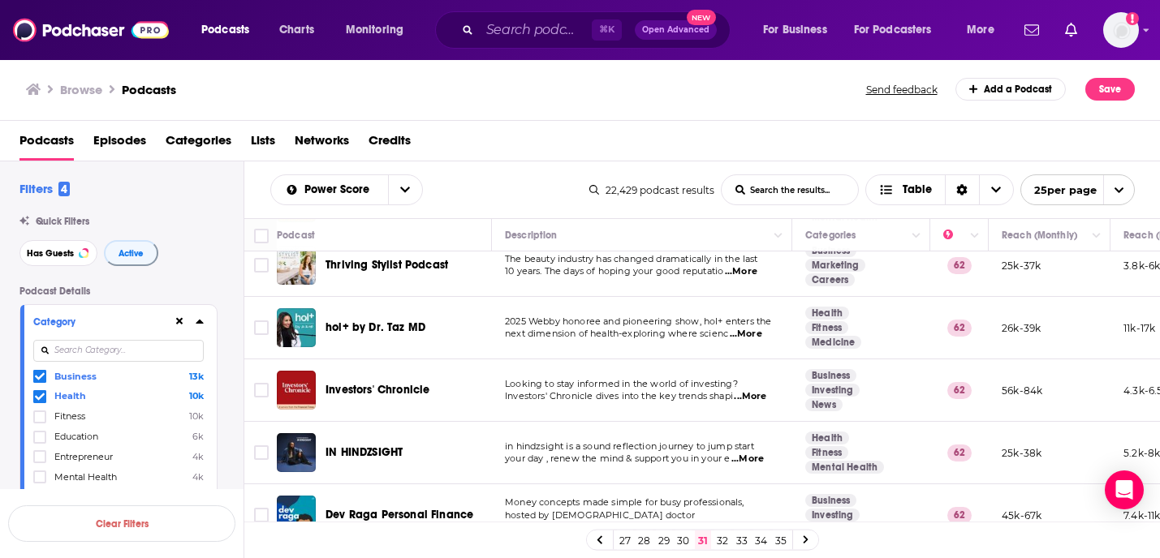
scroll to position [1273, 0]
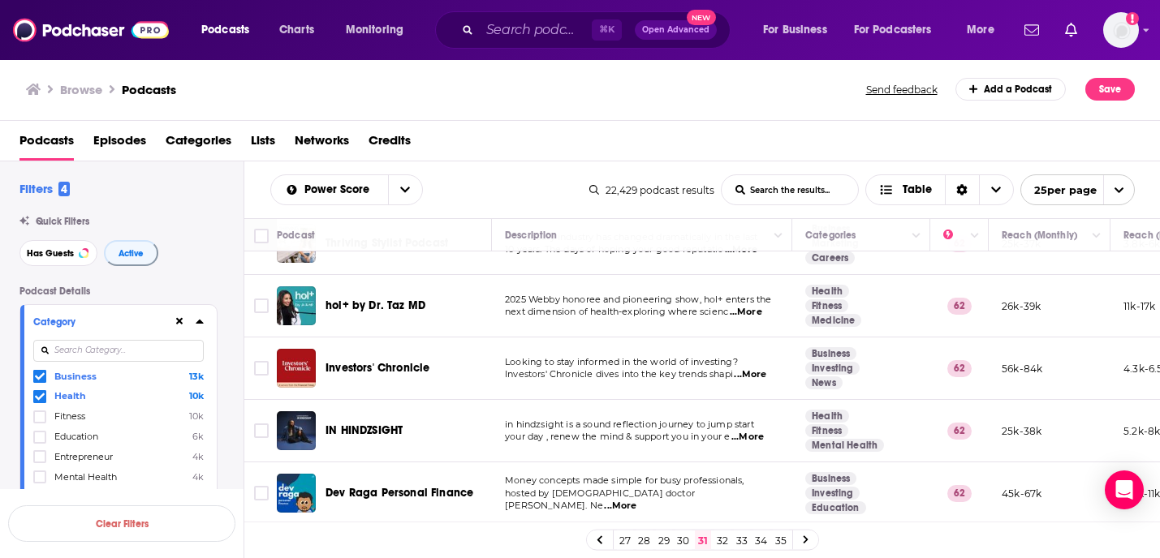
click at [720, 543] on link "32" at bounding box center [722, 540] width 16 height 19
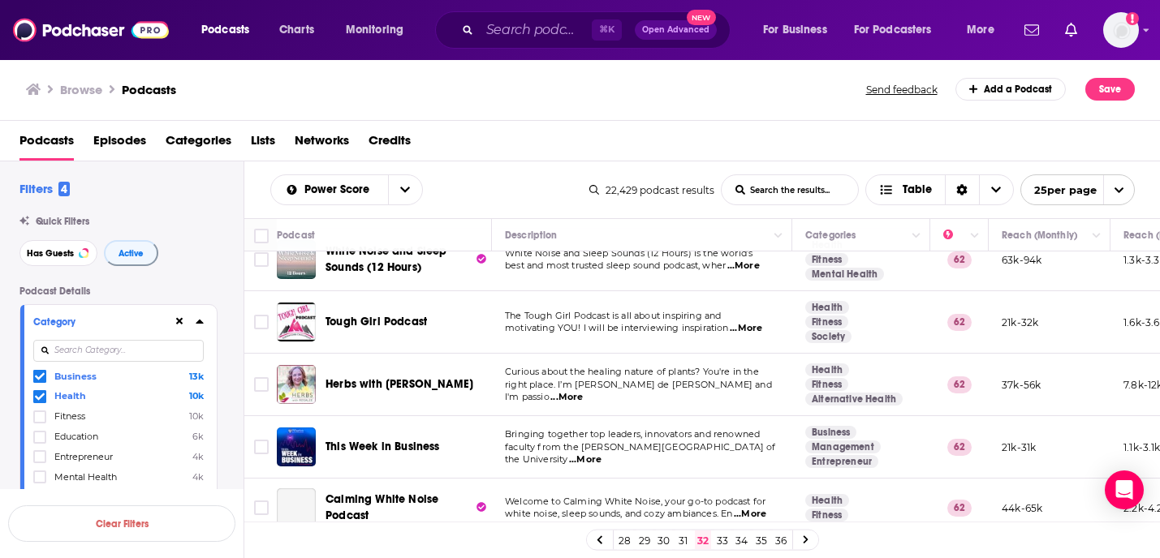
scroll to position [86, 0]
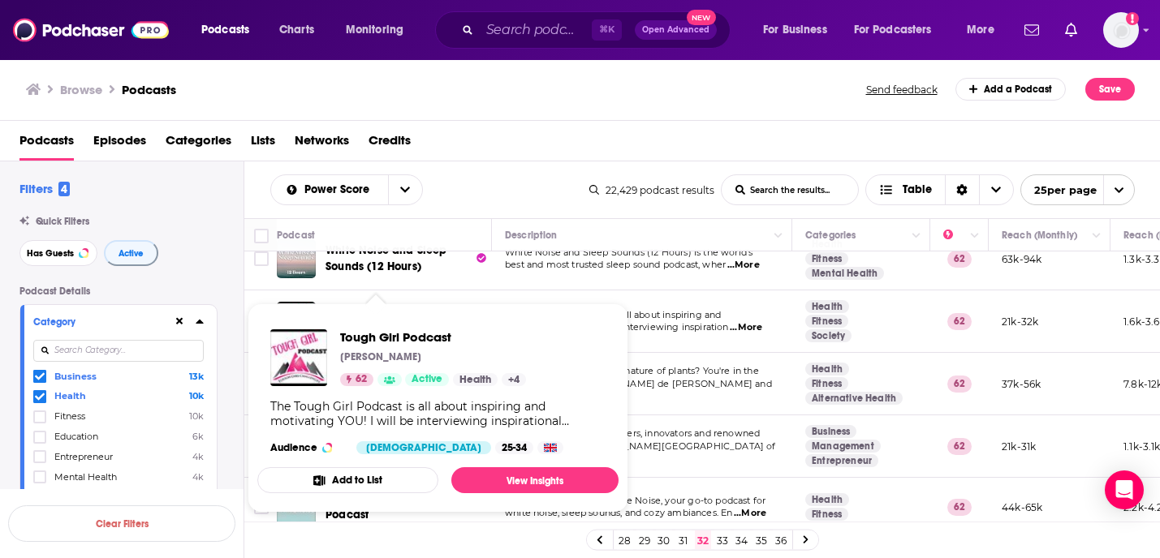
click at [667, 295] on td "The Tough Girl Podcast is all about inspiring and motivating YOU! I will be int…" at bounding box center [642, 322] width 300 height 63
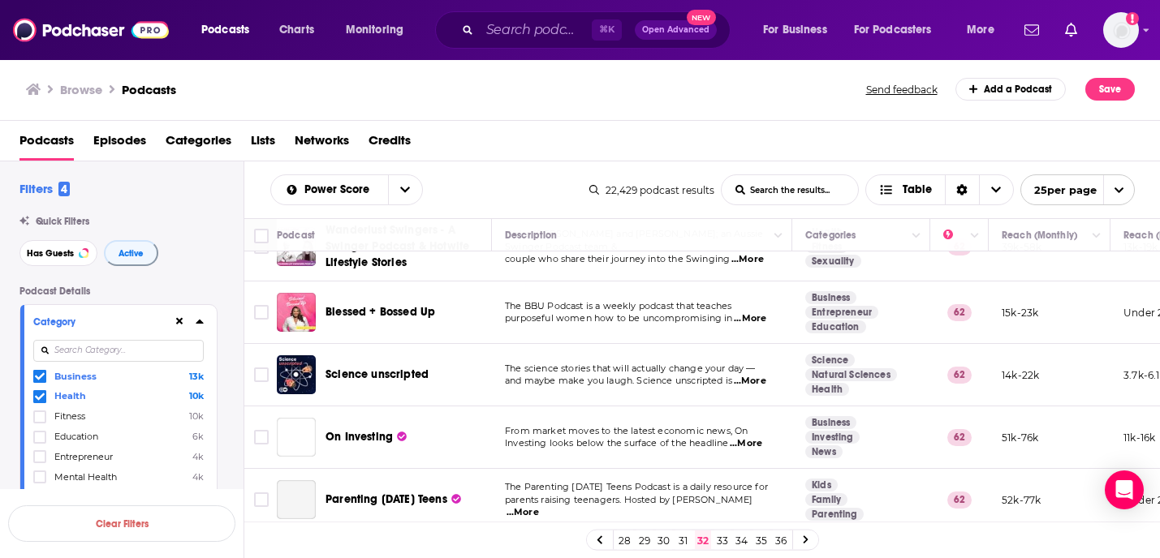
scroll to position [795, 0]
click at [621, 265] on td "We’re Cate and Darrell; an Aussie Swinger Podcast team & couple who share their…" at bounding box center [642, 246] width 300 height 69
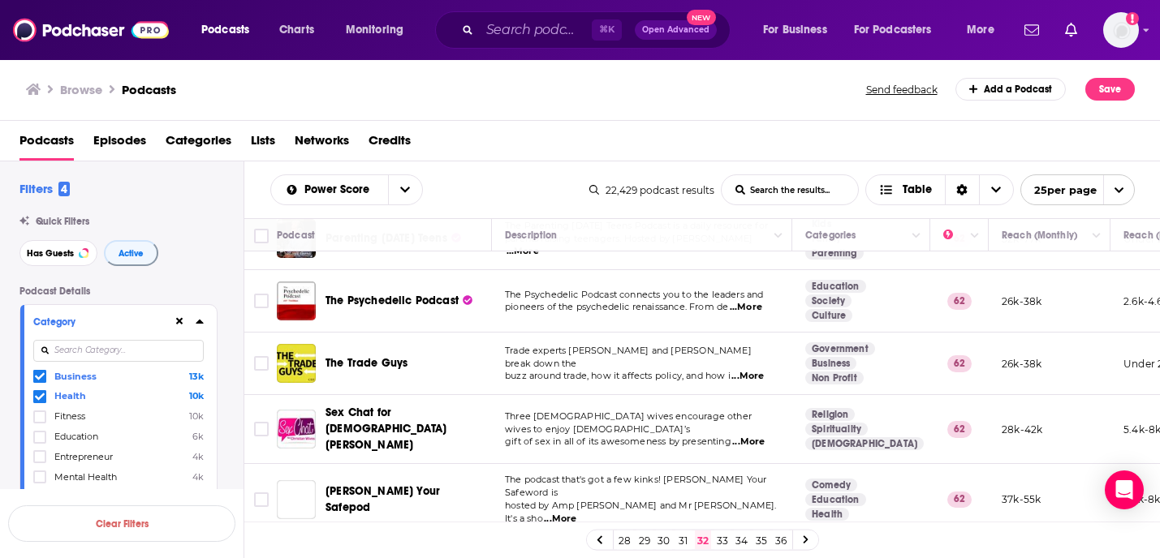
scroll to position [1076, 0]
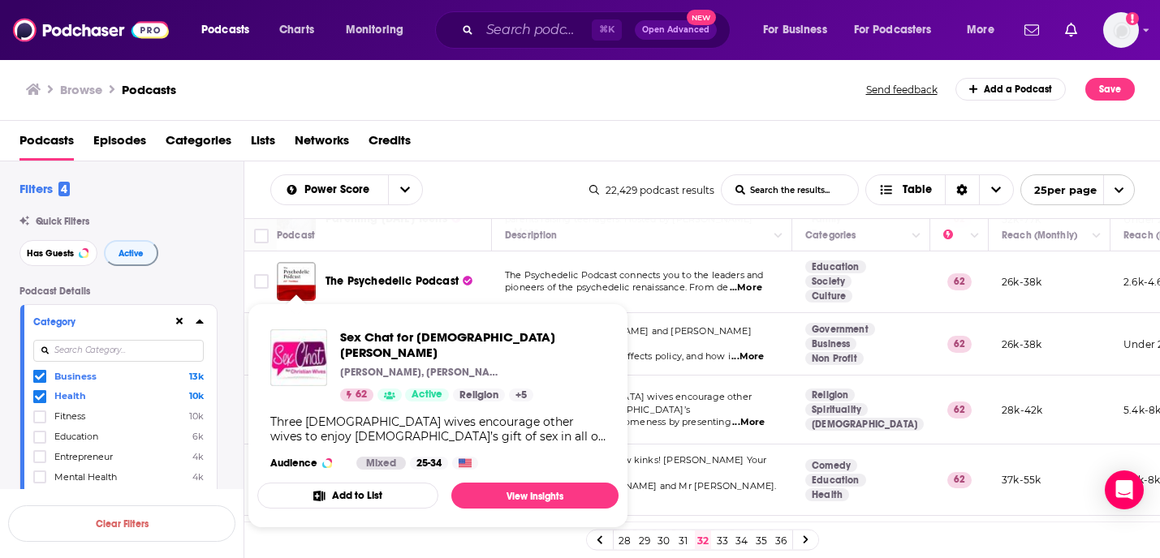
click at [517, 105] on div "Browse Podcasts Send feedback Add a Podcast Save" at bounding box center [580, 89] width 1161 height 63
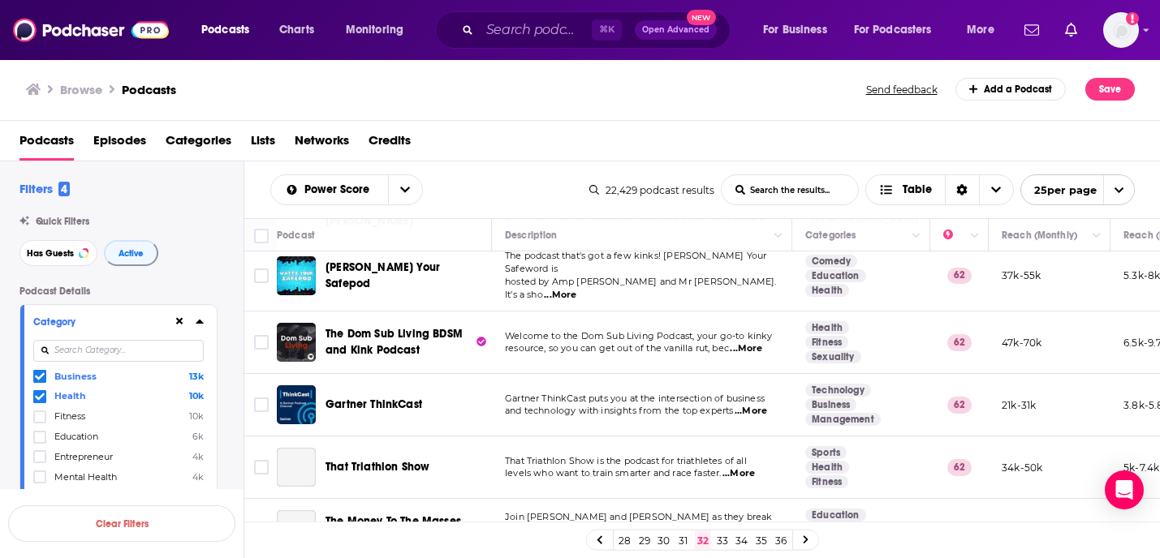
scroll to position [1289, 0]
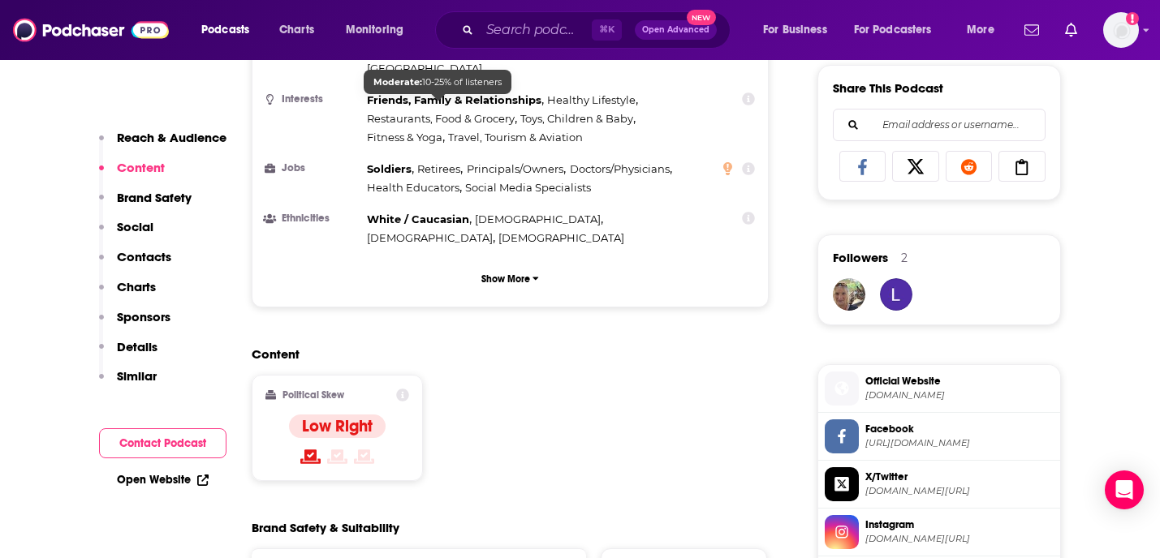
scroll to position [1047, 0]
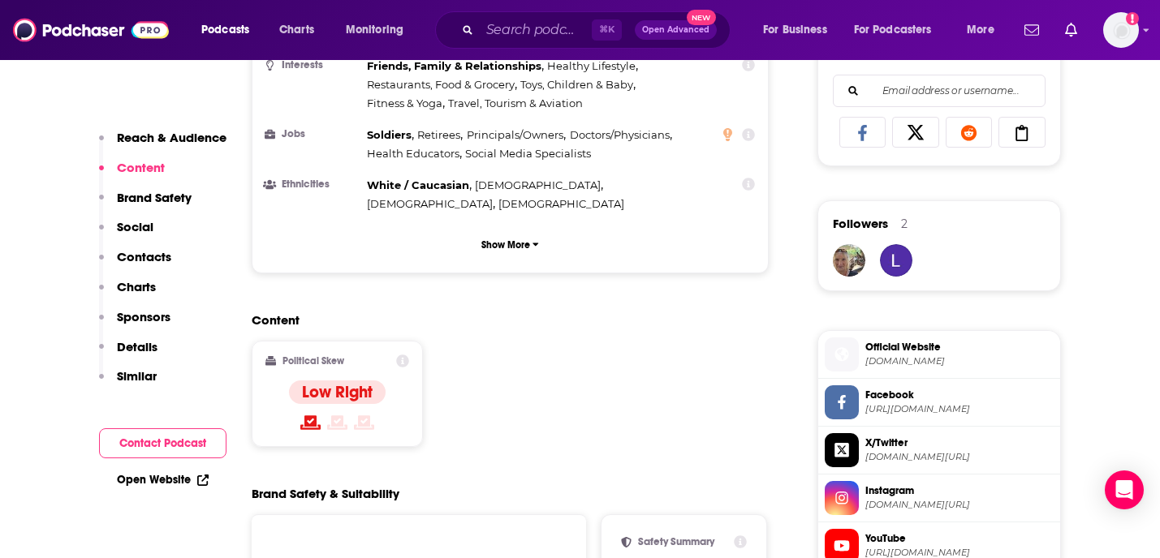
click at [157, 246] on div "Reach & Audience Content Brand Safety Social Contacts Charts Sponsors Details S…" at bounding box center [162, 264] width 127 height 269
click at [157, 254] on p "Contacts" at bounding box center [144, 256] width 54 height 15
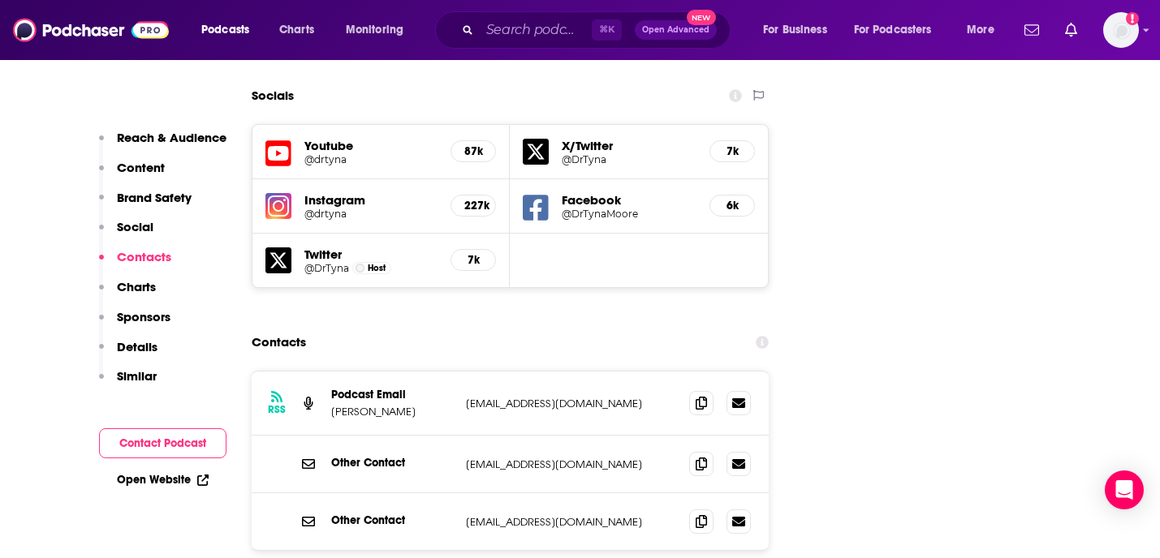
scroll to position [1893, 0]
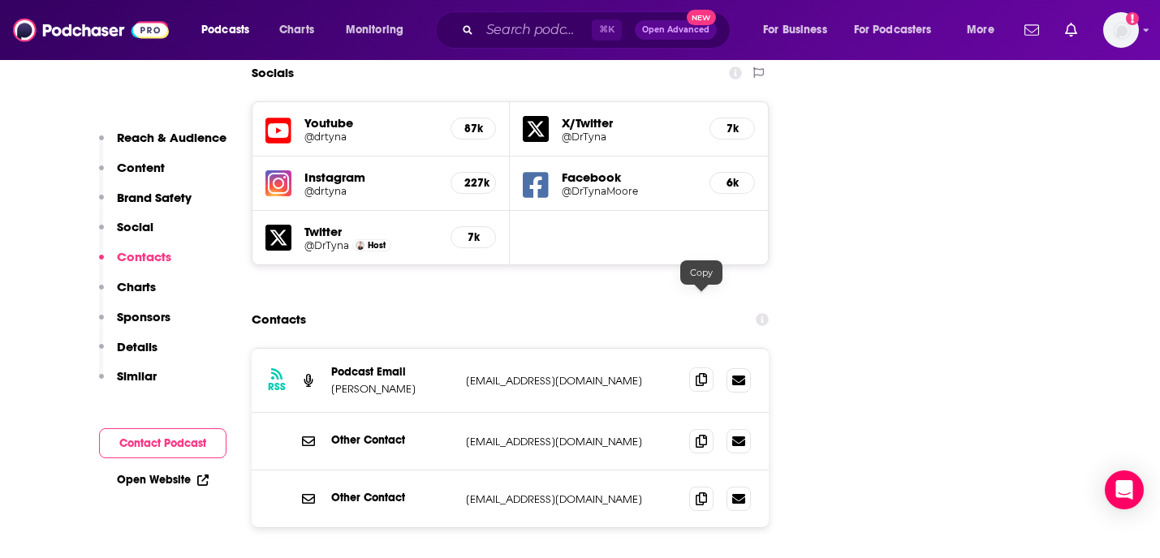
click at [703, 373] on icon at bounding box center [701, 379] width 11 height 13
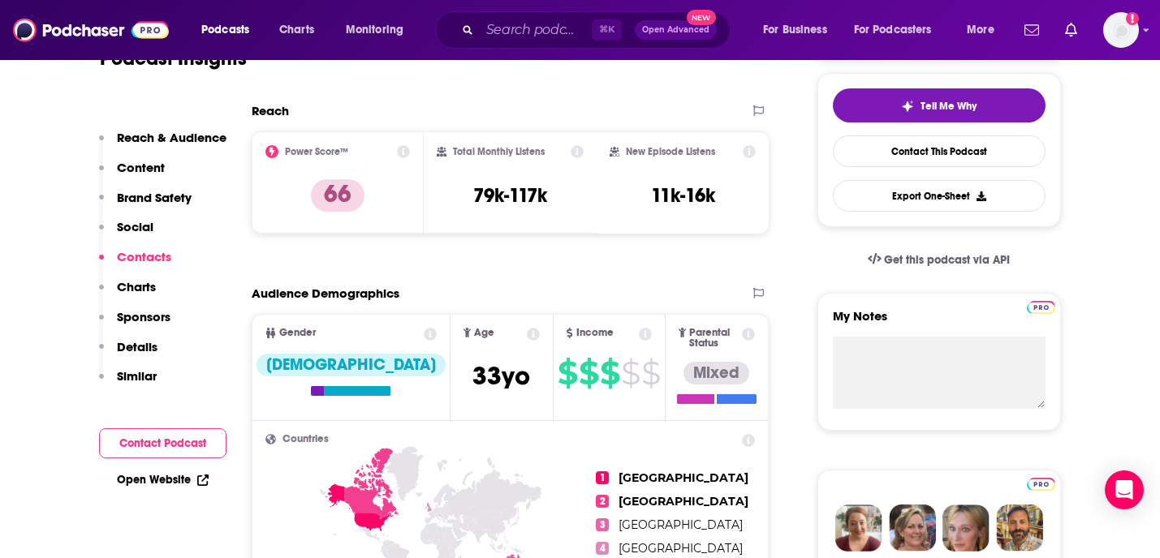
scroll to position [0, 0]
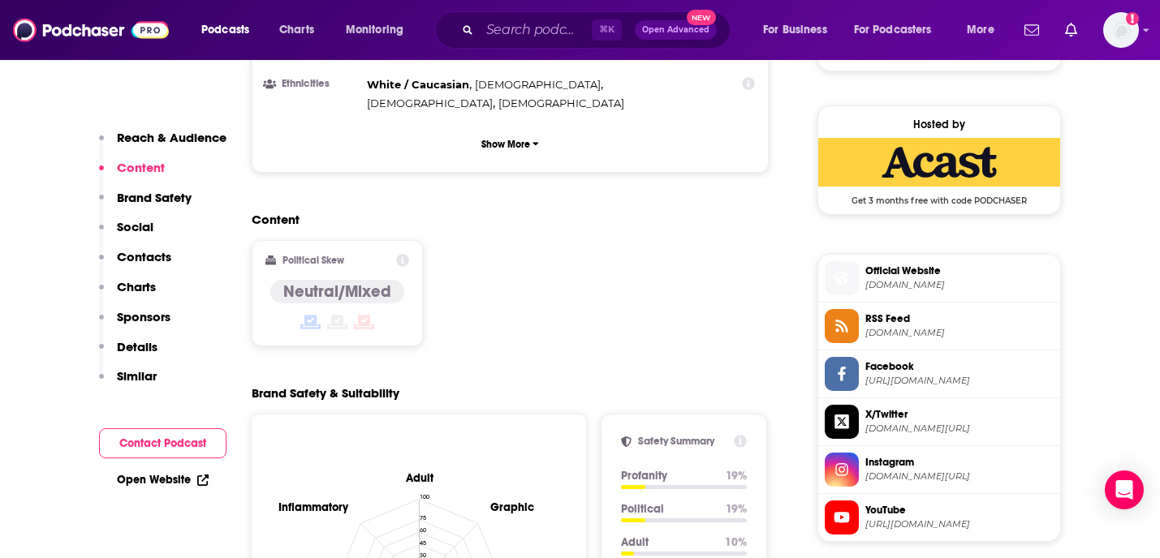
scroll to position [1464, 0]
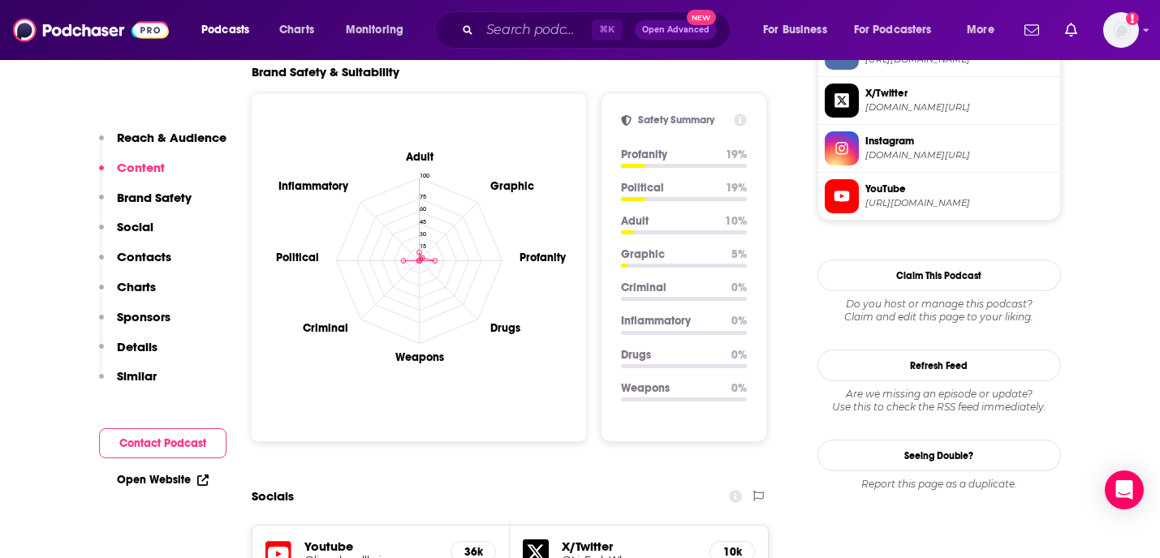
click at [136, 251] on p "Contacts" at bounding box center [144, 256] width 54 height 15
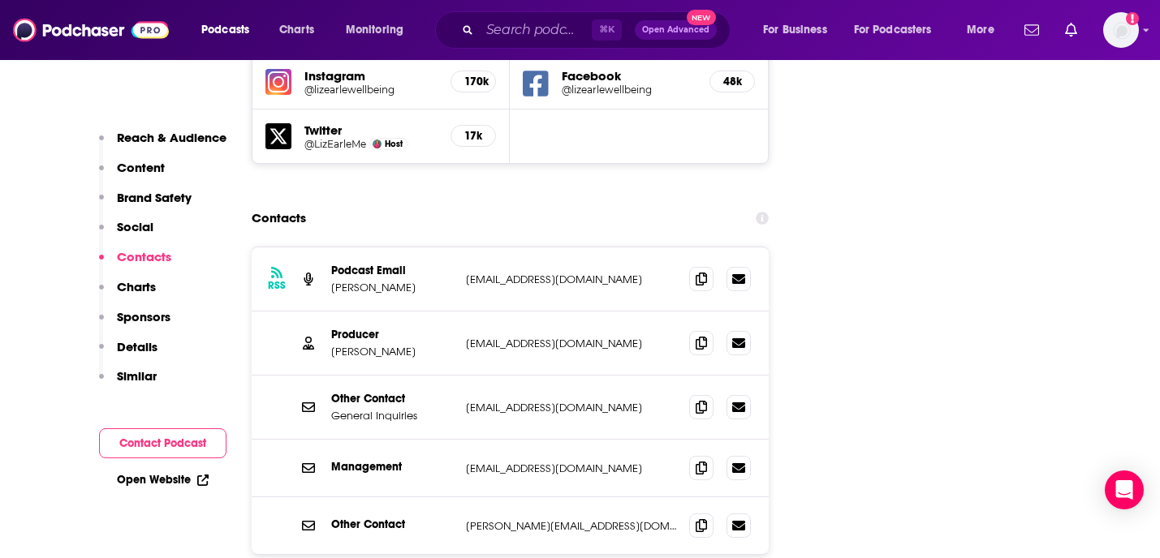
scroll to position [1996, 0]
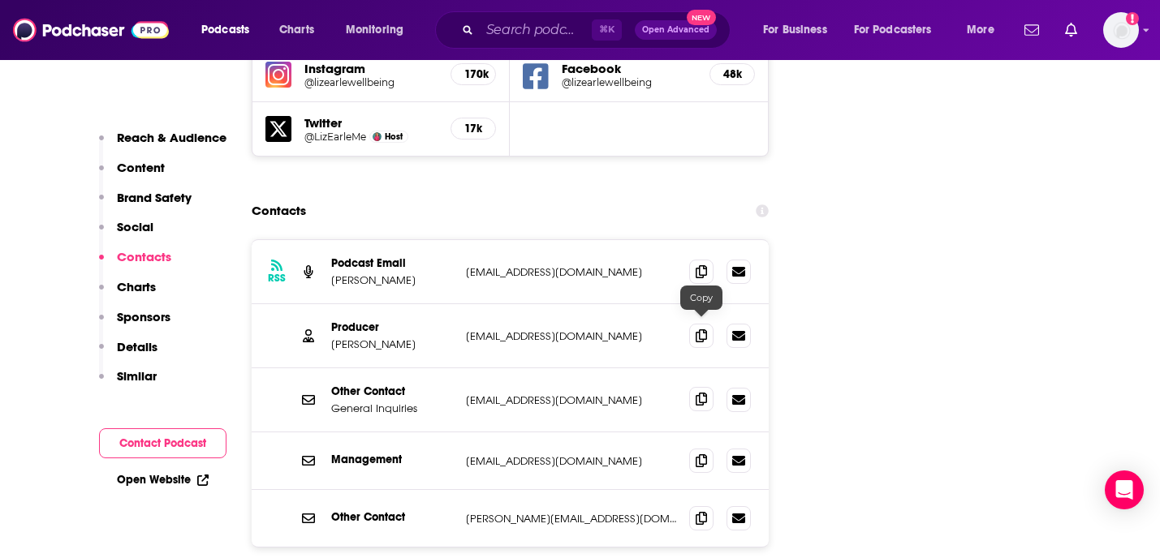
click at [705, 393] on icon at bounding box center [701, 399] width 11 height 13
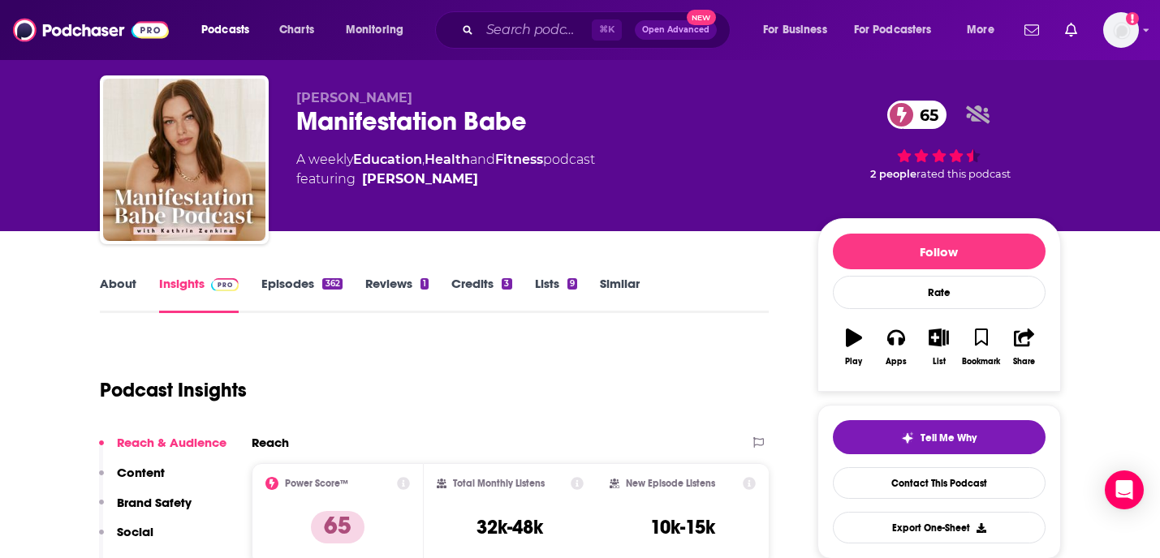
scroll to position [37, 0]
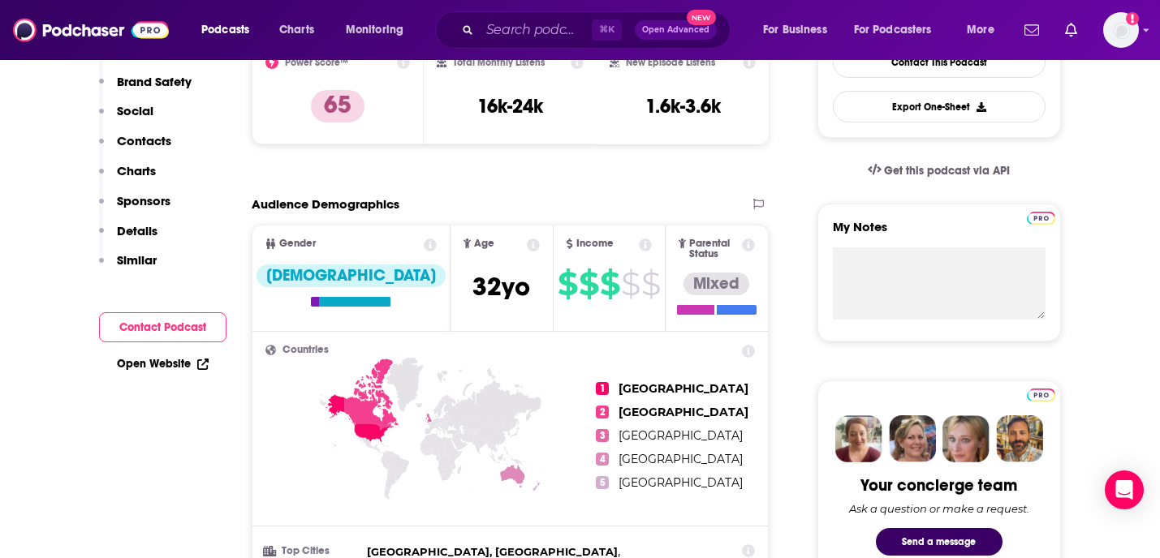
scroll to position [1481, 0]
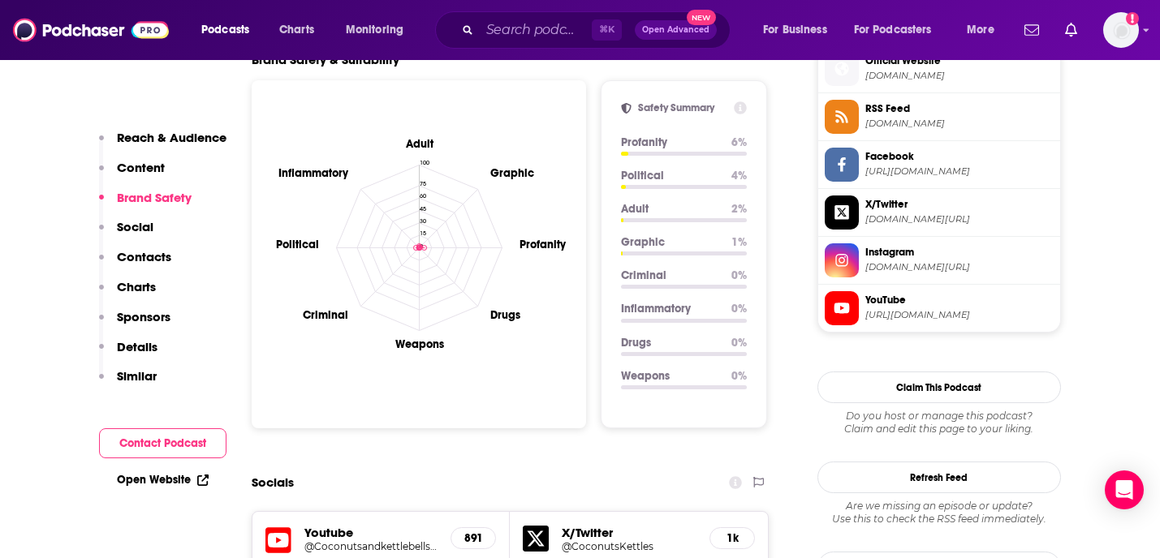
click at [142, 254] on p "Contacts" at bounding box center [144, 256] width 54 height 15
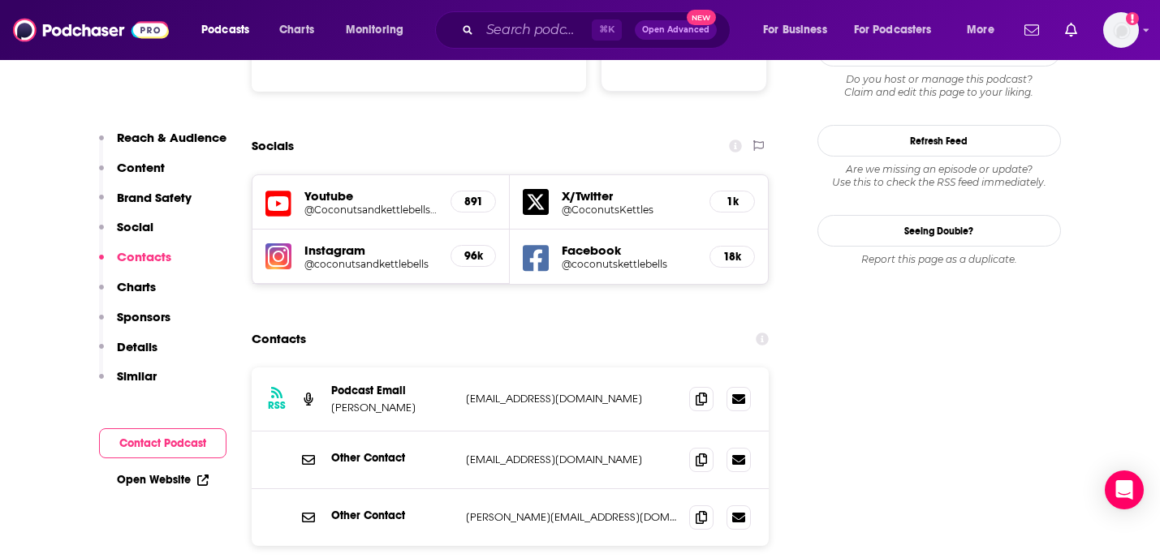
scroll to position [1843, 0]
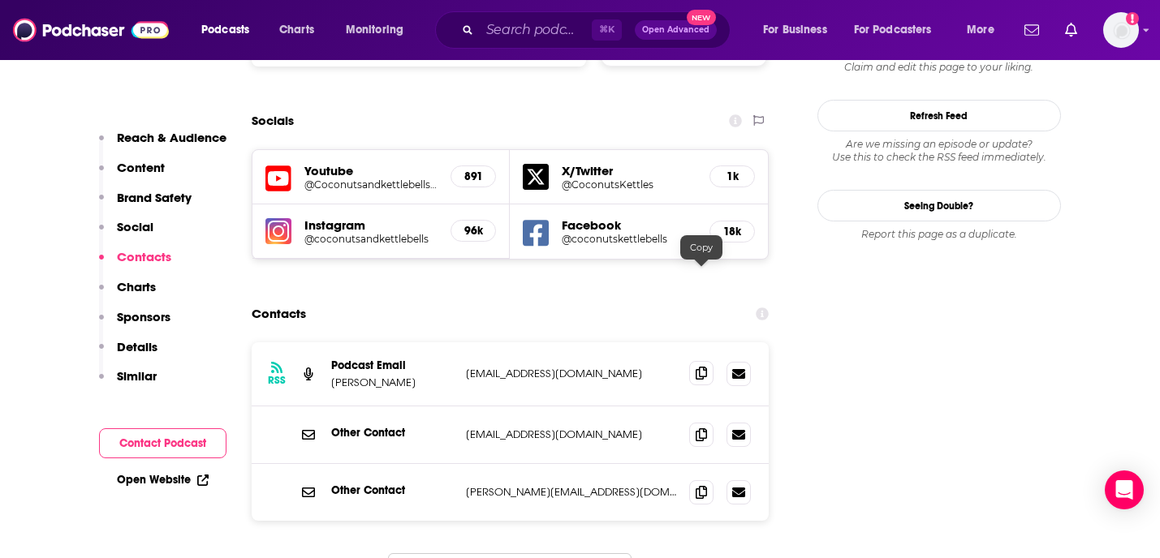
click at [708, 361] on span at bounding box center [701, 373] width 24 height 24
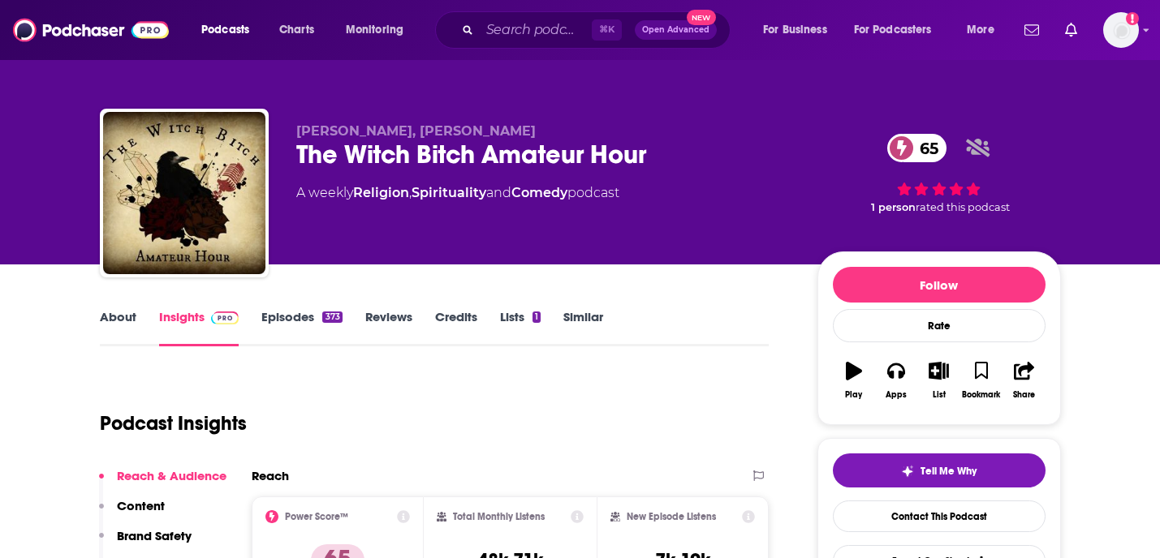
click at [132, 316] on link "About" at bounding box center [118, 327] width 37 height 37
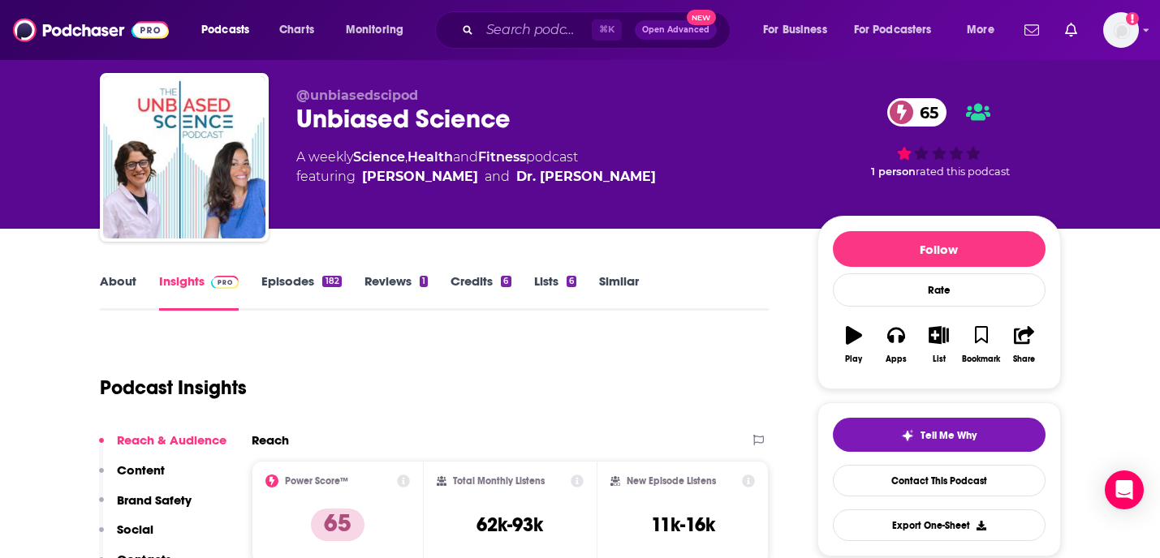
scroll to position [54, 0]
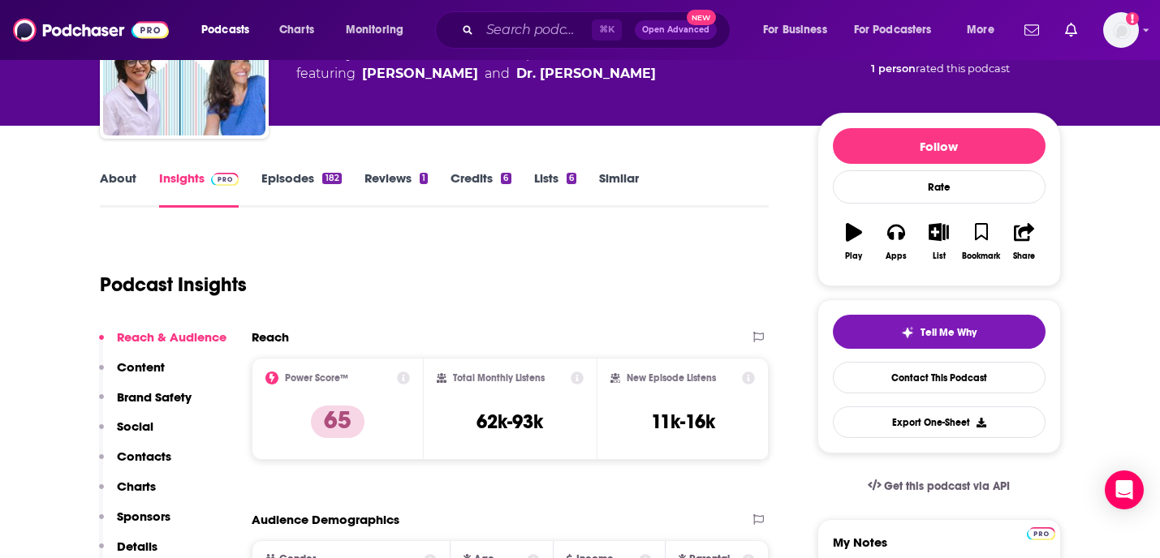
click at [146, 452] on p "Contacts" at bounding box center [144, 456] width 54 height 15
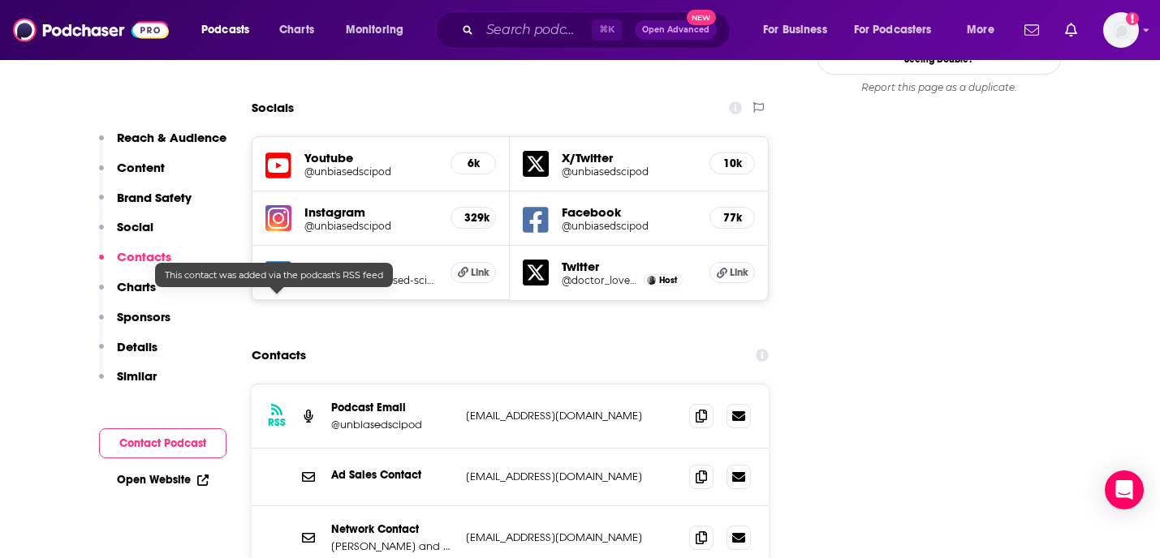
scroll to position [1893, 0]
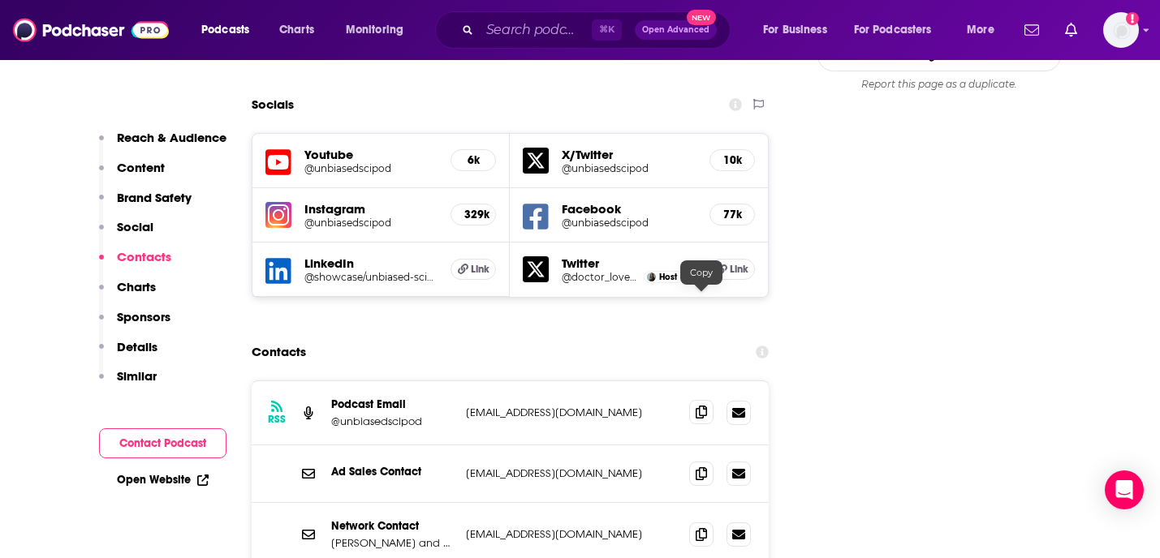
click at [702, 406] on icon at bounding box center [701, 412] width 11 height 13
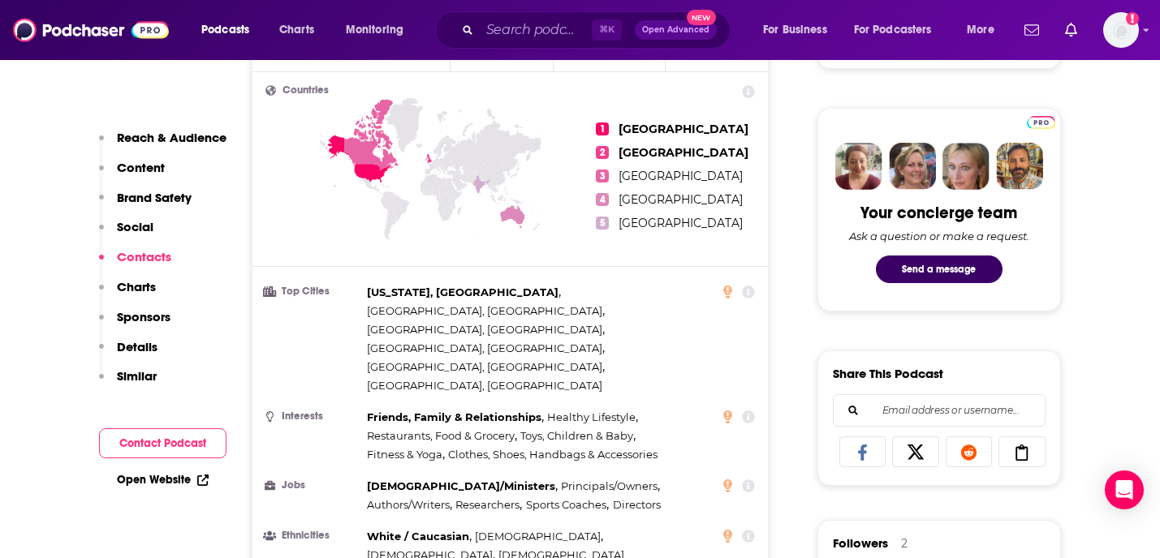
scroll to position [0, 0]
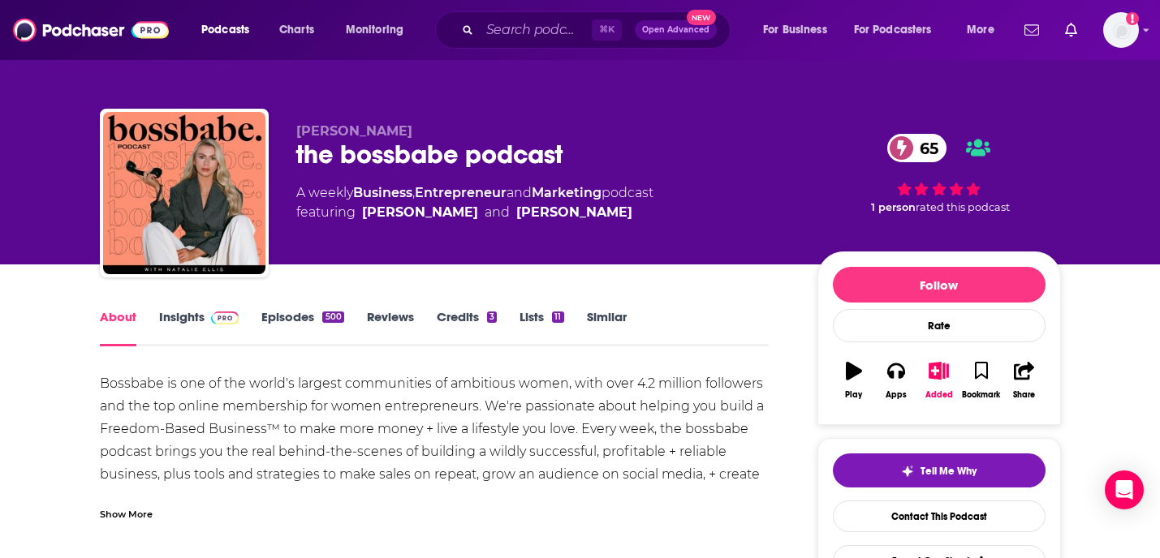
click at [330, 131] on span "[PERSON_NAME]" at bounding box center [354, 130] width 116 height 15
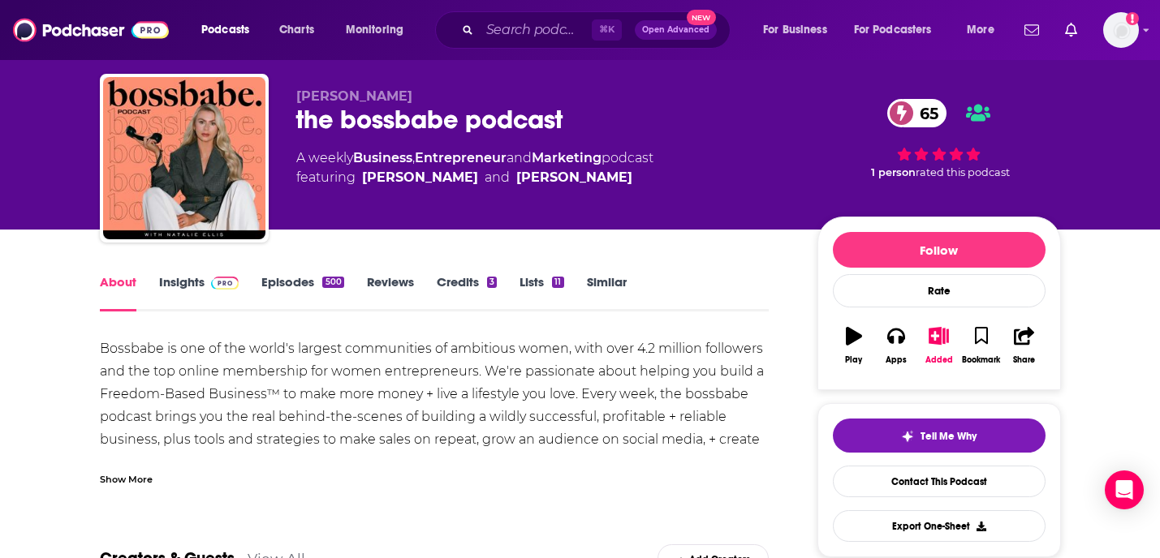
scroll to position [48, 0]
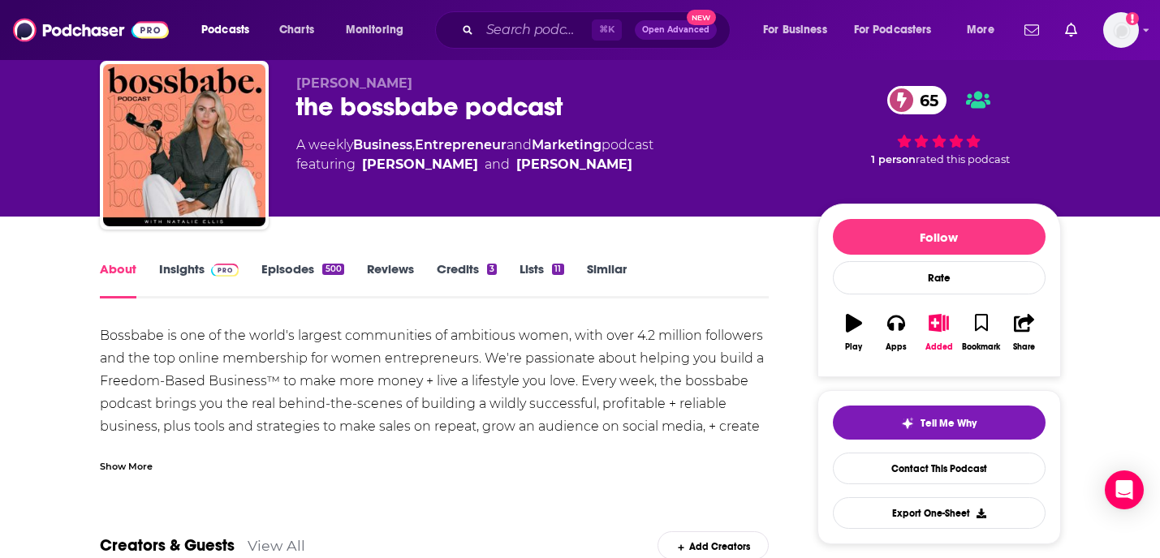
click at [123, 265] on link "About" at bounding box center [118, 279] width 37 height 37
click at [112, 464] on div "Show More" at bounding box center [126, 465] width 53 height 15
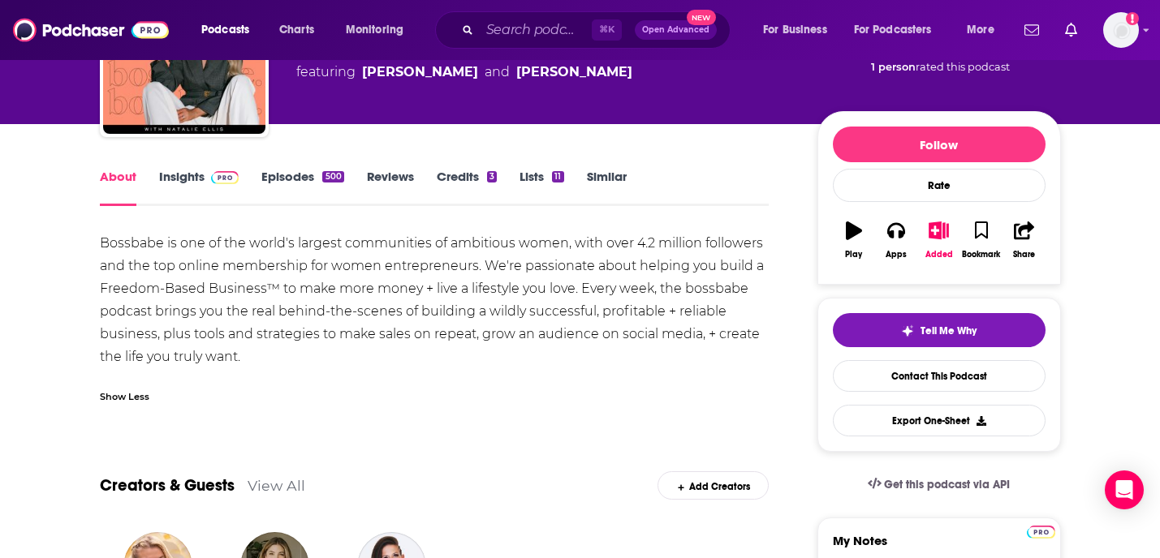
scroll to position [143, 0]
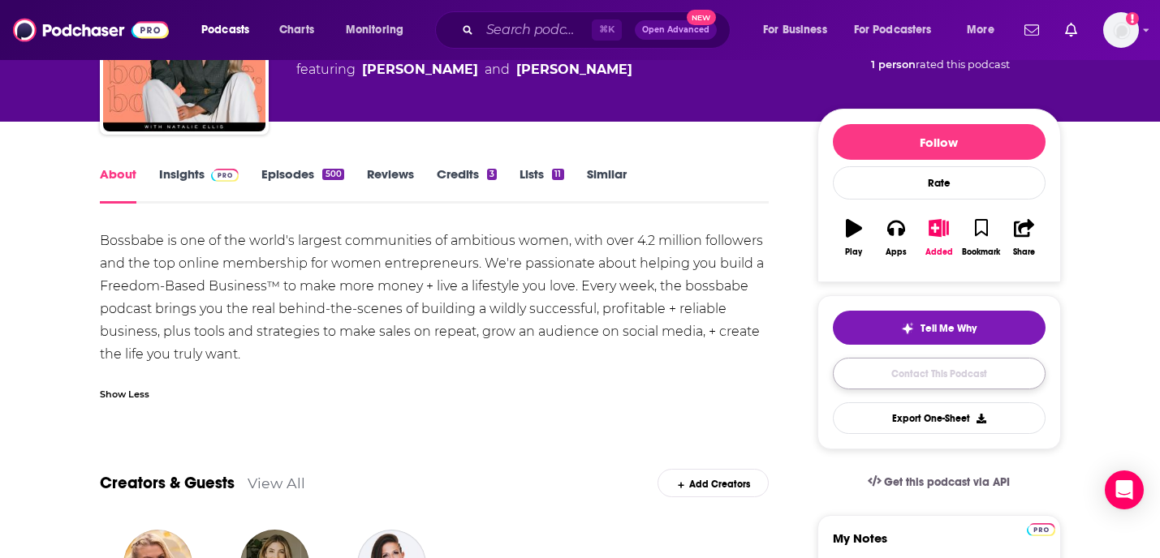
click at [951, 373] on link "Contact This Podcast" at bounding box center [939, 374] width 213 height 32
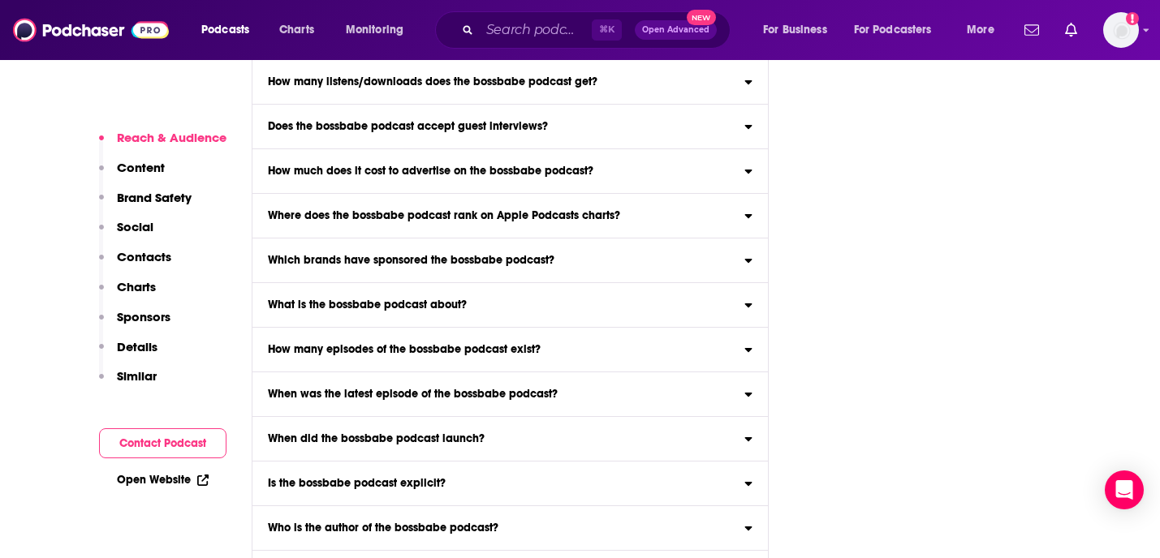
scroll to position [5585, 0]
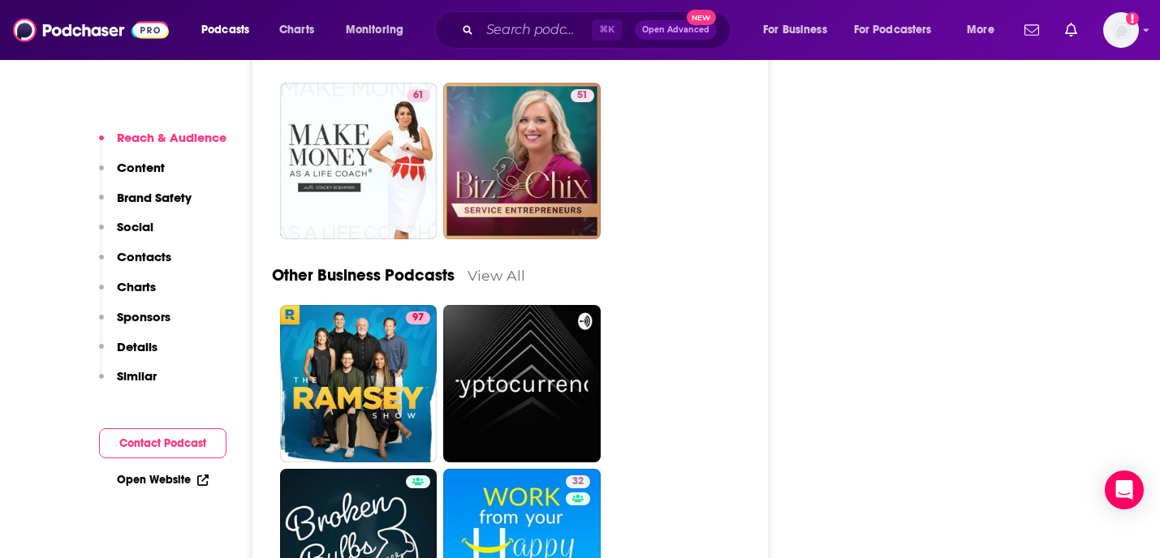
click at [146, 174] on p "Content" at bounding box center [141, 167] width 48 height 15
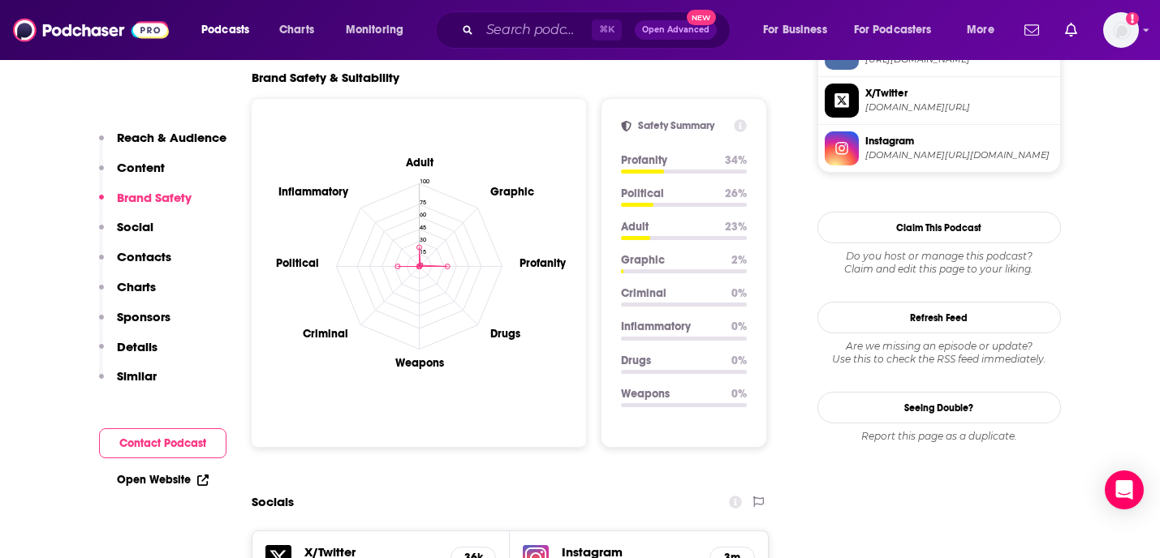
click at [140, 260] on p "Contacts" at bounding box center [144, 256] width 54 height 15
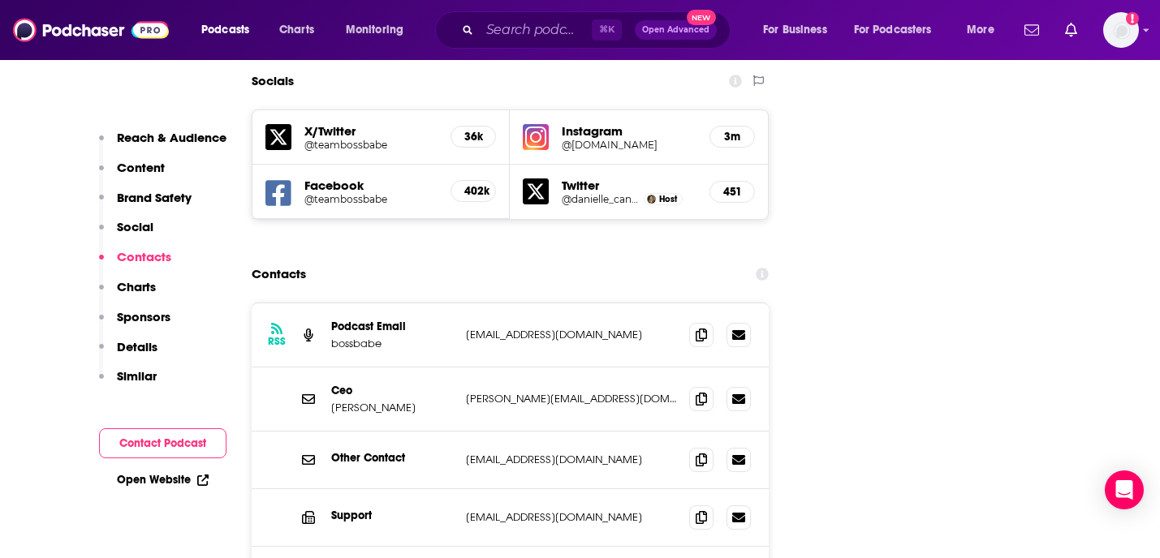
scroll to position [1864, 0]
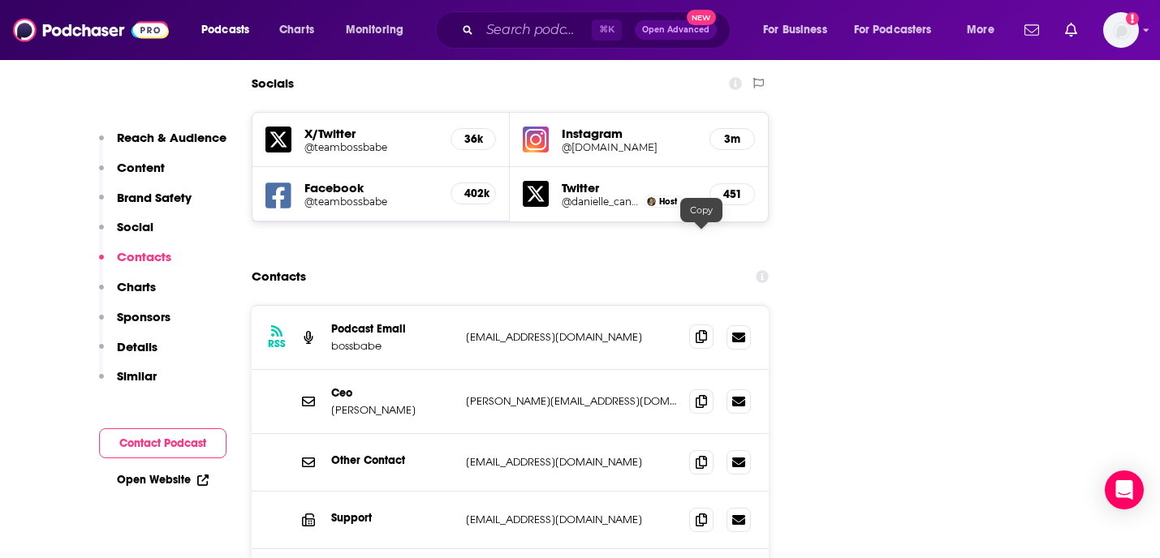
click at [711, 325] on span at bounding box center [701, 337] width 24 height 24
click at [701, 455] on icon at bounding box center [701, 461] width 11 height 13
click at [707, 330] on icon at bounding box center [701, 336] width 11 height 13
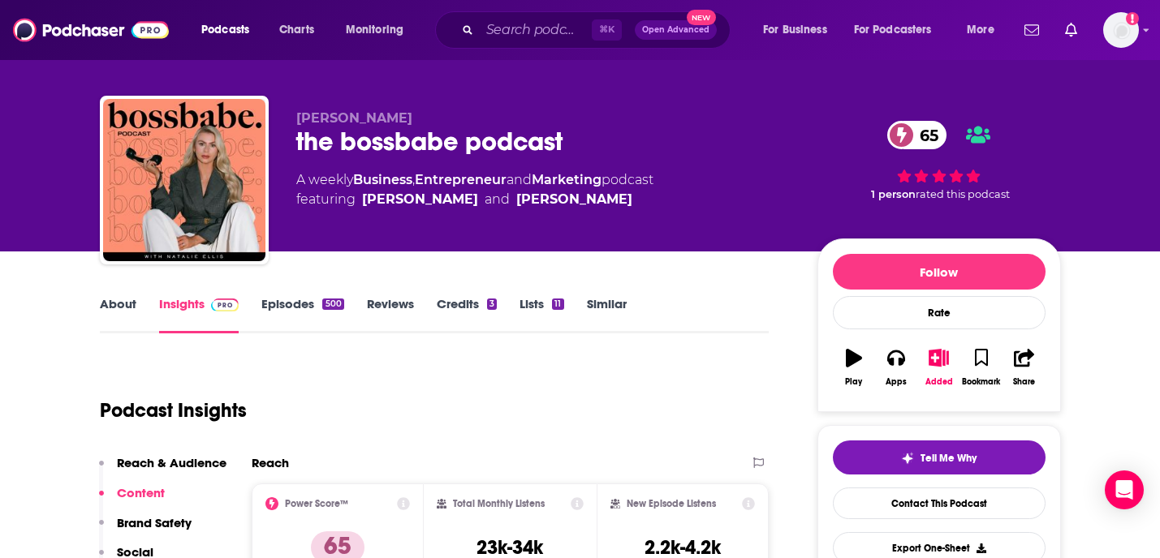
scroll to position [14, 0]
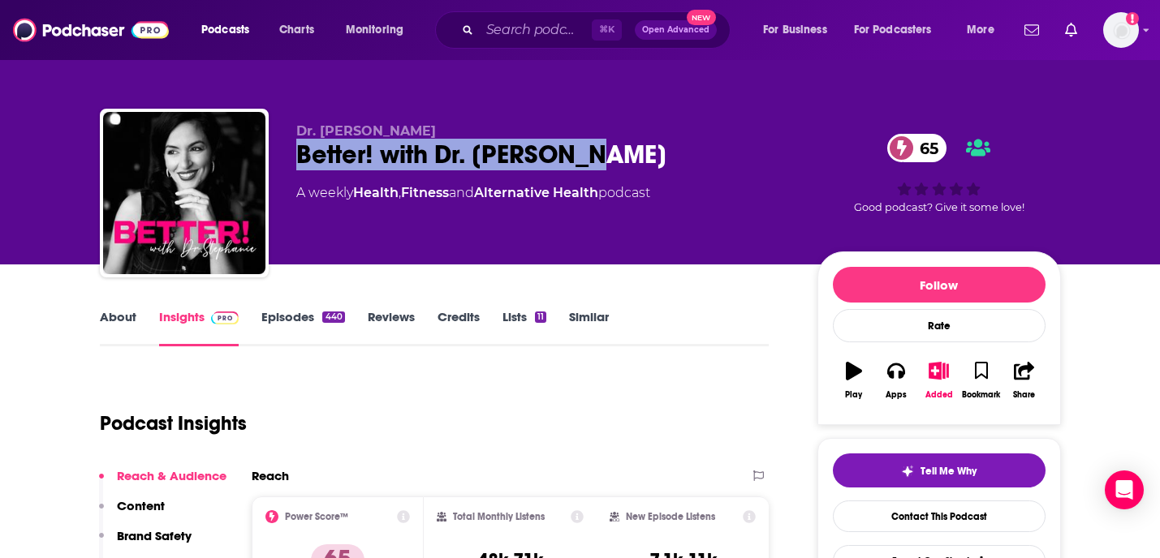
drag, startPoint x: 606, startPoint y: 154, endPoint x: 283, endPoint y: 150, distance: 322.3
click at [283, 150] on div "Dr. [PERSON_NAME] Better! with Dr. [PERSON_NAME] 65 A weekly Health , Fitness a…" at bounding box center [580, 196] width 961 height 175
copy h2 "Better! with Dr. [PERSON_NAME]"
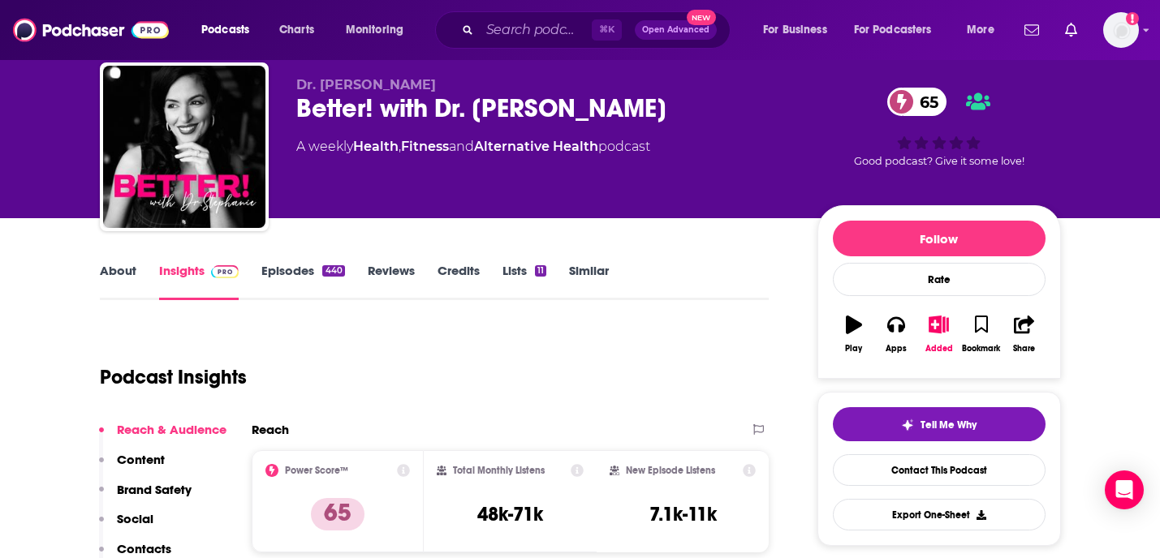
click at [584, 95] on div "Better! with Dr. Stephanie 65" at bounding box center [543, 109] width 495 height 32
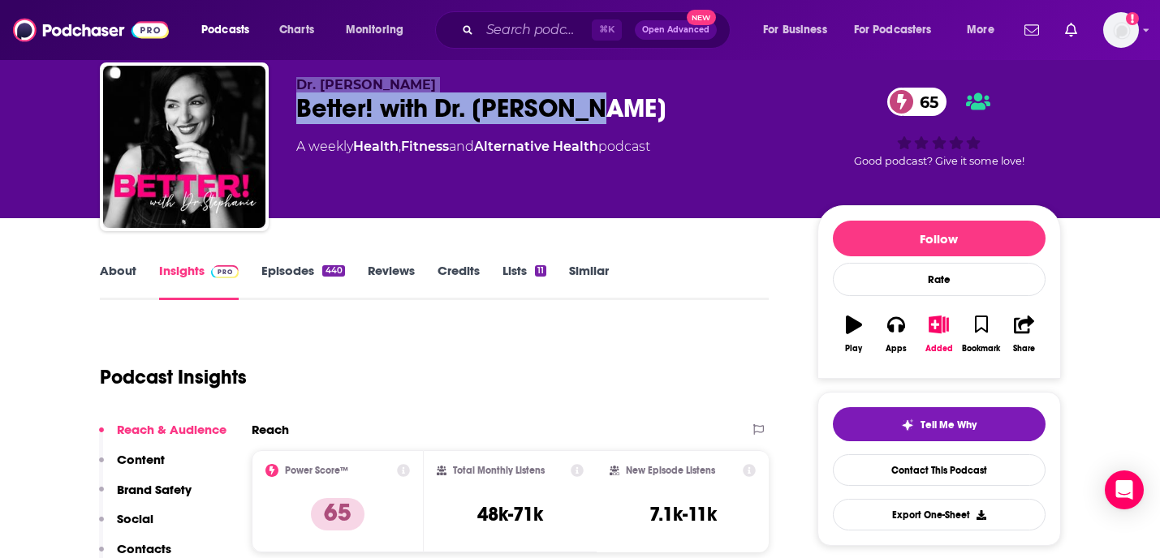
drag, startPoint x: 589, startPoint y: 109, endPoint x: 251, endPoint y: 114, distance: 337.7
click at [251, 113] on div "Dr. Stephanie Estima Better! with Dr. Stephanie 65 A weekly Health , Fitness an…" at bounding box center [580, 150] width 961 height 175
copy div "Dr. Stephanie Estima Better! with Dr. Stephanie"
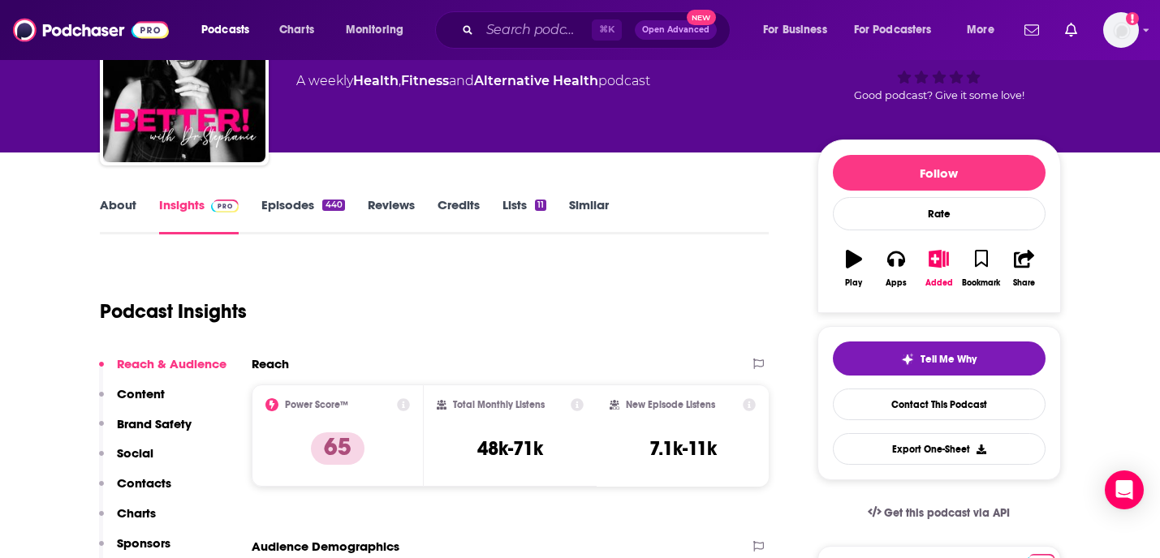
scroll to position [120, 0]
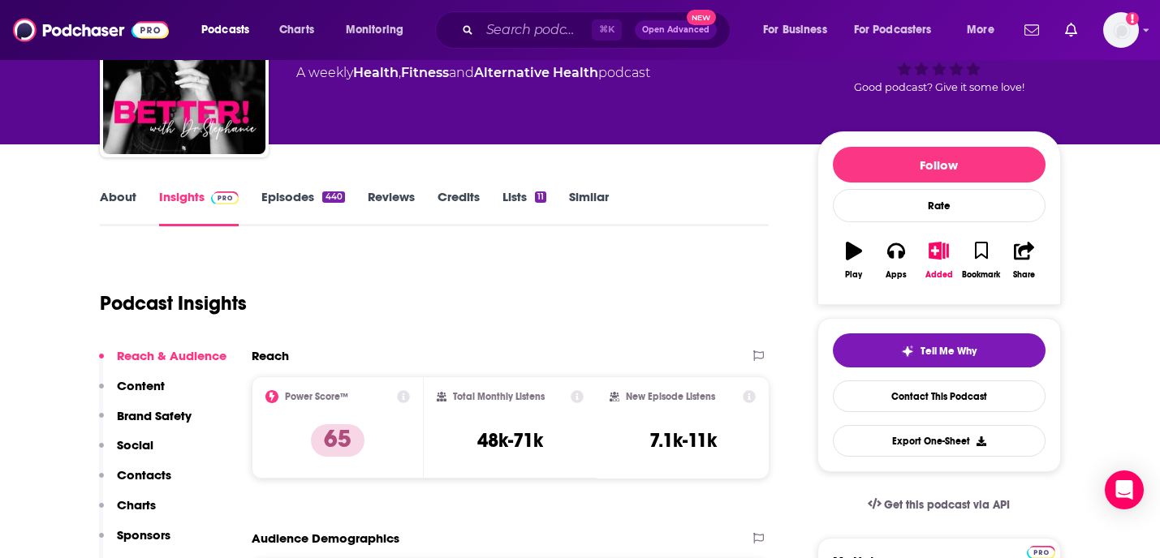
click at [141, 470] on p "Contacts" at bounding box center [144, 475] width 54 height 15
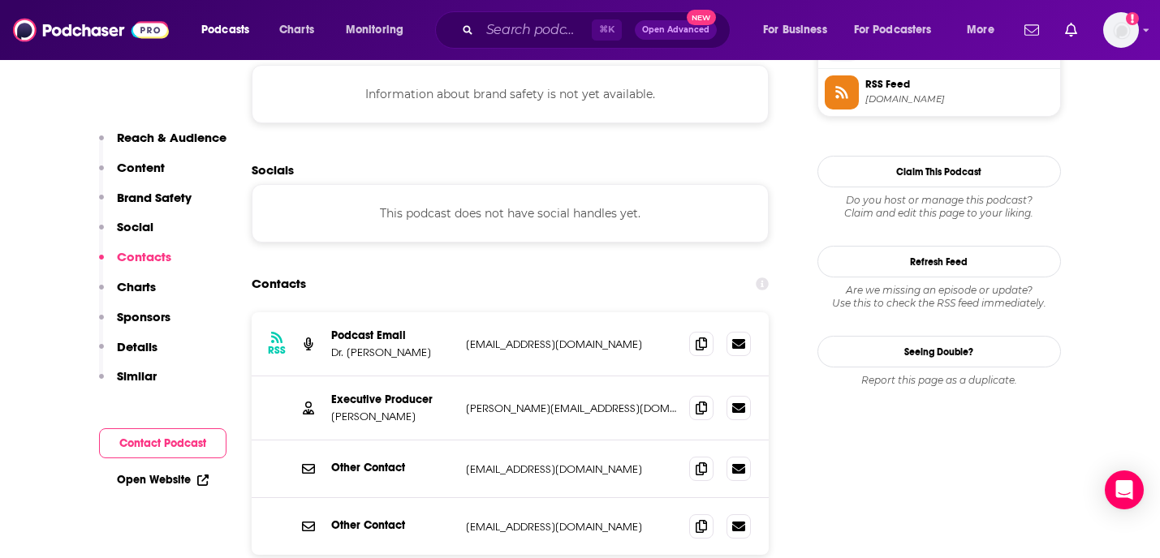
scroll to position [1517, 0]
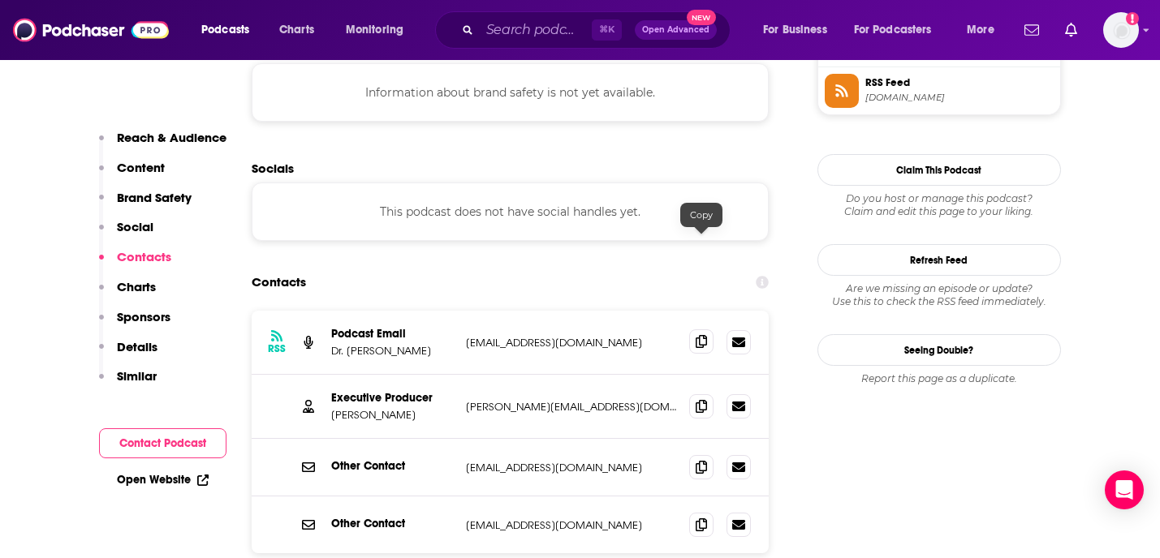
click at [707, 335] on icon at bounding box center [701, 341] width 11 height 13
click at [700, 335] on icon at bounding box center [701, 341] width 11 height 13
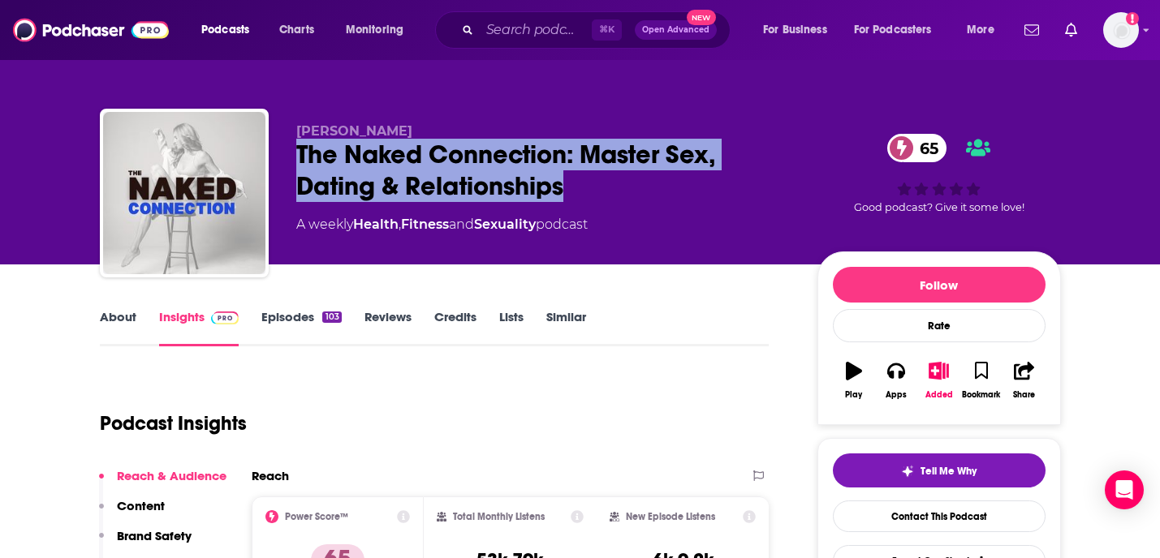
drag, startPoint x: 586, startPoint y: 188, endPoint x: 283, endPoint y: 157, distance: 304.3
click at [283, 157] on div "[PERSON_NAME] The Naked Connection: Master Sex, Dating & Relationships 65 A wee…" at bounding box center [580, 196] width 961 height 175
copy h2 "The Naked Connection: Master Sex, Dating & Relationships"
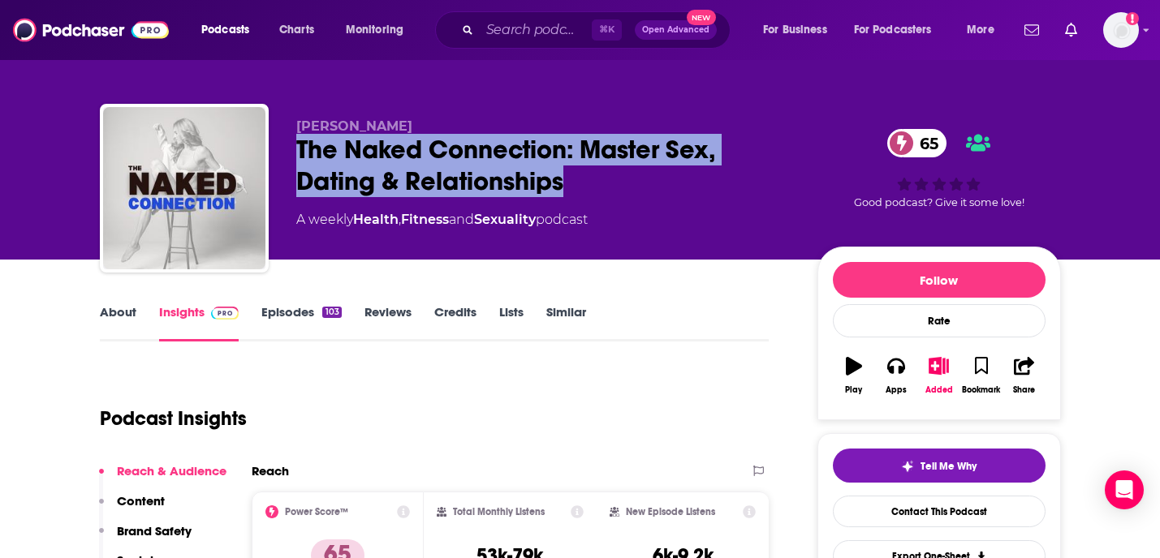
scroll to position [6, 0]
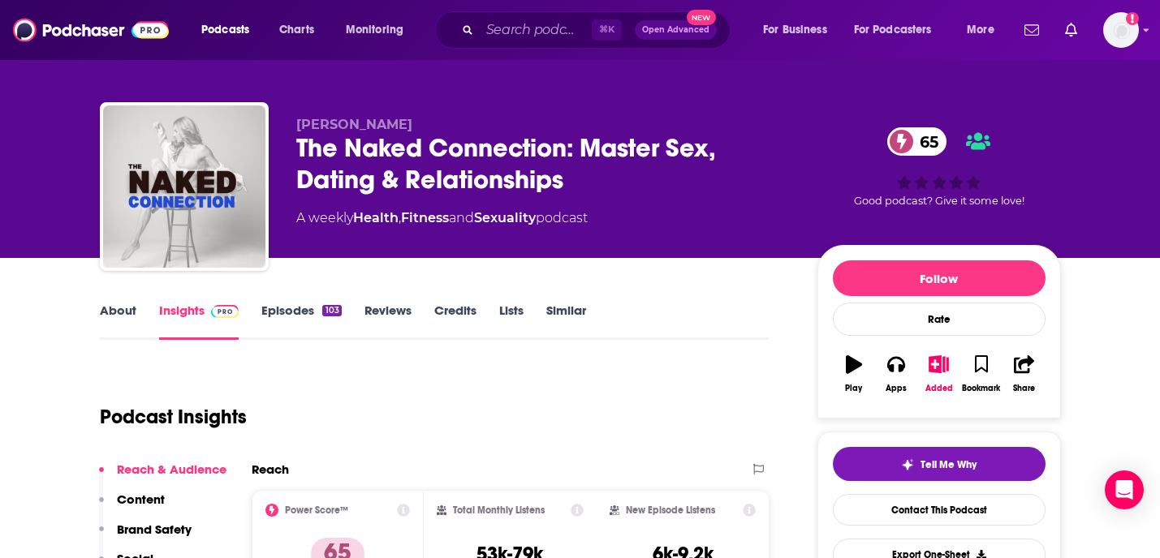
click at [578, 172] on div "The Naked Connection: Master Sex, Dating & Relationships 65" at bounding box center [543, 163] width 495 height 63
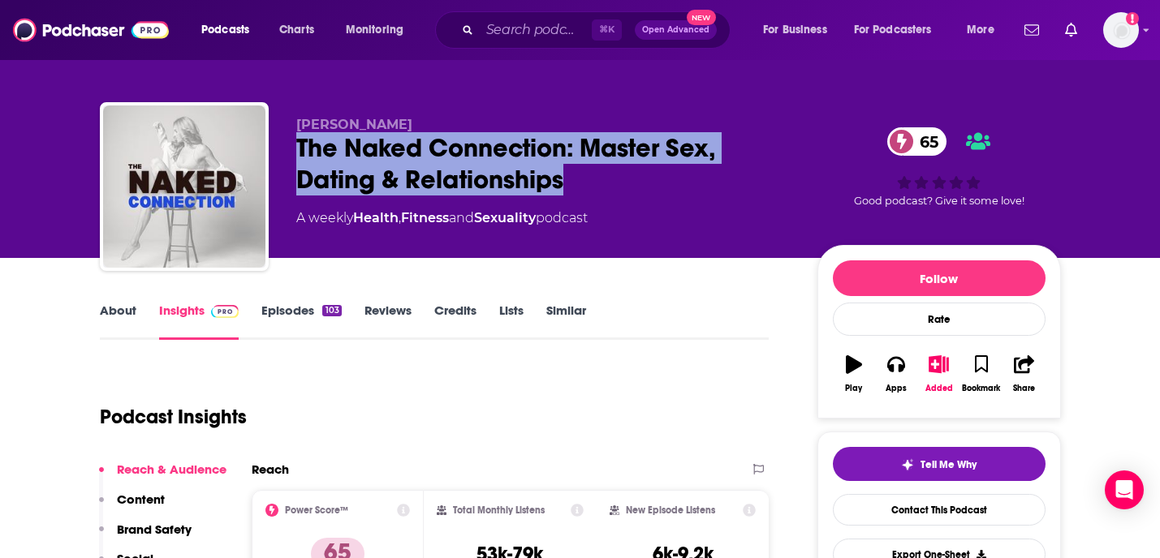
drag, startPoint x: 580, startPoint y: 189, endPoint x: 274, endPoint y: 147, distance: 309.7
click at [274, 147] on div "[PERSON_NAME] The Naked Connection: Master Sex, Dating & Relationships 65 A wee…" at bounding box center [580, 189] width 961 height 175
copy h2 "The Naked Connection: Master Sex, Dating & Relationships"
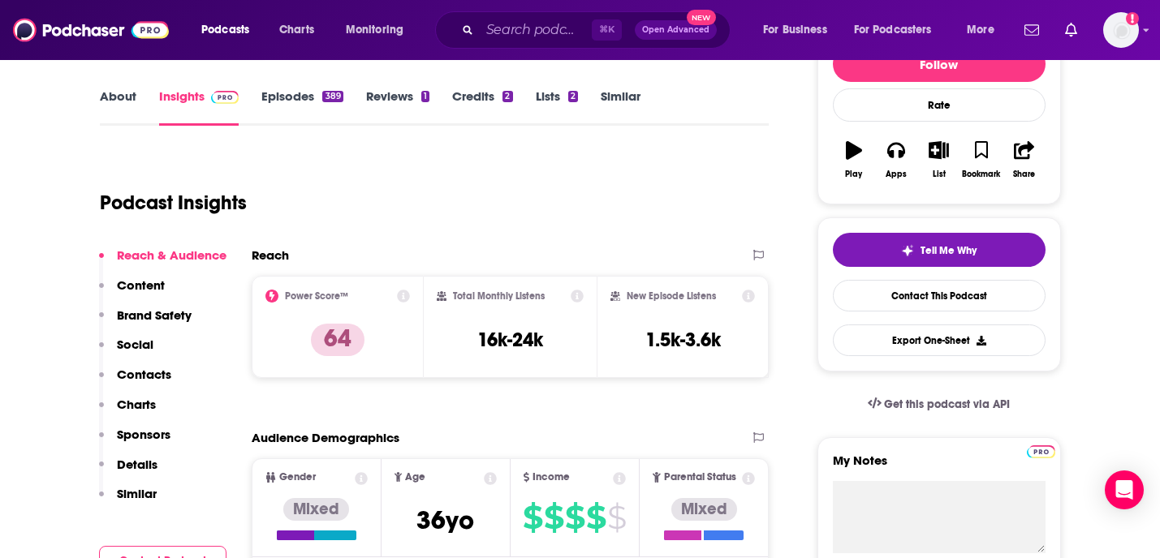
scroll to position [217, 0]
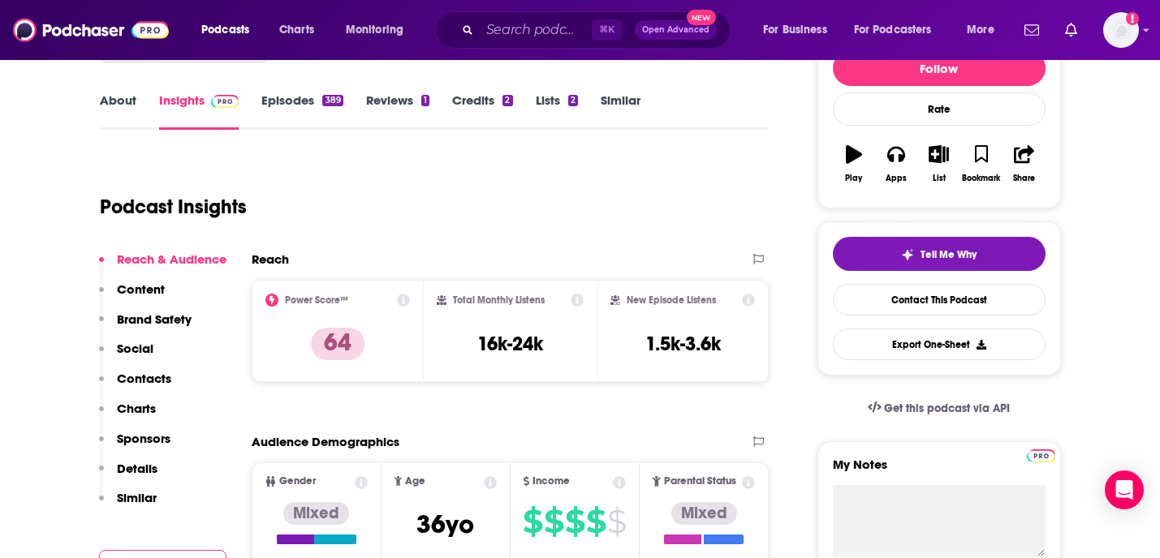
click at [146, 379] on p "Contacts" at bounding box center [144, 378] width 54 height 15
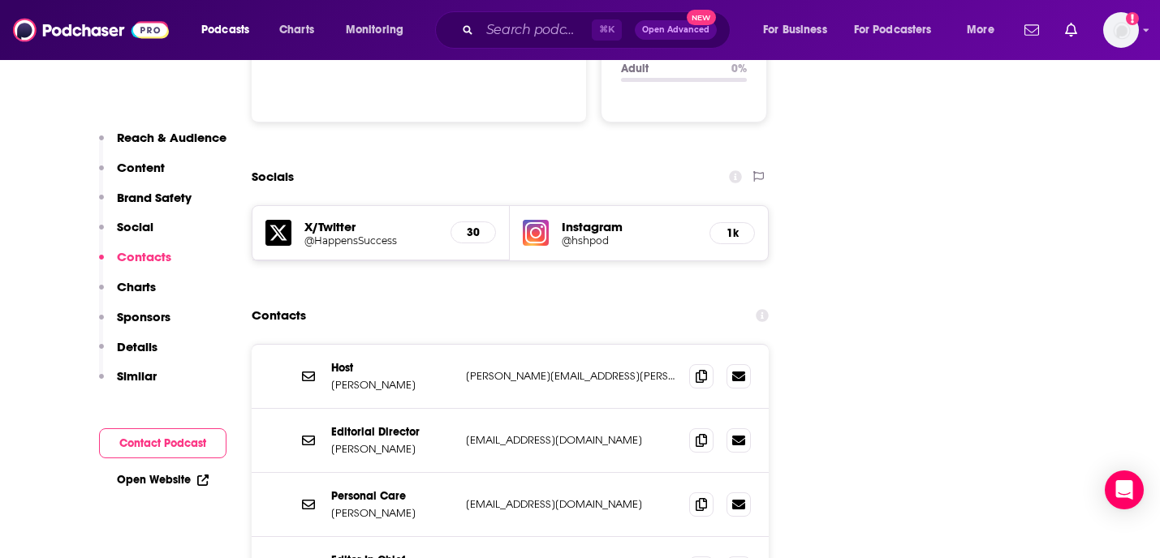
scroll to position [1801, 0]
click at [706, 368] on icon at bounding box center [701, 374] width 11 height 13
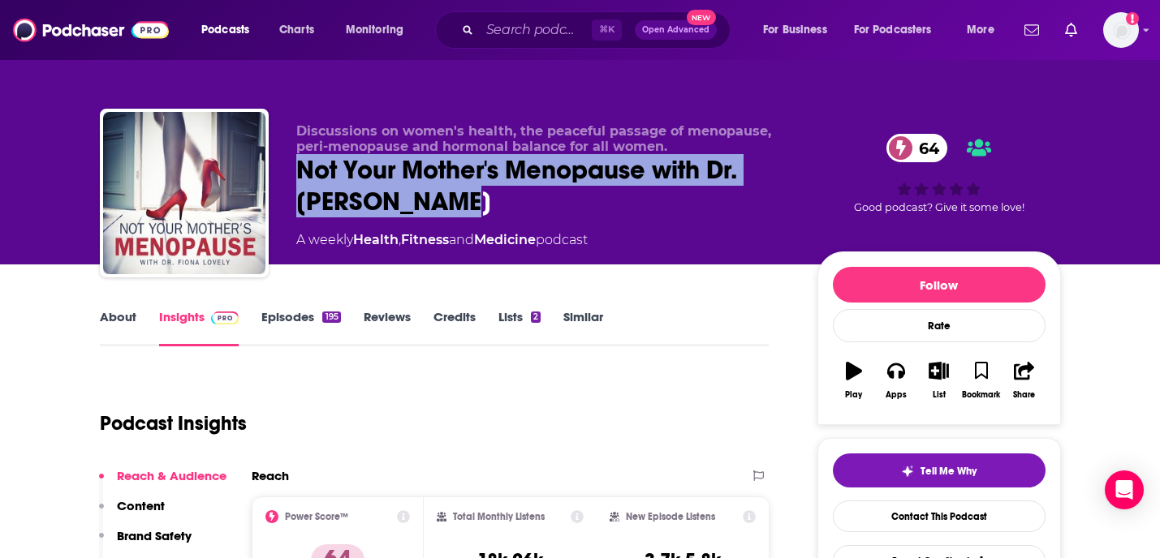
drag, startPoint x: 472, startPoint y: 201, endPoint x: 277, endPoint y: 160, distance: 199.2
click at [277, 160] on div "Discussions on women's health, the peaceful passage of menopause, peri-menopaus…" at bounding box center [580, 196] width 961 height 175
copy h2 "Not Your Mother's Menopause with Dr. [PERSON_NAME]"
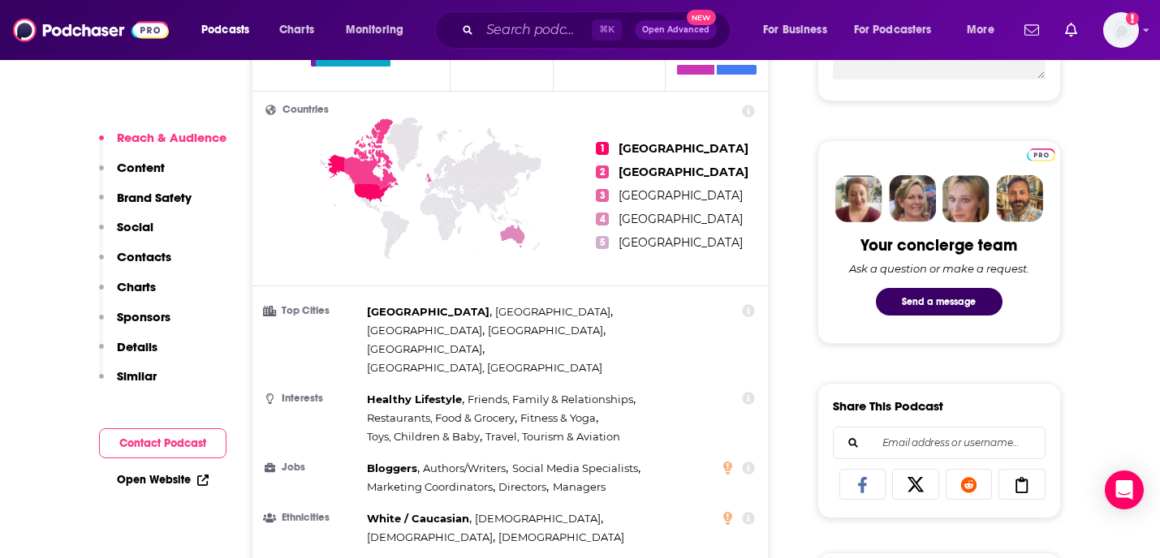
scroll to position [696, 0]
click at [147, 257] on p "Contacts" at bounding box center [144, 256] width 54 height 15
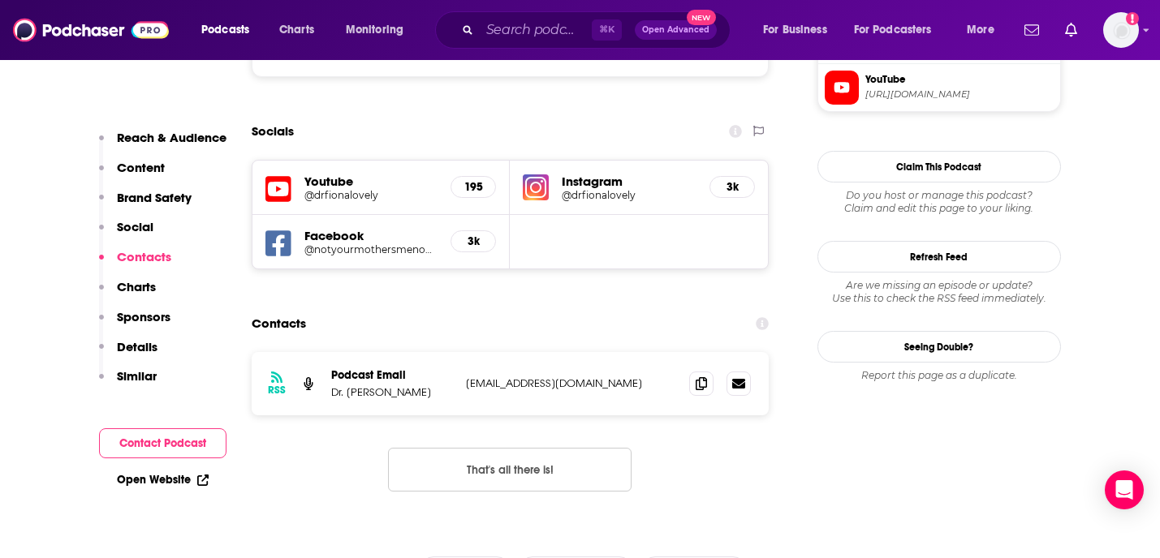
scroll to position [1526, 0]
click at [705, 375] on icon at bounding box center [701, 381] width 11 height 13
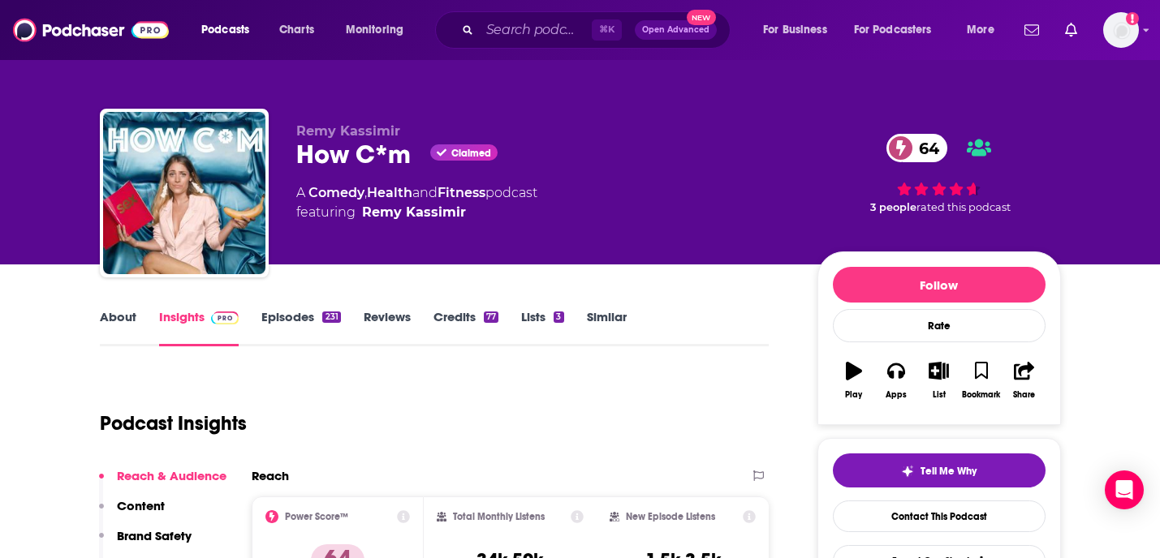
scroll to position [36, 0]
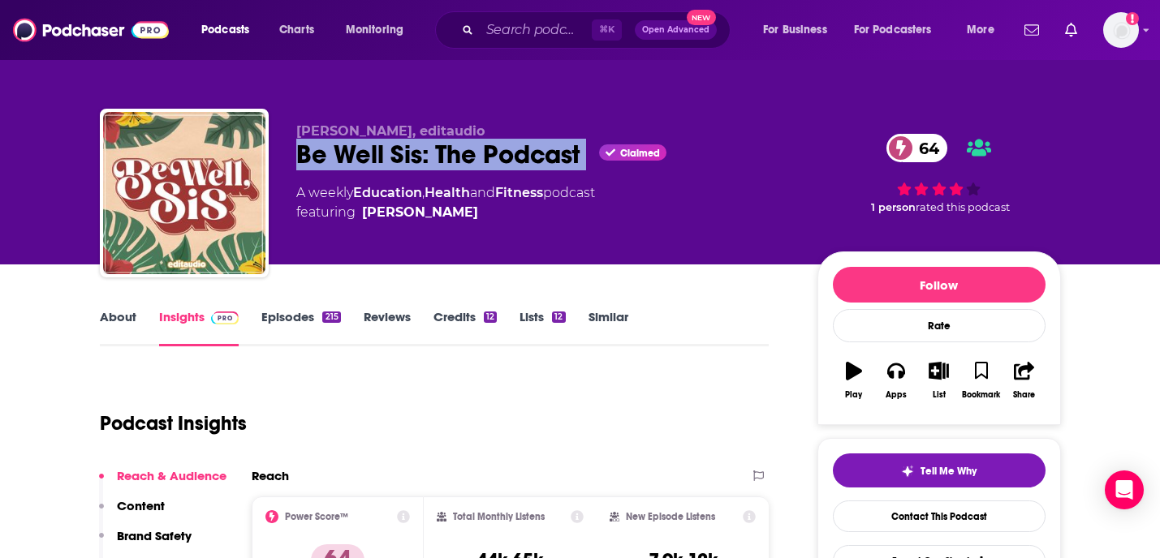
drag, startPoint x: 589, startPoint y: 157, endPoint x: 295, endPoint y: 164, distance: 293.1
click at [295, 163] on div "Cassandre Dunbar, editaudio Be Well Sis: The Podcast Claimed 64 A weekly Educat…" at bounding box center [580, 196] width 961 height 175
copy div "Be Well Sis: The Podcast"
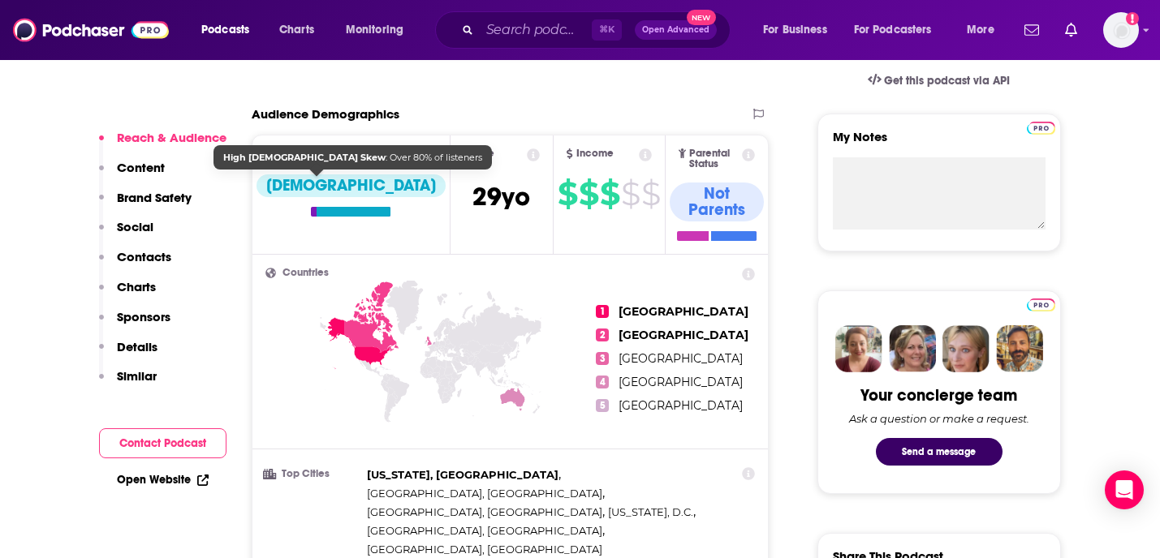
scroll to position [537, 0]
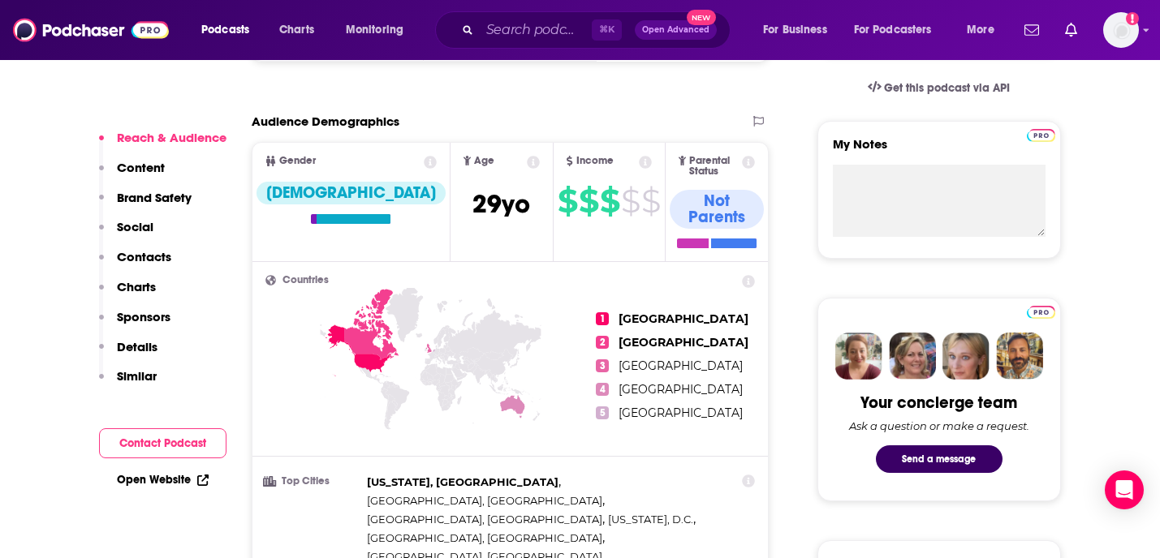
click at [135, 253] on p "Contacts" at bounding box center [144, 256] width 54 height 15
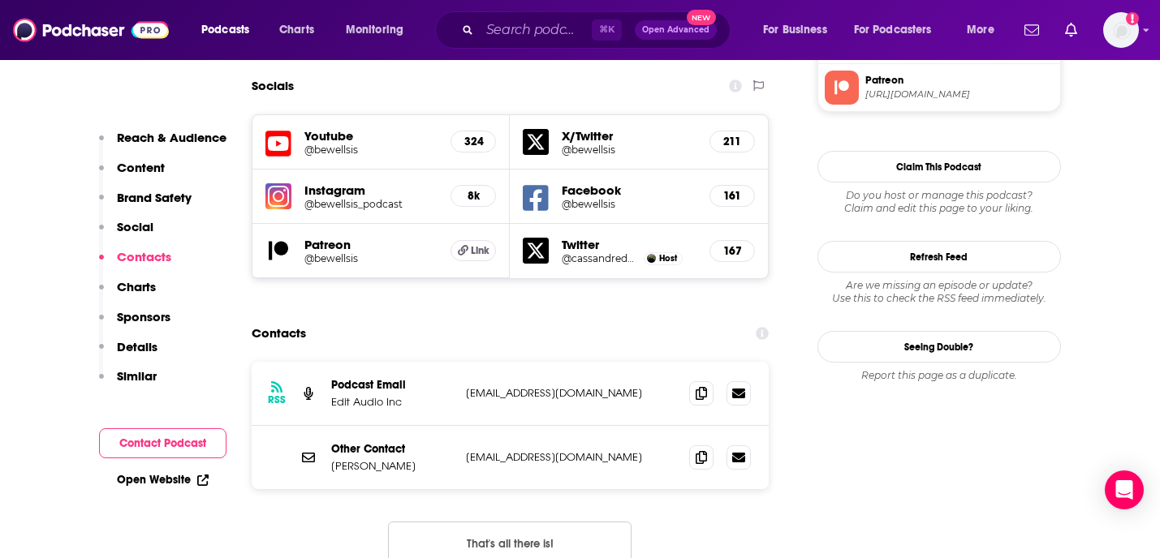
scroll to position [1623, 0]
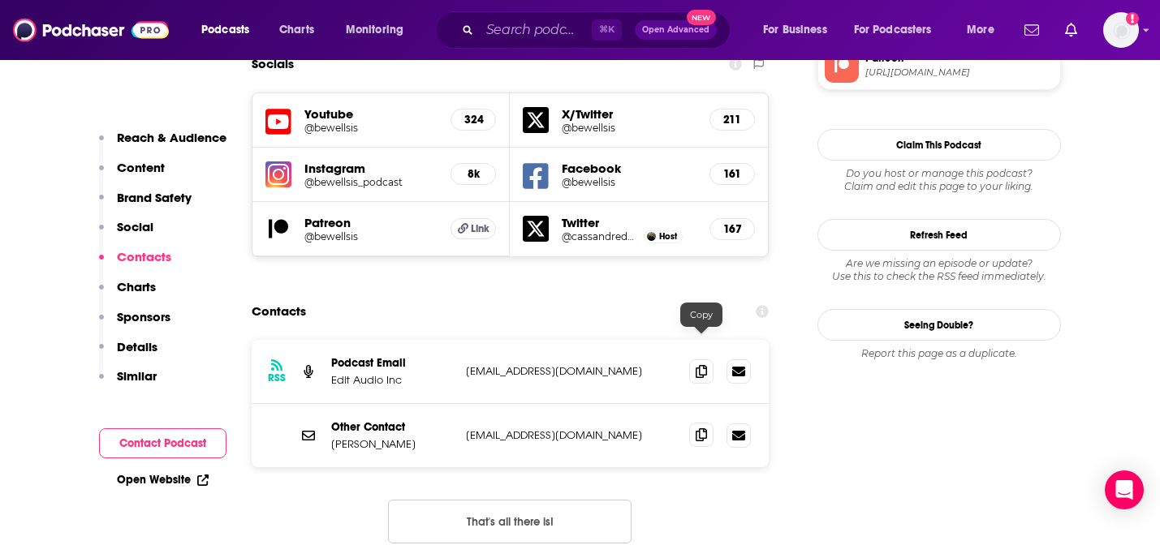
click at [711, 423] on span at bounding box center [701, 435] width 24 height 24
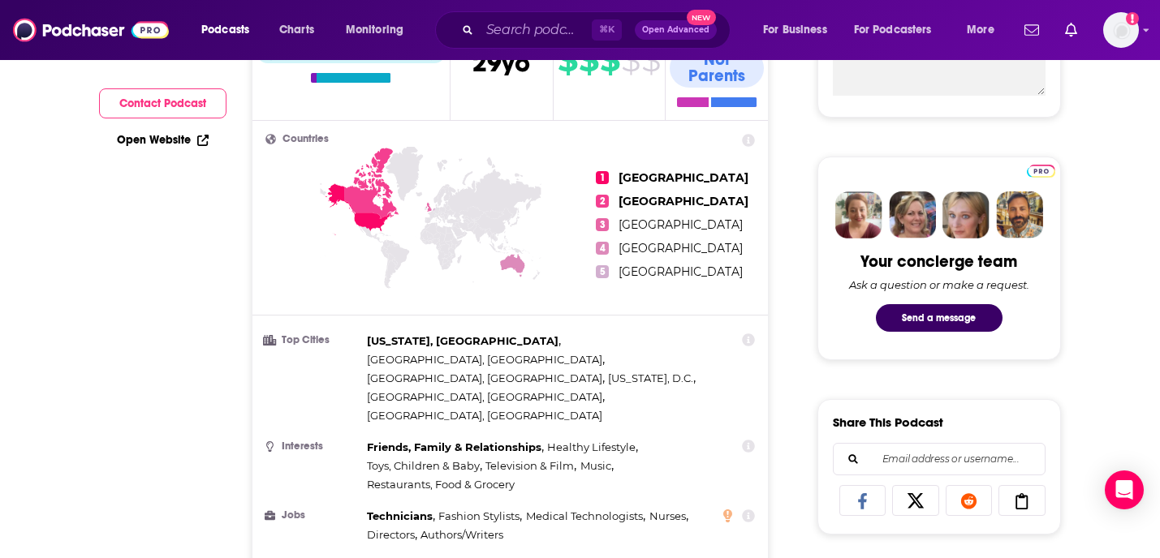
scroll to position [0, 0]
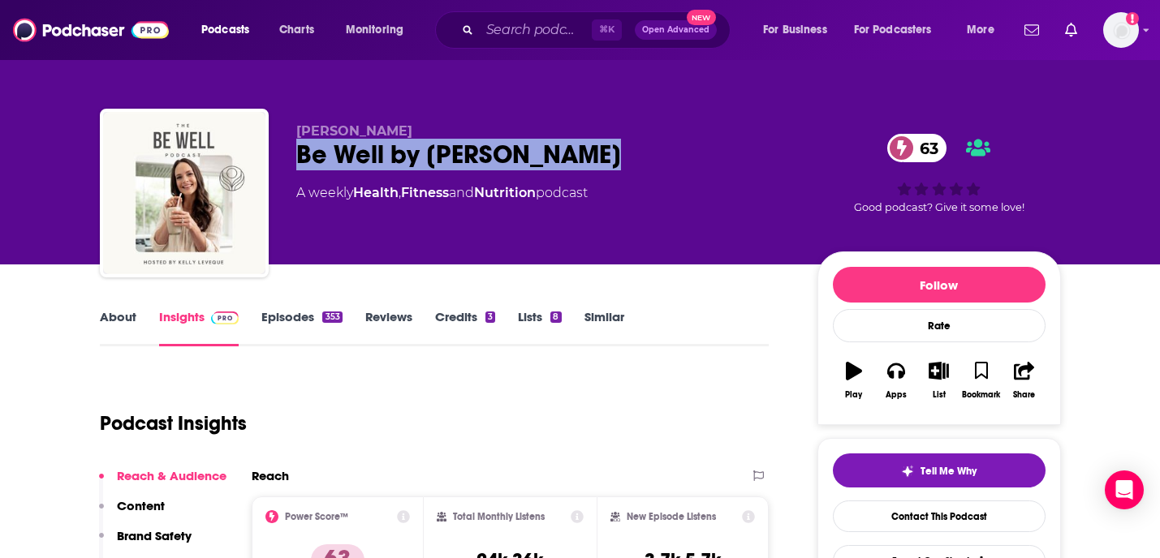
drag, startPoint x: 601, startPoint y: 168, endPoint x: 295, endPoint y: 167, distance: 306.0
click at [295, 167] on div "Kelly Leveque Be Well by Kelly Leveque 63 A weekly Health , Fitness and Nutriti…" at bounding box center [580, 196] width 961 height 175
copy h2 "Be Well by Kelly Leveque"
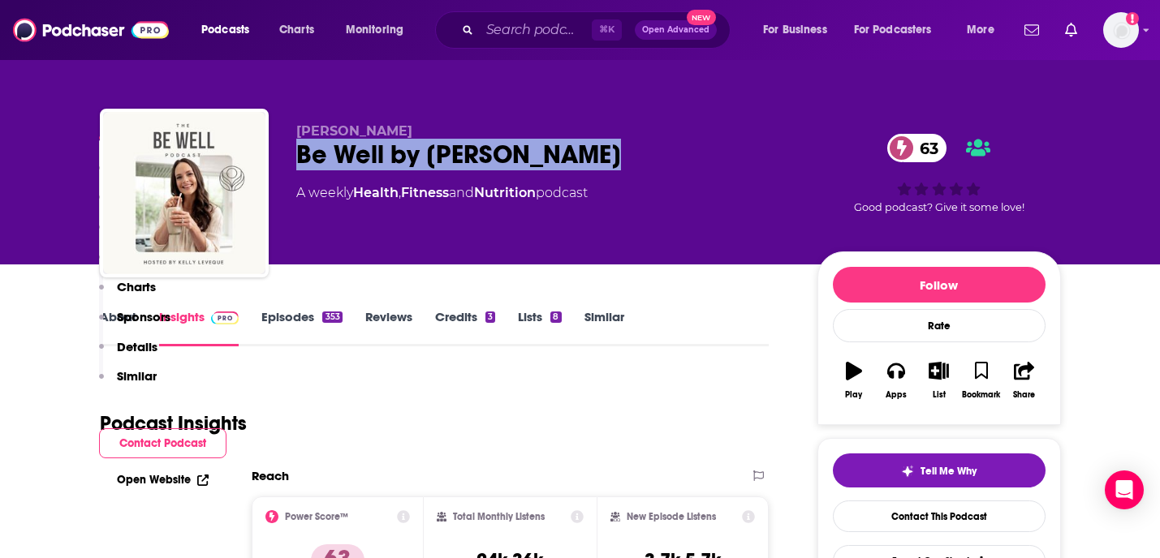
scroll to position [461, 0]
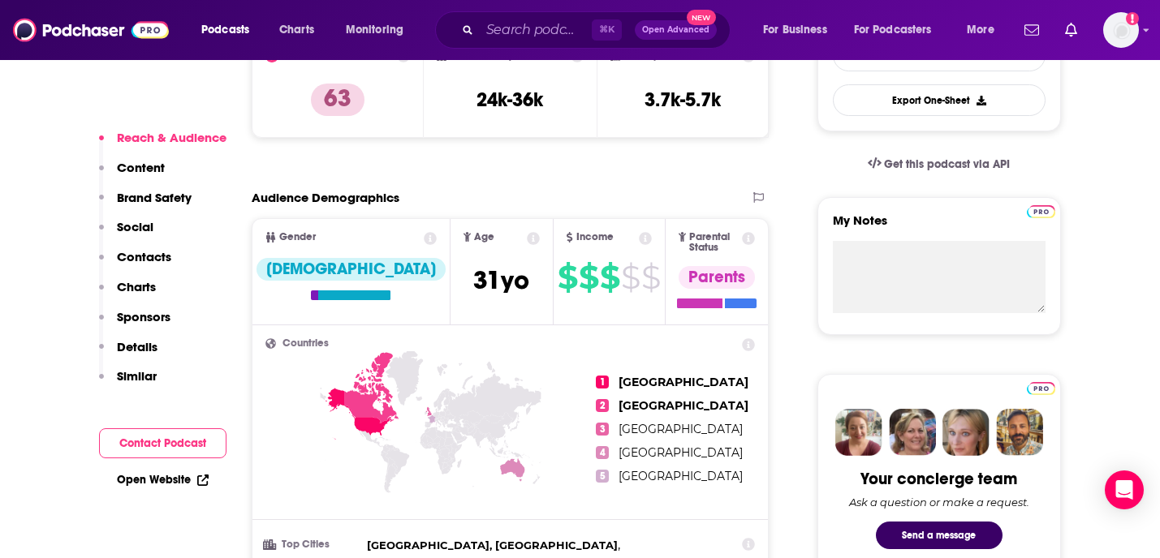
click at [149, 259] on p "Contacts" at bounding box center [144, 256] width 54 height 15
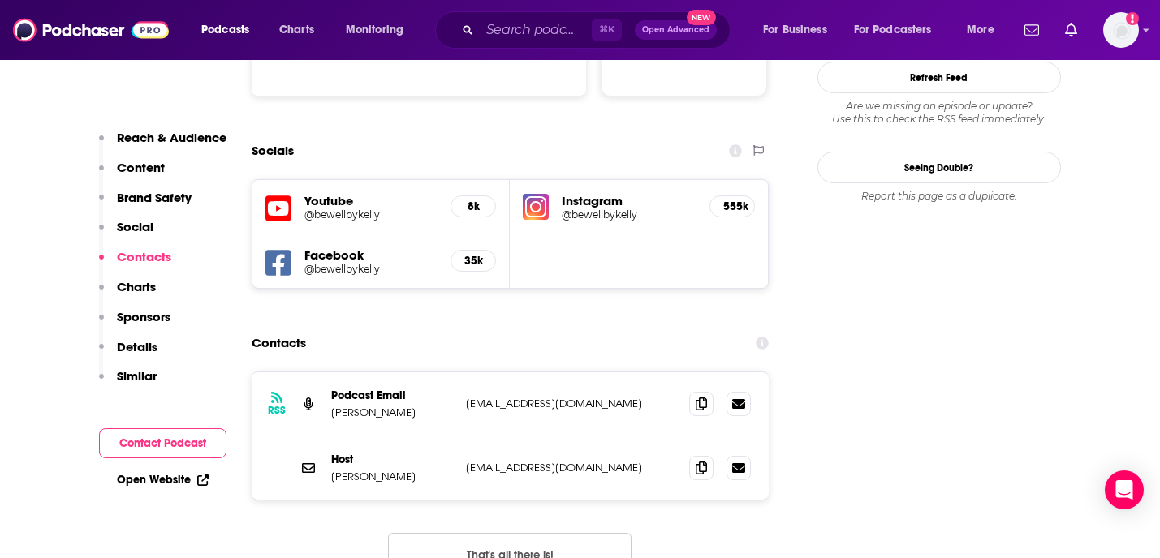
scroll to position [1836, 0]
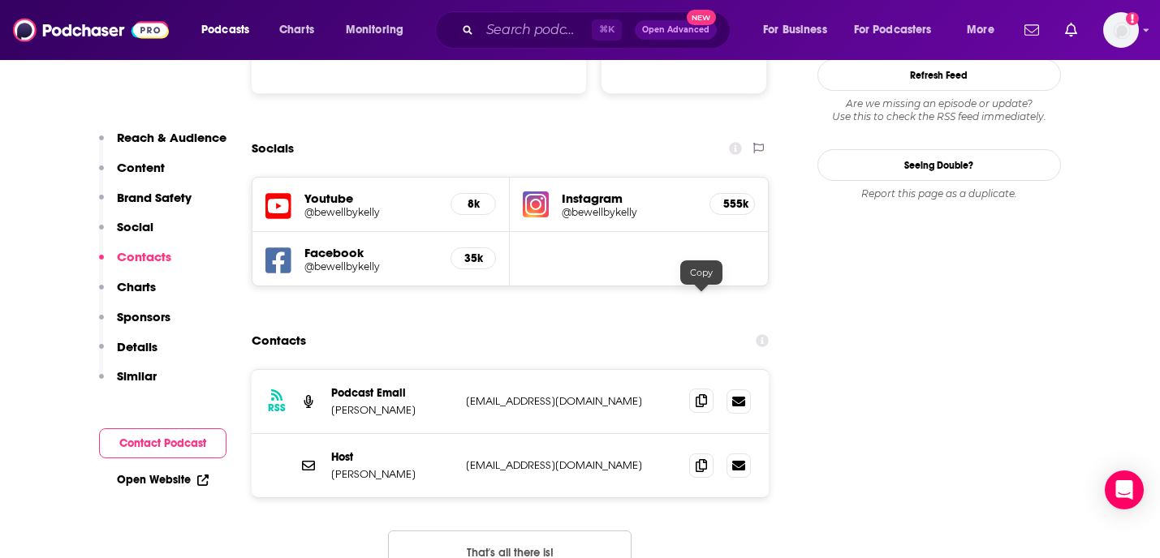
click at [700, 394] on icon at bounding box center [701, 400] width 11 height 13
click at [701, 459] on icon at bounding box center [701, 465] width 11 height 13
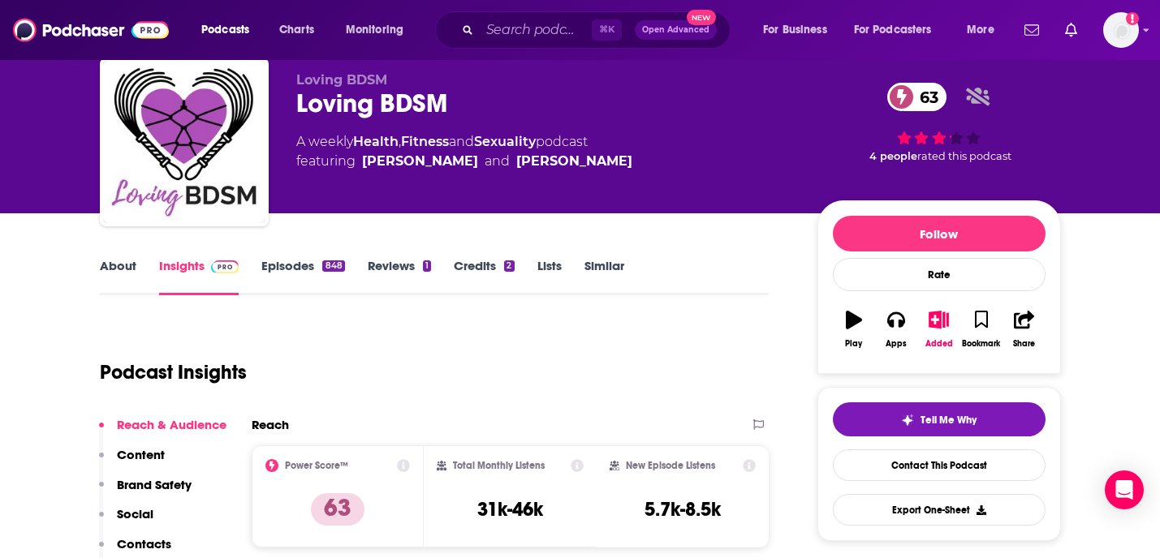
scroll to position [54, 0]
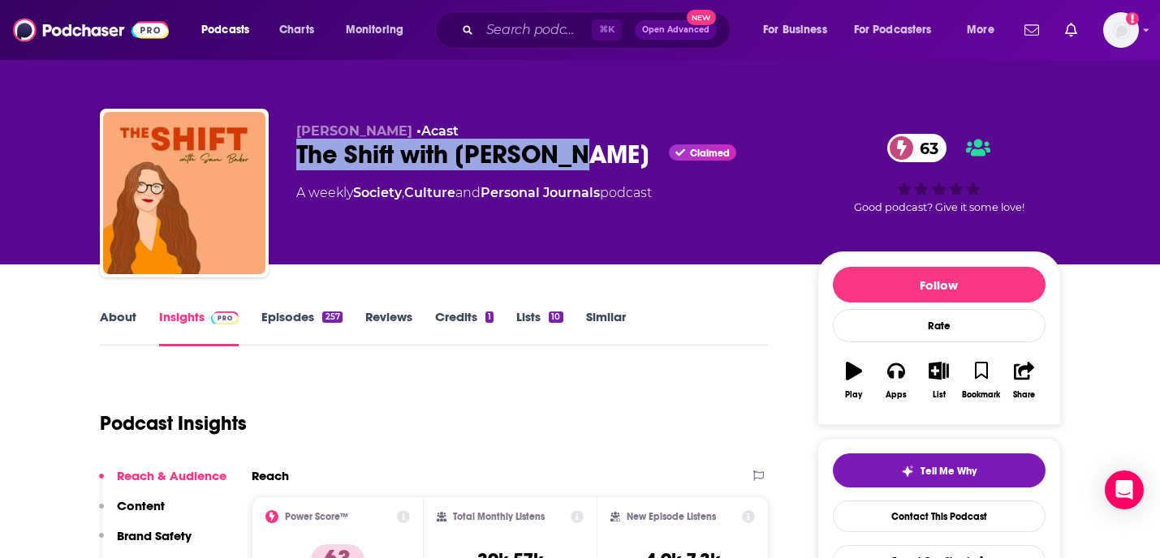
drag, startPoint x: 584, startPoint y: 161, endPoint x: 284, endPoint y: 153, distance: 300.4
click at [284, 153] on div "[PERSON_NAME] • Acast The Shift with [PERSON_NAME] Claimed 63 A weekly Society …" at bounding box center [580, 196] width 961 height 175
copy h2 "The Shift with [PERSON_NAME]"
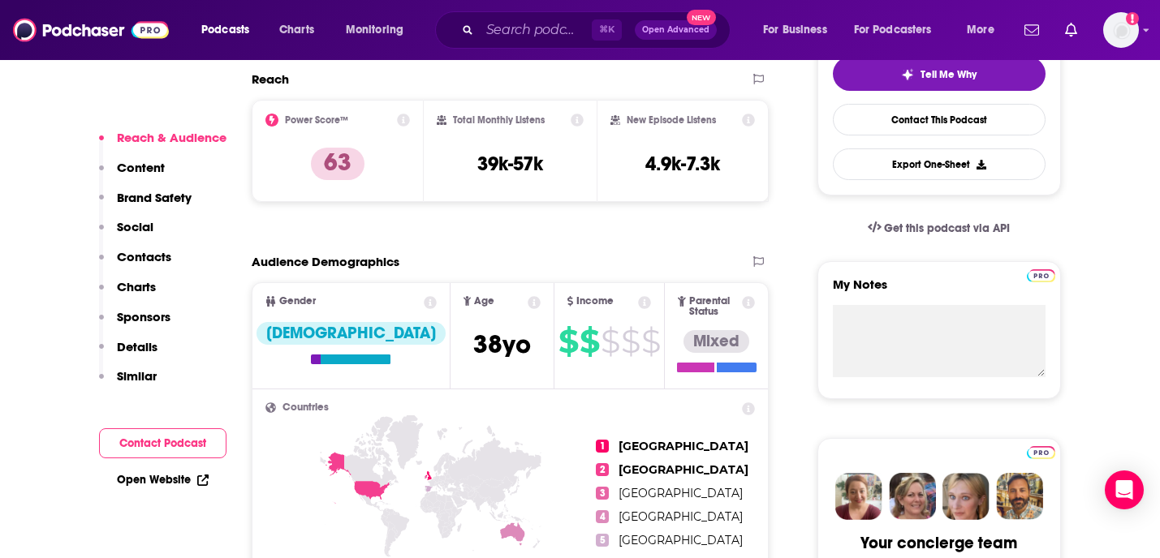
click at [139, 252] on p "Contacts" at bounding box center [144, 256] width 54 height 15
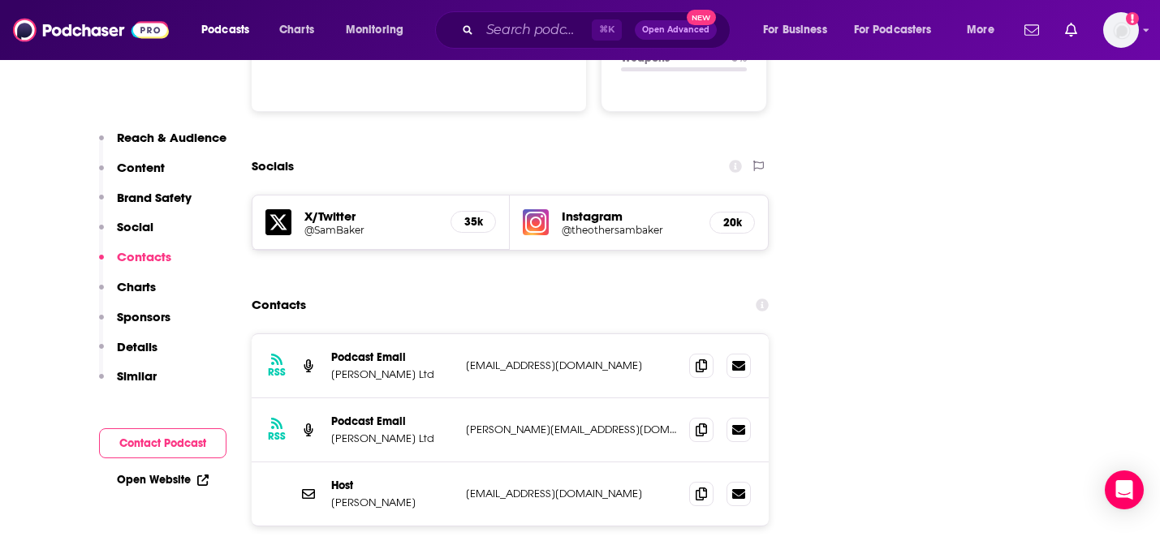
scroll to position [1801, 0]
click at [699, 481] on div at bounding box center [720, 493] width 62 height 24
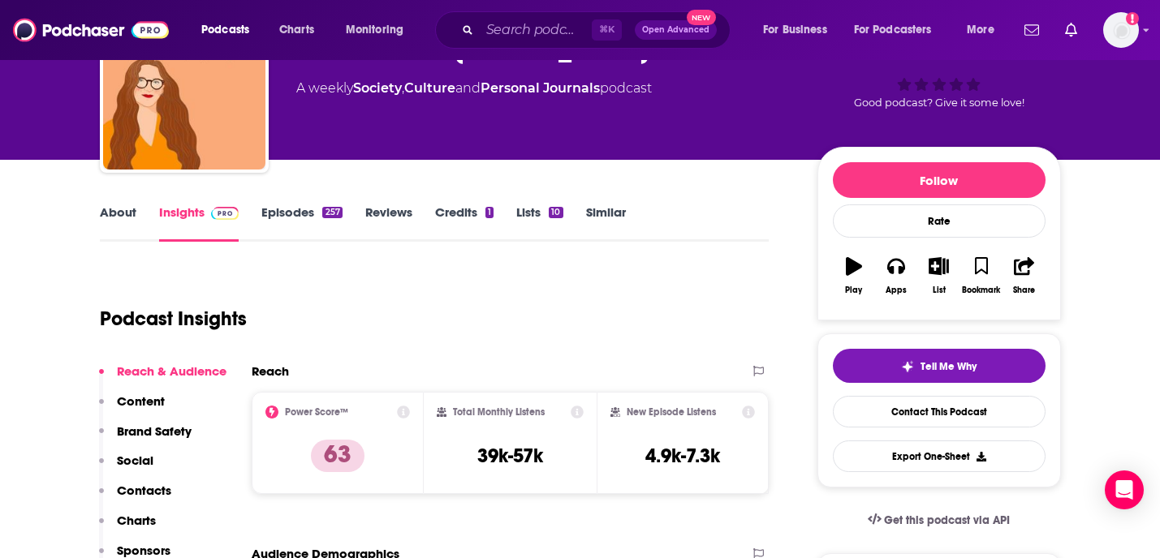
scroll to position [135, 0]
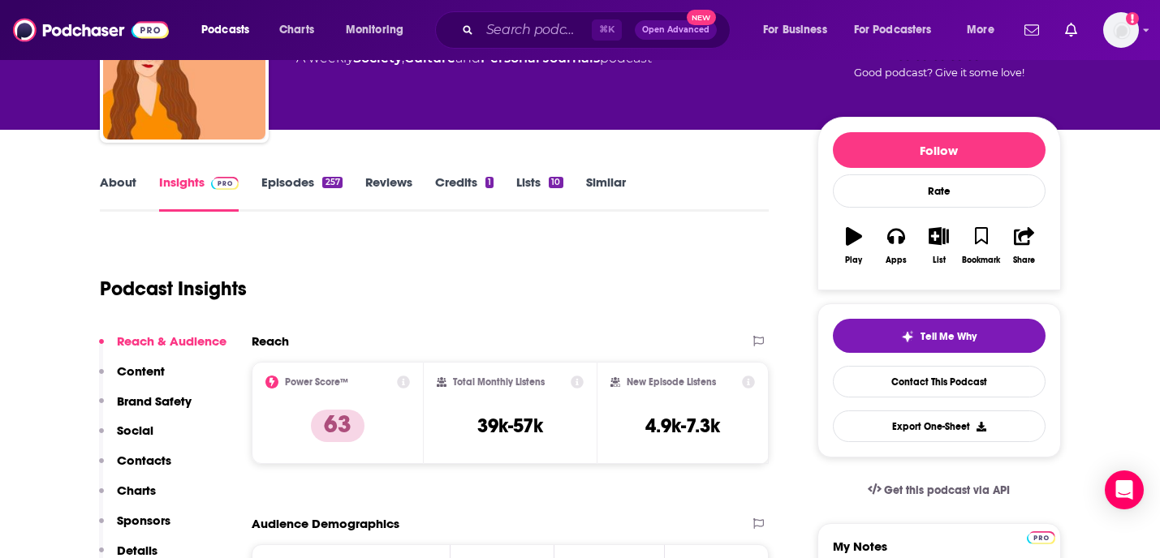
click at [127, 461] on p "Contacts" at bounding box center [144, 460] width 54 height 15
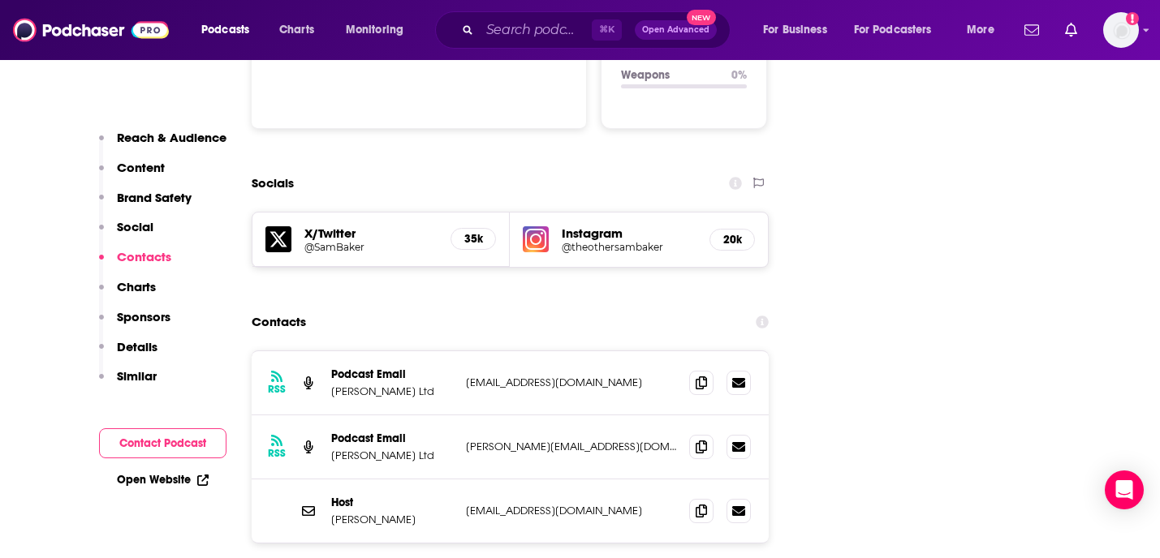
scroll to position [1801, 0]
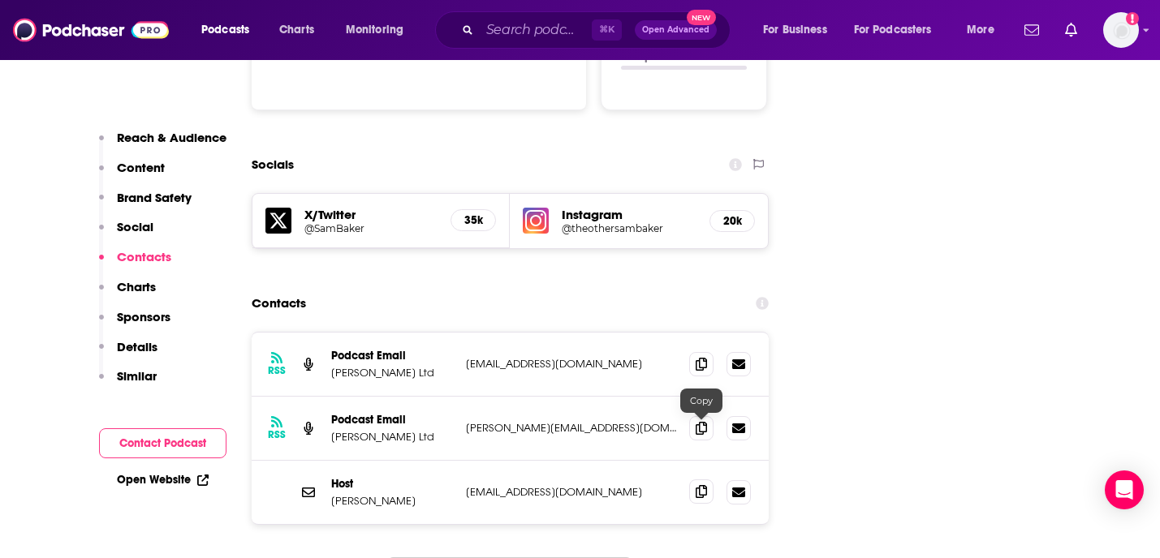
click at [704, 485] on icon at bounding box center [701, 491] width 11 height 13
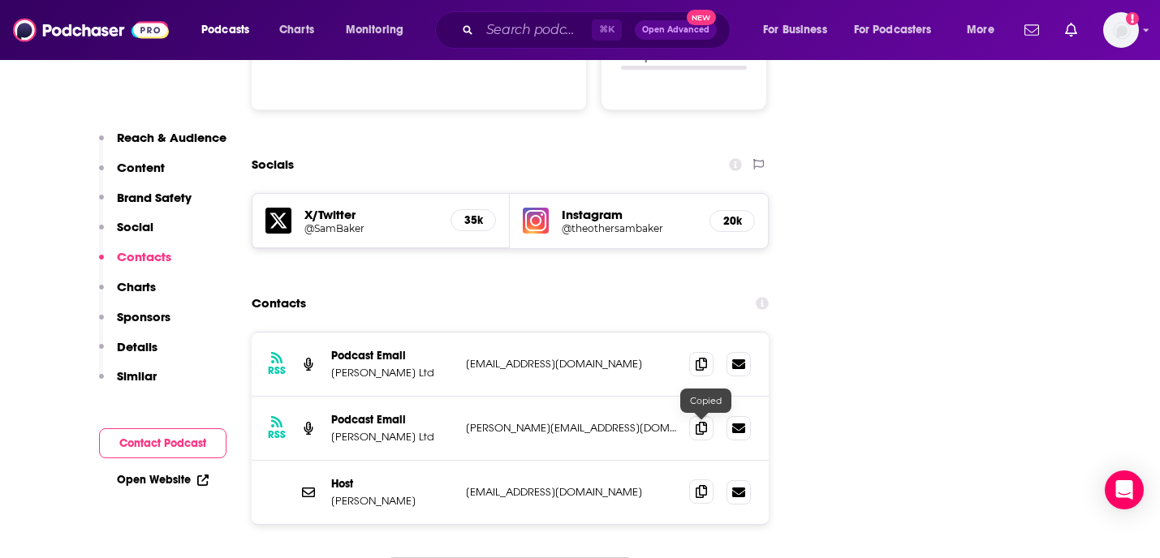
click at [704, 485] on icon at bounding box center [701, 491] width 11 height 13
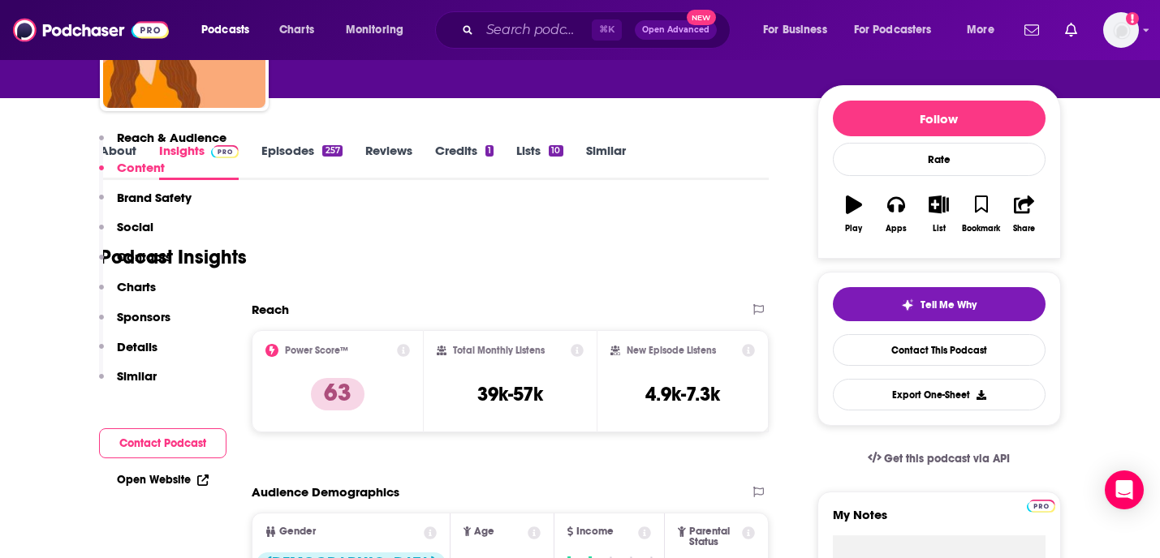
scroll to position [0, 0]
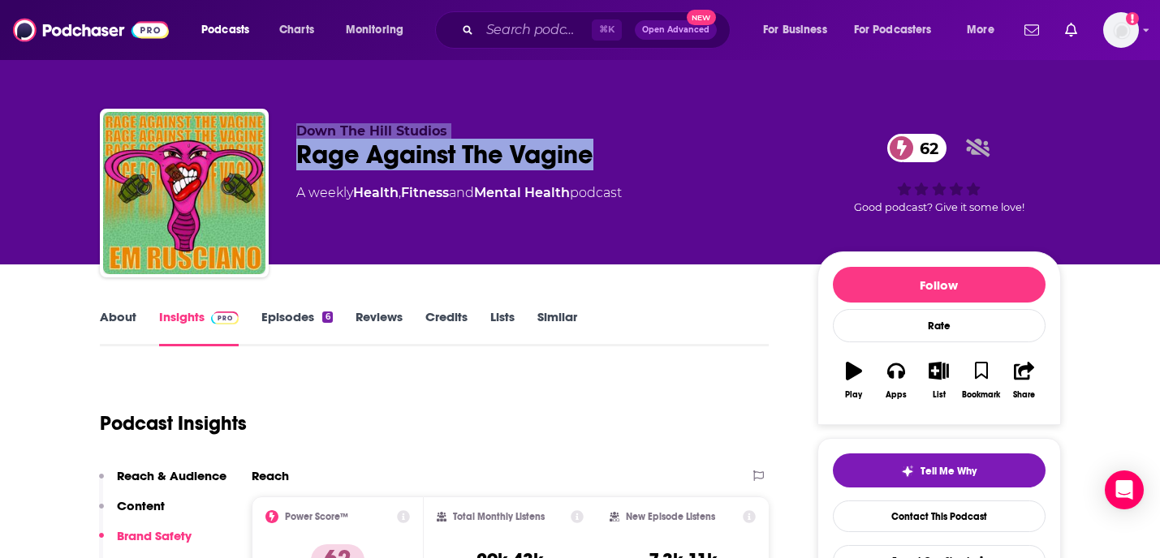
drag, startPoint x: 602, startPoint y: 146, endPoint x: 233, endPoint y: 147, distance: 369.3
click at [233, 147] on div "Down The Hill Studios Rage Against The Vagine 62 A weekly Health , Fitness and …" at bounding box center [580, 196] width 961 height 175
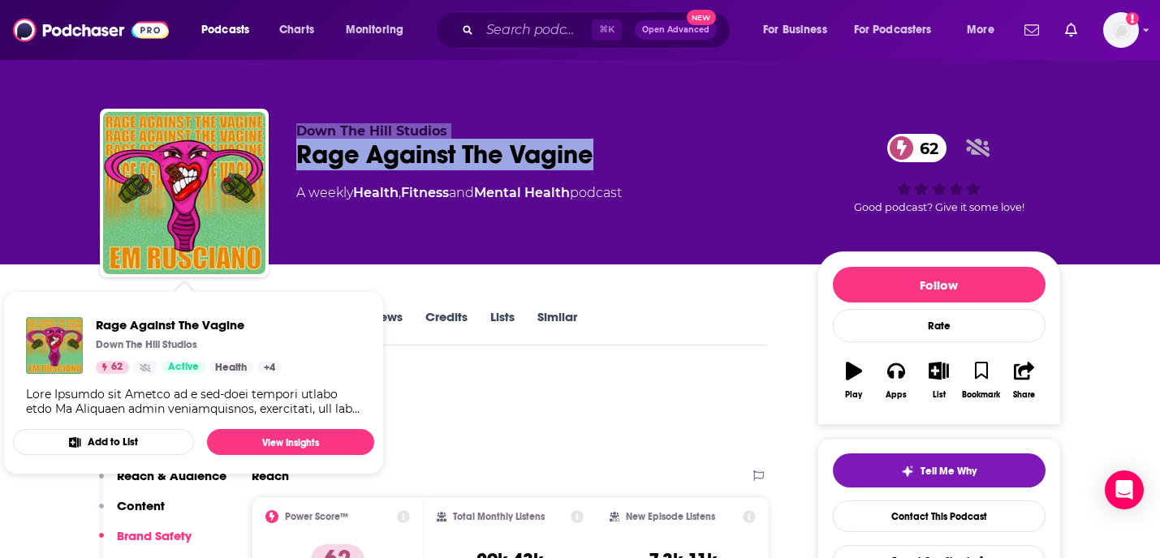
copy div "Down The Hill Studios Rage Against The Vagine"
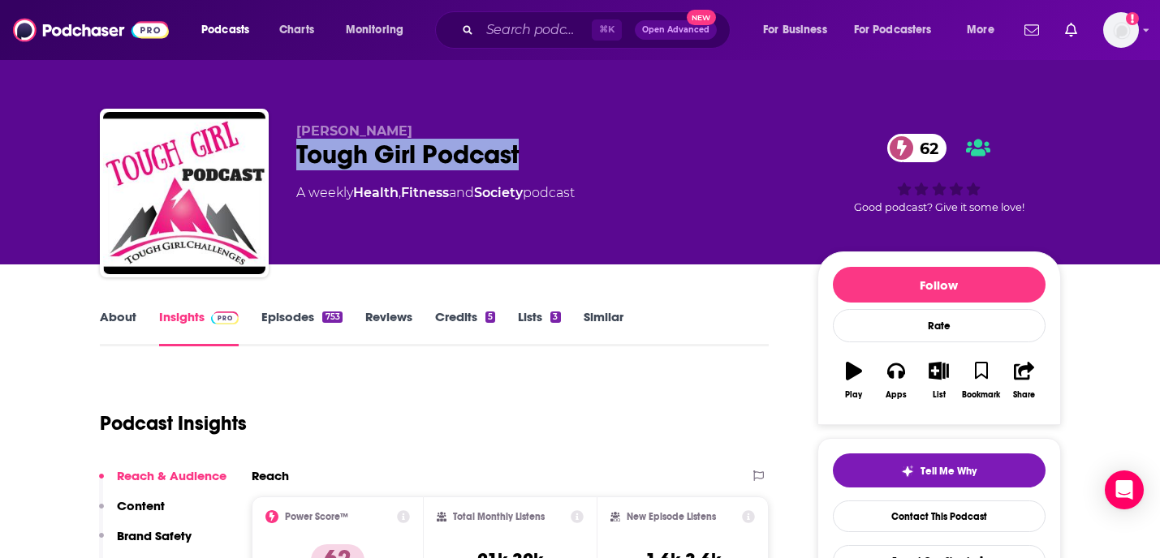
drag, startPoint x: 545, startPoint y: 153, endPoint x: 295, endPoint y: 154, distance: 249.2
click at [296, 154] on div "Tough Girl Podcast 62" at bounding box center [543, 155] width 495 height 32
copy h2 "Tough Girl Podcast"
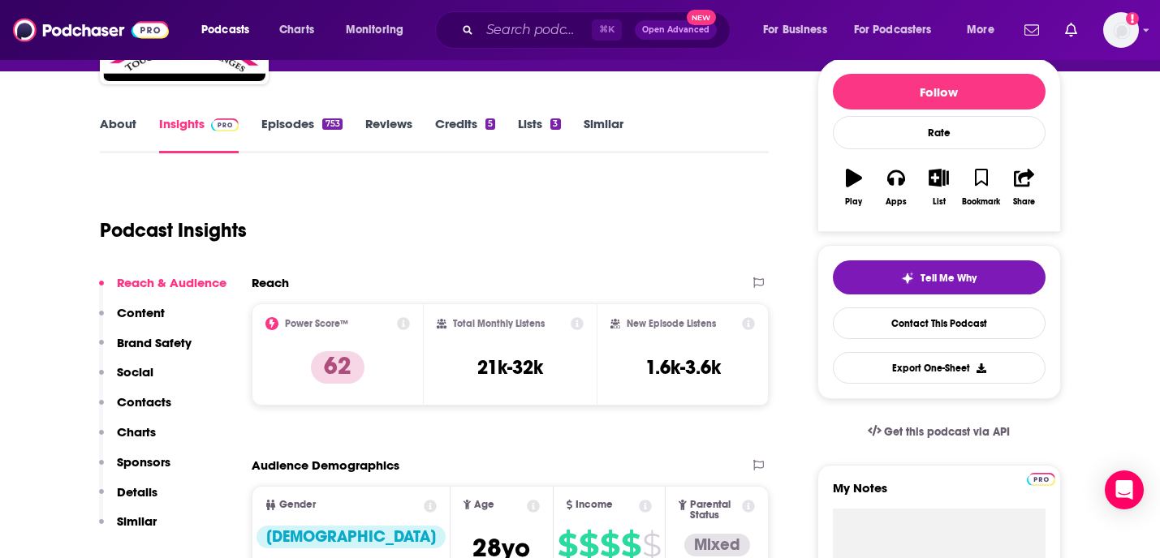
click at [138, 406] on p "Contacts" at bounding box center [144, 401] width 54 height 15
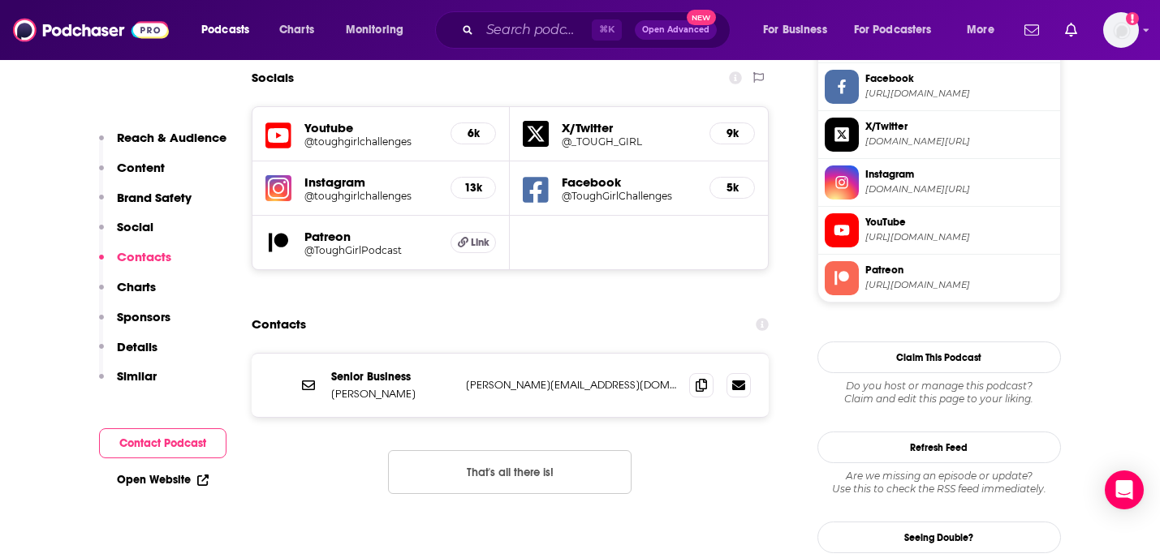
scroll to position [1580, 0]
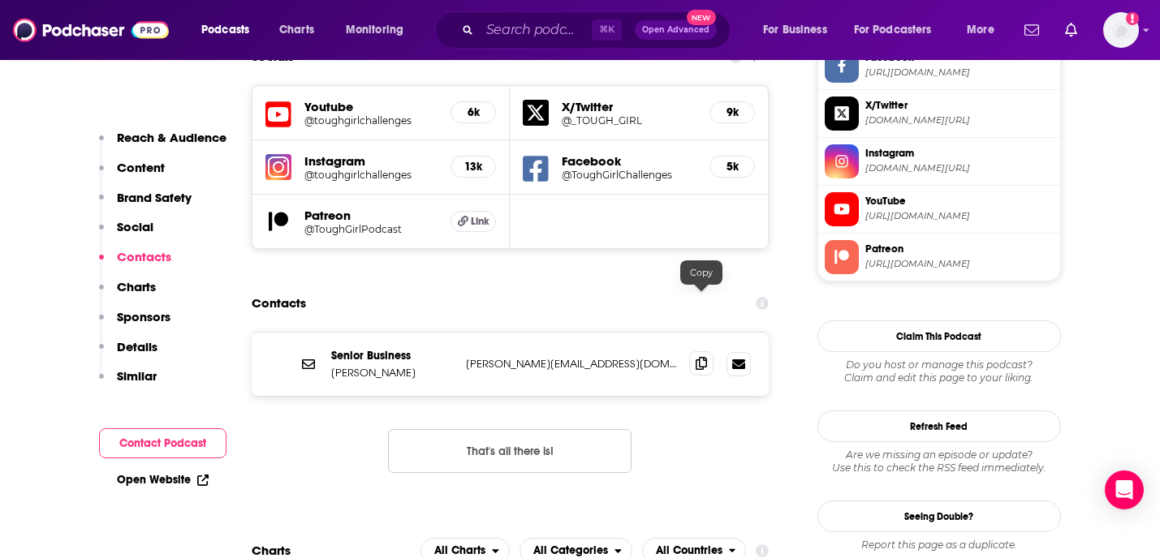
click at [709, 351] on span at bounding box center [701, 363] width 24 height 24
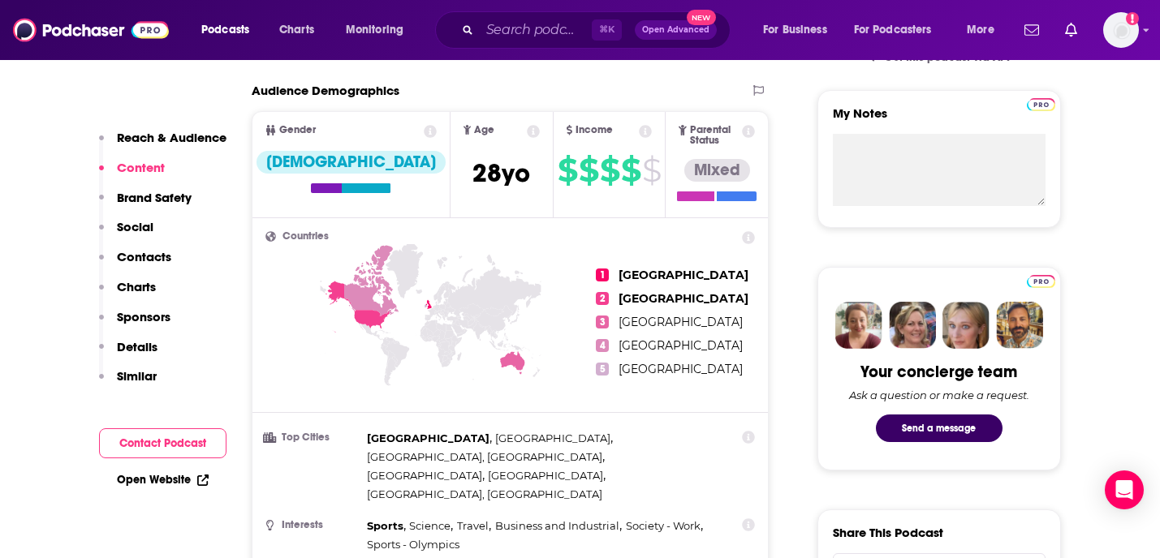
scroll to position [0, 0]
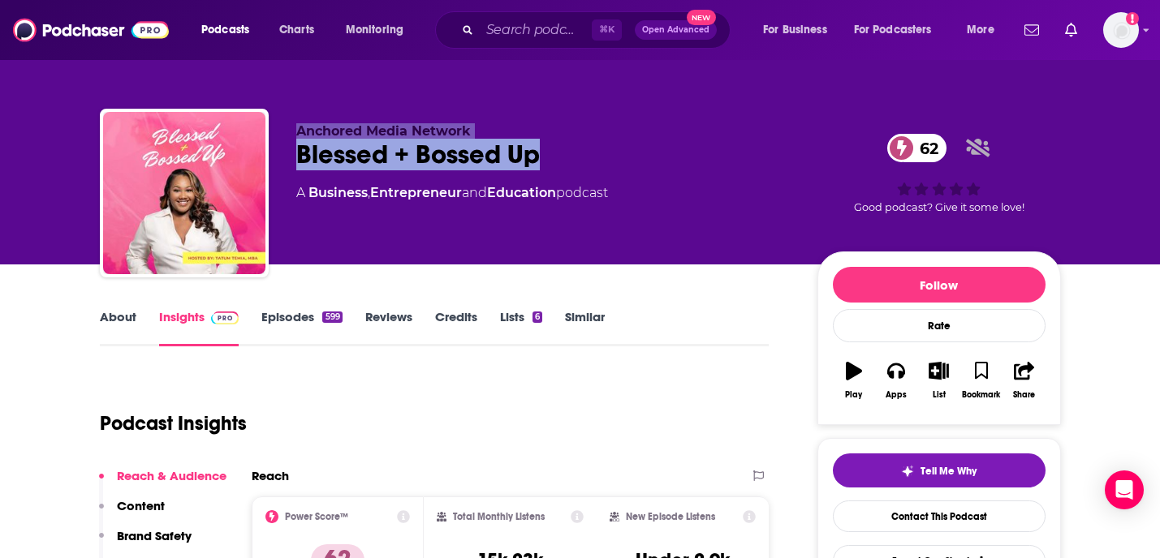
drag, startPoint x: 555, startPoint y: 155, endPoint x: 267, endPoint y: 153, distance: 288.2
click at [267, 153] on div "Anchored Media Network Blessed + Bossed Up 62 A Business , Entrepreneur and Edu…" at bounding box center [580, 196] width 961 height 175
copy div "Anchored Media Network Blessed + Bossed Up"
